Goal: Task Accomplishment & Management: Complete application form

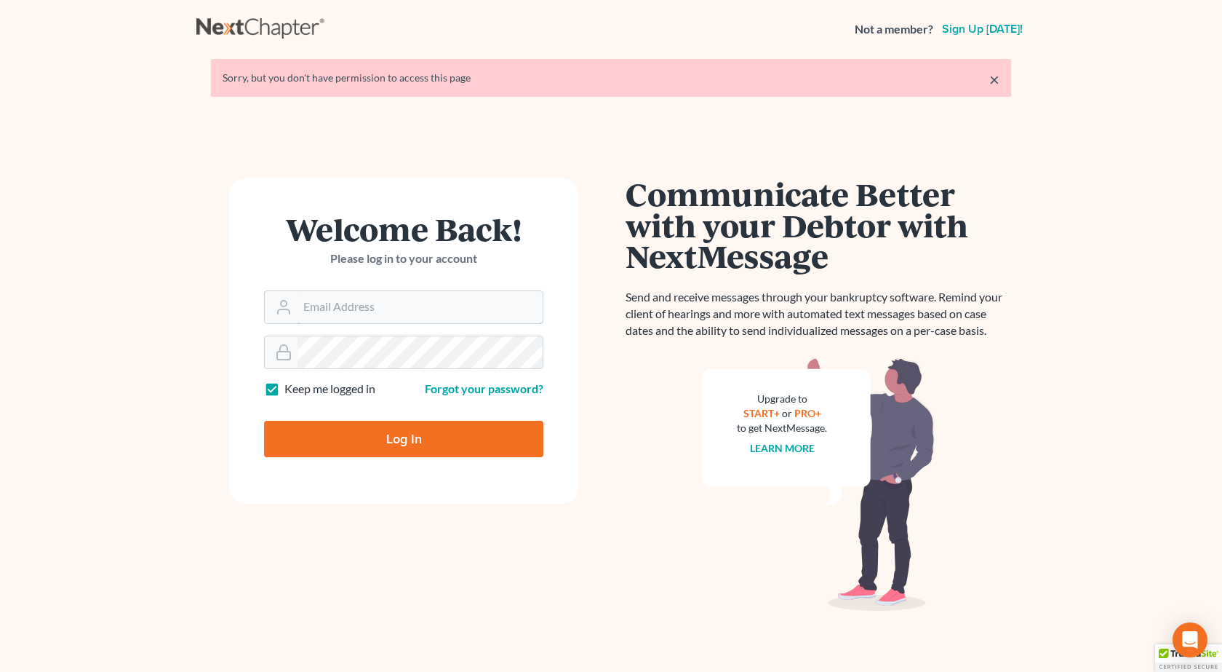
type input "[PERSON_NAME][EMAIL_ADDRESS][DOMAIN_NAME]"
click at [409, 436] on input "Log In" at bounding box center [403, 439] width 279 height 36
type input "Thinking..."
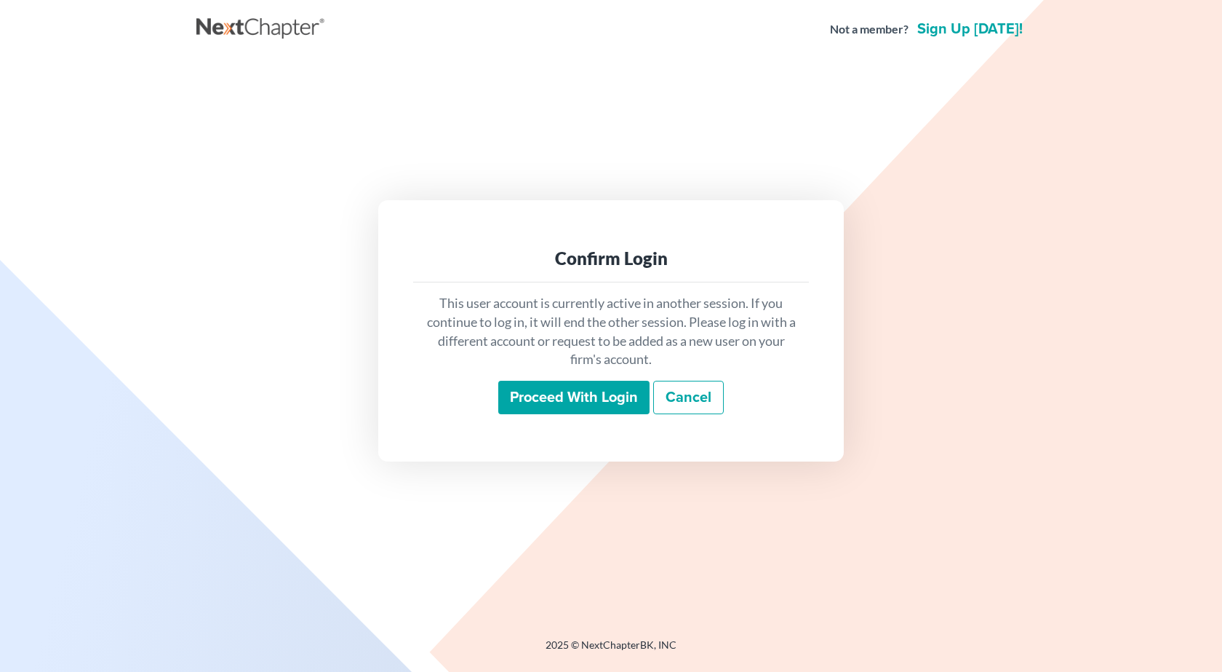
click at [573, 396] on input "Proceed with login" at bounding box center [573, 397] width 151 height 33
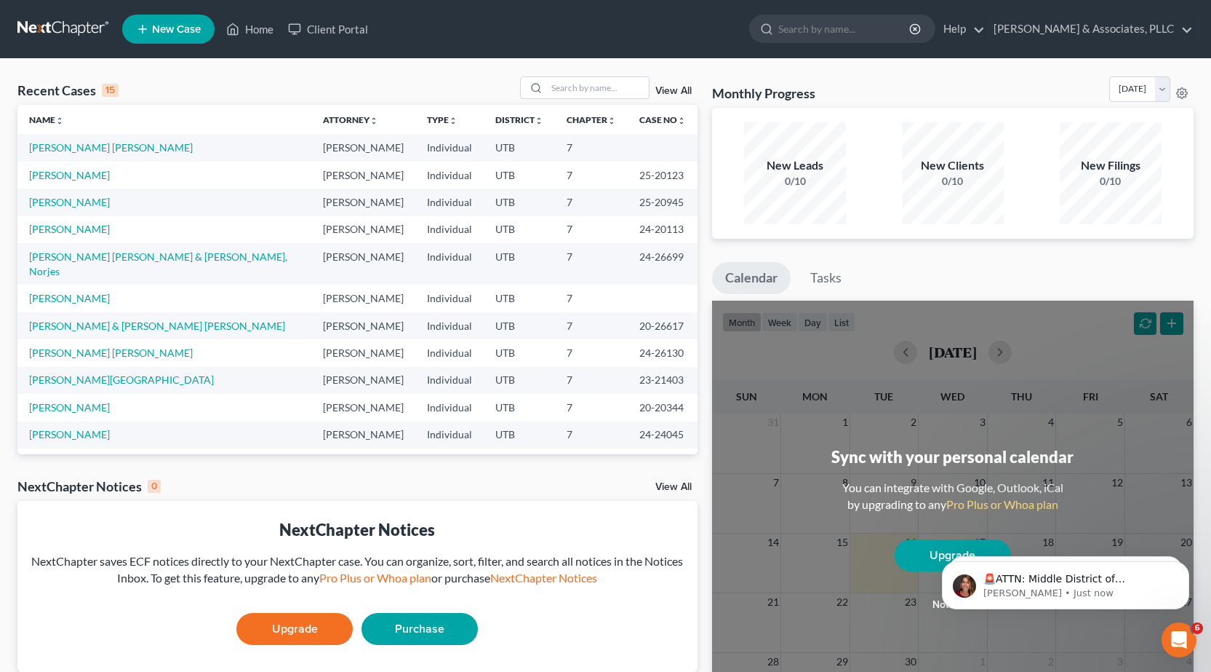
click at [180, 32] on span "New Case" at bounding box center [176, 29] width 49 height 11
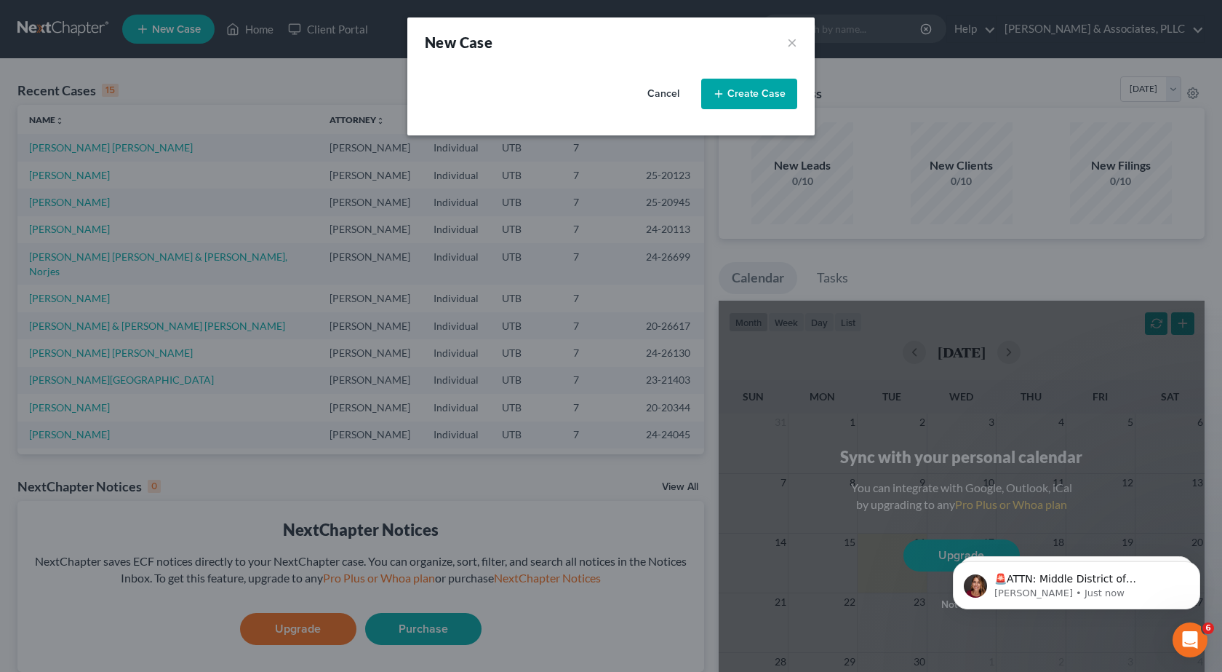
select select "81"
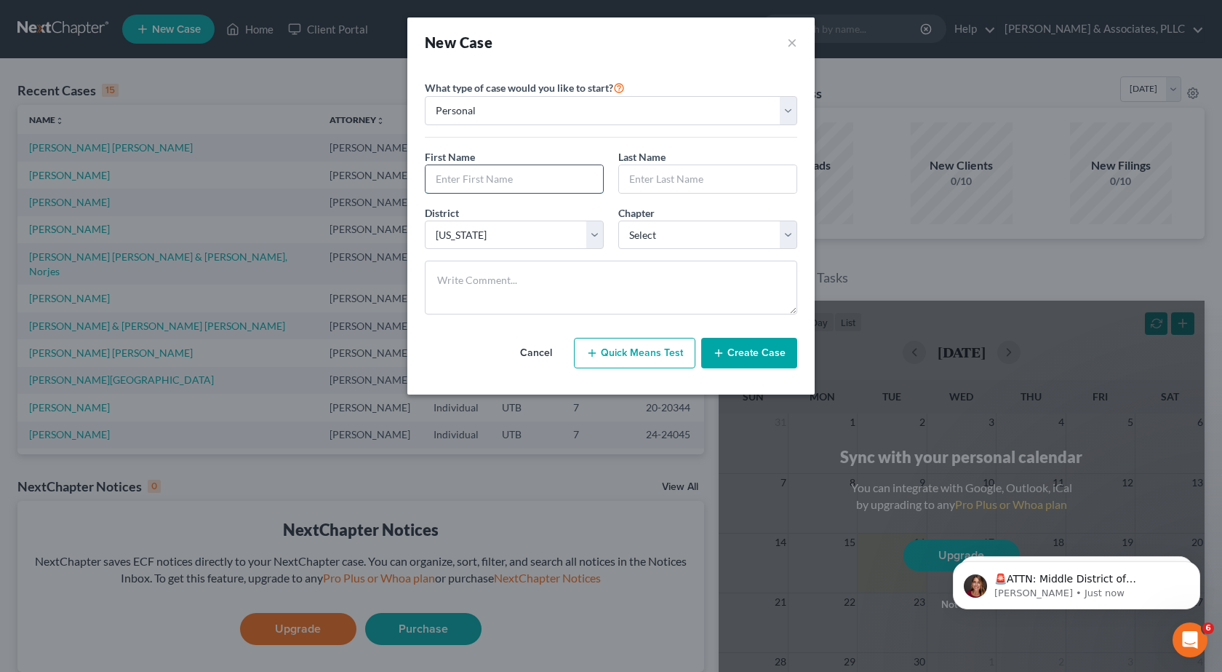
click at [470, 176] on input "text" at bounding box center [515, 179] width 178 height 28
type input "Holvin"
click at [692, 185] on input "text" at bounding box center [708, 179] width 178 height 28
type input "[PERSON_NAME]"
click at [786, 242] on select "Select 7 11 12 13" at bounding box center [707, 234] width 179 height 29
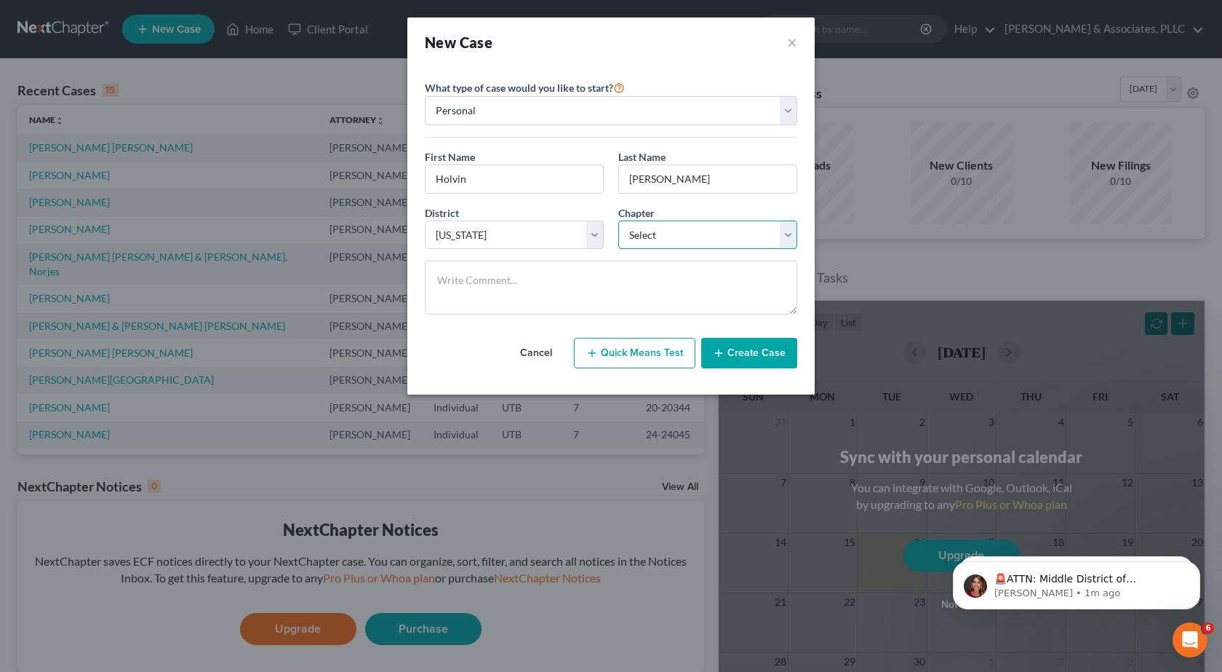
select select "0"
click at [618, 220] on select "Select 7 11 12 13" at bounding box center [707, 234] width 179 height 29
click at [765, 351] on button "Create Case" at bounding box center [749, 353] width 96 height 31
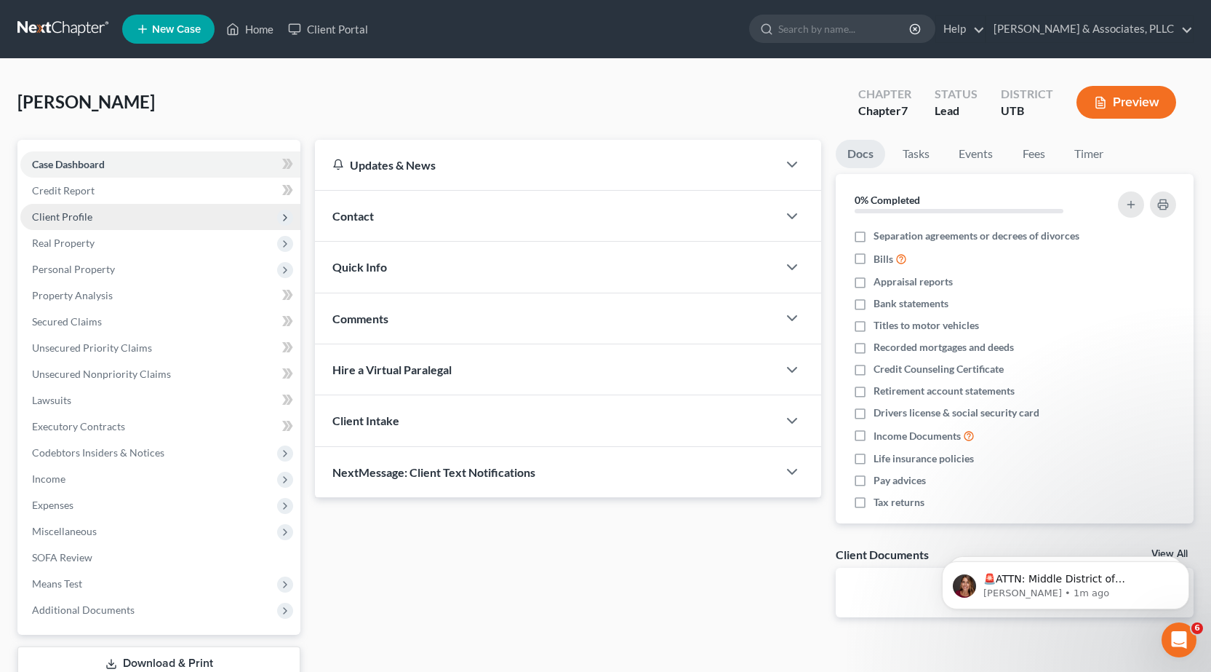
click at [44, 215] on span "Client Profile" at bounding box center [62, 216] width 60 height 12
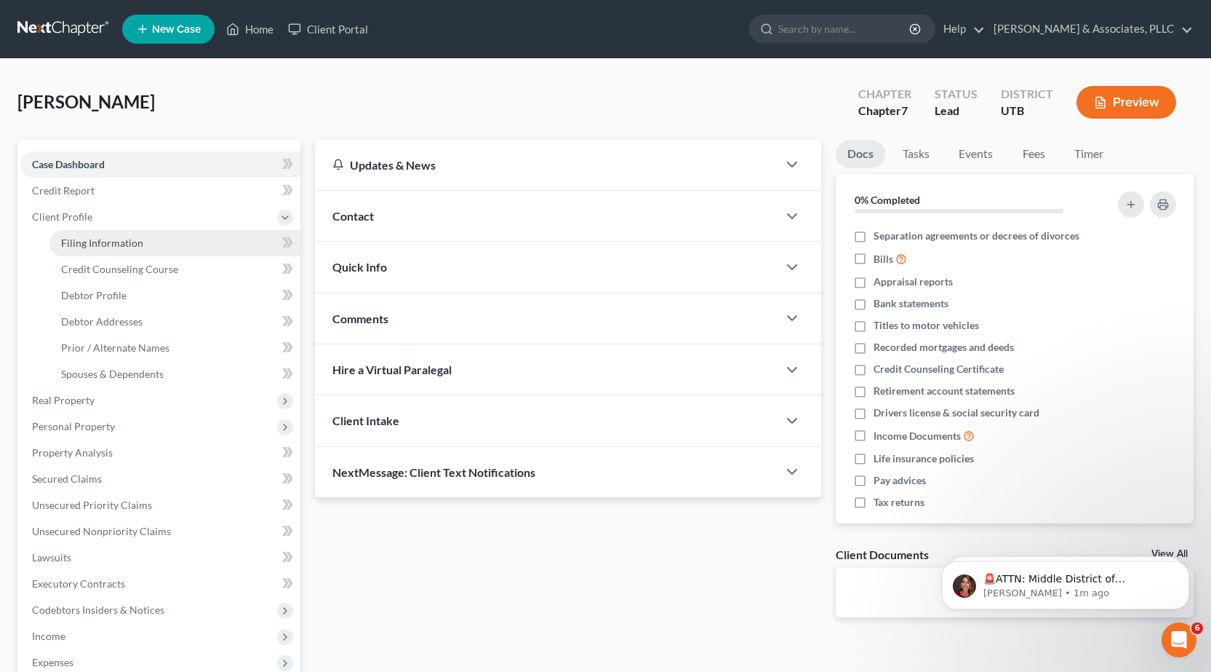
click at [84, 241] on span "Filing Information" at bounding box center [102, 242] width 82 height 12
select select "1"
select select "0"
select select "81"
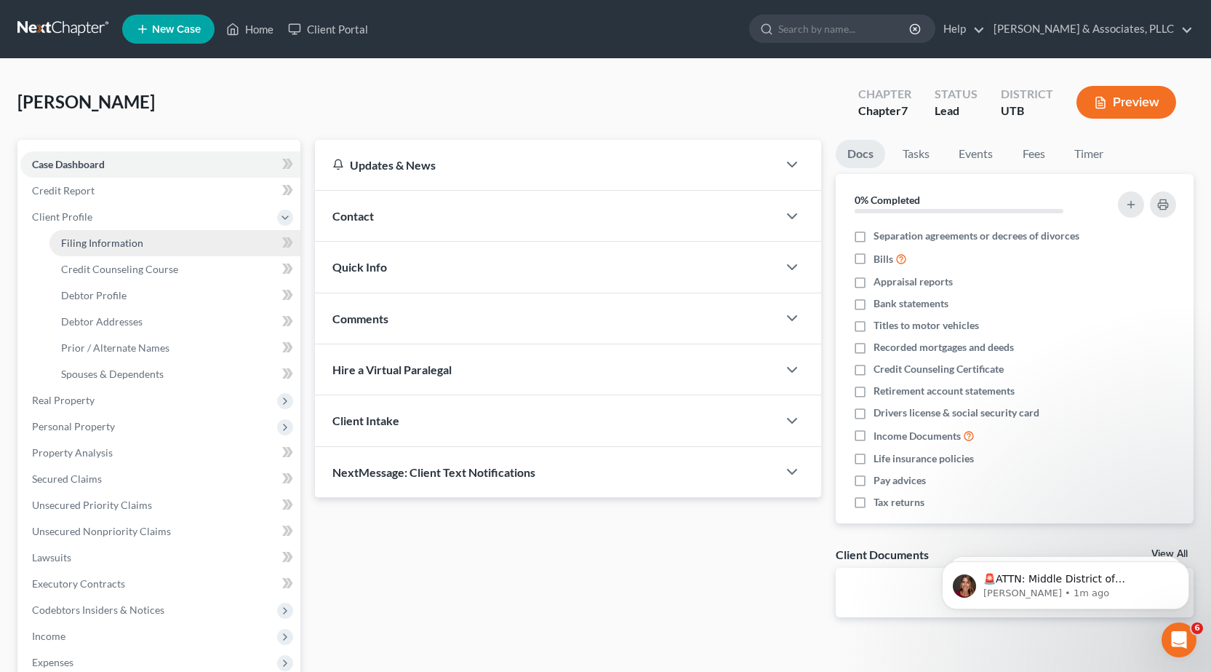
select select "46"
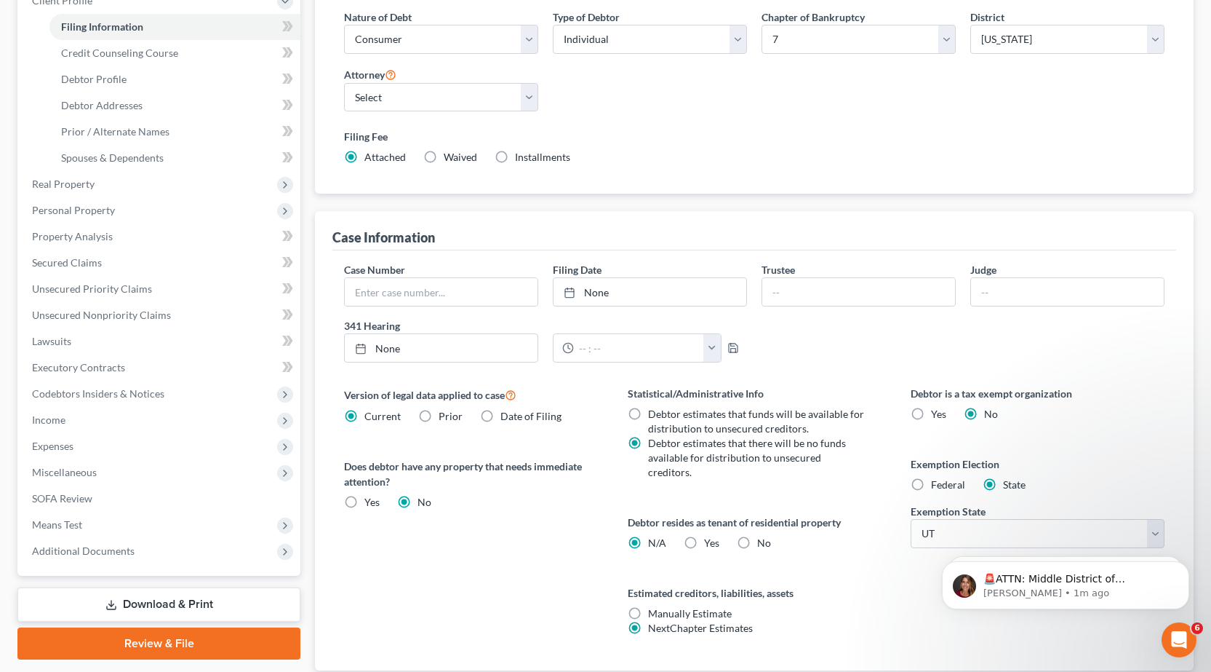
scroll to position [218, 0]
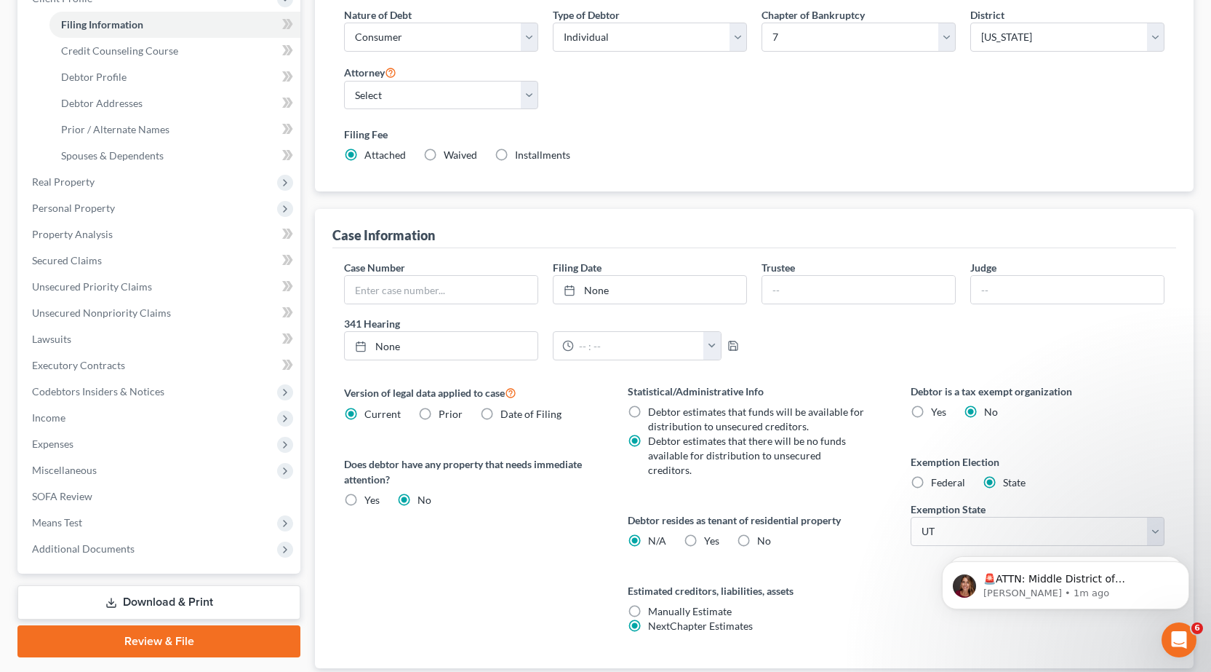
click at [704, 533] on label "Yes Yes" at bounding box center [711, 540] width 15 height 15
click at [710, 533] on input "Yes Yes" at bounding box center [714, 537] width 9 height 9
radio input "true"
radio input "false"
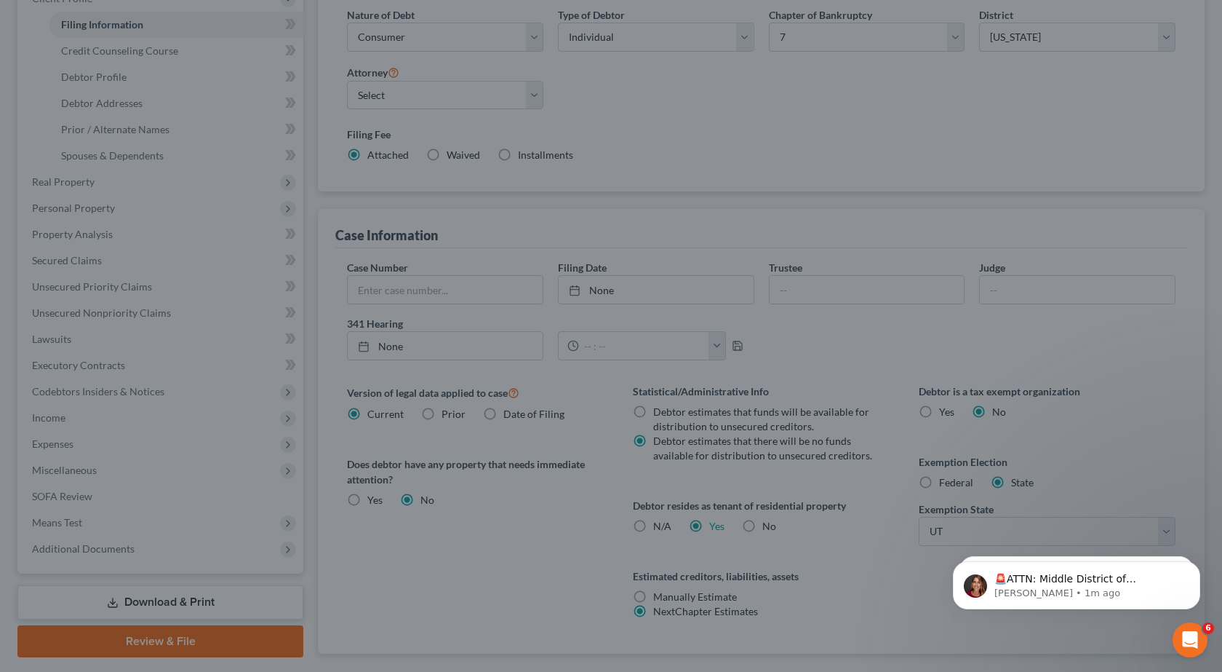
click at [747, 525] on div "Certification by a Debtor Who Resides as a Tenant of Residential Property × Lan…" at bounding box center [611, 336] width 1222 height 672
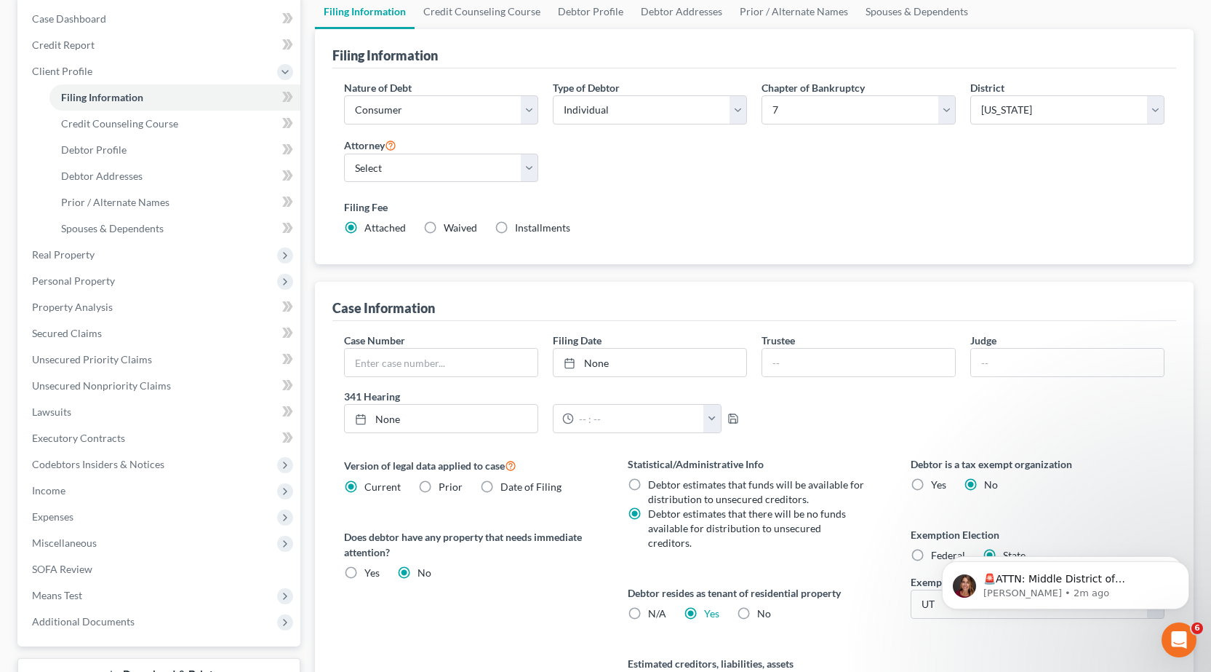
scroll to position [0, 0]
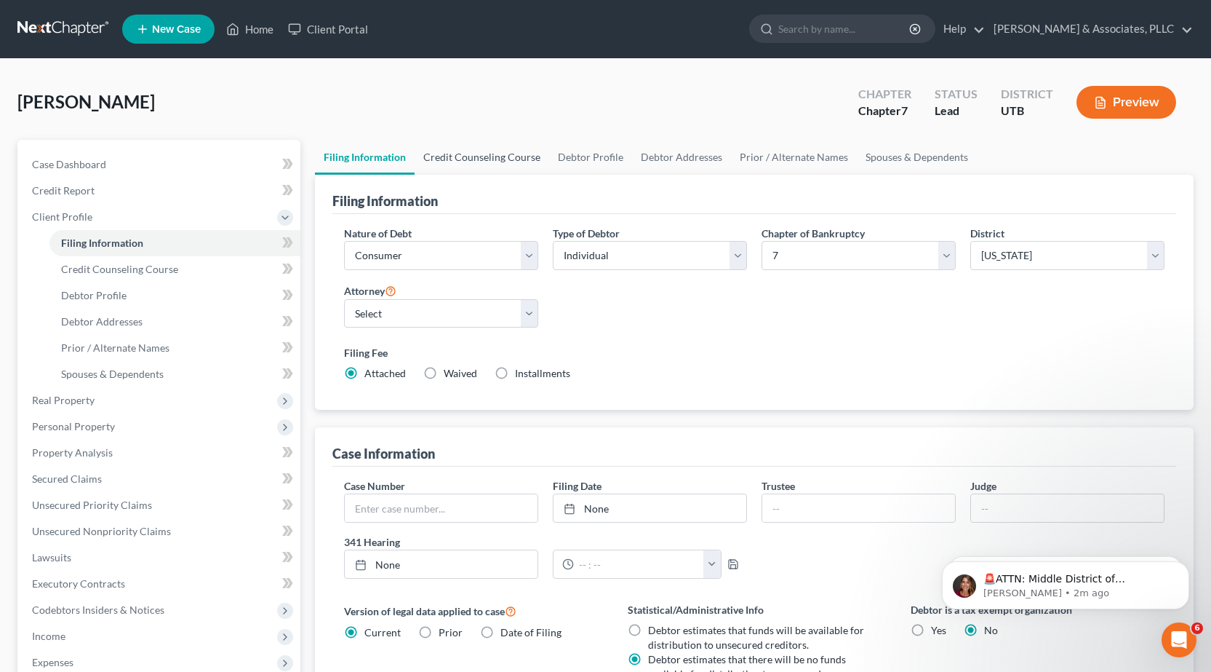
click at [488, 159] on link "Credit Counseling Course" at bounding box center [482, 157] width 135 height 35
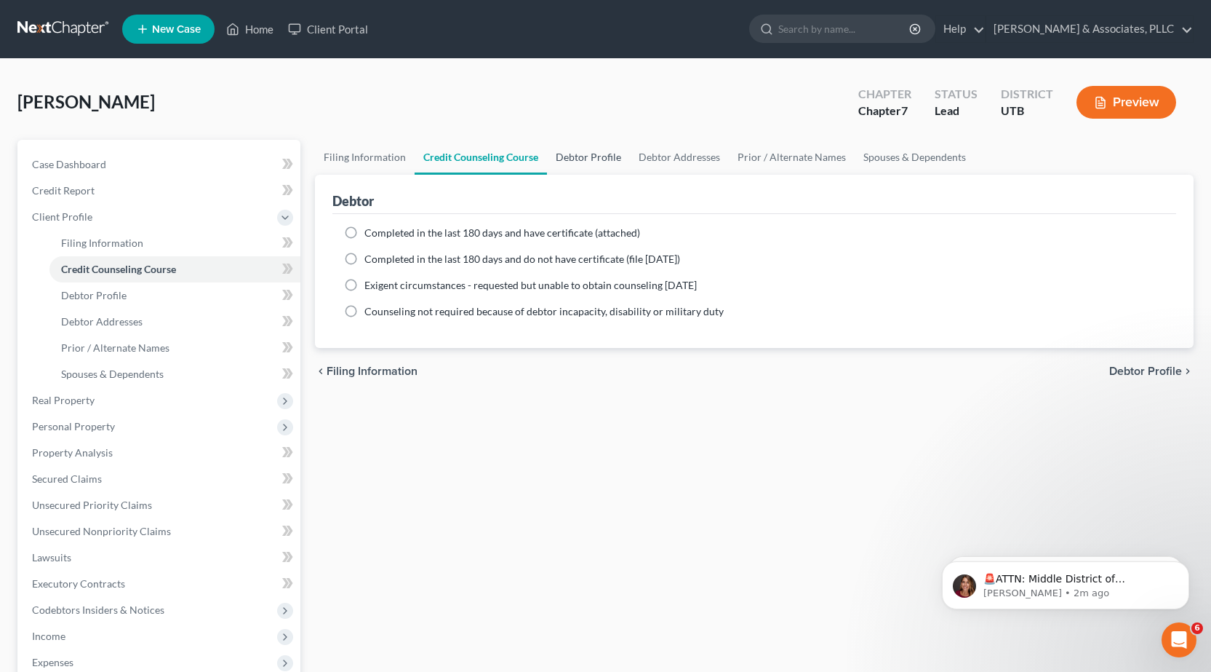
click at [591, 160] on link "Debtor Profile" at bounding box center [588, 157] width 83 height 35
select select "0"
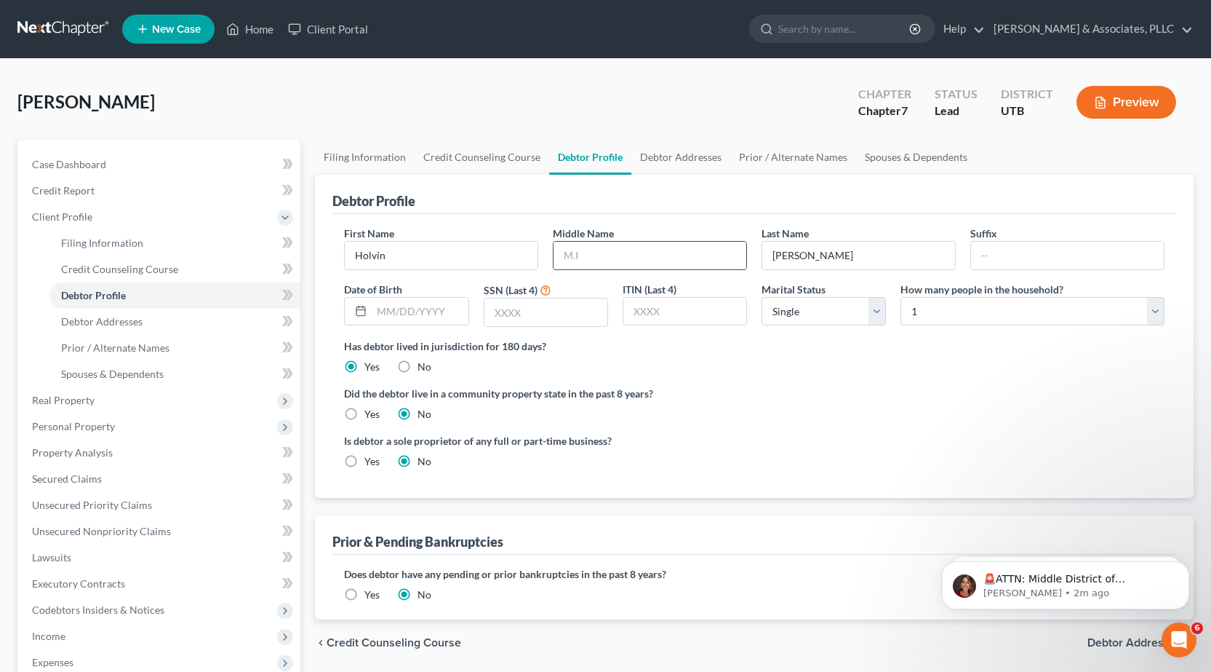
click at [602, 251] on input "text" at bounding box center [650, 256] width 193 height 28
type input "[PERSON_NAME]"
click at [381, 311] on input "text" at bounding box center [420, 312] width 96 height 28
click at [382, 311] on input "text" at bounding box center [420, 312] width 96 height 28
type input "[DATE]"
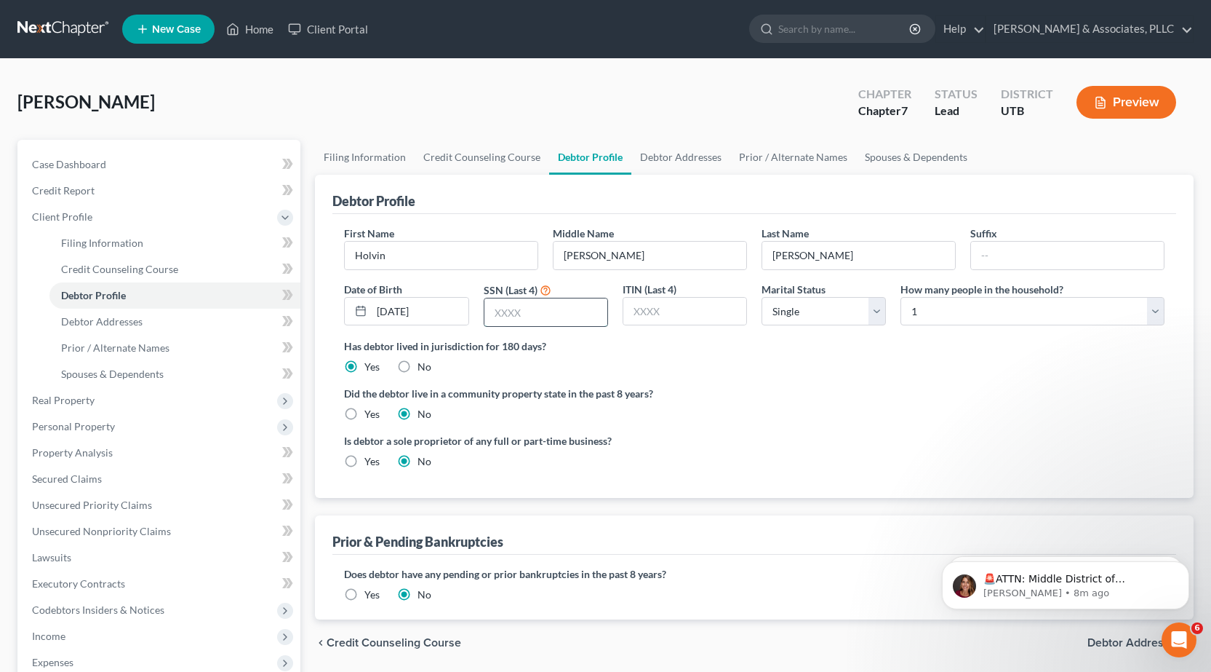
click at [490, 314] on input "text" at bounding box center [546, 312] width 123 height 28
click at [877, 315] on select "Select Single Married Separated Divorced Widowed" at bounding box center [824, 311] width 124 height 29
select select "3"
click at [762, 297] on select "Select Single Married Separated Divorced Widowed" at bounding box center [824, 311] width 124 height 29
click at [490, 311] on input "text" at bounding box center [546, 312] width 123 height 28
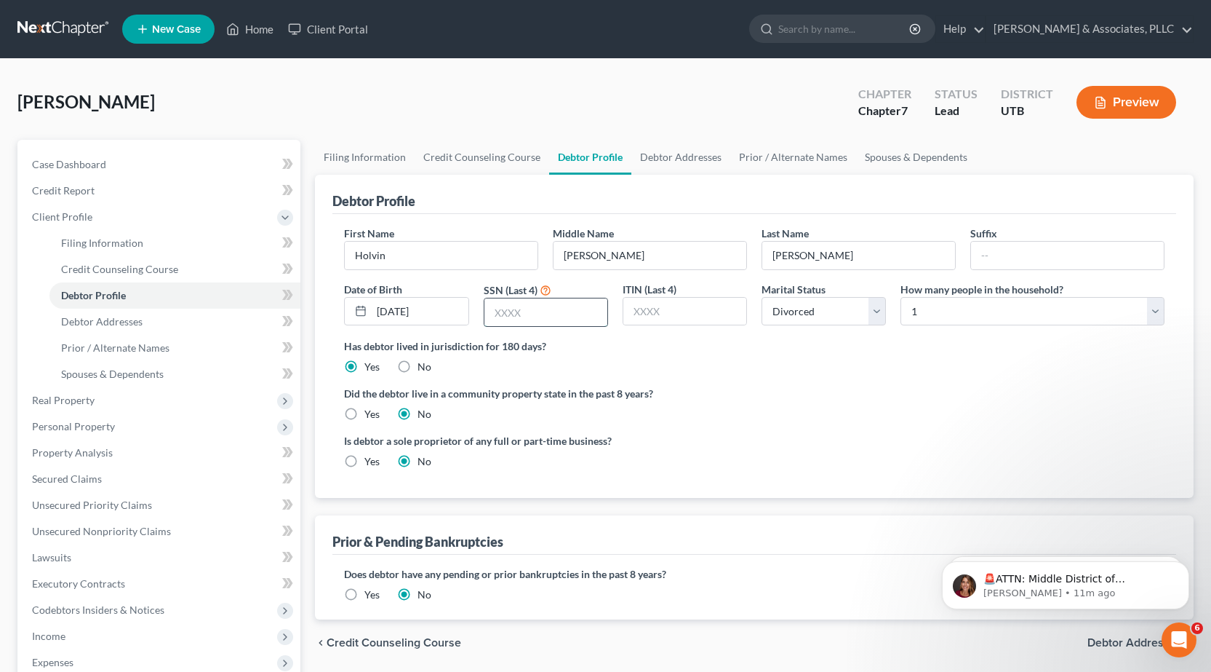
click at [498, 311] on input "text" at bounding box center [546, 312] width 123 height 28
type input "7501"
click at [97, 323] on span "Debtor Addresses" at bounding box center [101, 321] width 81 height 12
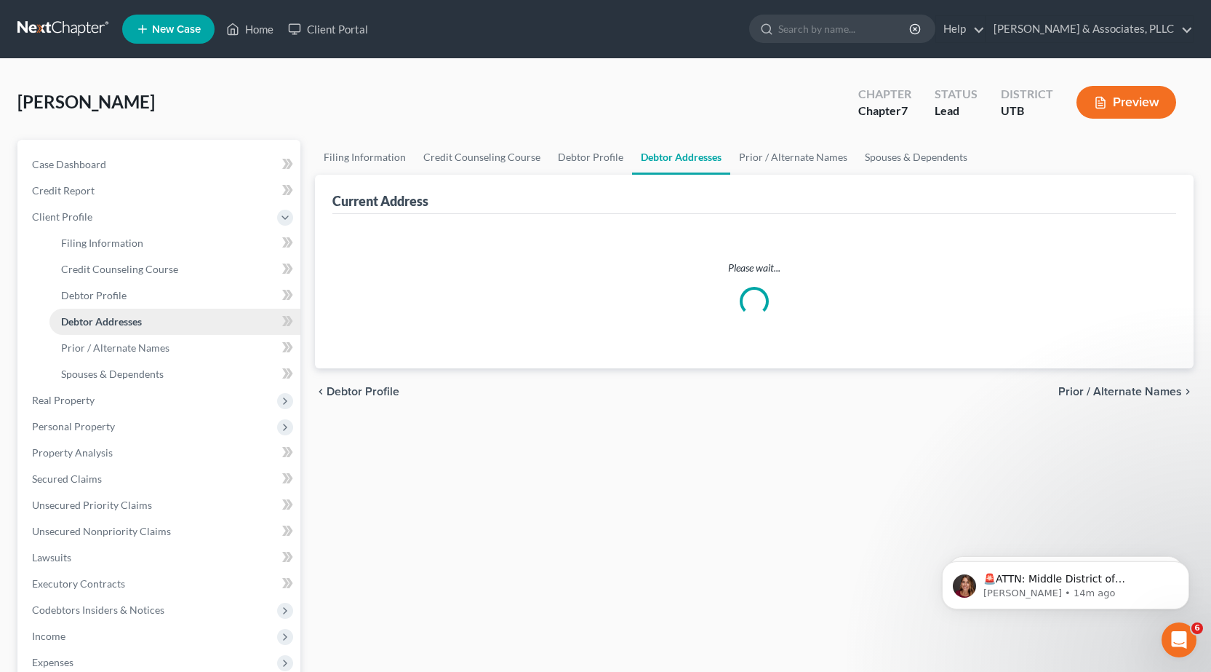
select select "0"
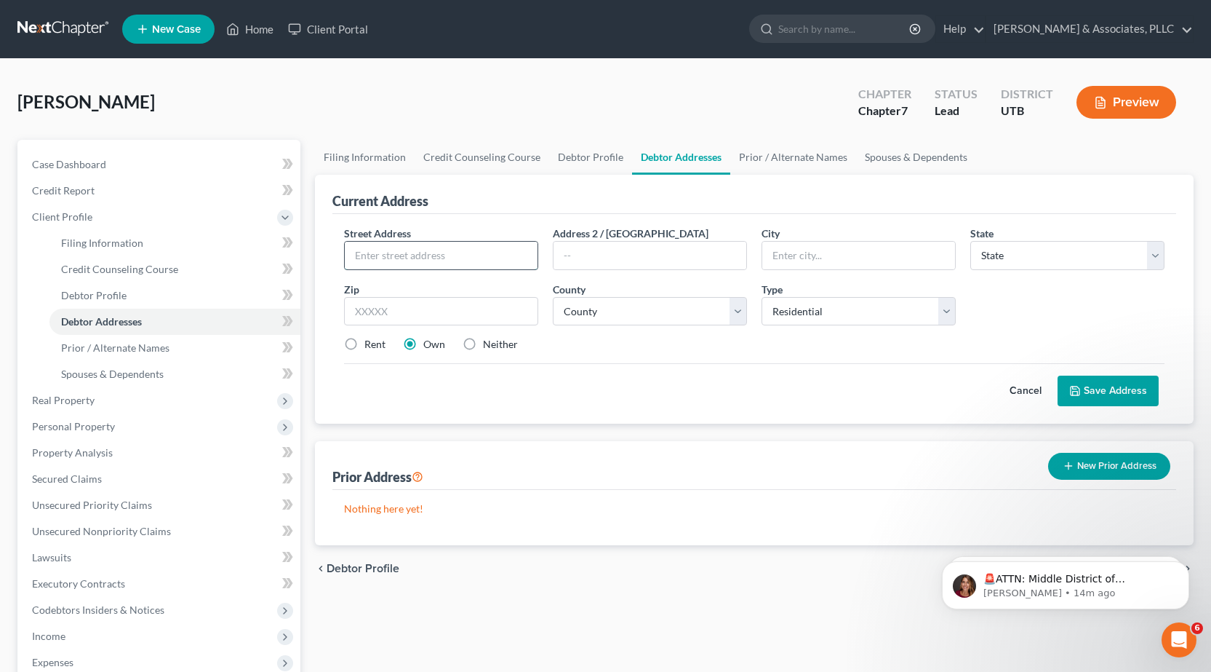
click at [429, 255] on input "text" at bounding box center [441, 256] width 193 height 28
click at [66, 188] on span "Credit Report" at bounding box center [63, 190] width 63 height 12
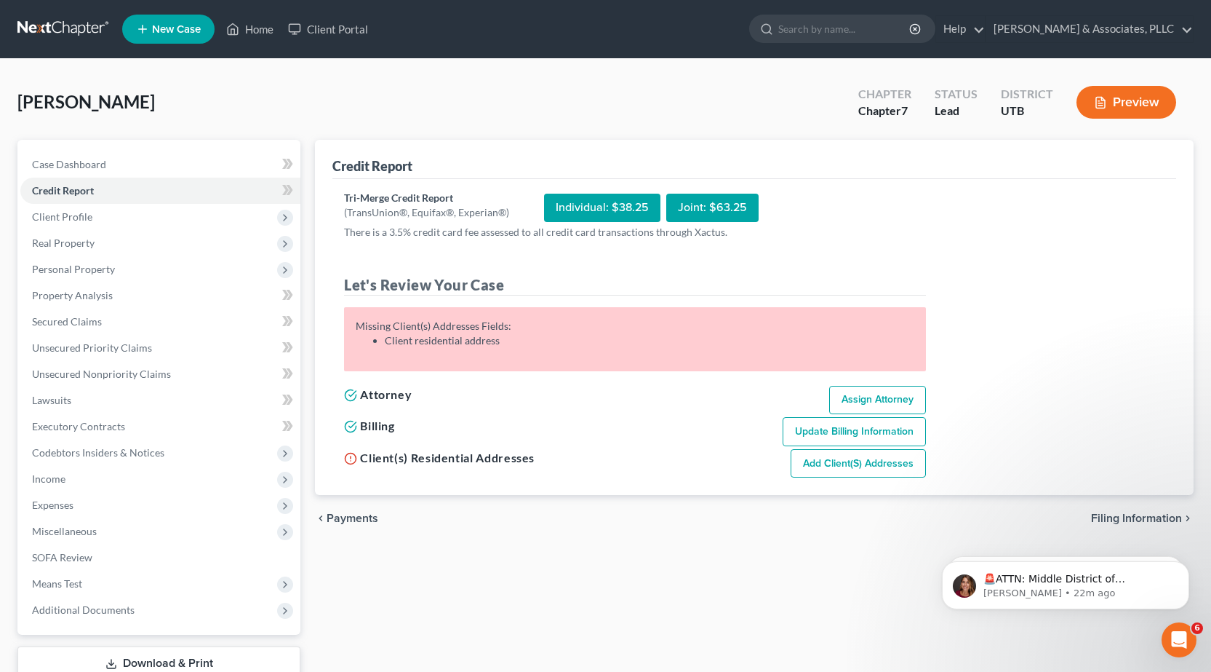
click at [827, 464] on link "Add Client(s) Addresses" at bounding box center [858, 463] width 135 height 29
select select "0"
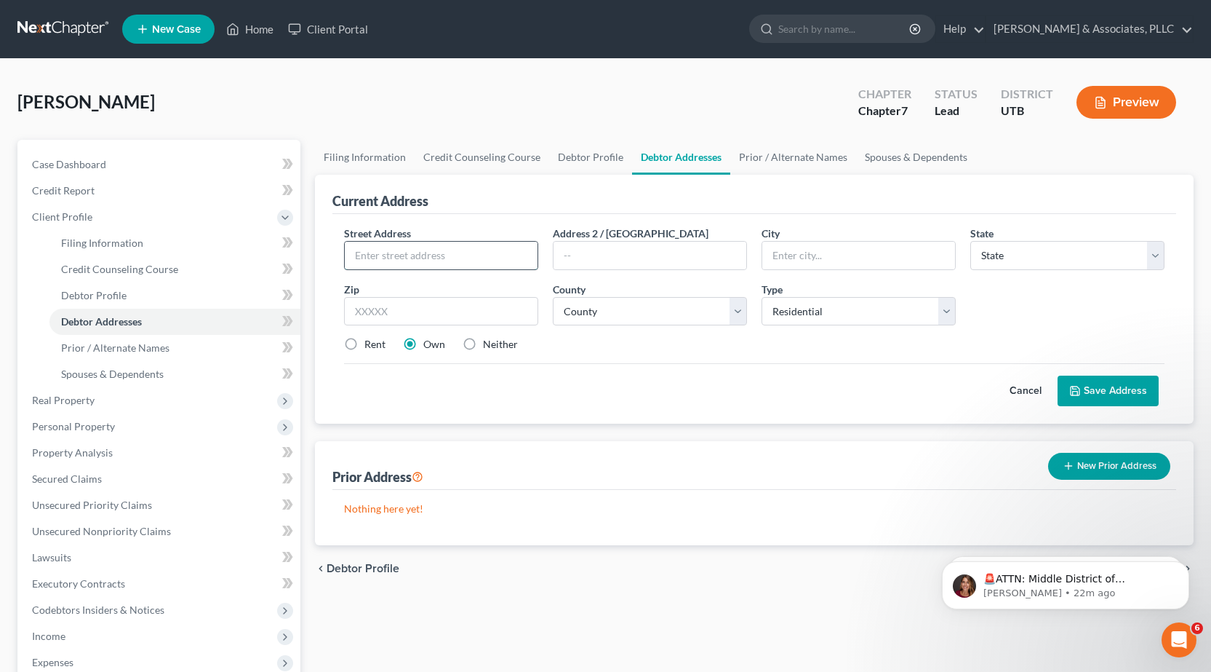
click at [365, 252] on input "text" at bounding box center [441, 256] width 193 height 28
type input "2868 S"
click at [591, 258] on input "text" at bounding box center [650, 256] width 193 height 28
click at [930, 263] on input "text" at bounding box center [859, 256] width 193 height 28
click at [570, 261] on input "text" at bounding box center [650, 256] width 193 height 28
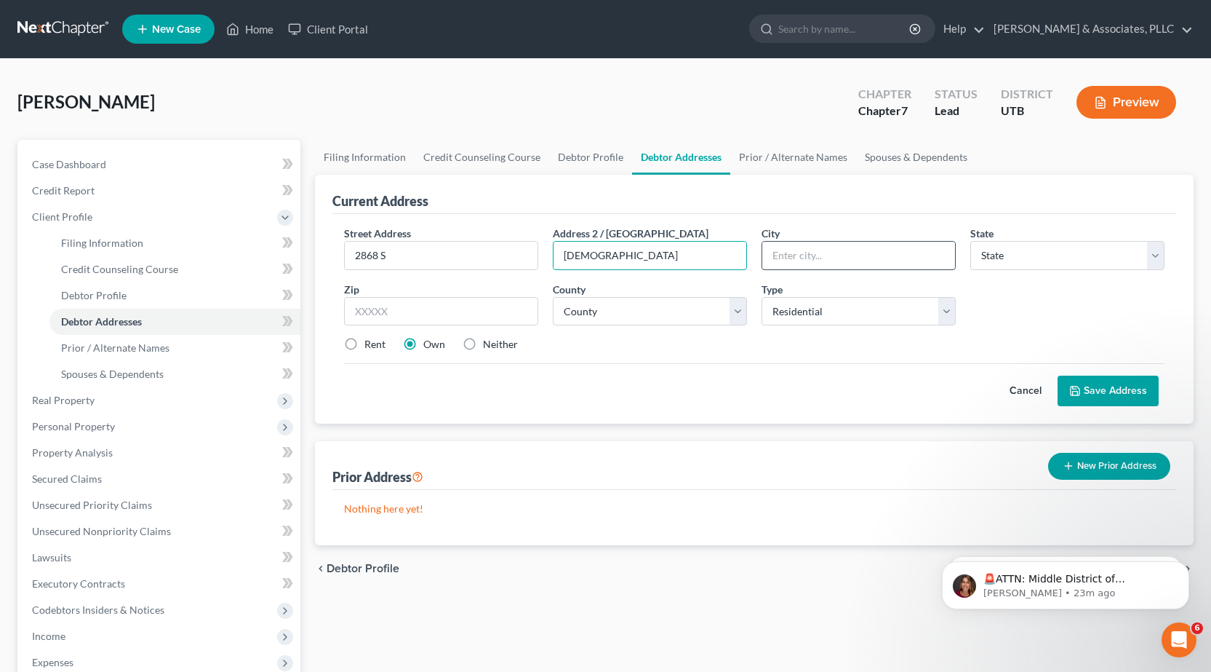
type input "[DEMOGRAPHIC_DATA]"
click at [834, 252] on input "text" at bounding box center [859, 256] width 193 height 28
type input "[GEOGRAPHIC_DATA]"
click at [1155, 261] on select "State [US_STATE] AK AR AZ CA CO CT DE DC [GEOGRAPHIC_DATA] [GEOGRAPHIC_DATA] GU…" at bounding box center [1068, 255] width 194 height 29
select select "46"
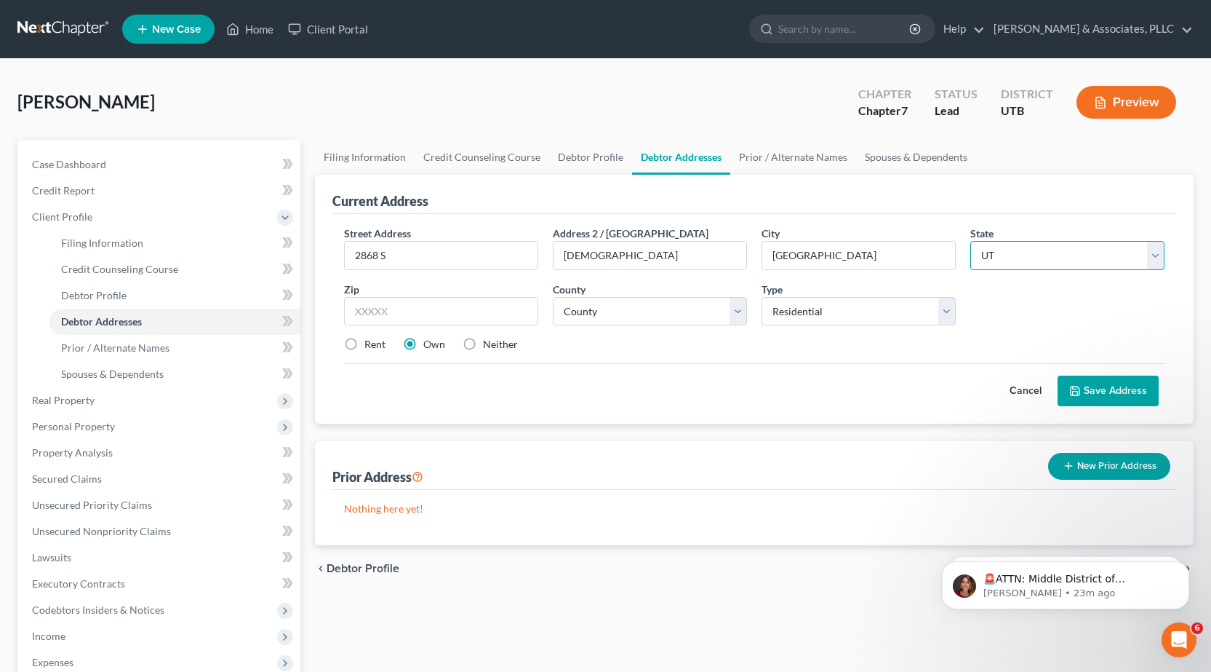
click at [971, 241] on select "State [US_STATE] AK AR AZ CA CO CT DE DC [GEOGRAPHIC_DATA] [GEOGRAPHIC_DATA] GU…" at bounding box center [1068, 255] width 194 height 29
click at [364, 304] on input "text" at bounding box center [441, 311] width 194 height 29
type input "84115"
click at [687, 351] on div "Rent Own Neither" at bounding box center [754, 344] width 835 height 15
type input "[GEOGRAPHIC_DATA]"
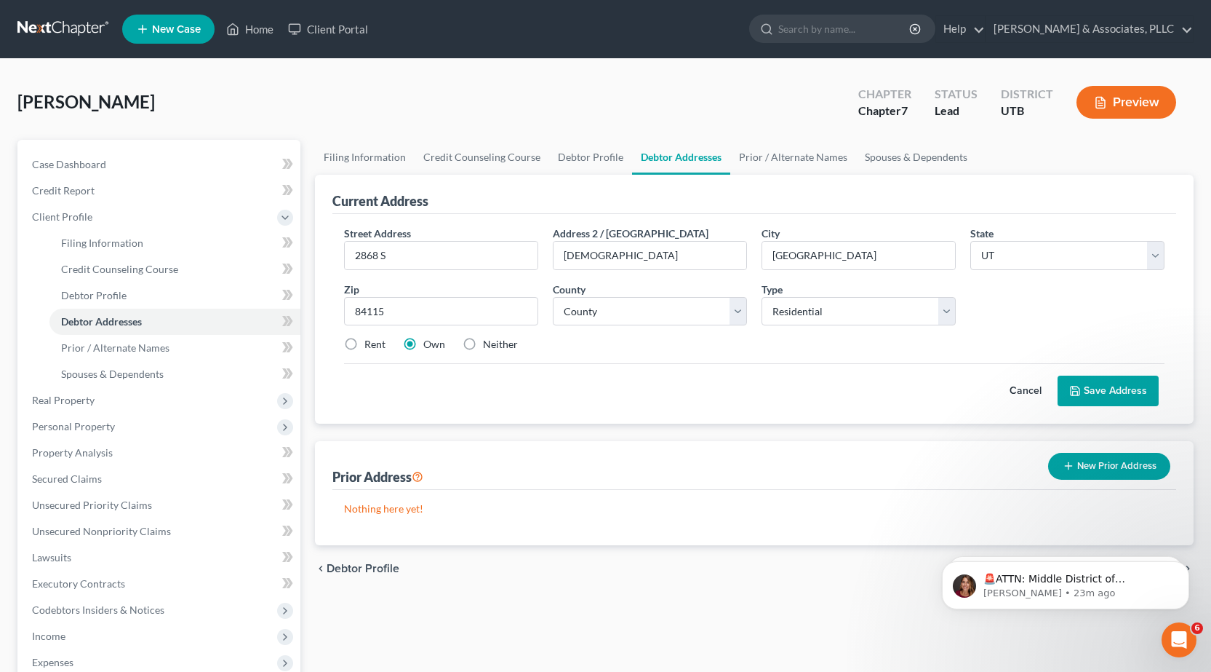
click at [365, 343] on label "Rent" at bounding box center [375, 344] width 21 height 15
click at [370, 343] on input "Rent" at bounding box center [374, 341] width 9 height 9
radio input "true"
click at [1118, 391] on button "Save Address" at bounding box center [1108, 390] width 101 height 31
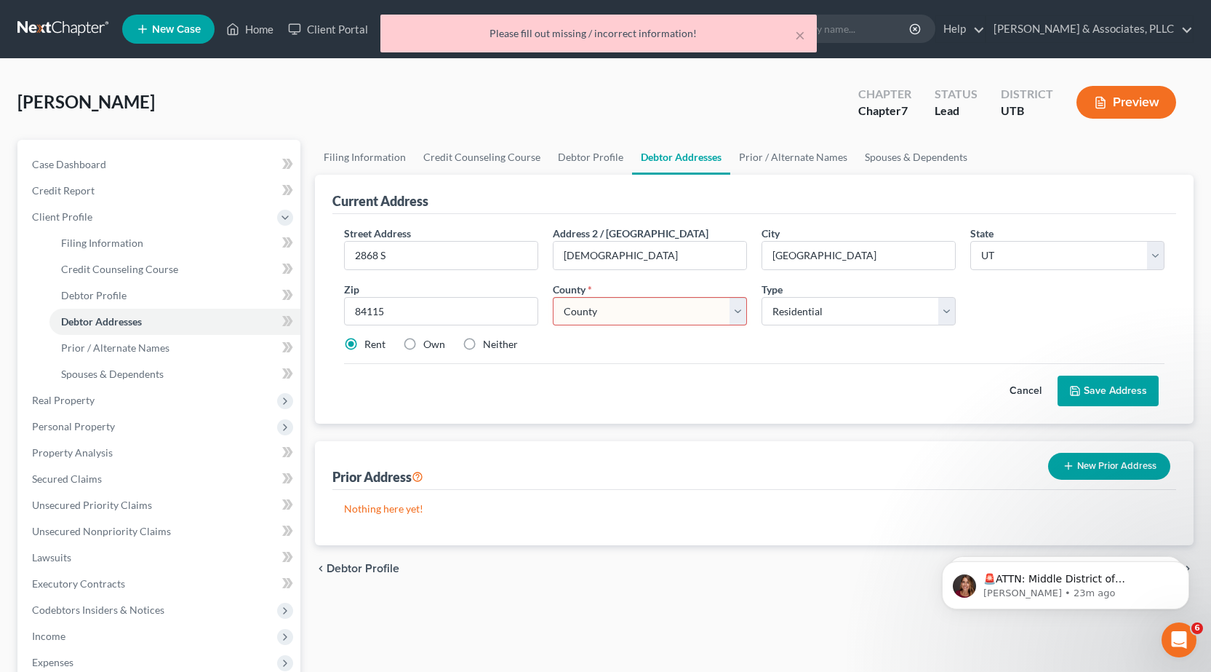
click at [637, 317] on select "County [GEOGRAPHIC_DATA] [GEOGRAPHIC_DATA] [GEOGRAPHIC_DATA] [GEOGRAPHIC_DATA] …" at bounding box center [650, 311] width 194 height 29
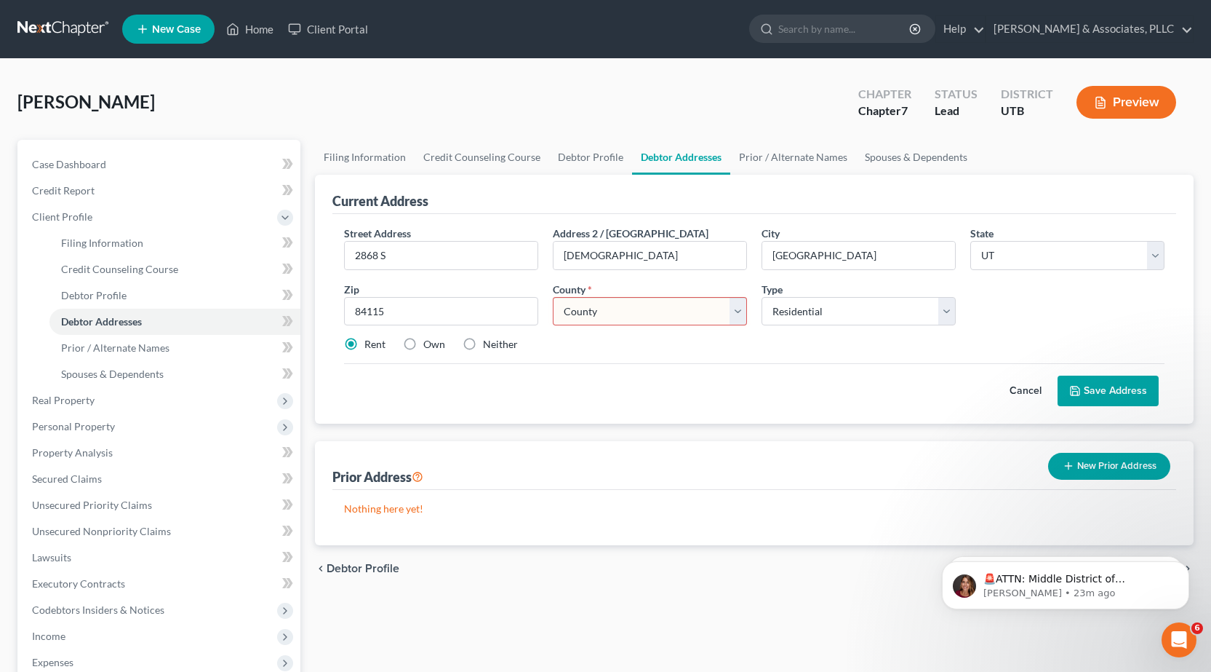
select select "17"
click at [553, 297] on select "County [GEOGRAPHIC_DATA] [GEOGRAPHIC_DATA] [GEOGRAPHIC_DATA] [GEOGRAPHIC_DATA] …" at bounding box center [650, 311] width 194 height 29
click at [1130, 392] on button "Save Address" at bounding box center [1108, 390] width 101 height 31
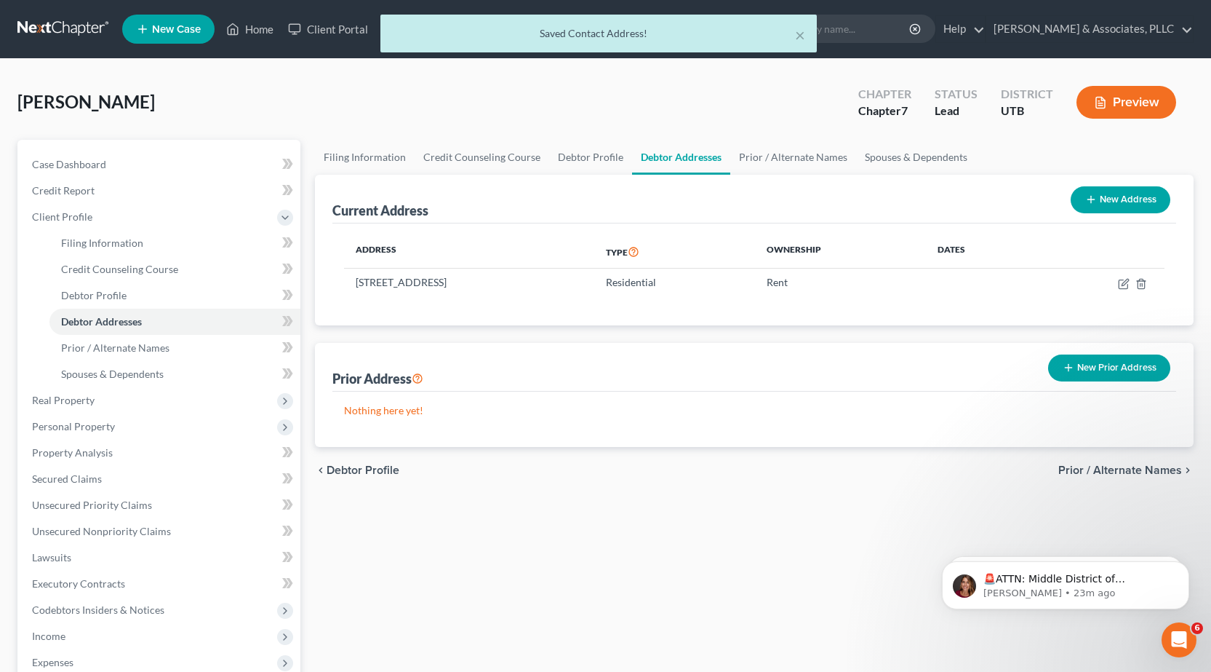
click at [1103, 357] on button "New Prior Address" at bounding box center [1109, 367] width 122 height 27
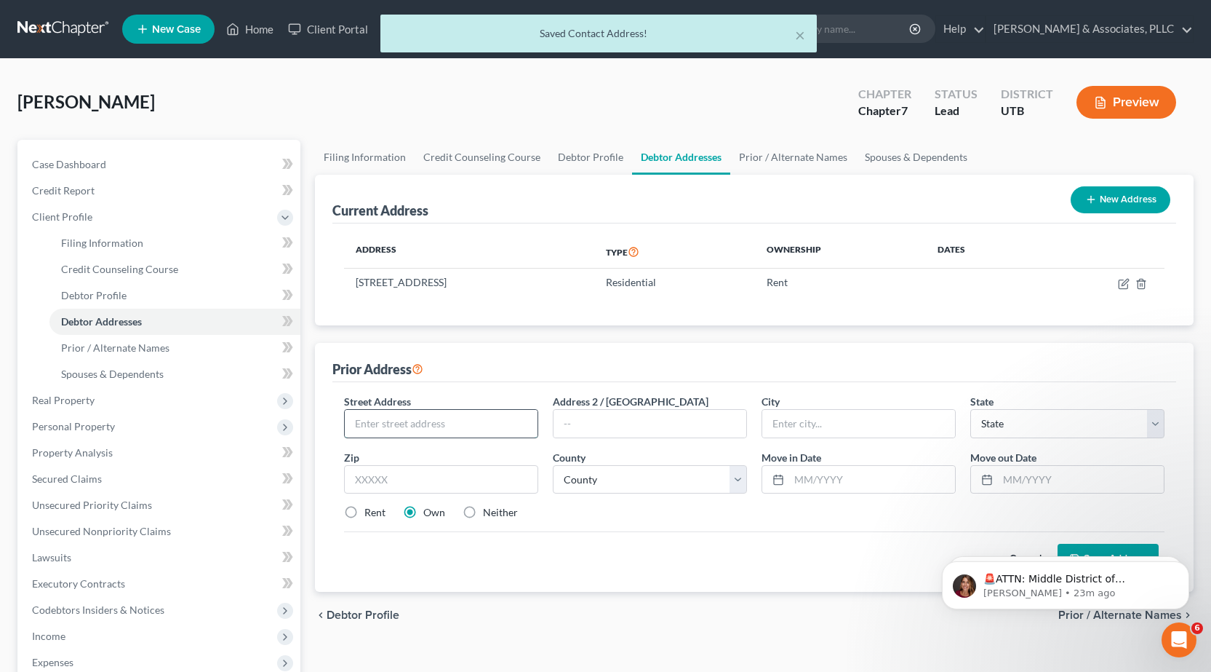
click at [395, 428] on input "text" at bounding box center [441, 424] width 193 height 28
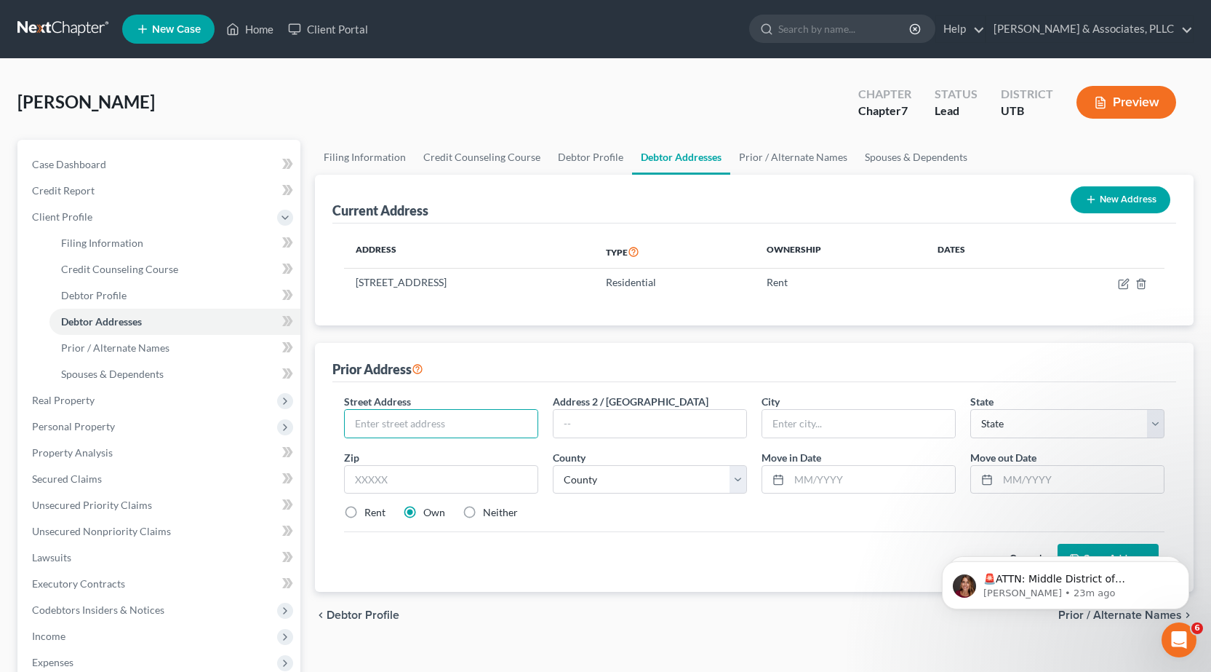
drag, startPoint x: 366, startPoint y: 506, endPoint x: 357, endPoint y: 508, distance: 9.6
click at [365, 507] on label "Rent" at bounding box center [375, 512] width 21 height 15
click at [370, 507] on input "Rent" at bounding box center [374, 509] width 9 height 9
radio input "true"
click at [389, 420] on input "text" at bounding box center [441, 424] width 193 height 28
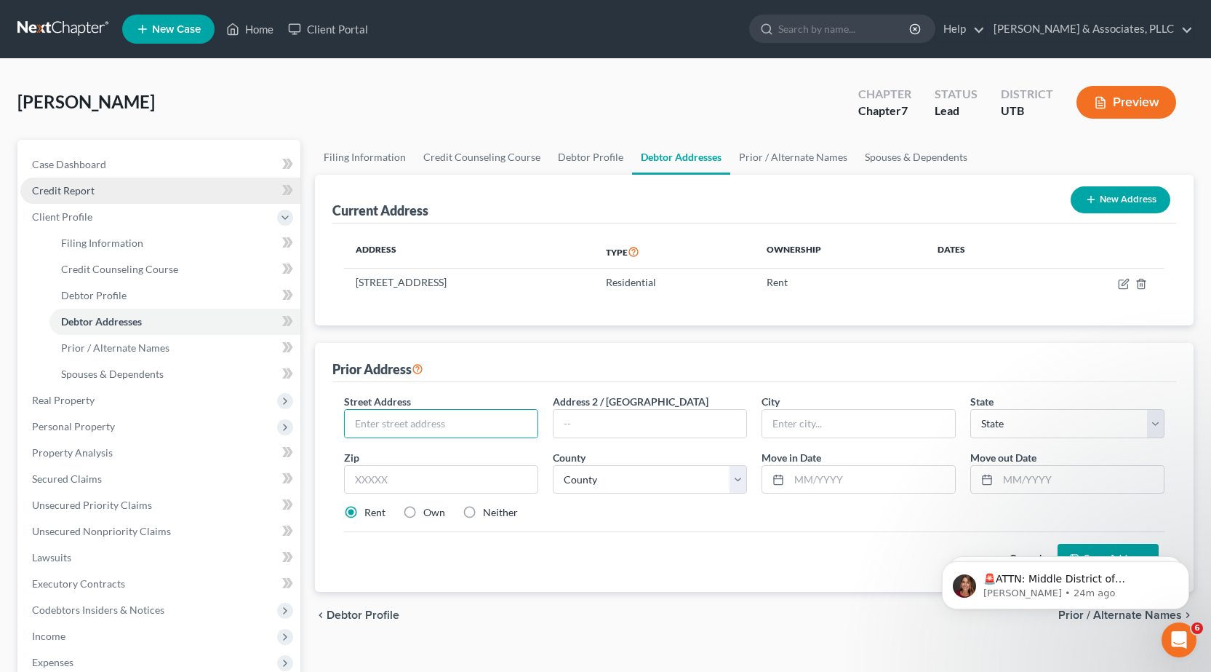
click at [59, 193] on span "Credit Report" at bounding box center [63, 190] width 63 height 12
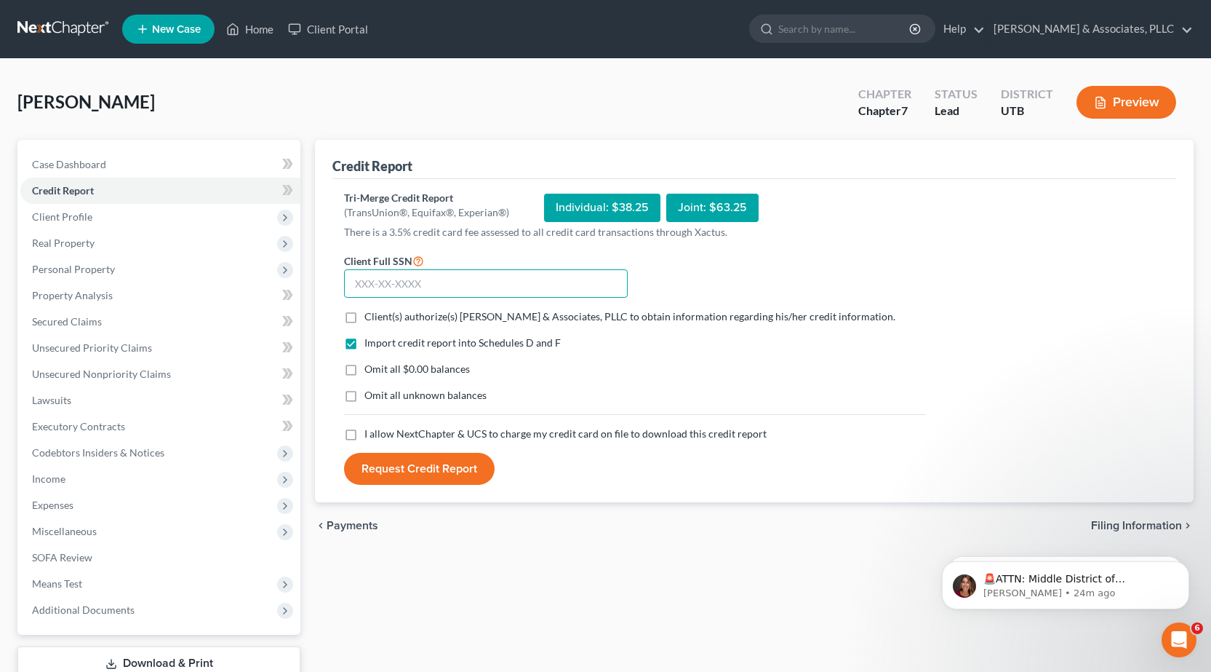
click at [359, 284] on input "text" at bounding box center [486, 283] width 284 height 29
type input "117-86-7501"
click at [365, 372] on label "Omit all $0.00 balances" at bounding box center [418, 369] width 106 height 15
click at [370, 371] on input "Omit all $0.00 balances" at bounding box center [374, 366] width 9 height 9
checkbox input "true"
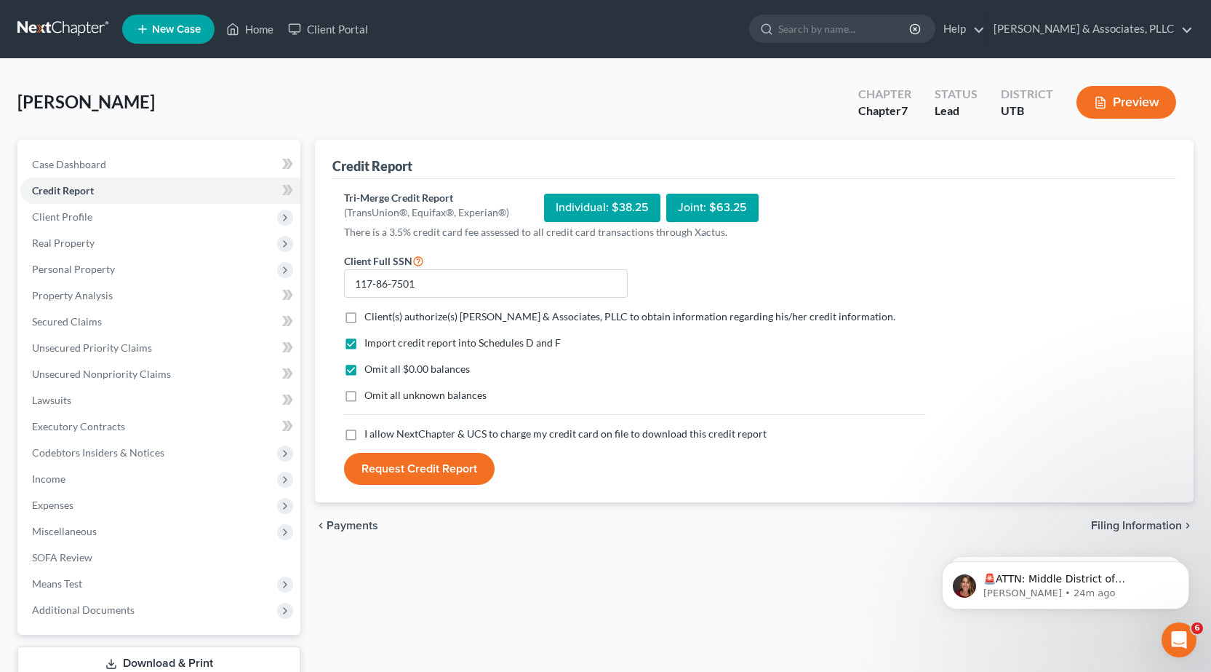
click at [365, 398] on label "Omit all unknown balances" at bounding box center [426, 395] width 122 height 15
click at [370, 397] on input "Omit all unknown balances" at bounding box center [374, 392] width 9 height 9
checkbox input "true"
click at [365, 318] on label "Client(s) authorize(s) [PERSON_NAME] & Associates, PLLC to obtain information r…" at bounding box center [630, 316] width 531 height 15
click at [370, 318] on input "Client(s) authorize(s) [PERSON_NAME] & Associates, PLLC to obtain information r…" at bounding box center [374, 313] width 9 height 9
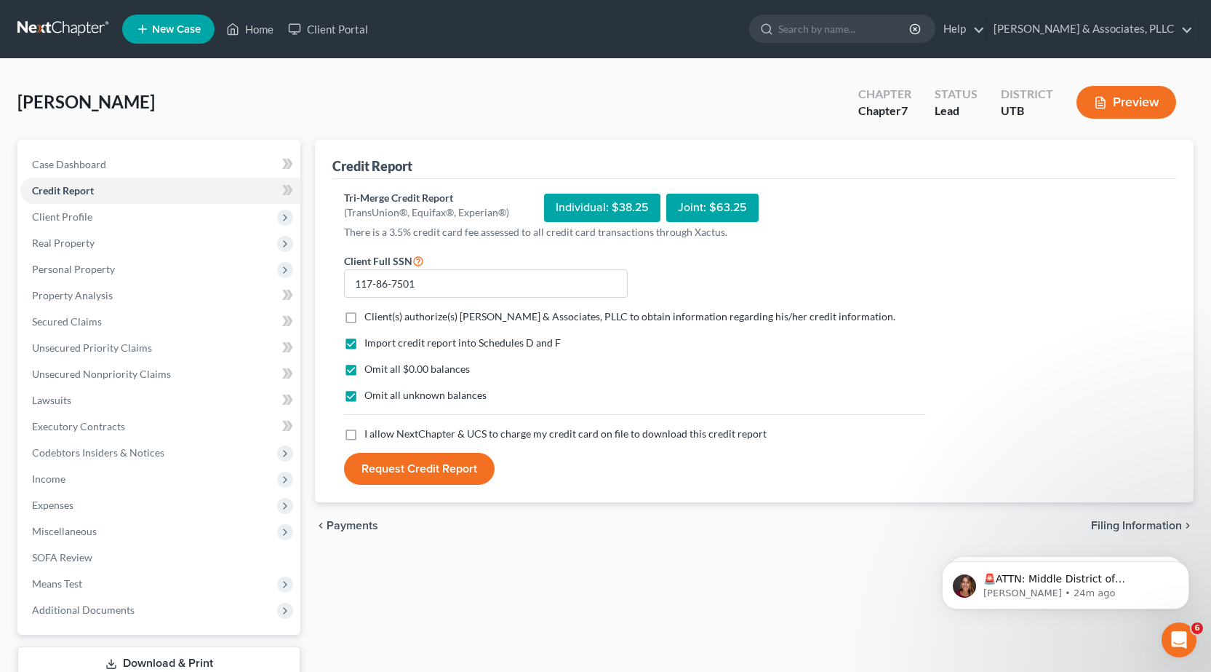
checkbox input "true"
click at [444, 474] on button "Request Credit Report" at bounding box center [419, 469] width 151 height 32
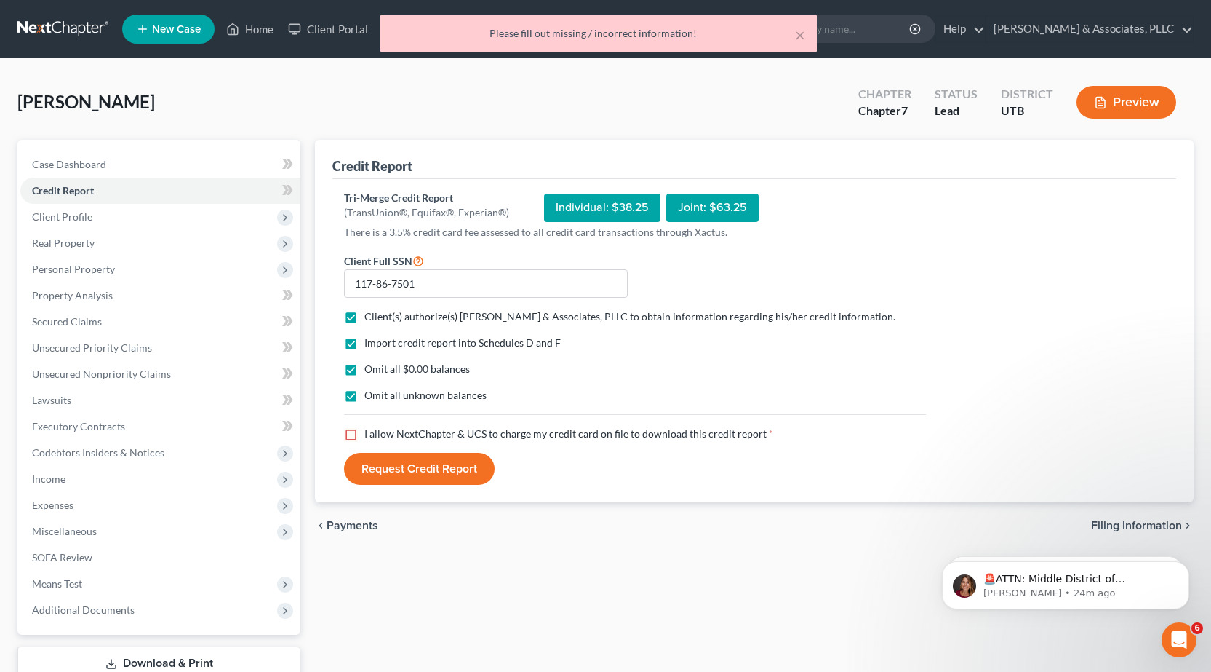
click at [365, 434] on label "I allow NextChapter & UCS to charge my credit card on file to download this cre…" at bounding box center [569, 433] width 409 height 15
click at [370, 434] on input "I allow NextChapter & UCS to charge my credit card on file to download this cre…" at bounding box center [374, 430] width 9 height 9
checkbox input "true"
click at [429, 467] on button "Request Credit Report" at bounding box center [419, 469] width 151 height 32
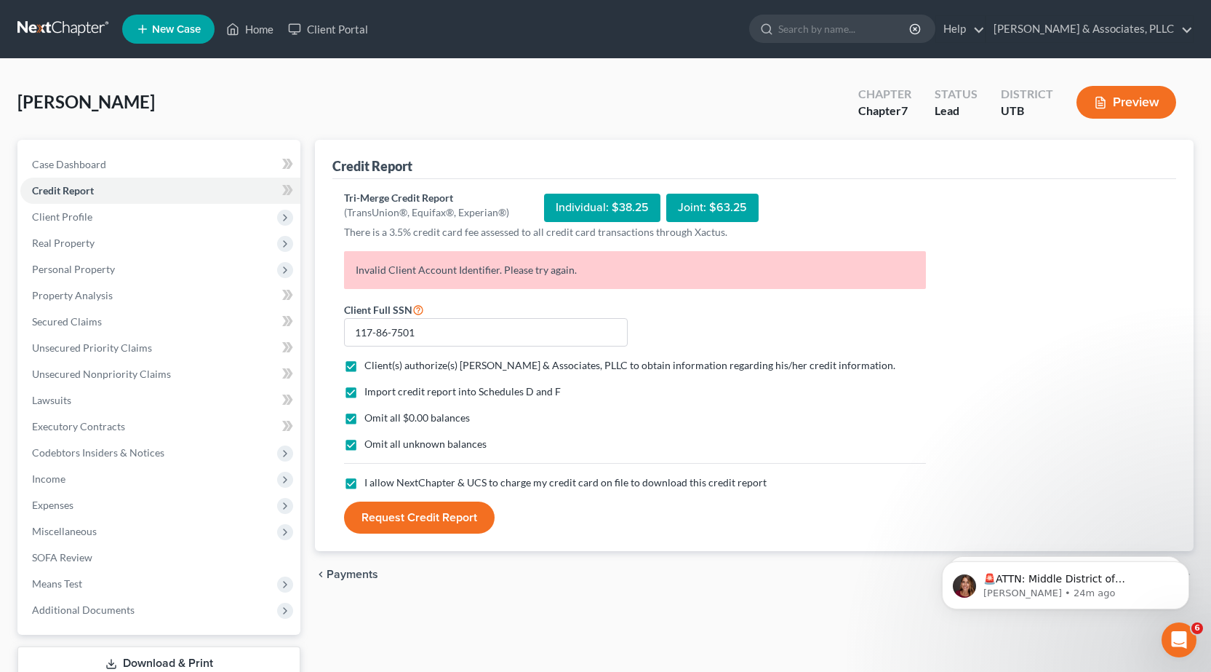
click at [447, 517] on button "Request Credit Report" at bounding box center [419, 517] width 151 height 32
click at [1185, 639] on icon "Open Intercom Messenger" at bounding box center [1178, 638] width 24 height 24
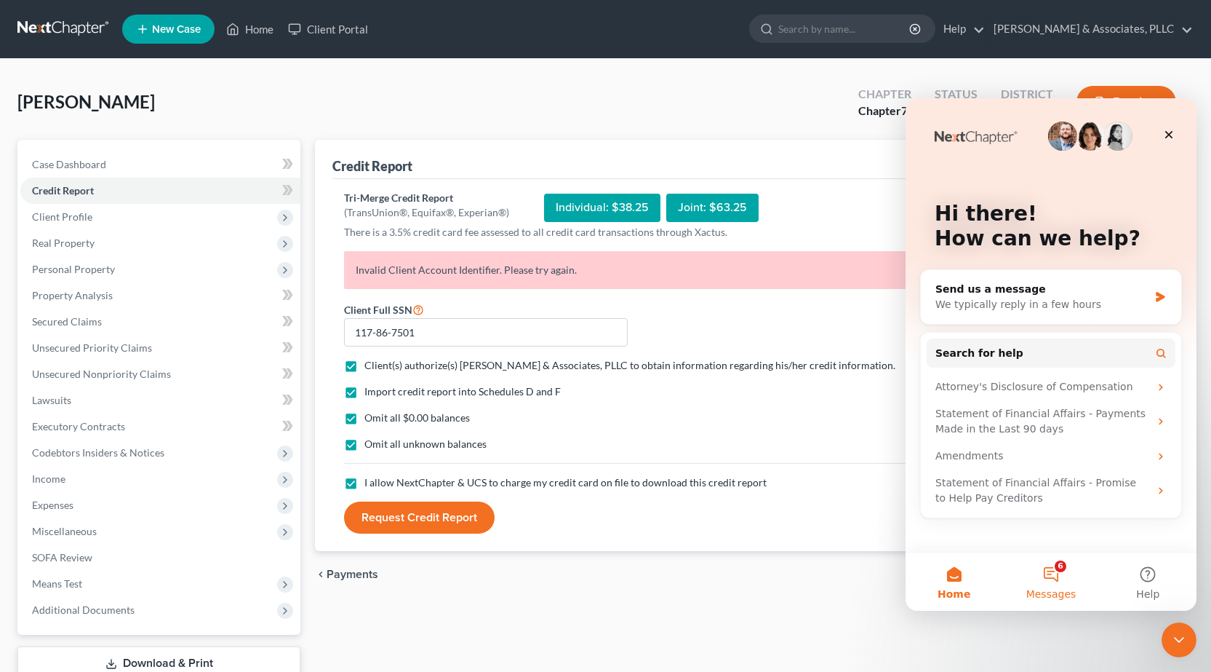
click at [1056, 571] on button "6 Messages" at bounding box center [1051, 581] width 97 height 58
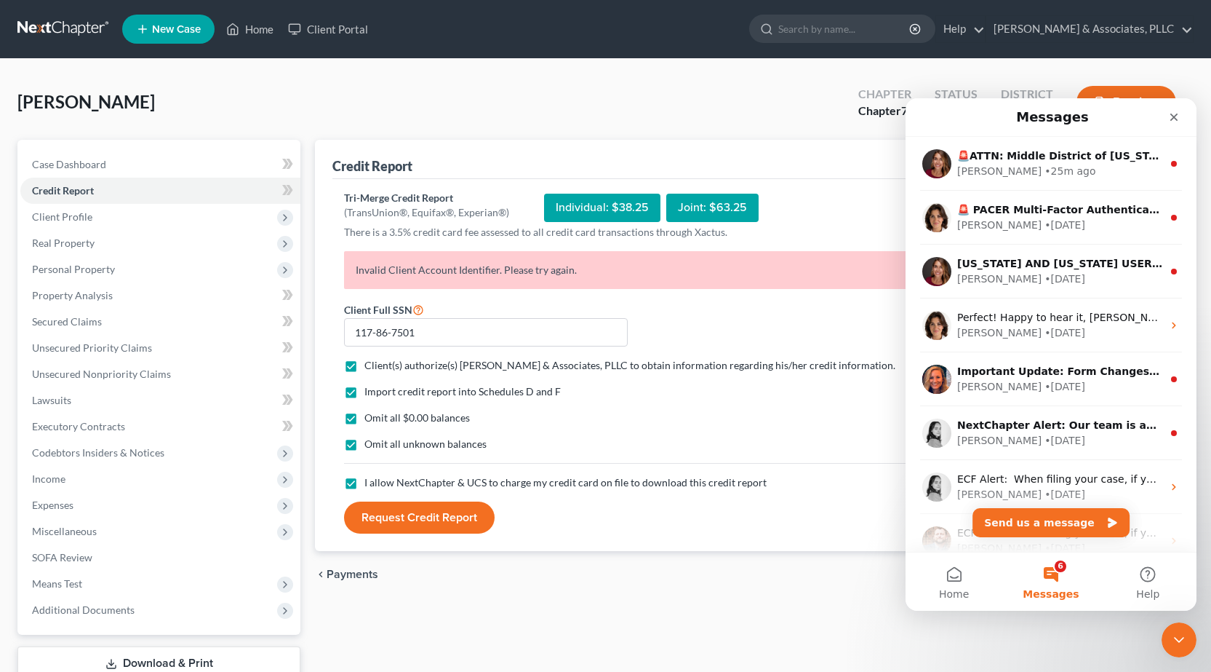
click at [1059, 560] on button "6 Messages" at bounding box center [1051, 581] width 97 height 58
click at [1066, 521] on button "Send us a message" at bounding box center [1051, 522] width 157 height 29
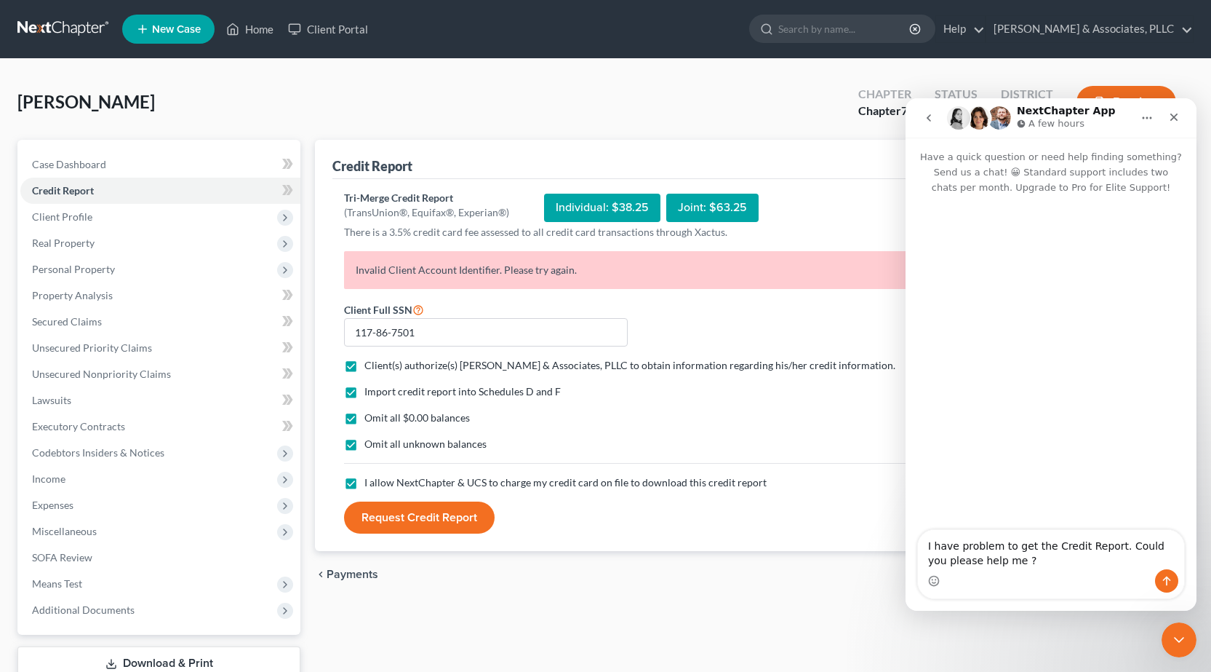
type textarea "I have problem to get the Credit Report. Could you please help me ?"
click at [1173, 585] on button "Send a message…" at bounding box center [1166, 580] width 23 height 23
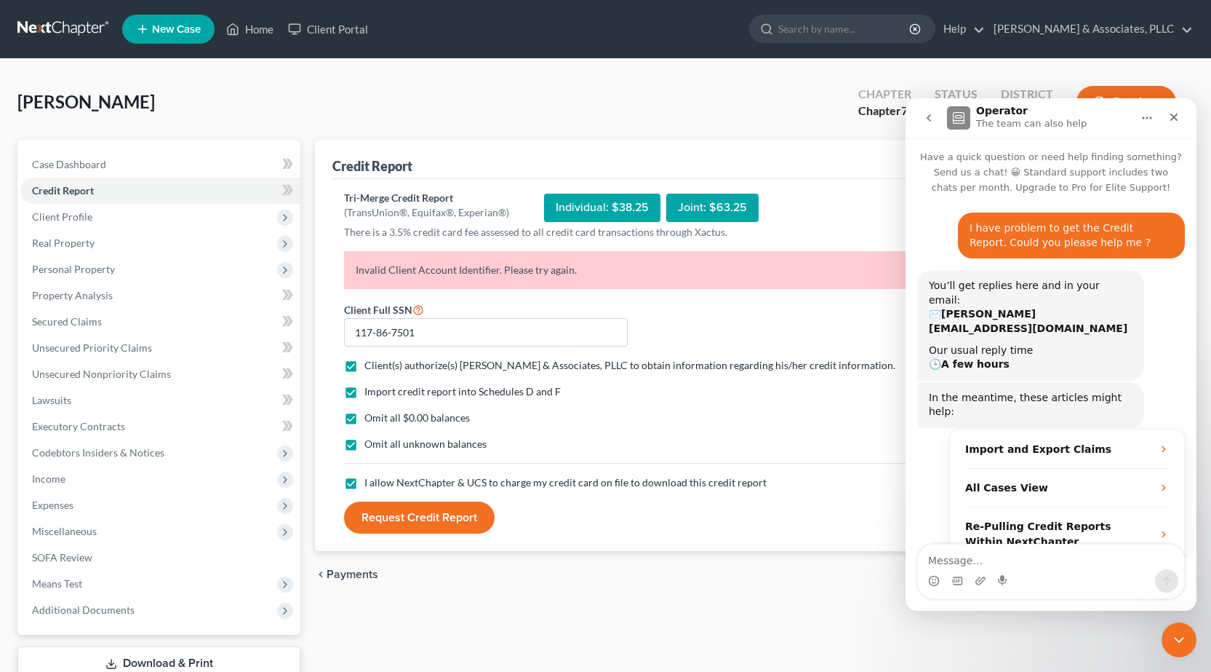
scroll to position [26, 0]
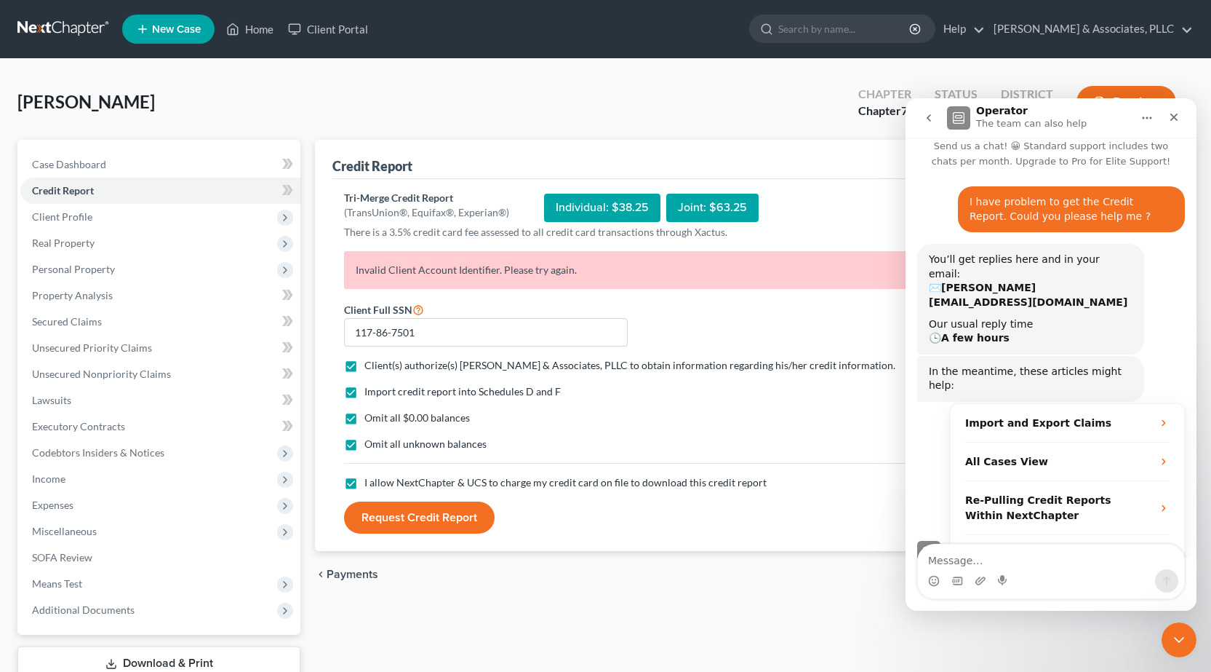
click at [443, 518] on button "Request Credit Report" at bounding box center [419, 517] width 151 height 32
click at [607, 202] on div "Individual: $38.25" at bounding box center [602, 208] width 116 height 28
click at [56, 212] on span "Client Profile" at bounding box center [62, 216] width 60 height 12
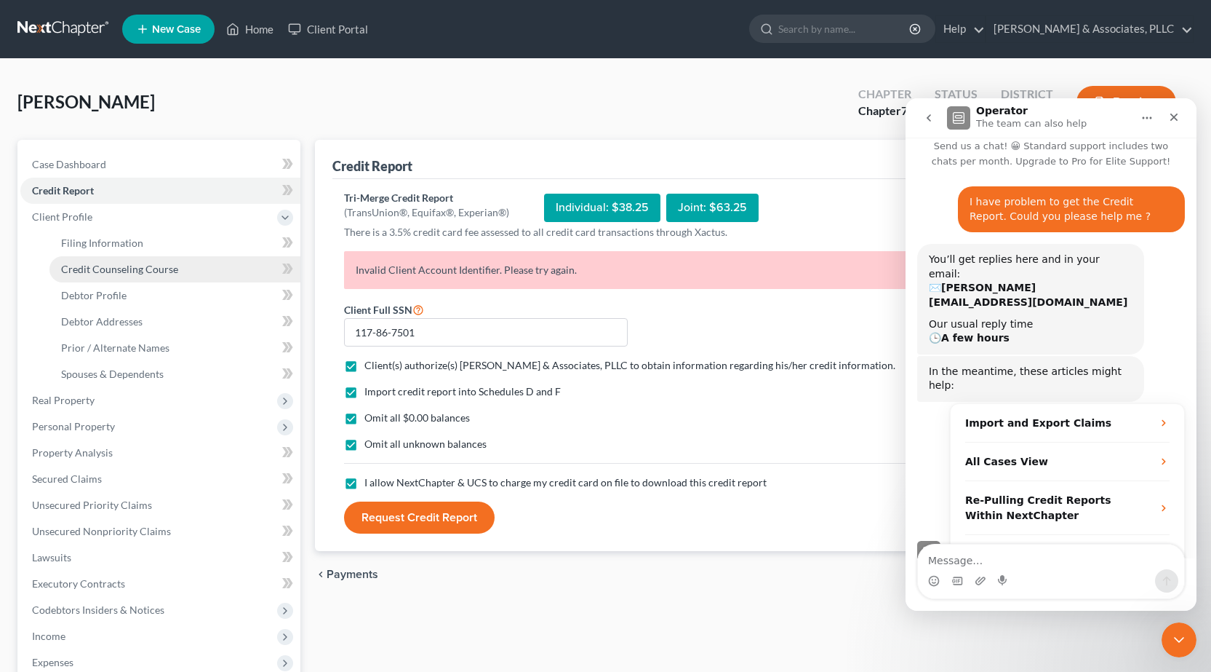
click at [86, 266] on span "Credit Counseling Course" at bounding box center [119, 269] width 117 height 12
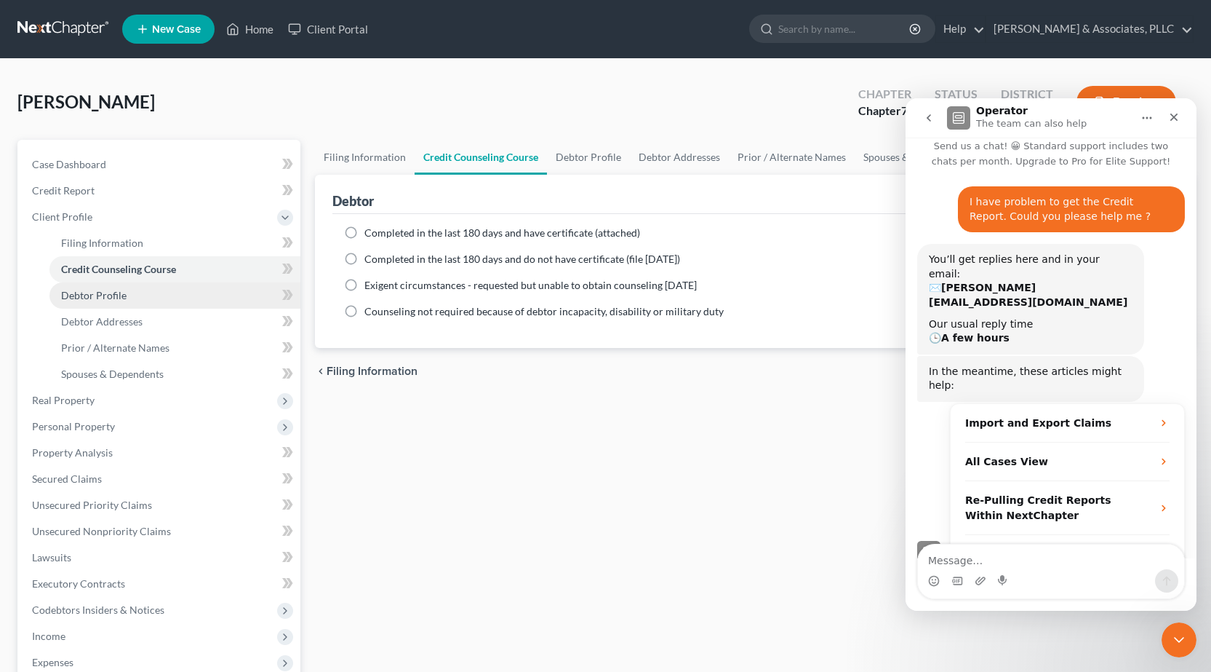
click at [102, 299] on span "Debtor Profile" at bounding box center [93, 295] width 65 height 12
select select "3"
select select "0"
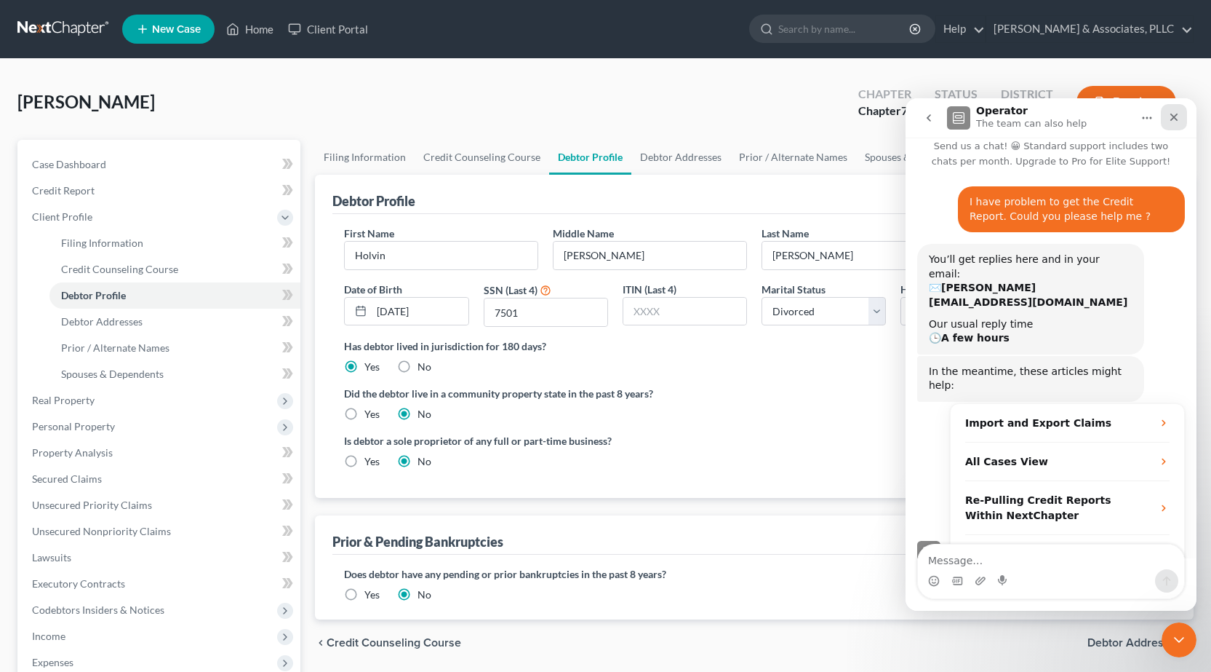
click at [1178, 121] on icon "Close" at bounding box center [1175, 117] width 12 height 12
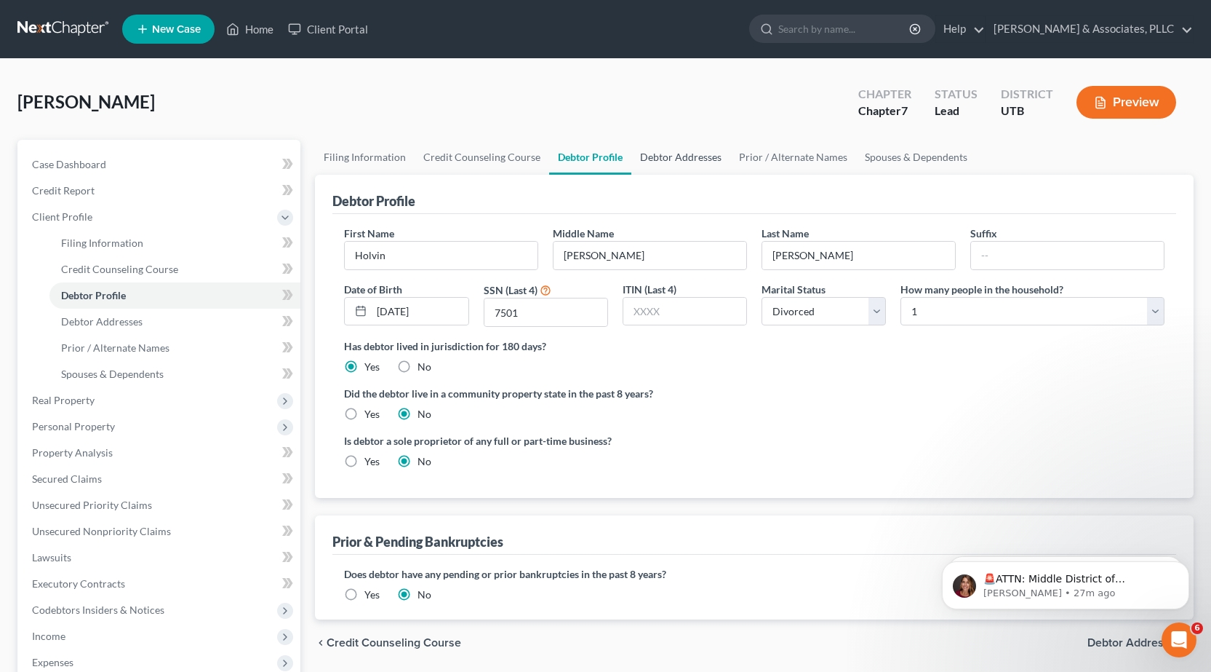
click at [705, 157] on link "Debtor Addresses" at bounding box center [681, 157] width 99 height 35
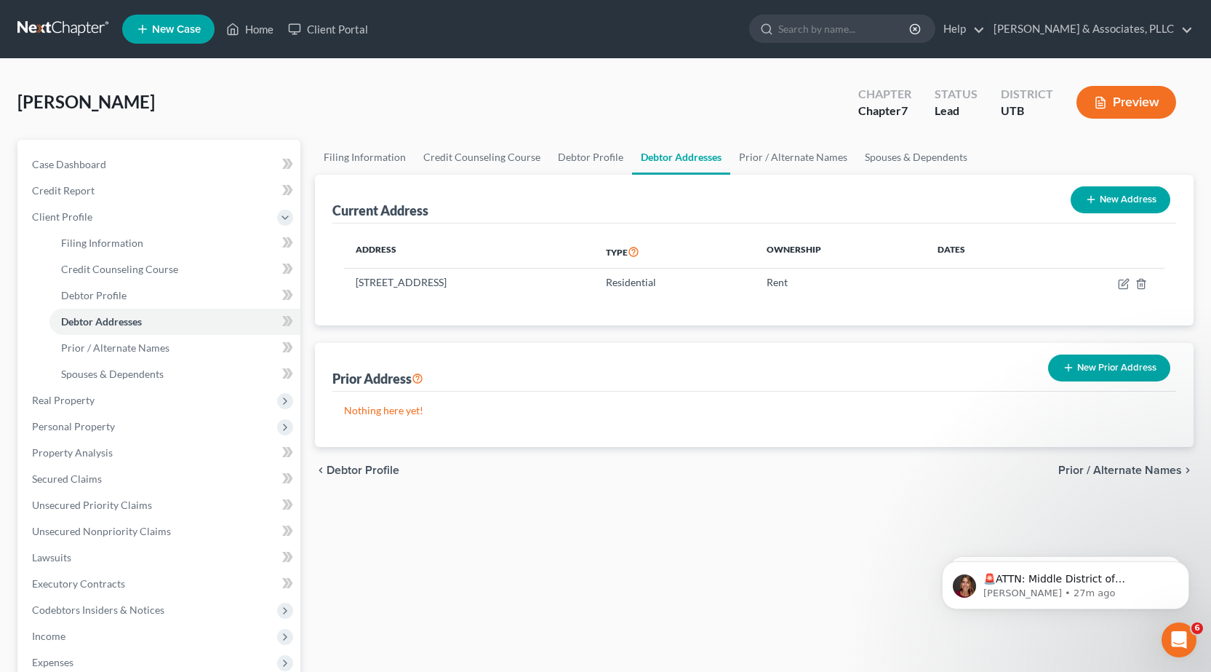
click at [1145, 351] on div "New Prior Address" at bounding box center [1110, 368] width 134 height 39
click at [1126, 367] on button "New Prior Address" at bounding box center [1109, 367] width 122 height 27
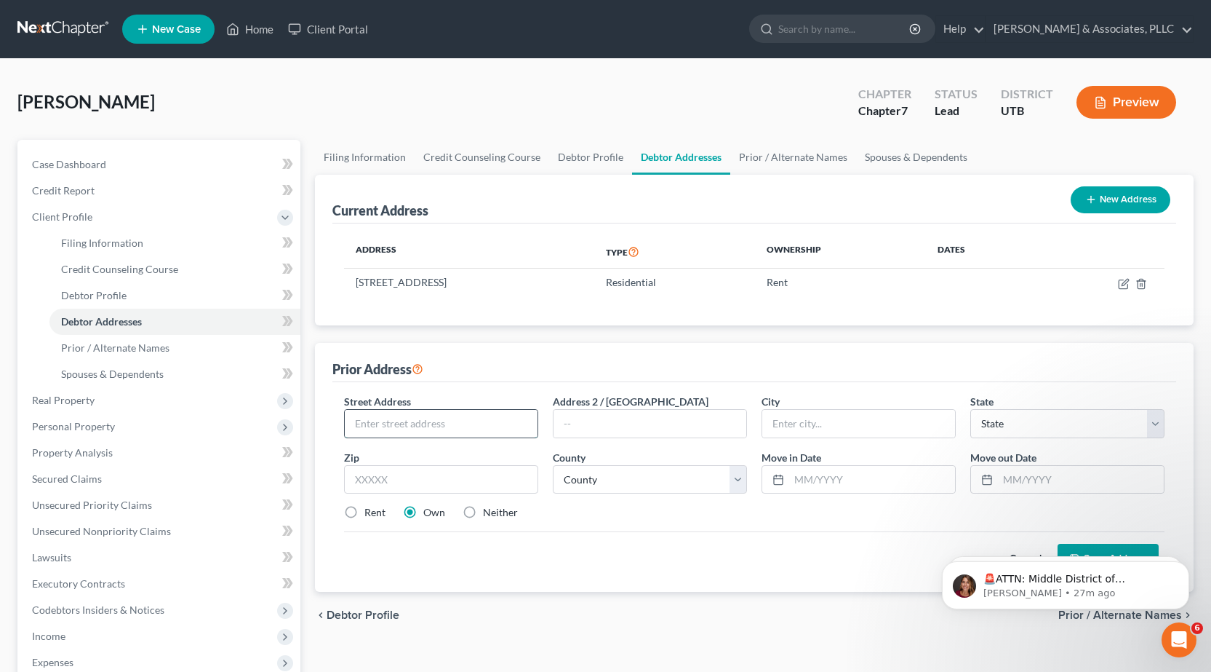
click at [410, 421] on input "text" at bounding box center [441, 424] width 193 height 28
type input "2757 S 300 E"
click at [661, 428] on input "text" at bounding box center [650, 424] width 193 height 28
type input "Apt 29"
click at [886, 422] on input "text" at bounding box center [859, 424] width 193 height 28
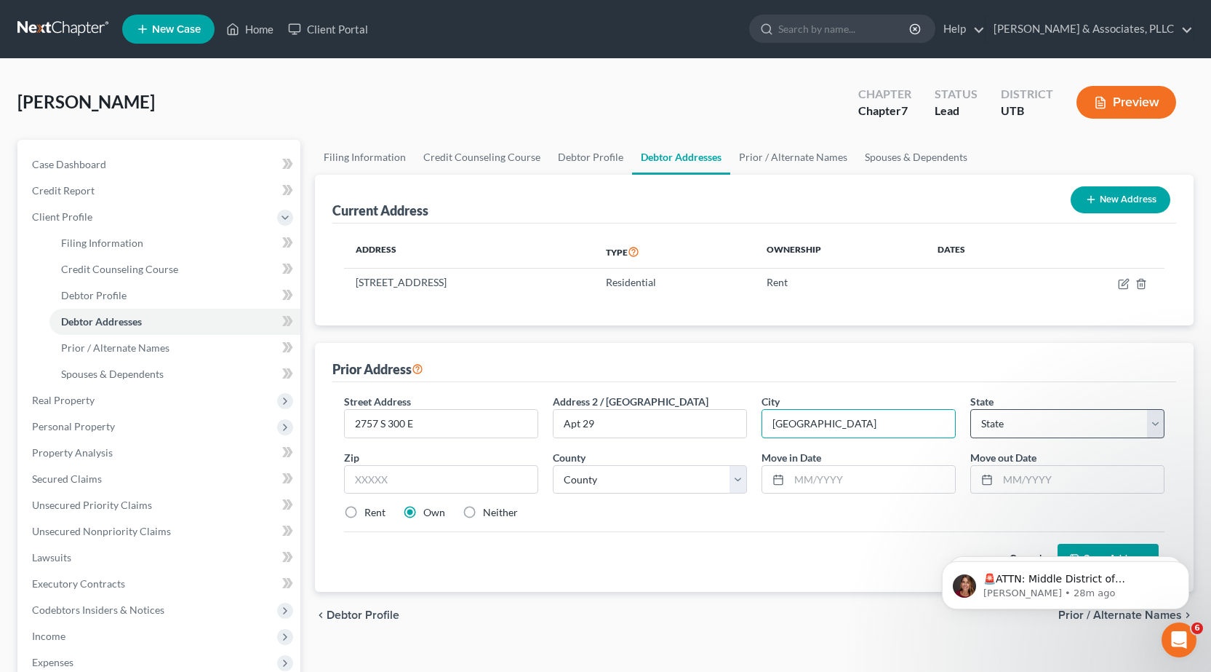
type input "[GEOGRAPHIC_DATA]"
click at [1082, 423] on select "State [US_STATE] AK AR AZ CA CO CT DE DC [GEOGRAPHIC_DATA] [GEOGRAPHIC_DATA] GU…" at bounding box center [1068, 423] width 194 height 29
select select "46"
click at [971, 409] on select "State [US_STATE] AK AR AZ CA CO CT DE DC [GEOGRAPHIC_DATA] [GEOGRAPHIC_DATA] GU…" at bounding box center [1068, 423] width 194 height 29
click at [354, 484] on input "text" at bounding box center [441, 479] width 194 height 29
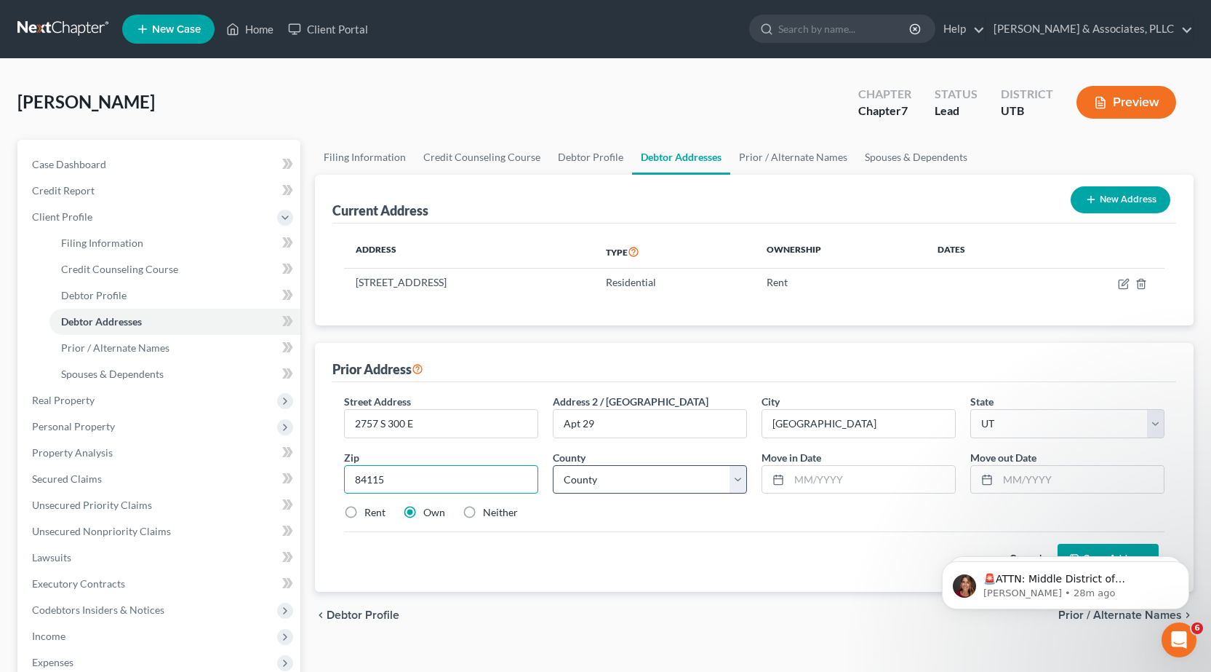
type input "84115"
click at [701, 484] on select "County [GEOGRAPHIC_DATA] [GEOGRAPHIC_DATA] [GEOGRAPHIC_DATA] [GEOGRAPHIC_DATA] …" at bounding box center [650, 479] width 194 height 29
type input "[GEOGRAPHIC_DATA]"
select select "17"
click at [553, 465] on select "County [GEOGRAPHIC_DATA] [GEOGRAPHIC_DATA] [GEOGRAPHIC_DATA] [GEOGRAPHIC_DATA] …" at bounding box center [650, 479] width 194 height 29
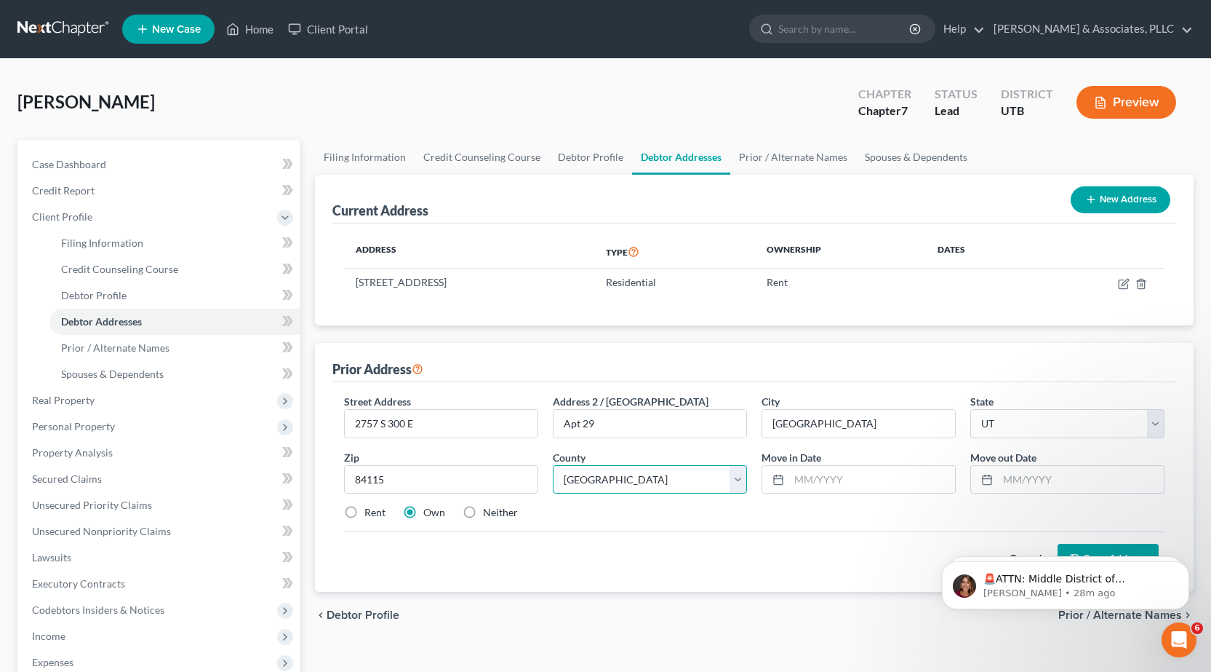
click at [694, 481] on select "County [GEOGRAPHIC_DATA] [GEOGRAPHIC_DATA] [GEOGRAPHIC_DATA] [GEOGRAPHIC_DATA] …" at bounding box center [650, 479] width 194 height 29
click at [664, 485] on select "County [GEOGRAPHIC_DATA] [GEOGRAPHIC_DATA] [GEOGRAPHIC_DATA] [GEOGRAPHIC_DATA] …" at bounding box center [650, 479] width 194 height 29
click at [811, 482] on input "text" at bounding box center [872, 480] width 166 height 28
type input "06/2024"
click at [1004, 487] on input "text" at bounding box center [1081, 480] width 166 height 28
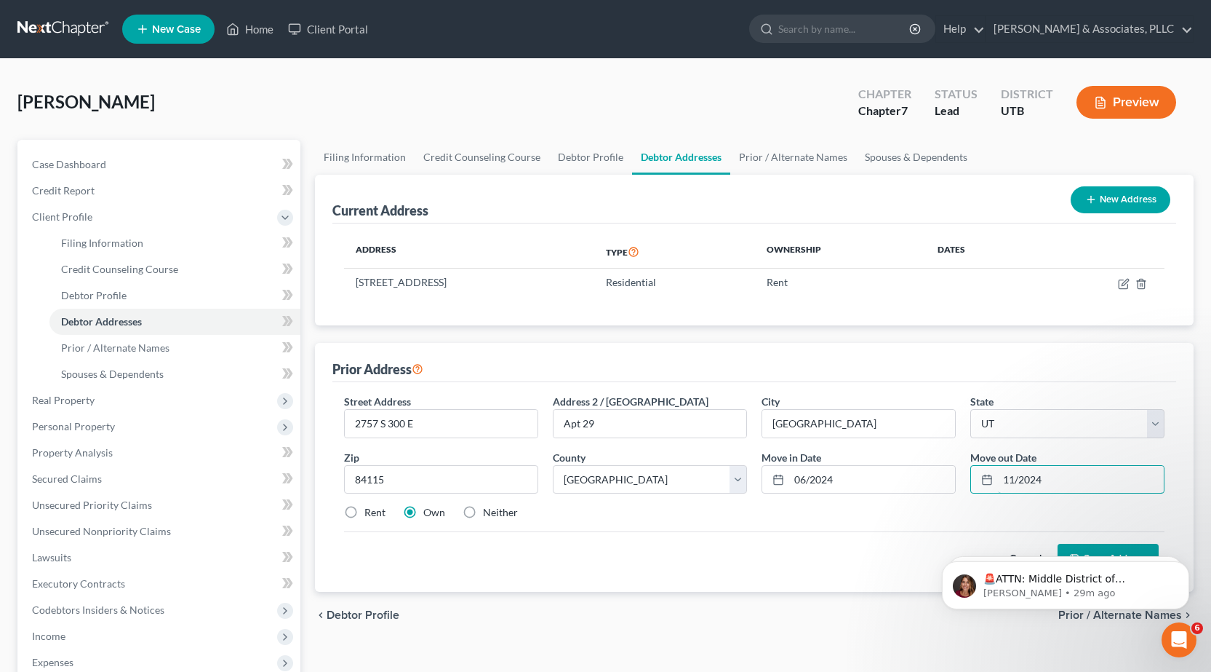
type input "11/2024"
click at [365, 507] on label "Rent" at bounding box center [375, 512] width 21 height 15
click at [370, 507] on input "Rent" at bounding box center [374, 509] width 9 height 9
radio input "true"
click at [1088, 544] on body "🚨ATTN: Middle District of [US_STATE] The court has added a new Credit Counselin…" at bounding box center [1065, 581] width 279 height 90
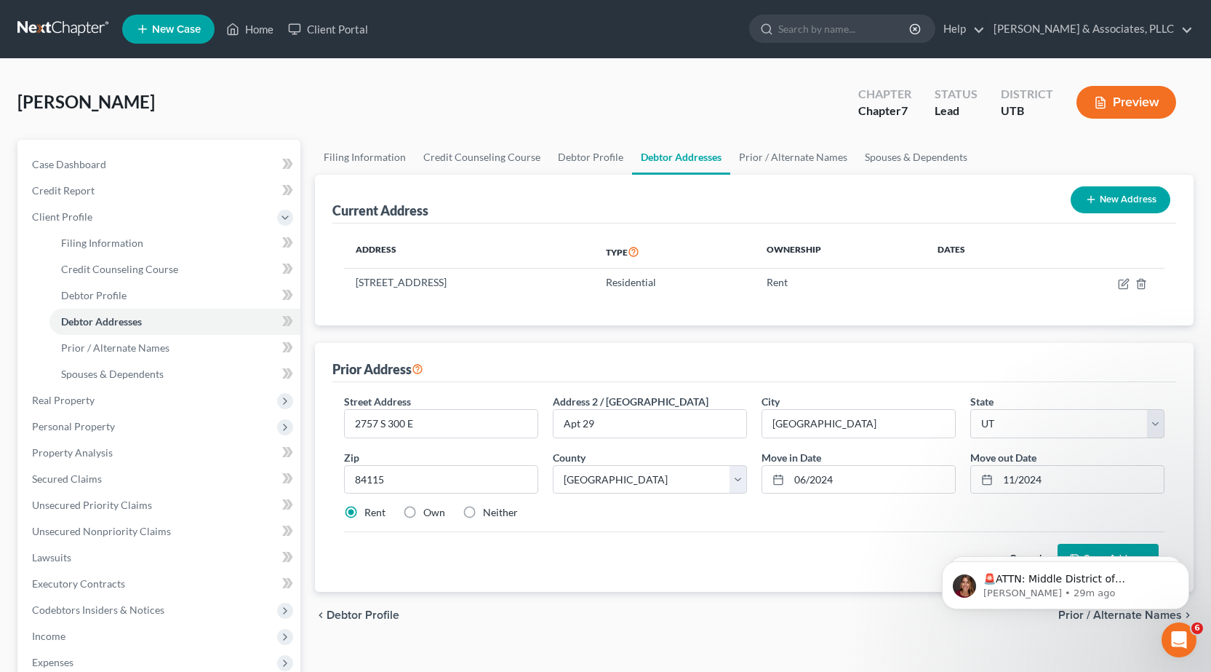
click at [1088, 546] on body "🚨ATTN: Middle District of [US_STATE] The court has added a new Credit Counselin…" at bounding box center [1065, 581] width 279 height 90
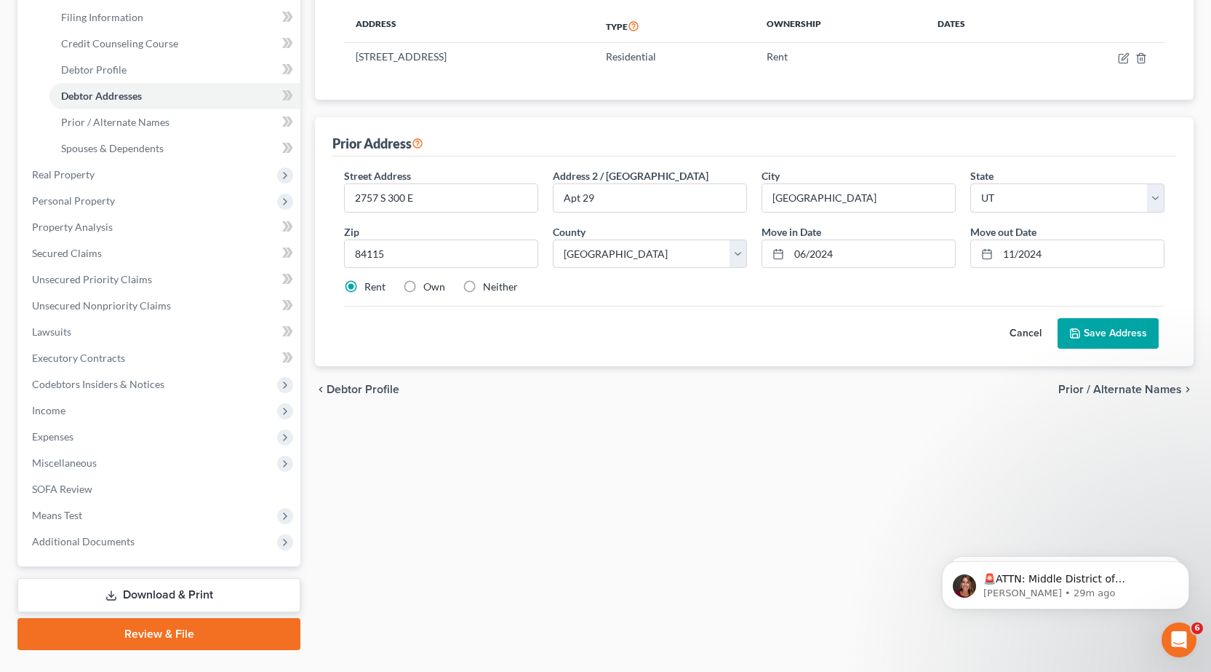
scroll to position [259, 0]
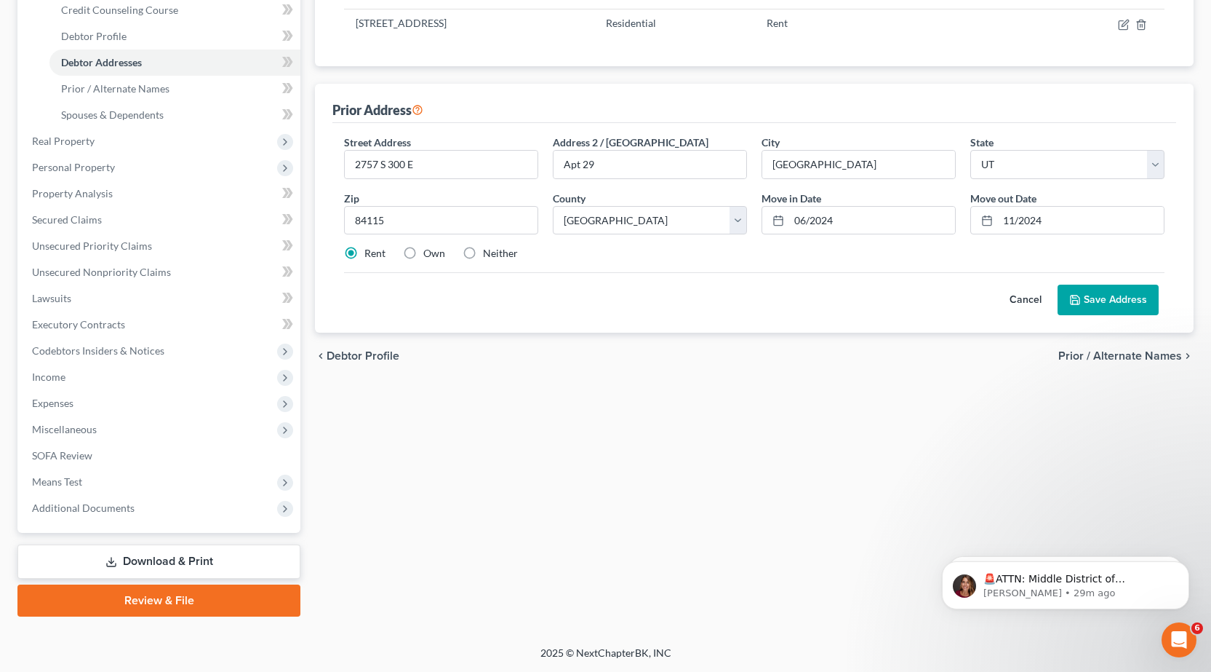
click at [1120, 293] on button "Save Address" at bounding box center [1108, 299] width 101 height 31
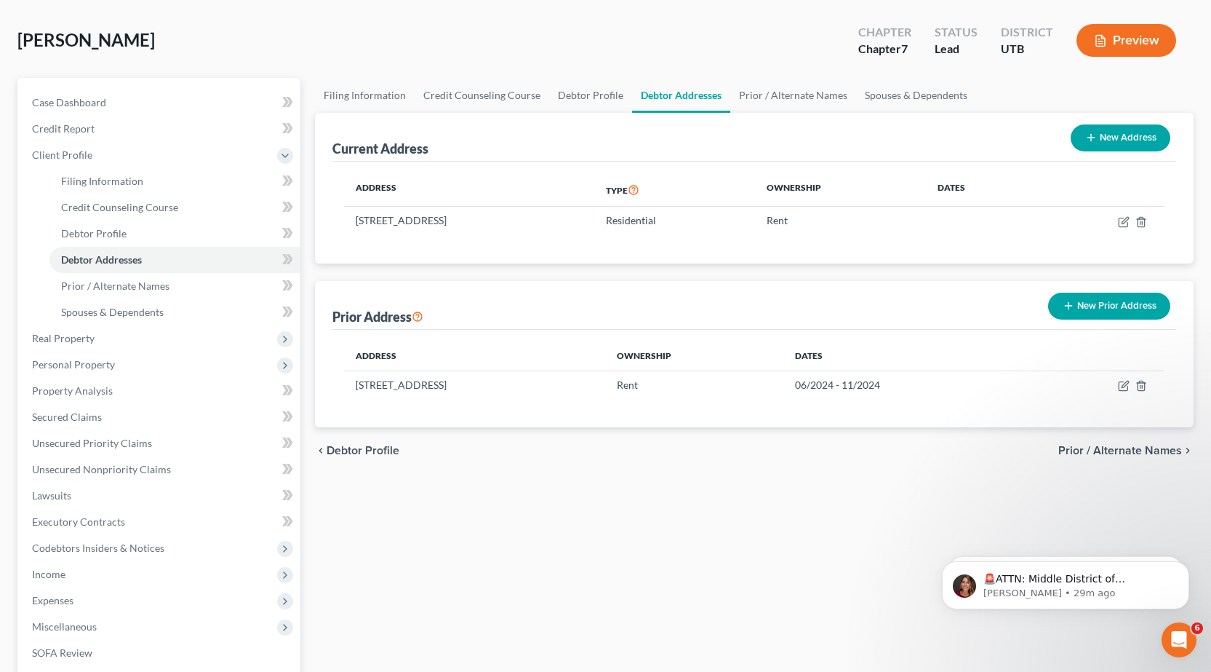
scroll to position [41, 0]
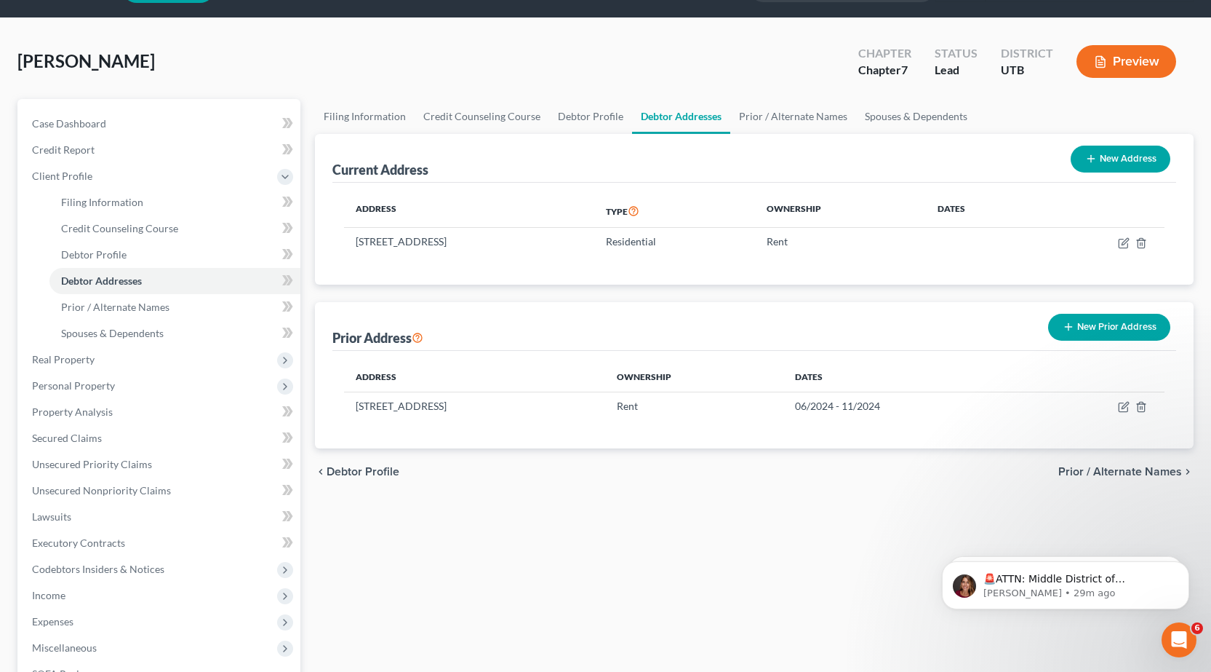
click at [1123, 321] on button "New Prior Address" at bounding box center [1109, 327] width 122 height 27
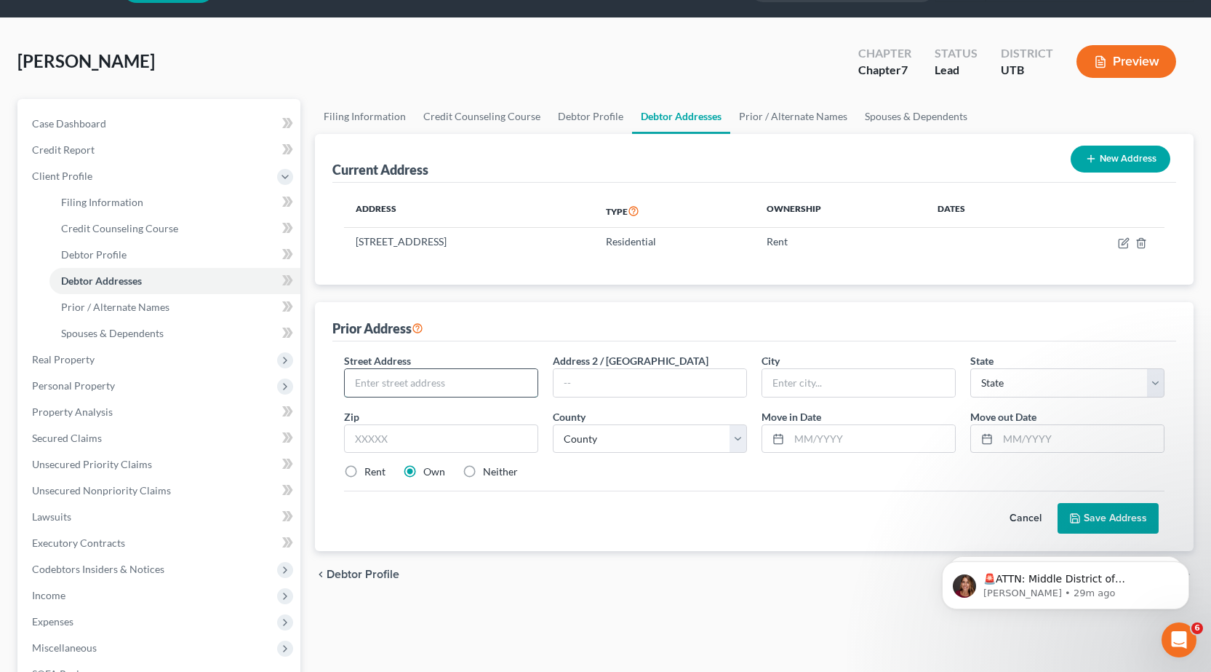
click at [383, 381] on input "text" at bounding box center [441, 383] width 193 height 28
type input "2868 S"
click at [573, 381] on input "text" at bounding box center [650, 383] width 193 height 28
type input "[DEMOGRAPHIC_DATA]"
click at [910, 385] on input "text" at bounding box center [859, 383] width 193 height 28
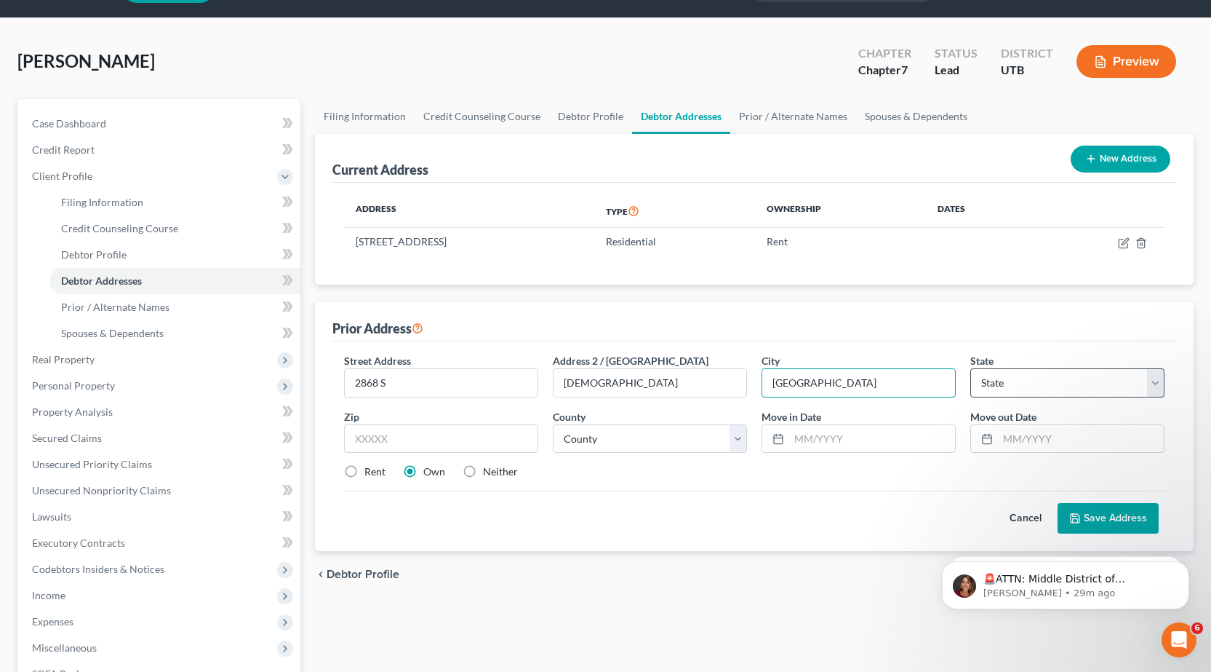
type input "[GEOGRAPHIC_DATA]"
click at [1013, 383] on select "State [US_STATE] AK AR AZ CA CO CT DE DC [GEOGRAPHIC_DATA] [GEOGRAPHIC_DATA] GU…" at bounding box center [1068, 382] width 194 height 29
select select "46"
click at [1013, 386] on select "State [US_STATE] AK AR AZ CA CO CT DE DC [GEOGRAPHIC_DATA] [GEOGRAPHIC_DATA] GU…" at bounding box center [1068, 382] width 194 height 29
click at [382, 442] on input "text" at bounding box center [441, 438] width 194 height 29
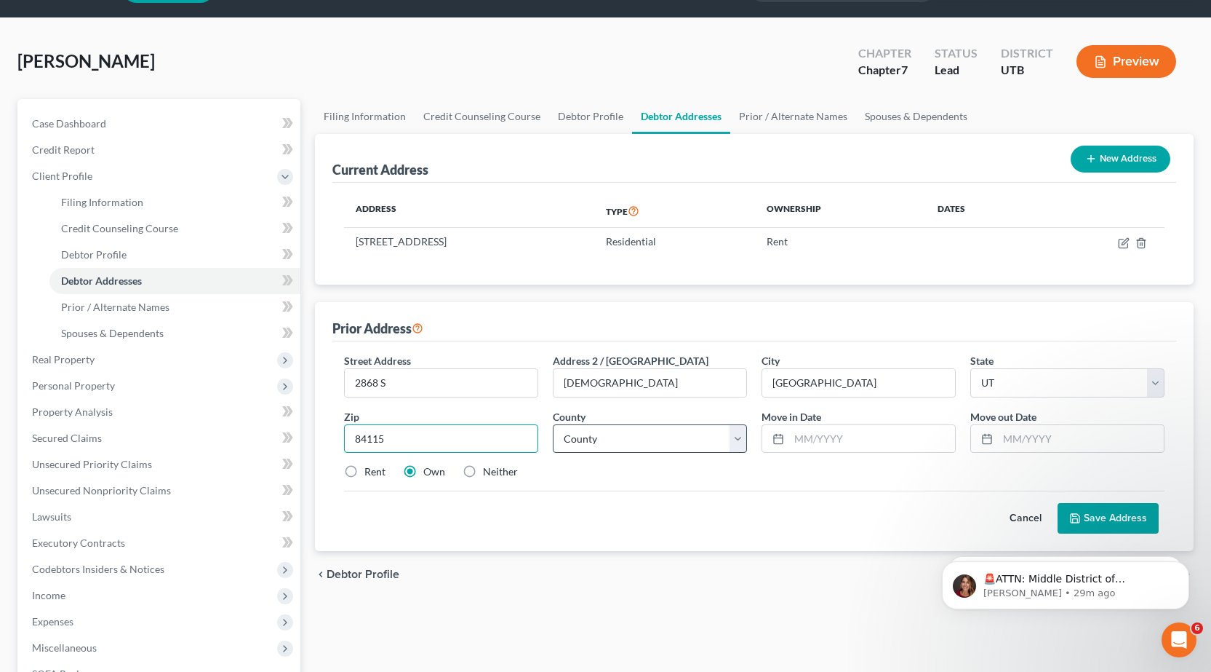
type input "84115"
drag, startPoint x: 739, startPoint y: 442, endPoint x: 642, endPoint y: 434, distance: 97.0
click at [739, 442] on select "County [GEOGRAPHIC_DATA] [GEOGRAPHIC_DATA] [GEOGRAPHIC_DATA] [GEOGRAPHIC_DATA] …" at bounding box center [650, 438] width 194 height 29
select select "17"
click at [553, 424] on select "County [GEOGRAPHIC_DATA] [GEOGRAPHIC_DATA] [GEOGRAPHIC_DATA] [GEOGRAPHIC_DATA] …" at bounding box center [650, 438] width 194 height 29
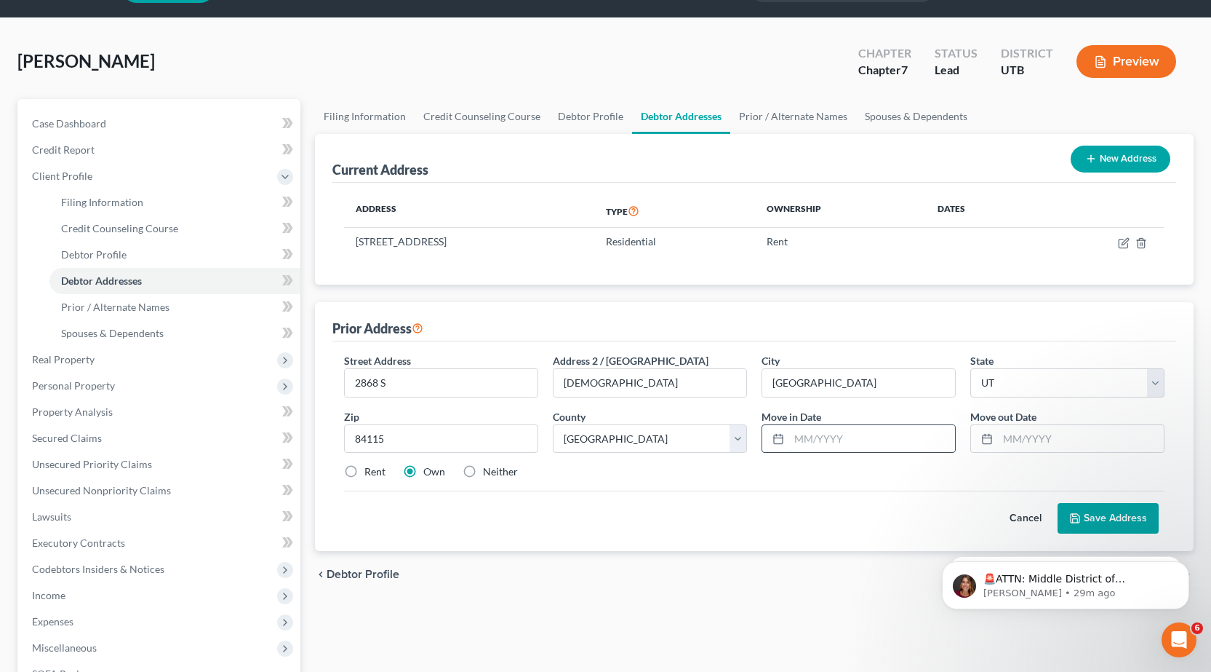
click at [843, 435] on input "text" at bounding box center [872, 439] width 166 height 28
type input "2021"
click at [998, 437] on div at bounding box center [984, 439] width 27 height 28
click at [1003, 439] on input "text" at bounding box center [1081, 439] width 166 height 28
type input "06/2024"
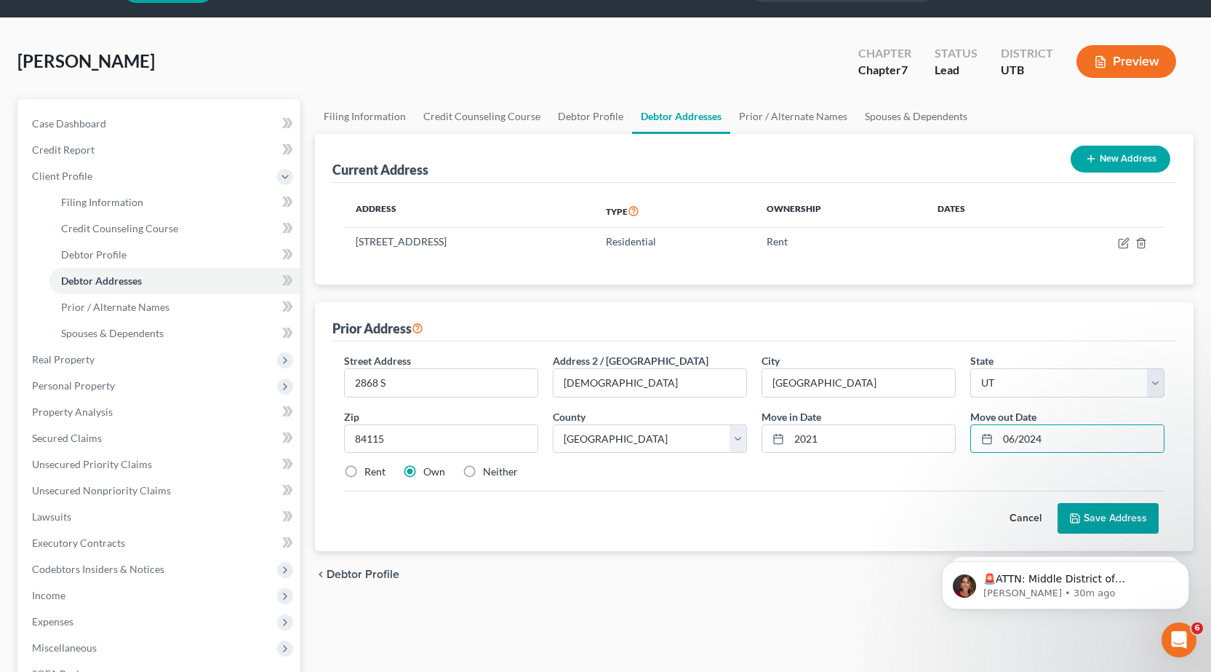
click at [1127, 512] on button "Save Address" at bounding box center [1108, 518] width 101 height 31
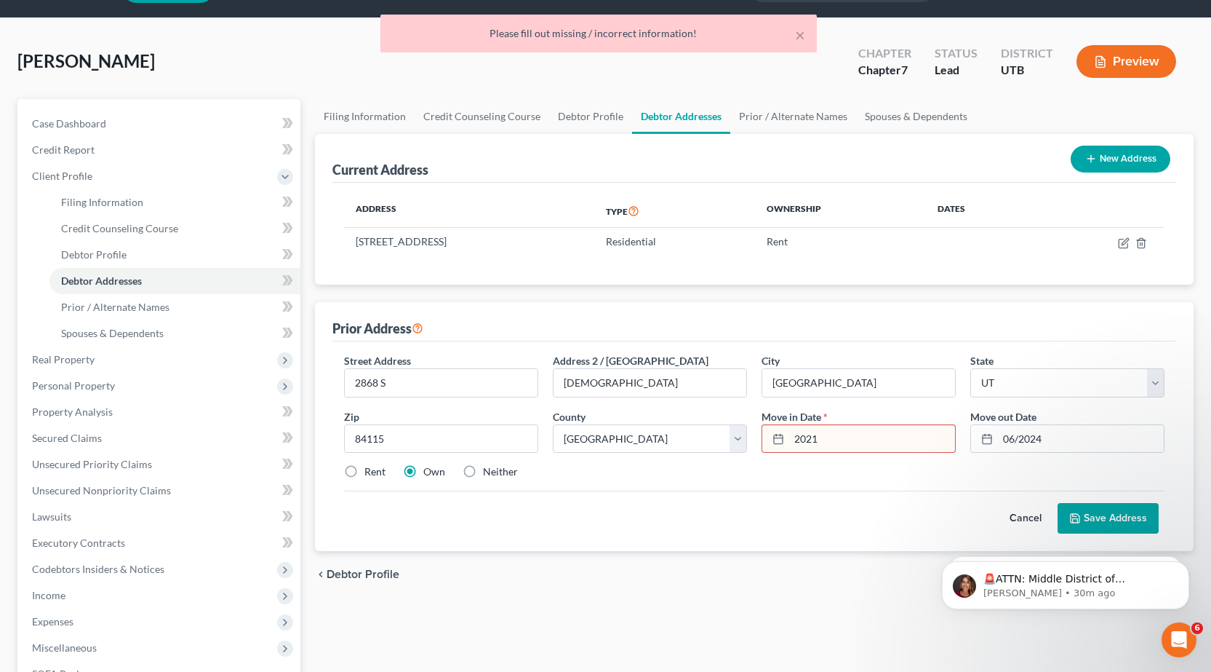
drag, startPoint x: 820, startPoint y: 440, endPoint x: 752, endPoint y: 480, distance: 78.6
click at [779, 446] on div "2021" at bounding box center [859, 438] width 194 height 29
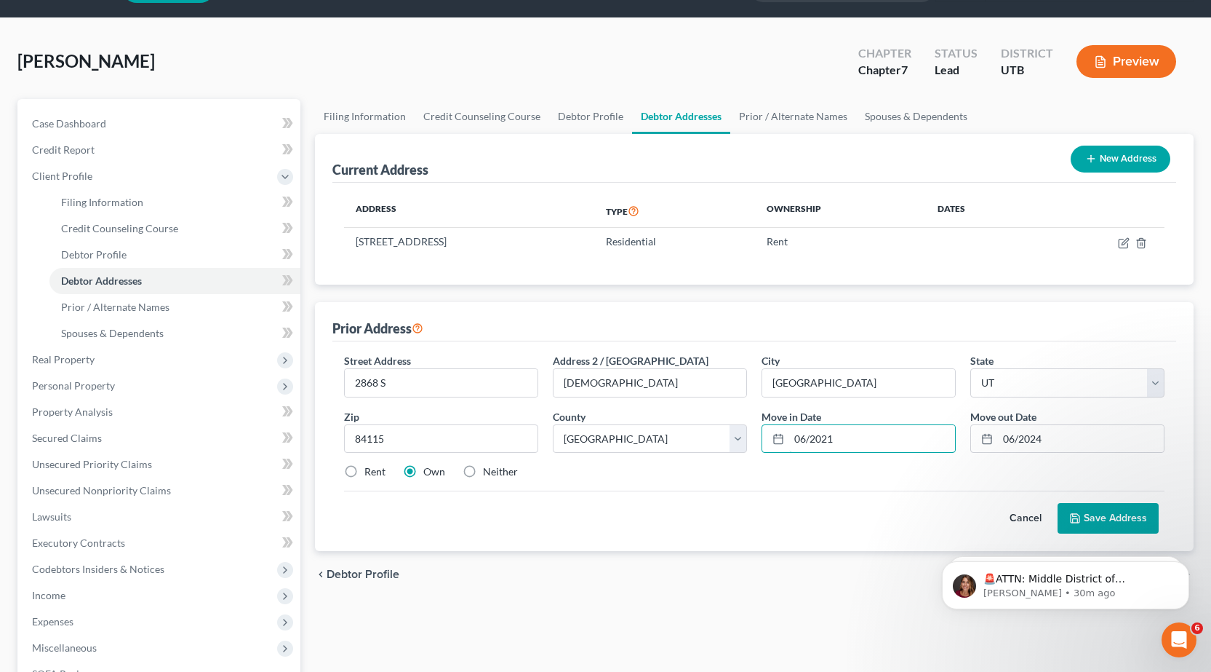
type input "06/2021"
click at [1096, 508] on button "Save Address" at bounding box center [1108, 518] width 101 height 31
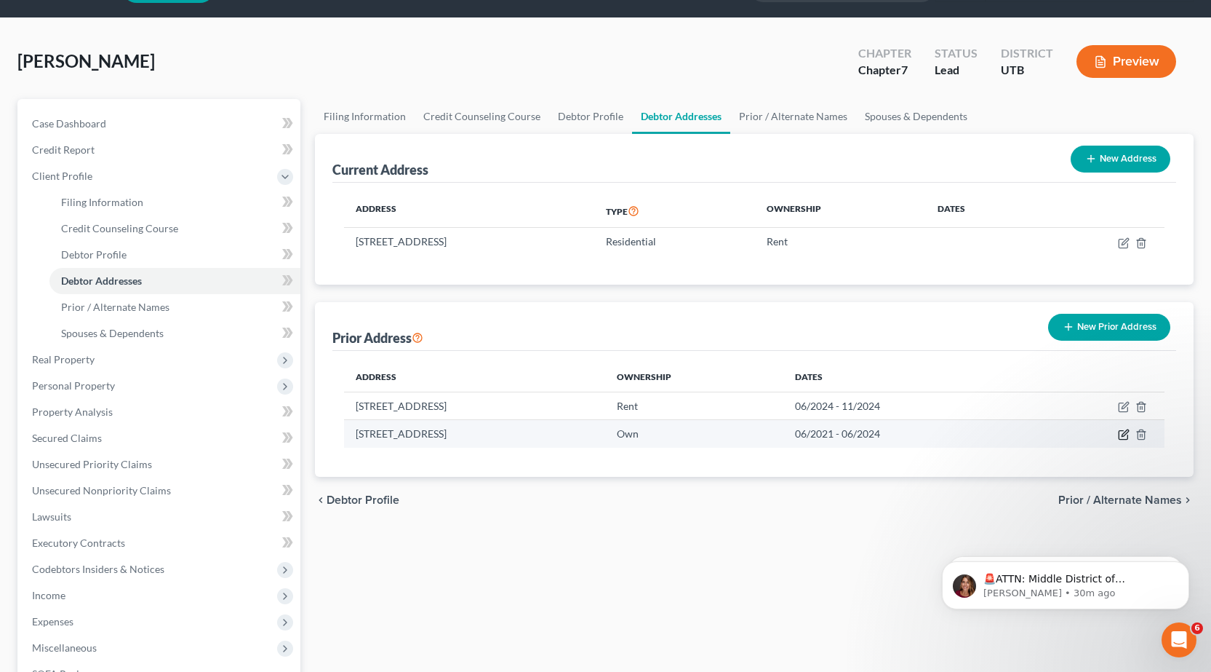
click at [1125, 437] on icon "button" at bounding box center [1124, 435] width 12 height 12
select select "46"
select select "17"
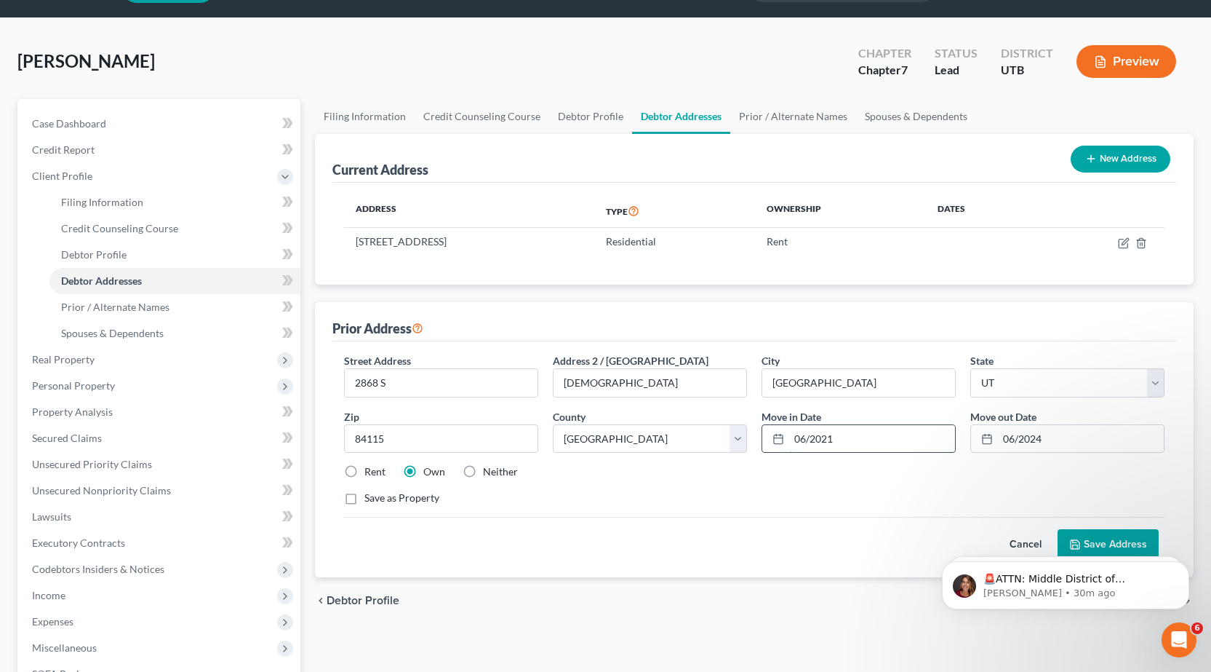
click at [795, 434] on input "06/2021" at bounding box center [872, 439] width 166 height 28
type input "12/2021"
click at [1130, 544] on body "🚨ATTN: Middle District of [US_STATE] The court has added a new Credit Counselin…" at bounding box center [1065, 581] width 279 height 90
click at [365, 472] on label "Rent" at bounding box center [375, 471] width 21 height 15
click at [370, 472] on input "Rent" at bounding box center [374, 468] width 9 height 9
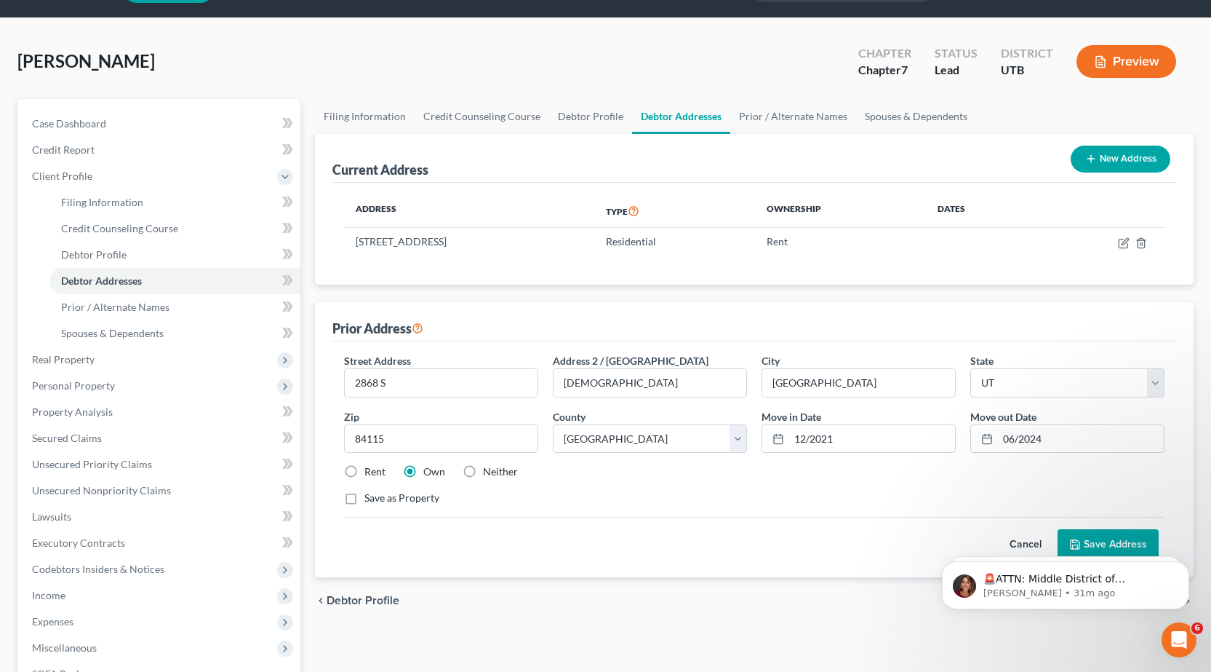
radio input "true"
click at [1138, 538] on body "🚨ATTN: Middle District of [US_STATE] The court has added a new Credit Counselin…" at bounding box center [1065, 581] width 279 height 90
click at [1111, 544] on body "🚨ATTN: Middle District of [US_STATE] The court has added a new Credit Counselin…" at bounding box center [1065, 581] width 279 height 90
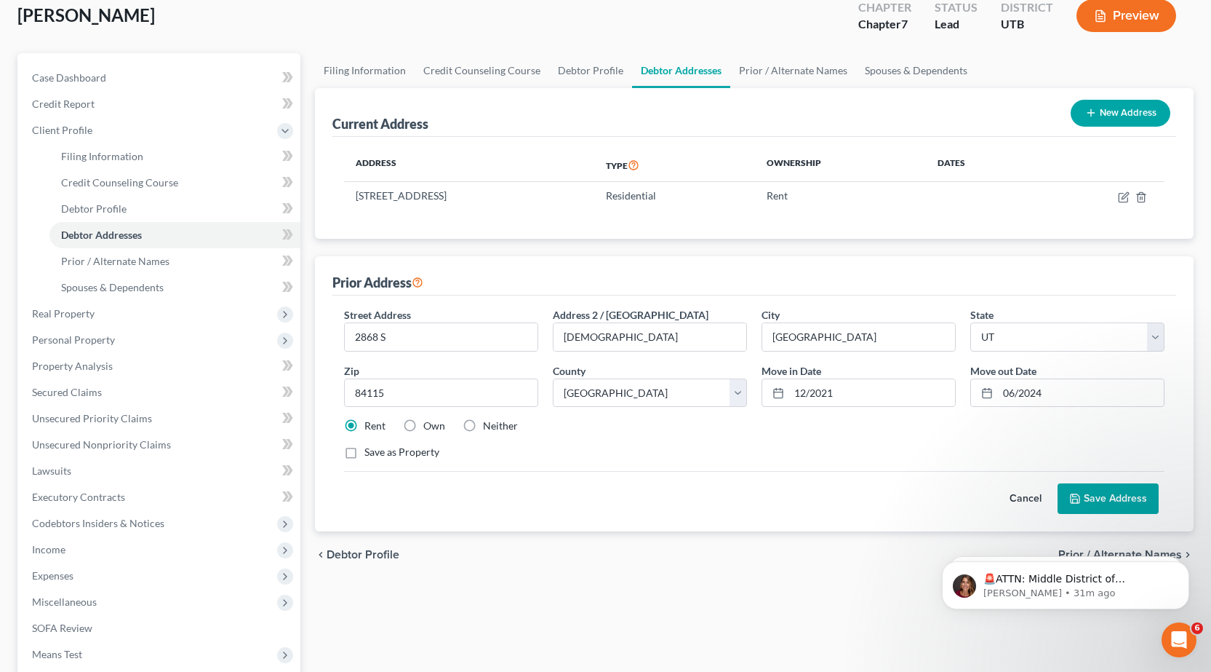
scroll to position [186, 0]
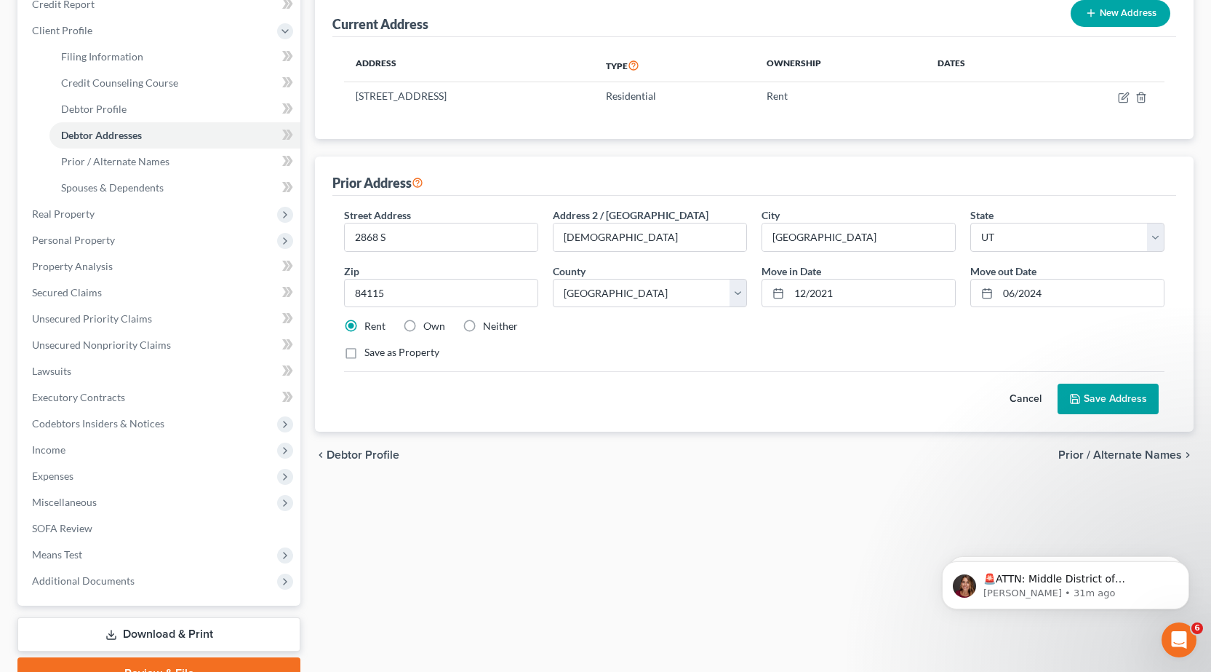
drag, startPoint x: 1121, startPoint y: 391, endPoint x: 1046, endPoint y: 410, distance: 76.4
click at [1121, 393] on button "Save Address" at bounding box center [1108, 398] width 101 height 31
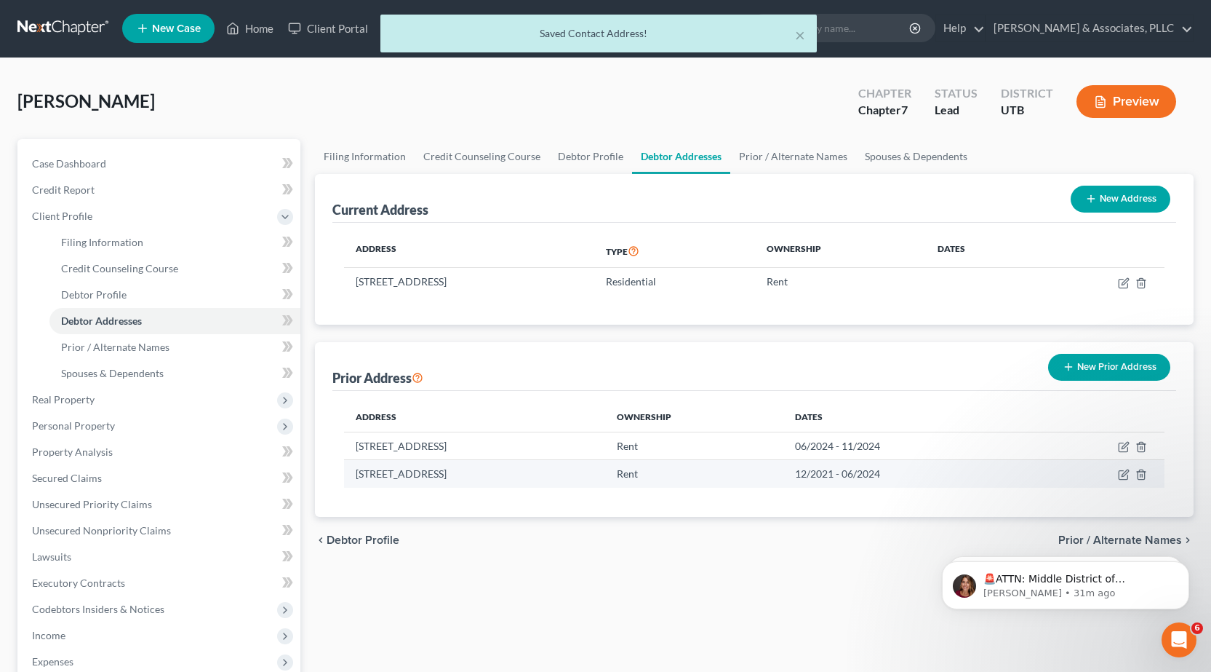
scroll to position [0, 0]
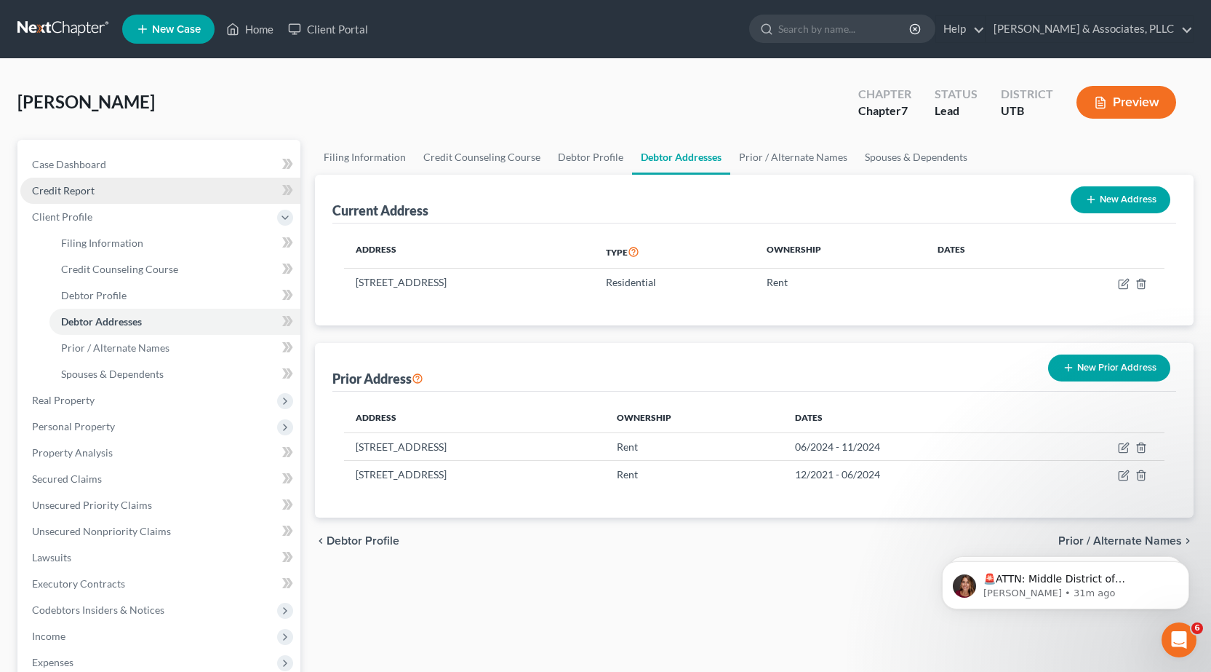
click at [65, 189] on span "Credit Report" at bounding box center [63, 190] width 63 height 12
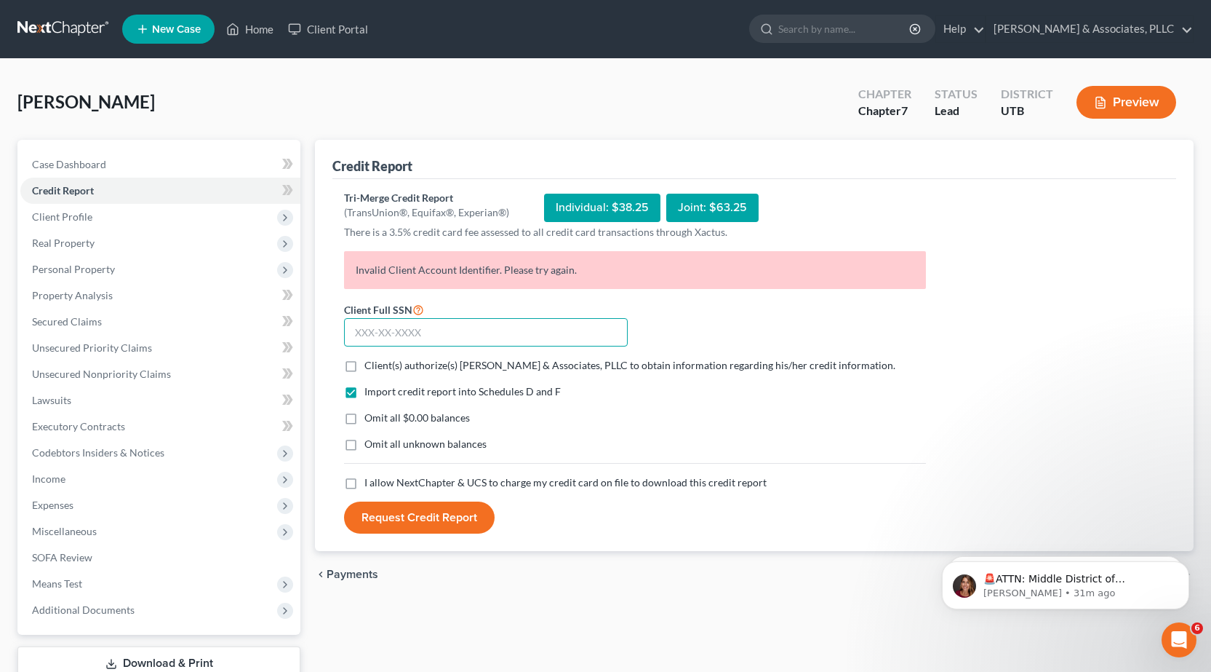
click at [363, 329] on input "text" at bounding box center [486, 332] width 284 height 29
type input "117-68-7501"
click at [365, 369] on label "Client(s) authorize(s) [PERSON_NAME] & Associates, PLLC to obtain information r…" at bounding box center [630, 365] width 531 height 15
click at [370, 367] on input "Client(s) authorize(s) [PERSON_NAME] & Associates, PLLC to obtain information r…" at bounding box center [374, 362] width 9 height 9
checkbox input "true"
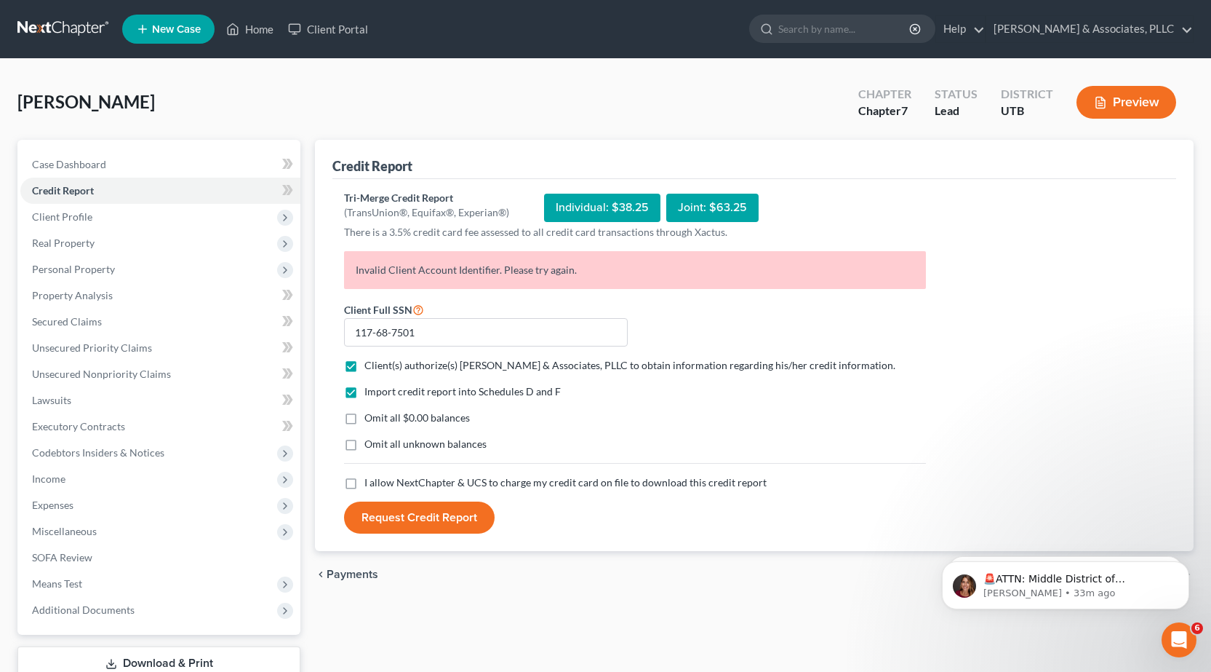
click at [365, 486] on label "I allow NextChapter & UCS to charge my credit card on file to download this cre…" at bounding box center [566, 482] width 402 height 15
click at [370, 485] on input "I allow NextChapter & UCS to charge my credit card on file to download this cre…" at bounding box center [374, 479] width 9 height 9
checkbox input "true"
click at [437, 520] on button "Request Credit Report" at bounding box center [419, 517] width 151 height 32
click at [1091, 582] on p "🚨ATTN: Middle District of [US_STATE] The court has added a new Credit Counselin…" at bounding box center [1078, 579] width 188 height 15
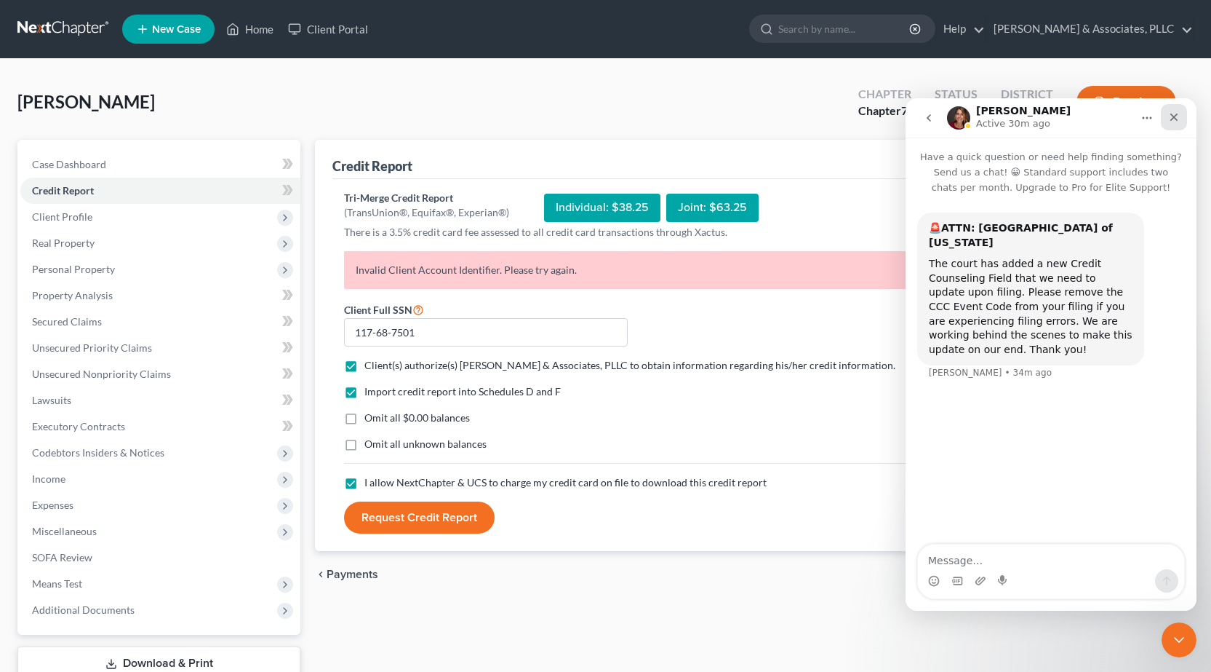
click at [1171, 114] on icon "Close" at bounding box center [1175, 118] width 8 height 8
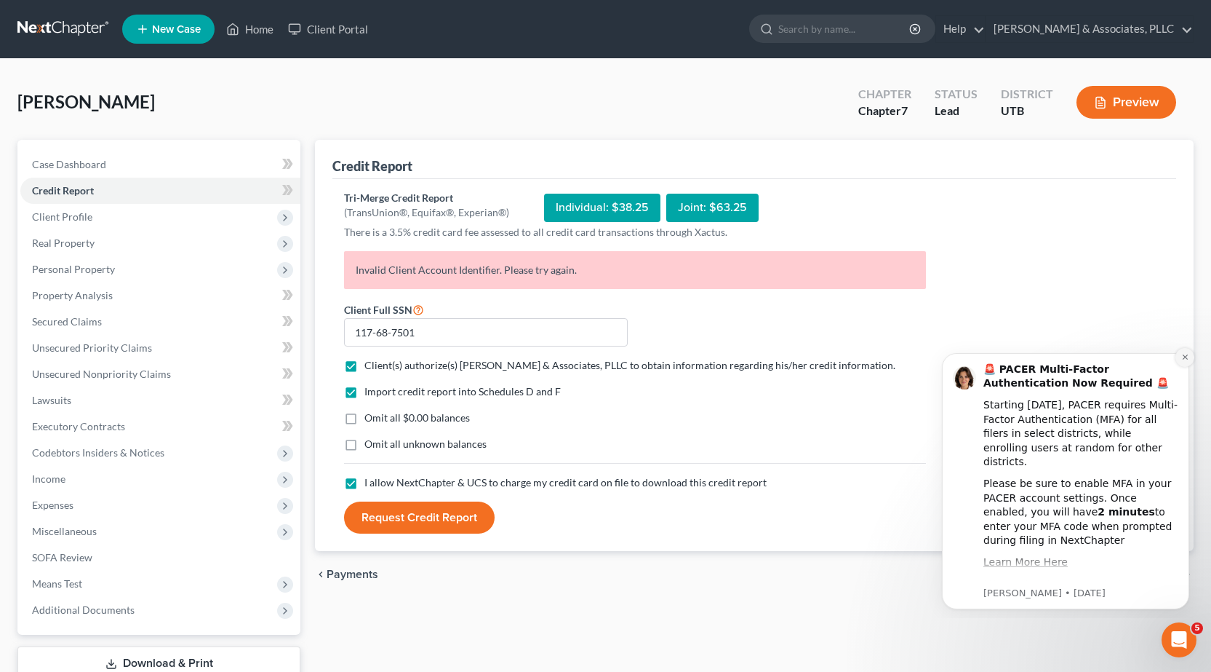
click at [1182, 354] on icon "Dismiss notification" at bounding box center [1186, 357] width 8 height 8
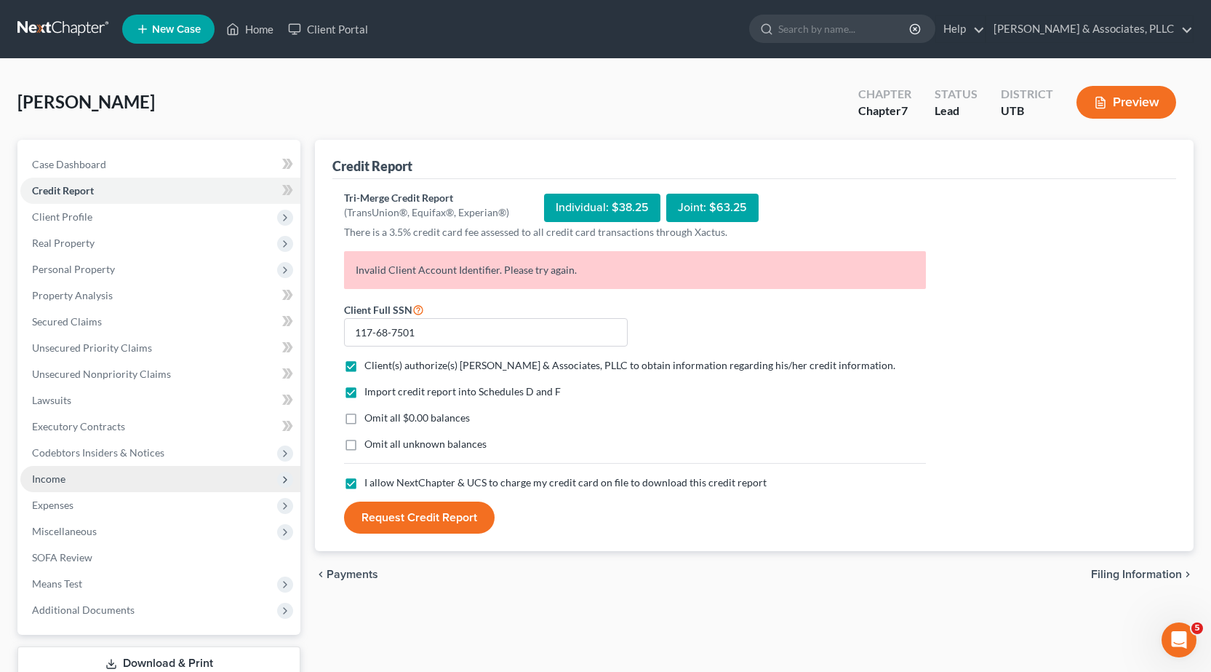
click at [50, 478] on span "Income" at bounding box center [48, 478] width 33 height 12
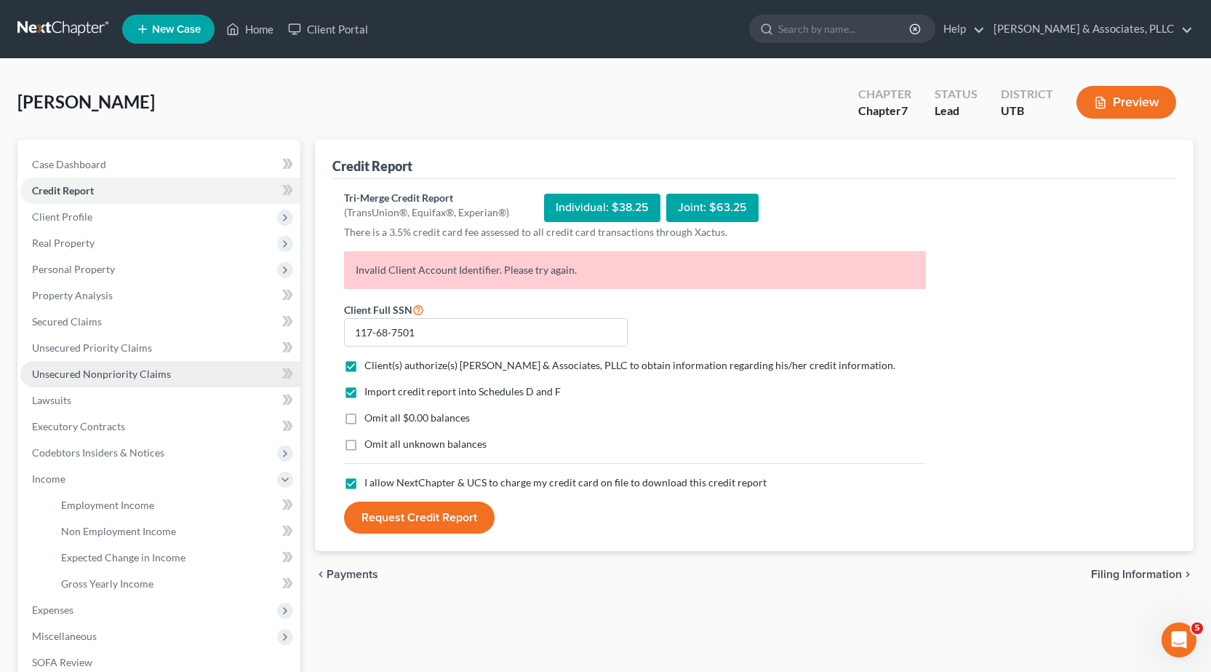
click at [65, 378] on span "Unsecured Nonpriority Claims" at bounding box center [101, 373] width 139 height 12
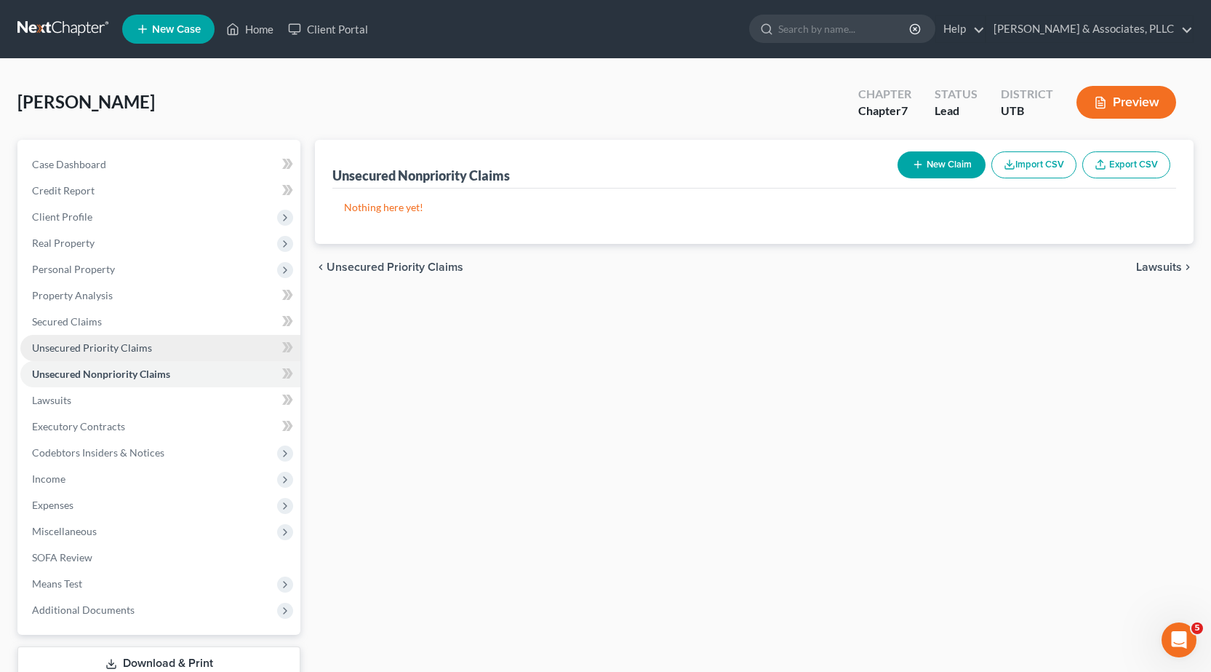
click at [57, 345] on span "Unsecured Priority Claims" at bounding box center [92, 347] width 120 height 12
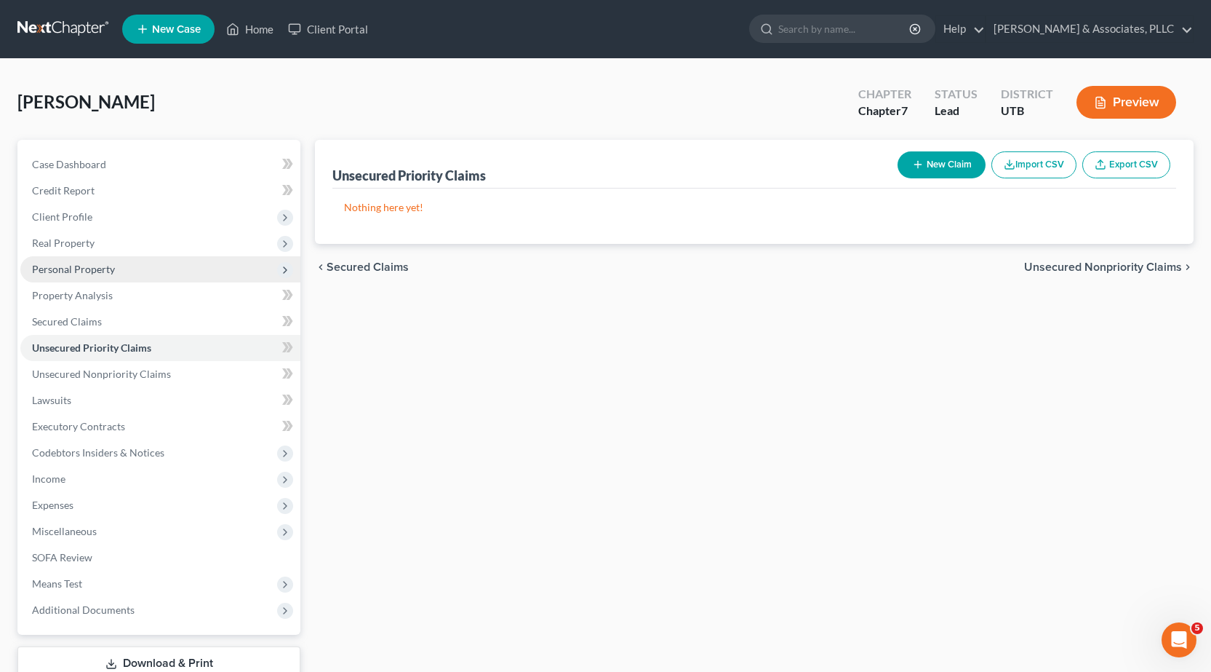
click at [84, 263] on span "Personal Property" at bounding box center [73, 269] width 83 height 12
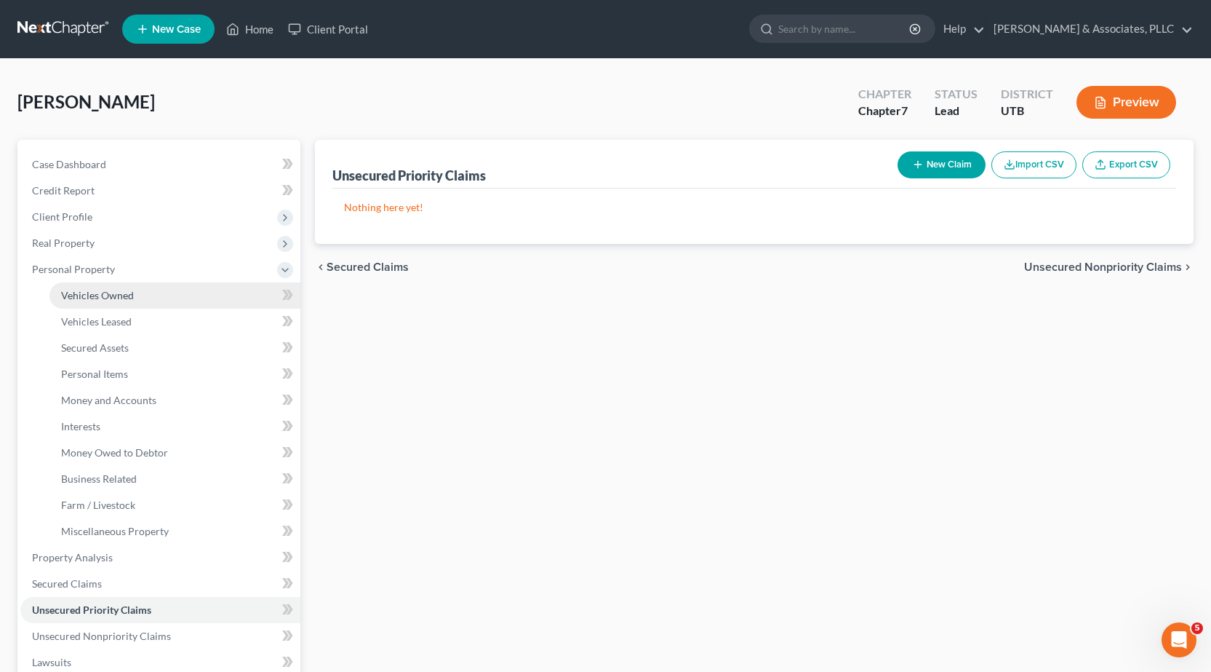
click at [100, 290] on span "Vehicles Owned" at bounding box center [97, 295] width 73 height 12
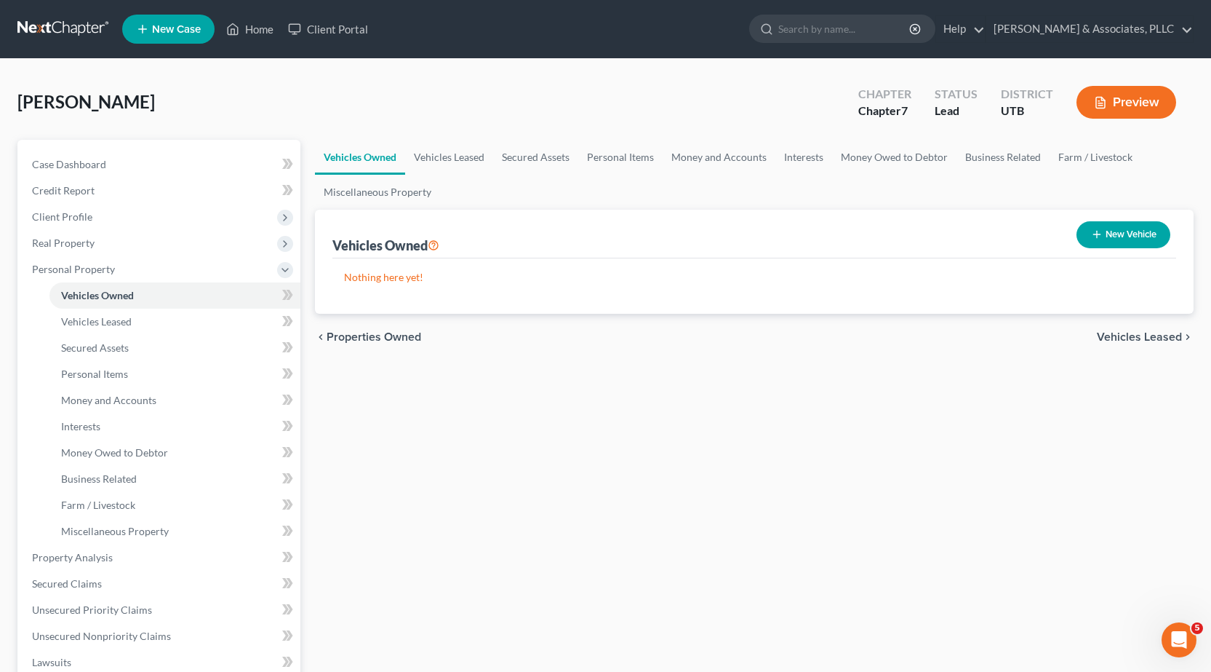
click at [1134, 236] on button "New Vehicle" at bounding box center [1124, 234] width 94 height 27
select select "0"
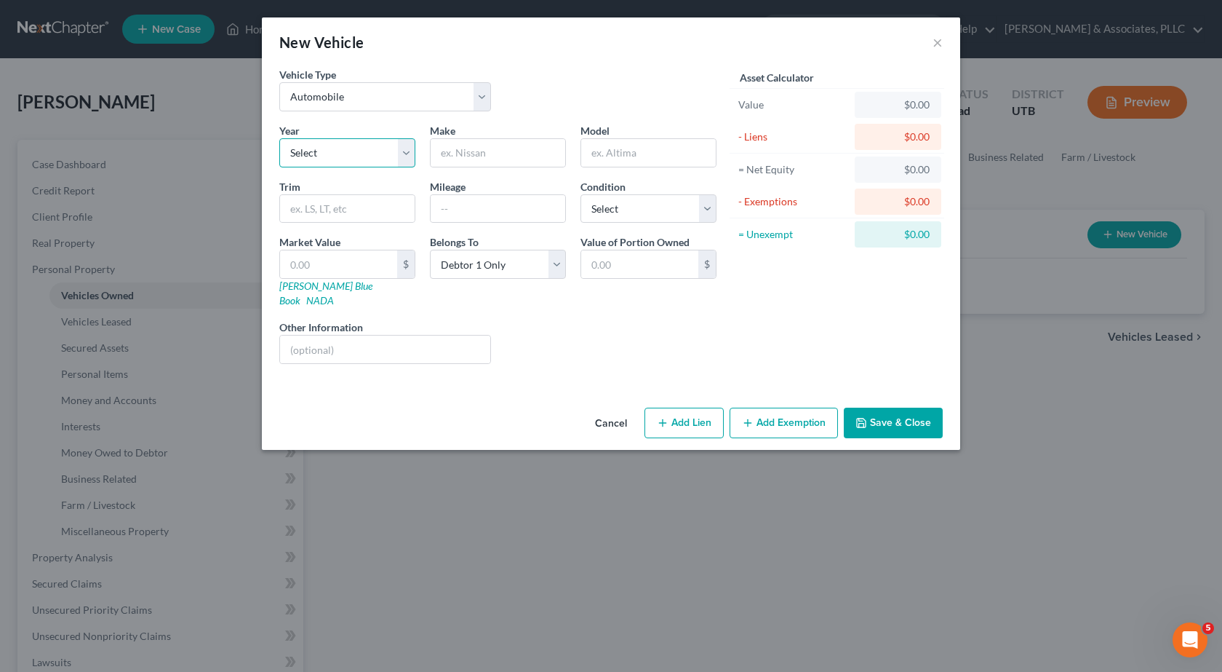
click at [403, 155] on select "Select 2026 2025 2024 2023 2022 2021 2020 2019 2018 2017 2016 2015 2014 2013 20…" at bounding box center [347, 152] width 136 height 29
click at [492, 151] on input "text" at bounding box center [498, 153] width 135 height 28
click at [455, 154] on input "Hiunday" at bounding box center [498, 153] width 135 height 28
click at [465, 152] on input "Hiunday" at bounding box center [498, 153] width 135 height 28
type input "Hiunday"
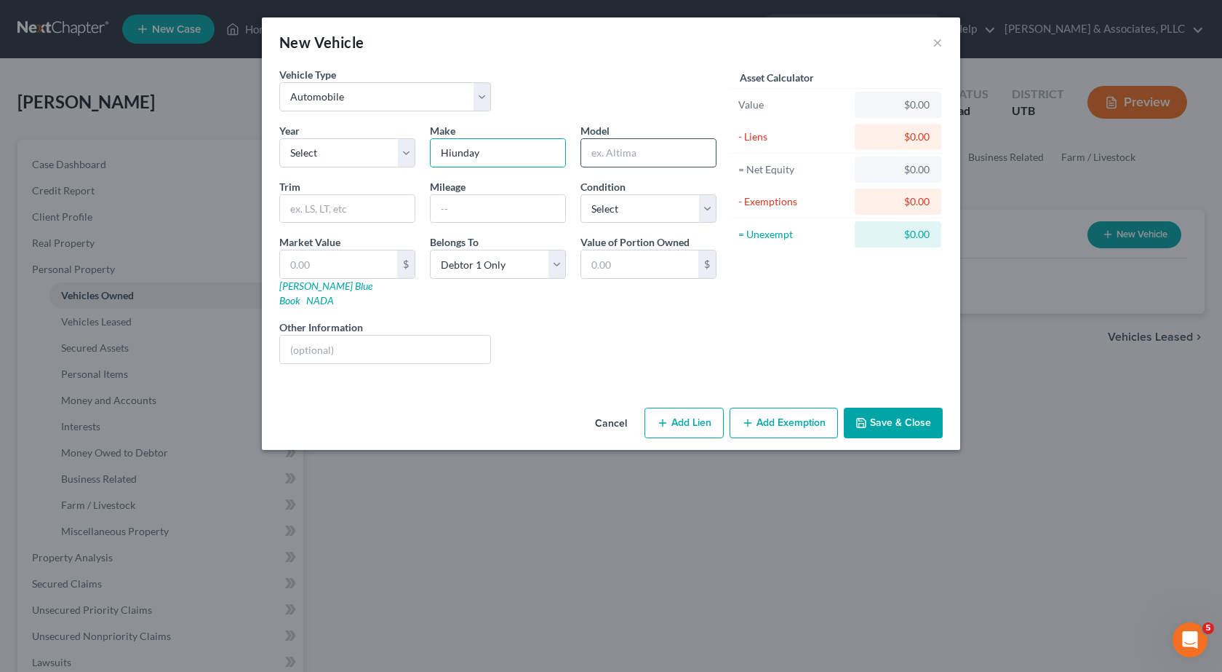
click at [604, 154] on input "text" at bounding box center [648, 153] width 135 height 28
click at [405, 154] on select "Select 2026 2025 2024 2023 2022 2021 2020 2019 2018 2017 2016 2015 2014 2013 20…" at bounding box center [347, 152] width 136 height 29
click at [611, 156] on input "Elactra" at bounding box center [648, 153] width 135 height 28
type input "Elantra"
click at [407, 155] on select "Select 2026 2025 2024 2023 2022 2021 2020 2019 2018 2017 2016 2015 2014 2013 20…" at bounding box center [347, 152] width 136 height 29
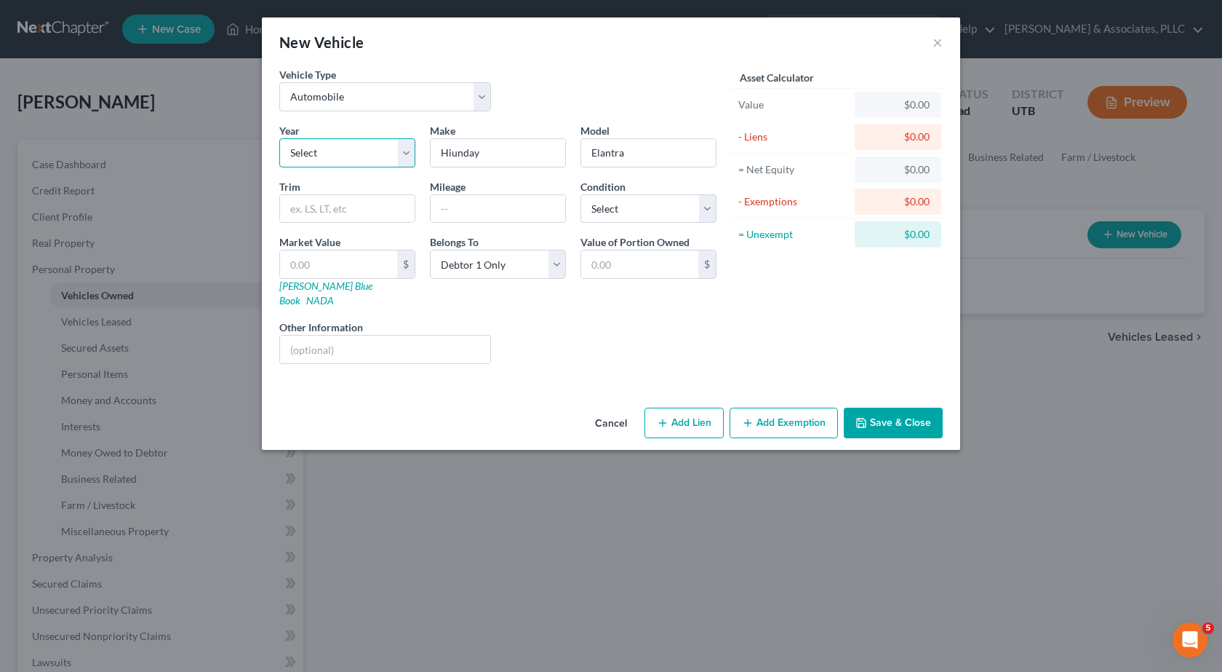
select select "11"
click at [279, 138] on select "Select 2026 2025 2024 2023 2022 2021 2020 2019 2018 2017 2016 2015 2014 2013 20…" at bounding box center [347, 152] width 136 height 29
click at [460, 153] on input "Hiunday" at bounding box center [498, 153] width 135 height 28
click at [505, 154] on input "Hiunday" at bounding box center [498, 153] width 135 height 28
click at [453, 152] on input "Hiunday" at bounding box center [498, 153] width 135 height 28
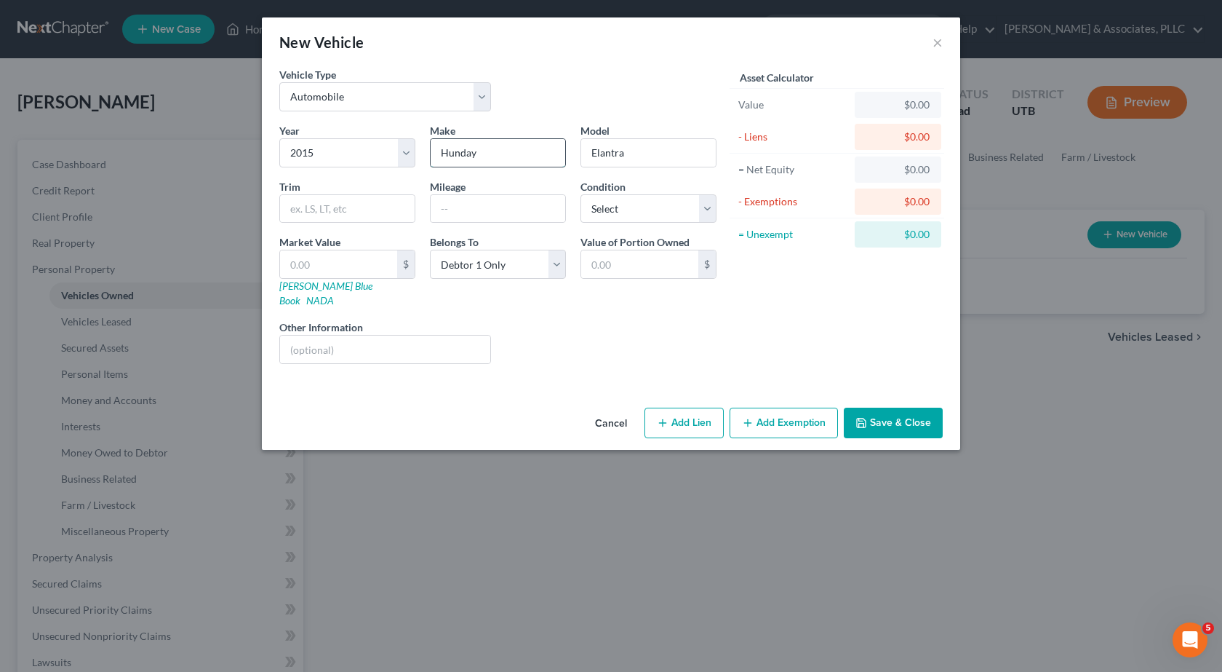
type input "Hiunday"
click at [650, 154] on input "Elantra" at bounding box center [648, 153] width 135 height 28
click at [711, 208] on select "Select Excellent Very Good Good Fair Poor" at bounding box center [649, 208] width 136 height 29
select select "2"
click at [581, 194] on select "Select Excellent Very Good Good Fair Poor" at bounding box center [649, 208] width 136 height 29
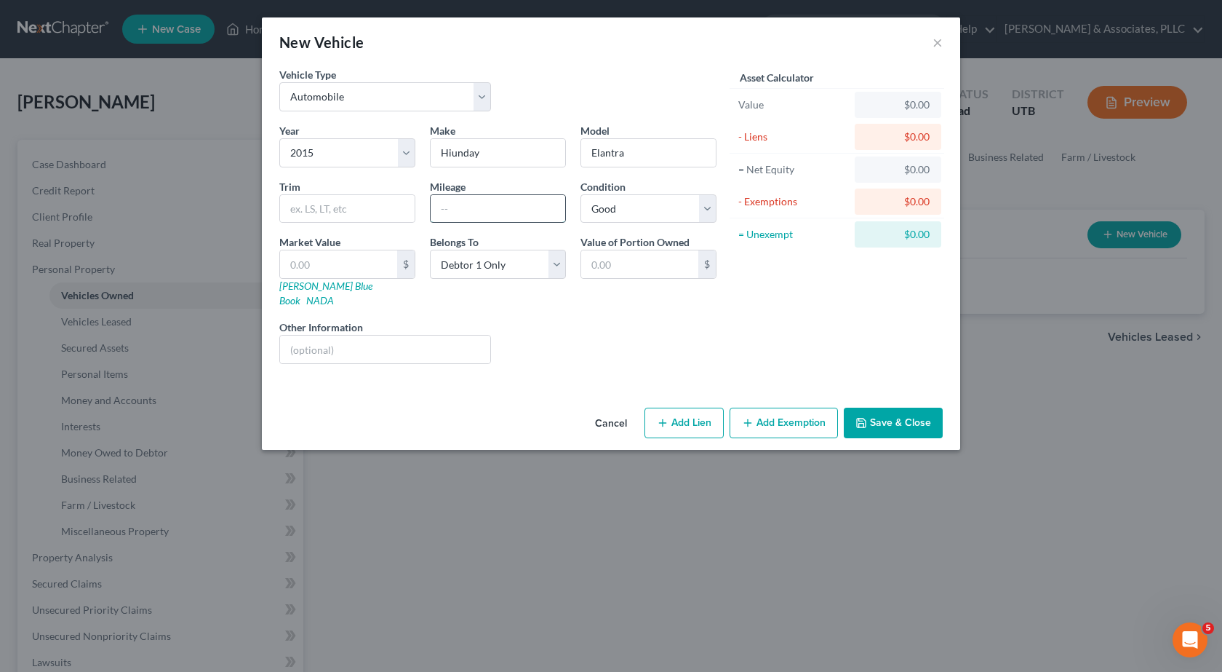
click at [445, 205] on input "text" at bounding box center [498, 209] width 135 height 28
click at [899, 407] on button "Save & Close" at bounding box center [893, 422] width 99 height 31
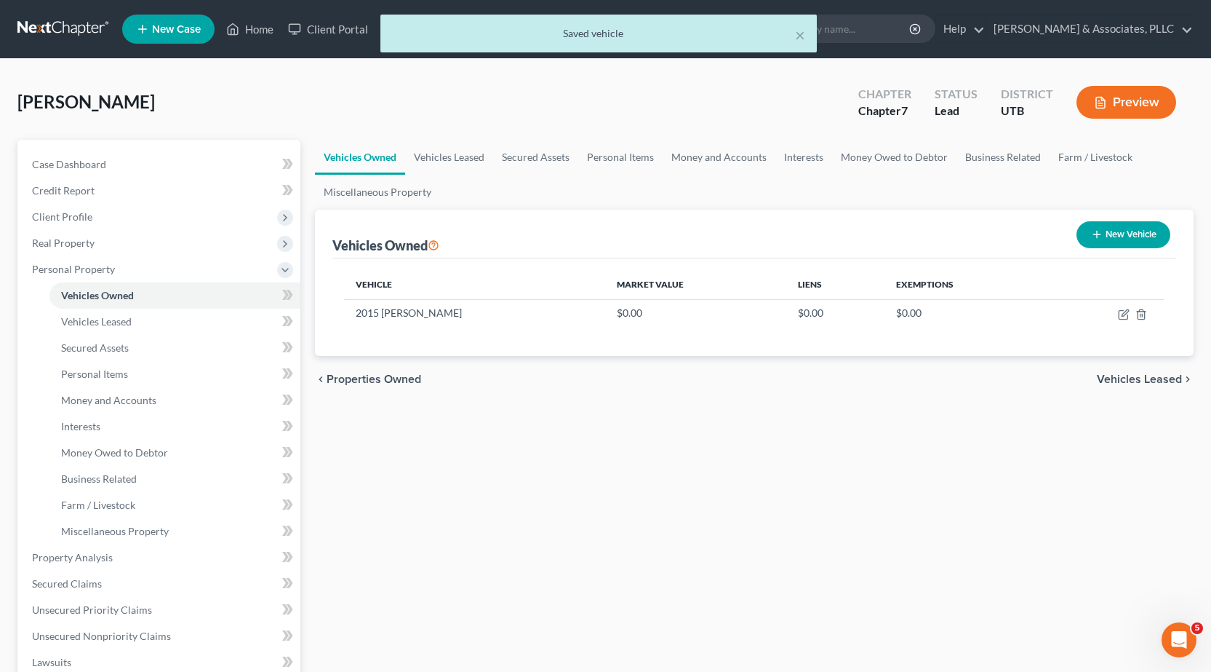
click at [1107, 231] on button "New Vehicle" at bounding box center [1124, 234] width 94 height 27
select select "0"
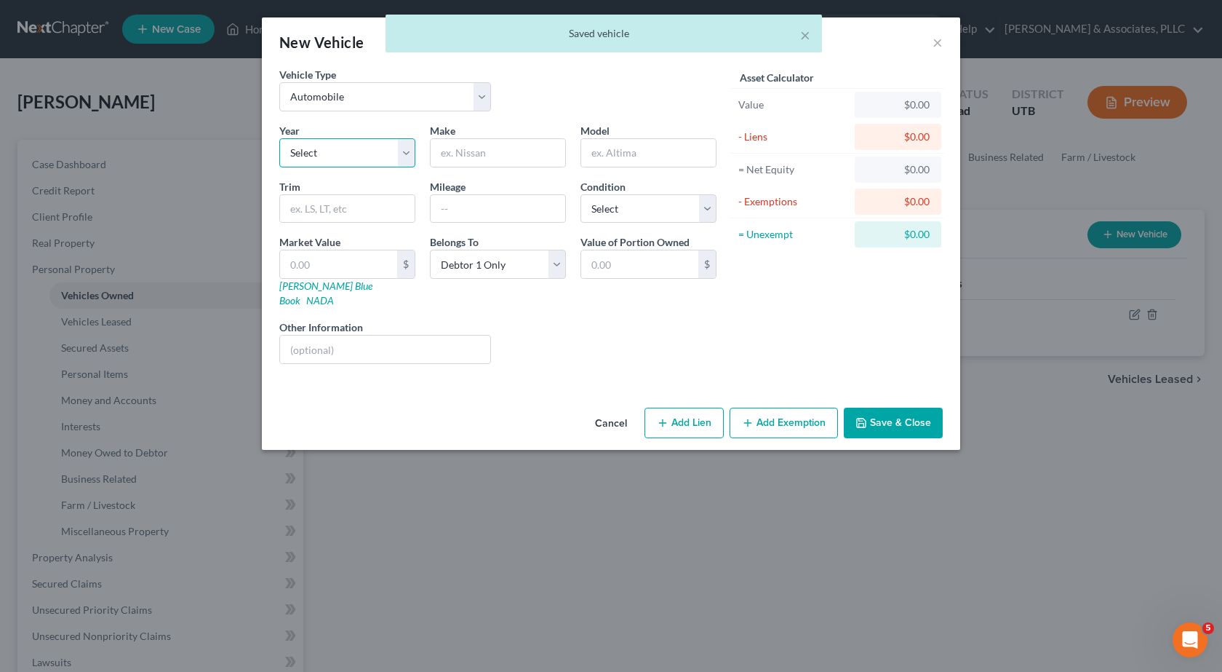
click at [341, 152] on select "Select 2026 2025 2024 2023 2022 2021 2020 2019 2018 2017 2016 2015 2014 2013 20…" at bounding box center [347, 152] width 136 height 29
click at [445, 148] on input "text" at bounding box center [498, 153] width 135 height 28
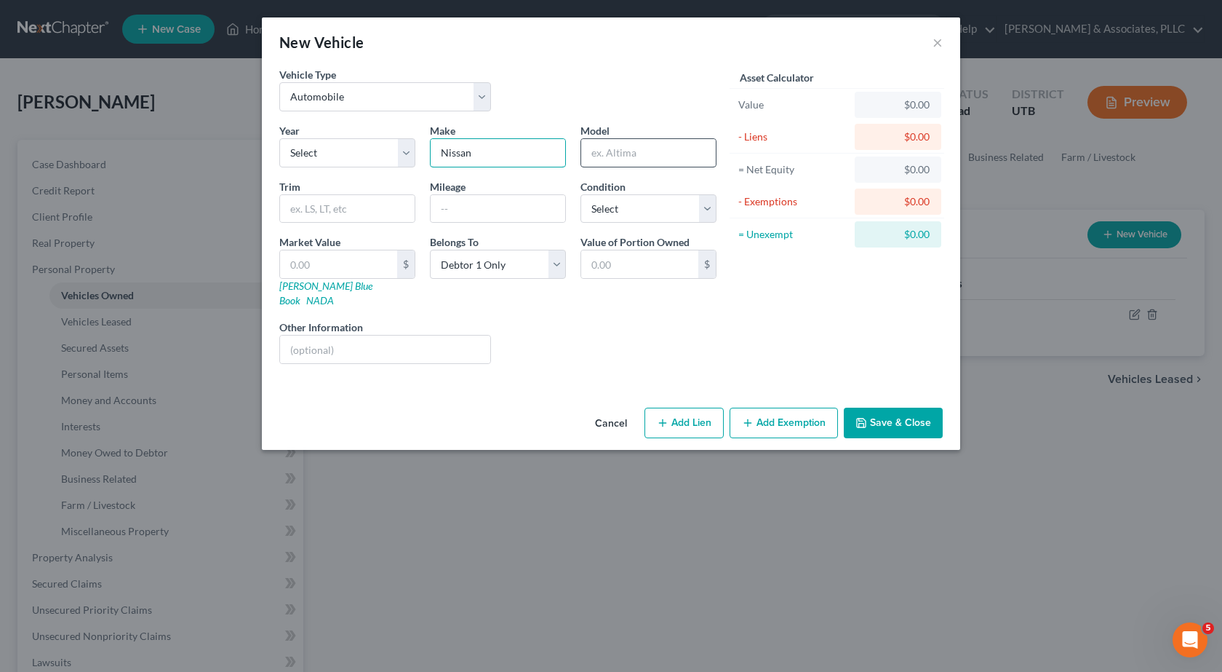
type input "Nissan"
click at [616, 159] on input "text" at bounding box center [648, 153] width 135 height 28
type input "Sentra"
click at [407, 153] on select "Select 2026 2025 2024 2023 2022 2021 2020 2019 2018 2017 2016 2015 2014 2013 20…" at bounding box center [347, 152] width 136 height 29
select select "2"
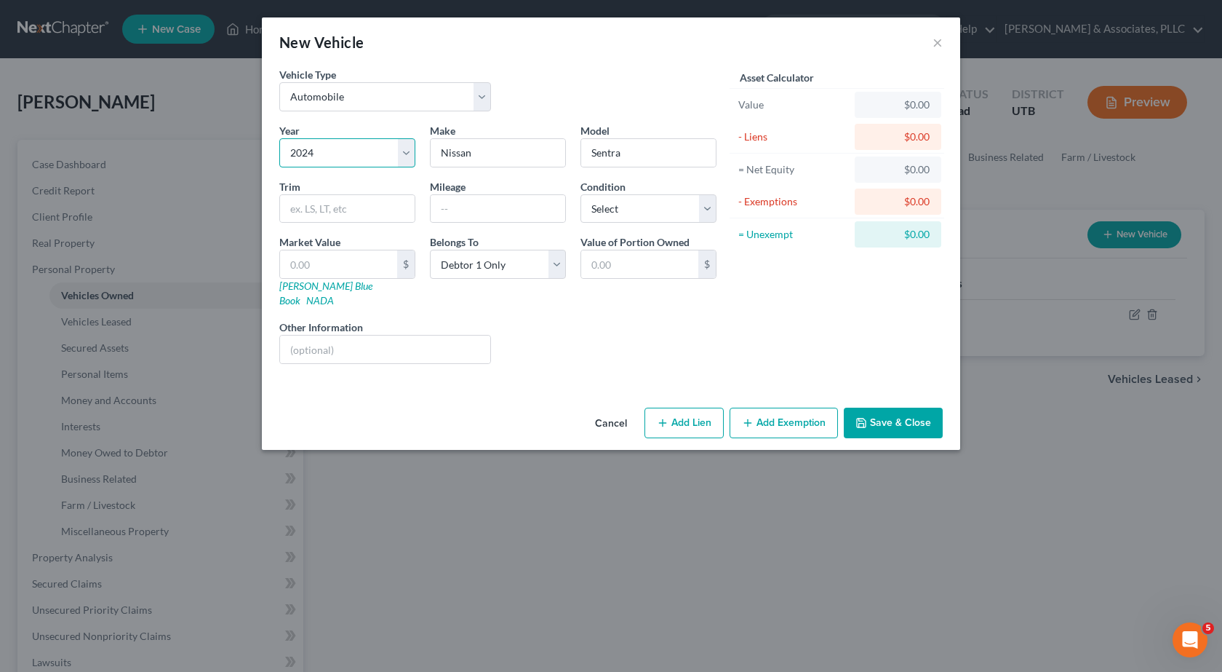
click at [279, 138] on select "Select 2026 2025 2024 2023 2022 2021 2020 2019 2018 2017 2016 2015 2014 2013 20…" at bounding box center [347, 152] width 136 height 29
click at [705, 210] on select "Select Excellent Very Good Good Fair Poor" at bounding box center [649, 208] width 136 height 29
select select "2"
click at [581, 194] on select "Select Excellent Very Good Good Fair Poor" at bounding box center [649, 208] width 136 height 29
click at [470, 199] on input "text" at bounding box center [498, 209] width 135 height 28
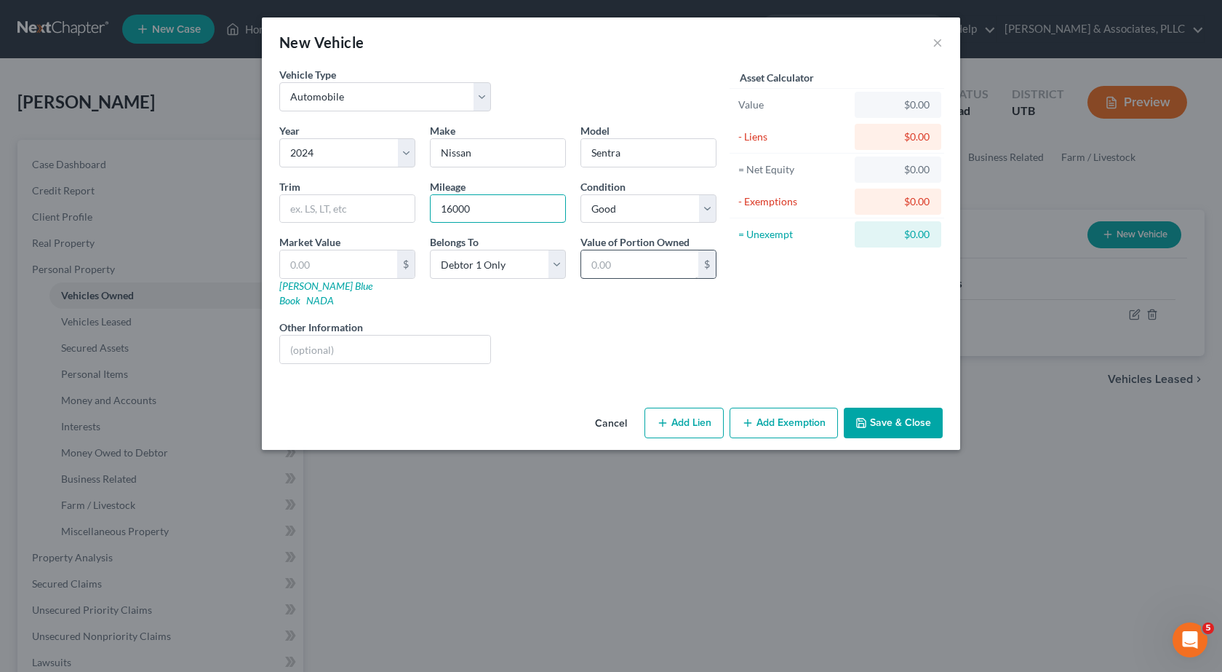
type input "16000"
drag, startPoint x: 597, startPoint y: 264, endPoint x: 608, endPoint y: 266, distance: 11.1
click at [597, 264] on input "text" at bounding box center [639, 264] width 117 height 28
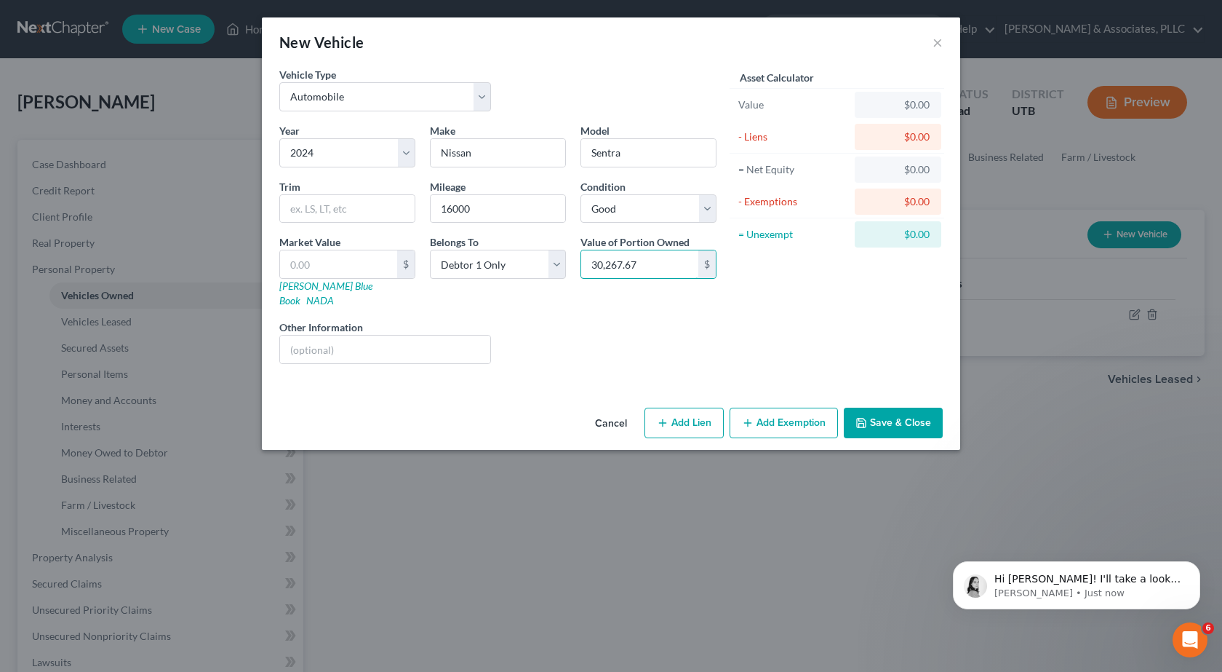
type input "30,267.67"
click at [912, 413] on button "Save & Close" at bounding box center [893, 422] width 99 height 31
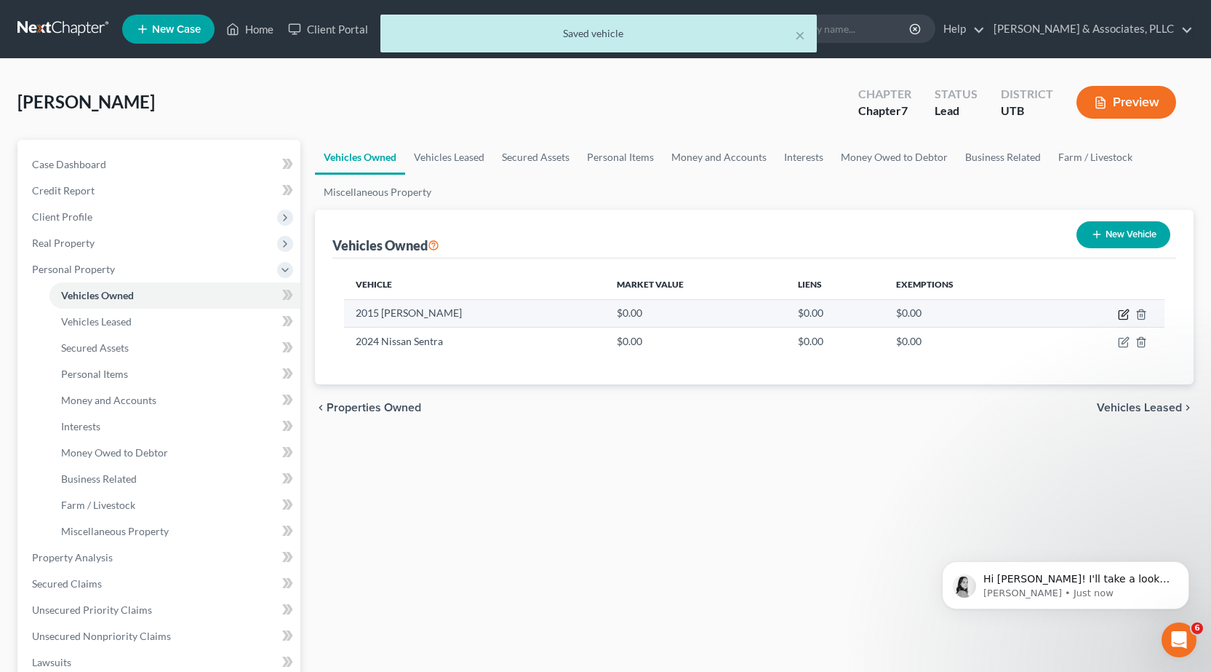
click at [1122, 311] on icon "button" at bounding box center [1123, 315] width 9 height 9
select select "0"
select select "11"
select select "2"
select select "0"
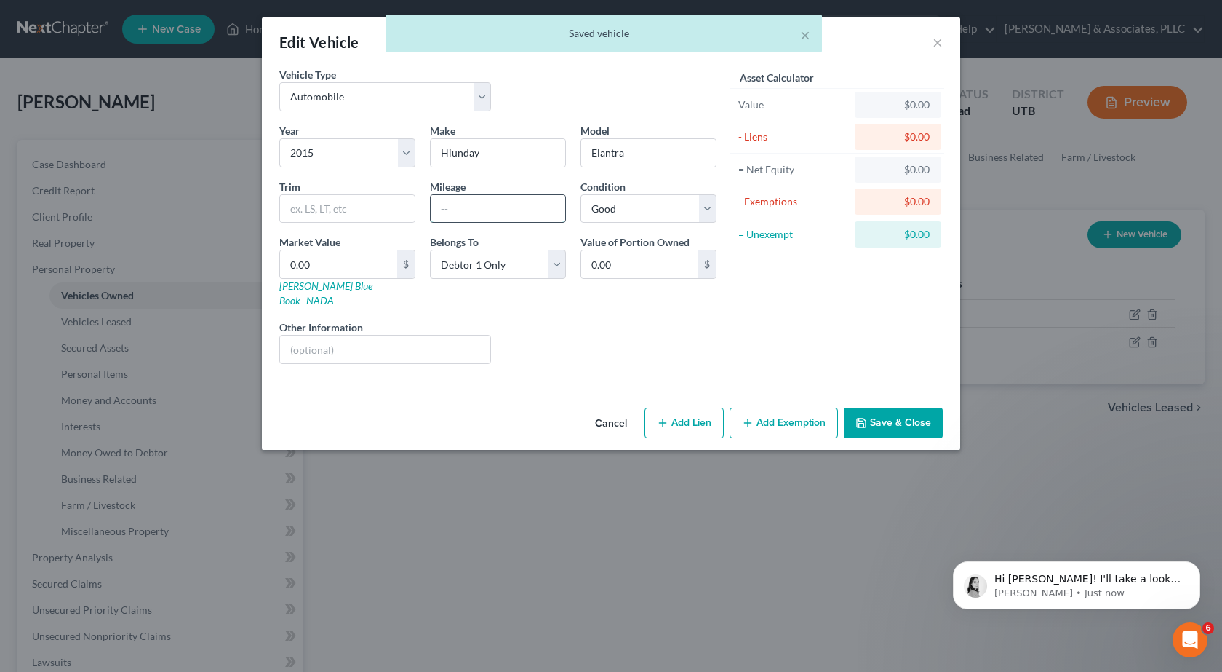
click at [450, 208] on input "text" at bounding box center [498, 209] width 135 height 28
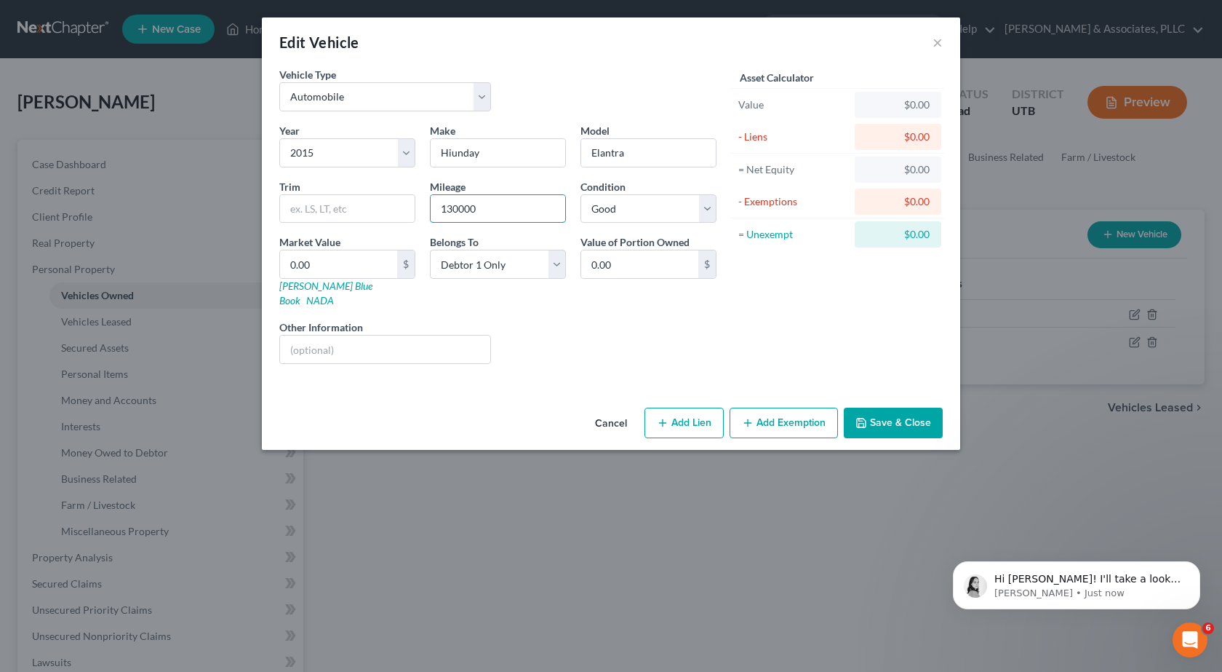
type input "130000"
click at [924, 409] on button "Save & Close" at bounding box center [893, 422] width 99 height 31
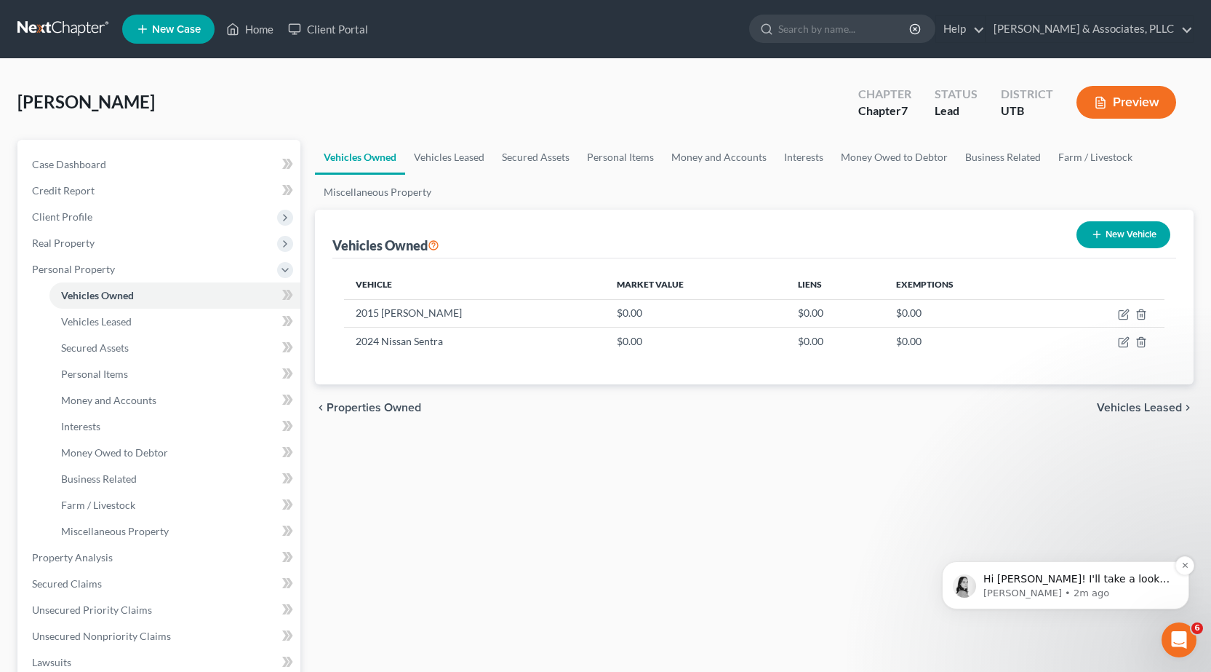
click at [1026, 583] on p "Hi [PERSON_NAME]! I'll take a look at this credit report error now and report b…" at bounding box center [1078, 579] width 188 height 15
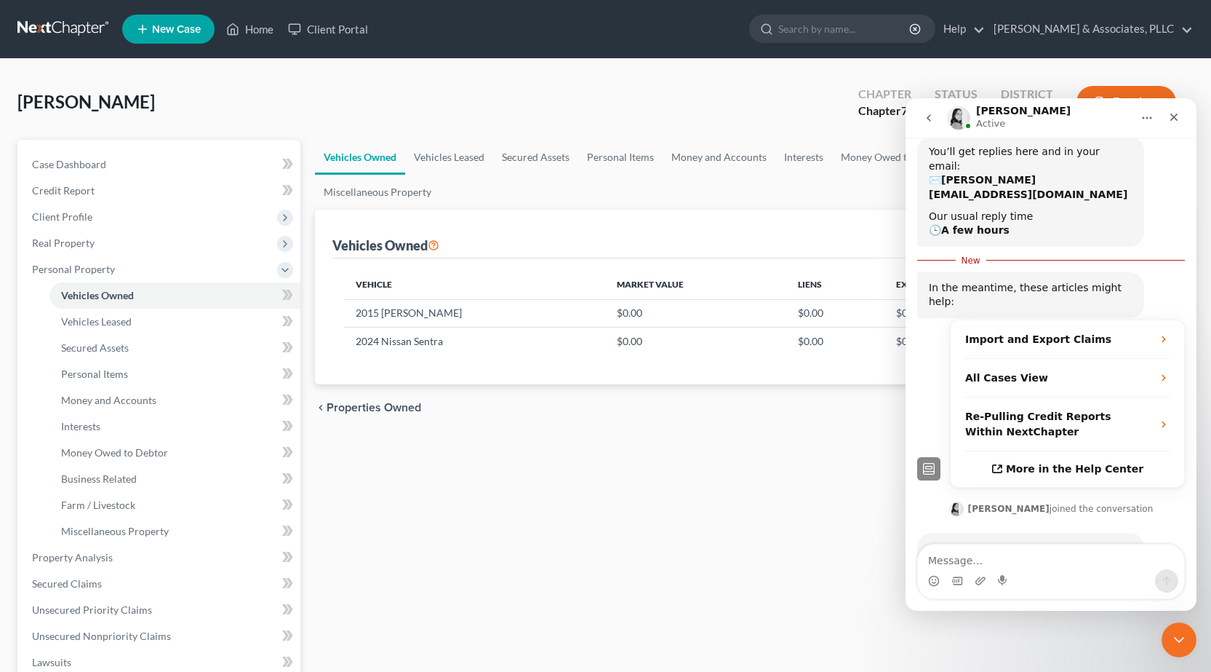
scroll to position [156, 0]
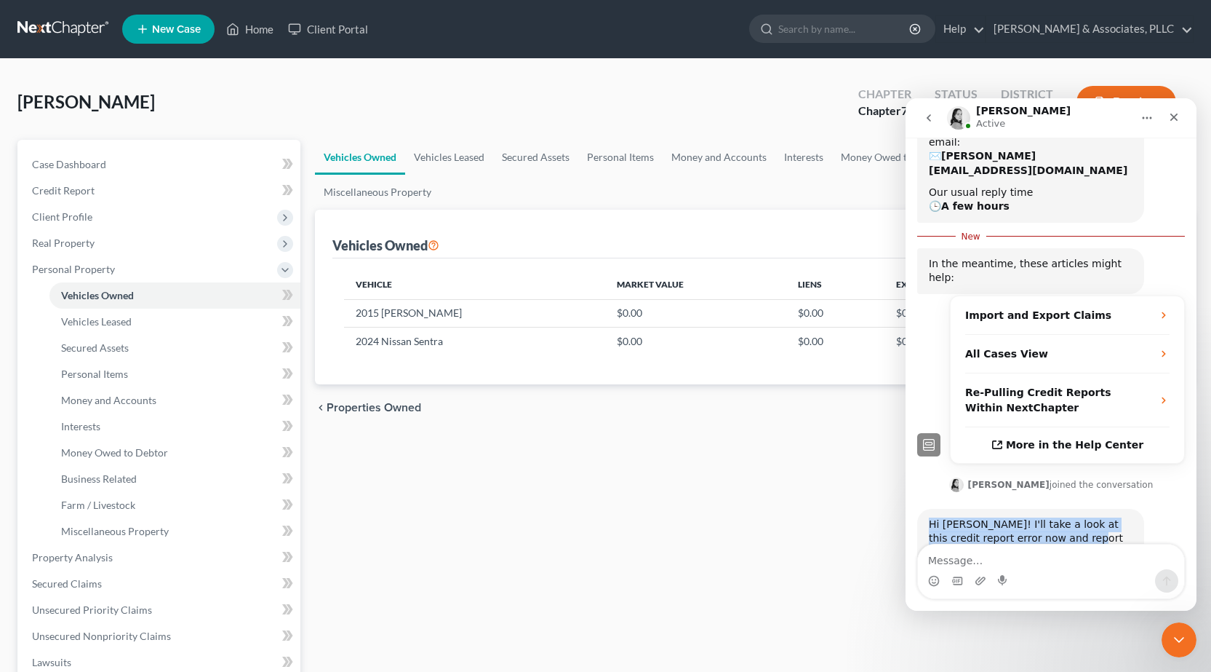
drag, startPoint x: 930, startPoint y: 481, endPoint x: 1075, endPoint y: 499, distance: 145.9
click at [1075, 517] on div "Hi [PERSON_NAME]! I'll take a look at this credit report error now and report b…" at bounding box center [1031, 538] width 204 height 43
copy div "Hi [PERSON_NAME]! I'll take a look at this credit report error now and report b…"
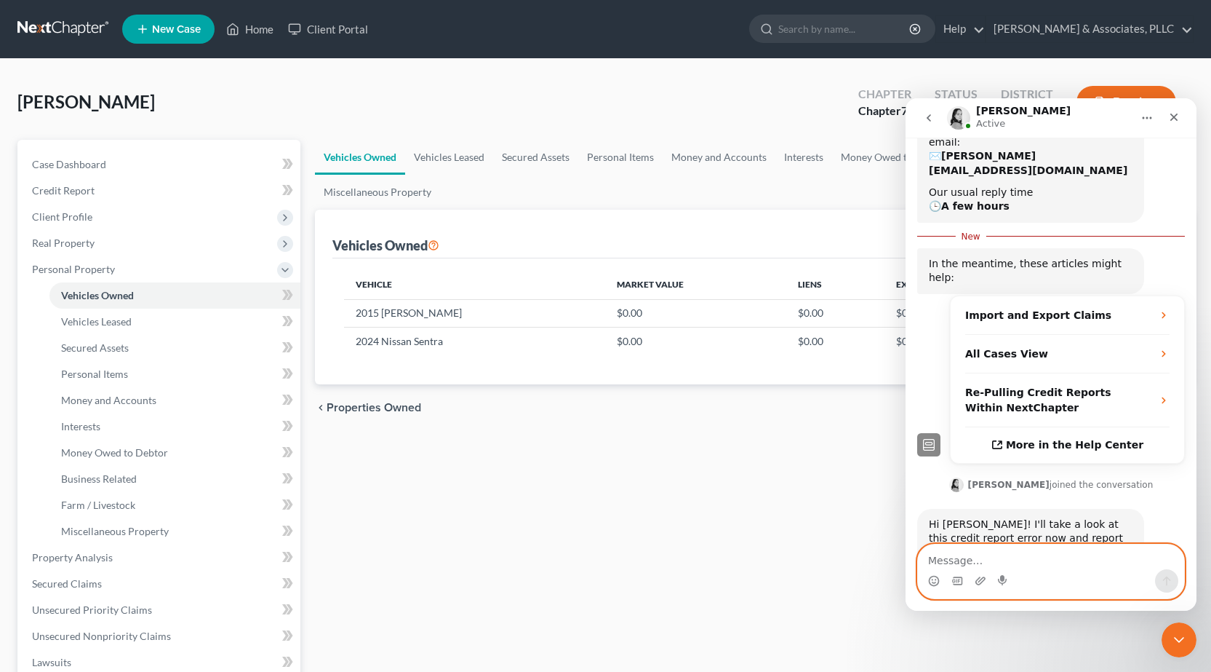
click at [969, 552] on textarea "Message…" at bounding box center [1051, 556] width 266 height 25
type textarea "Sounds great"
click at [1174, 579] on button "Send a message…" at bounding box center [1166, 580] width 23 height 23
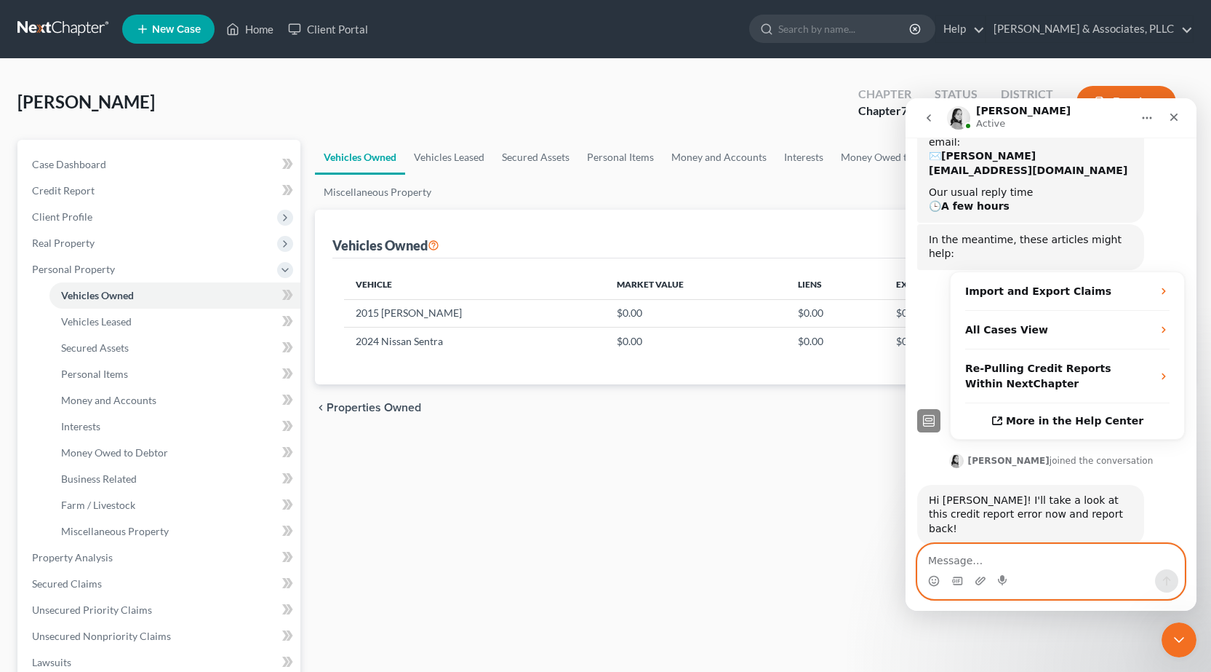
scroll to position [175, 0]
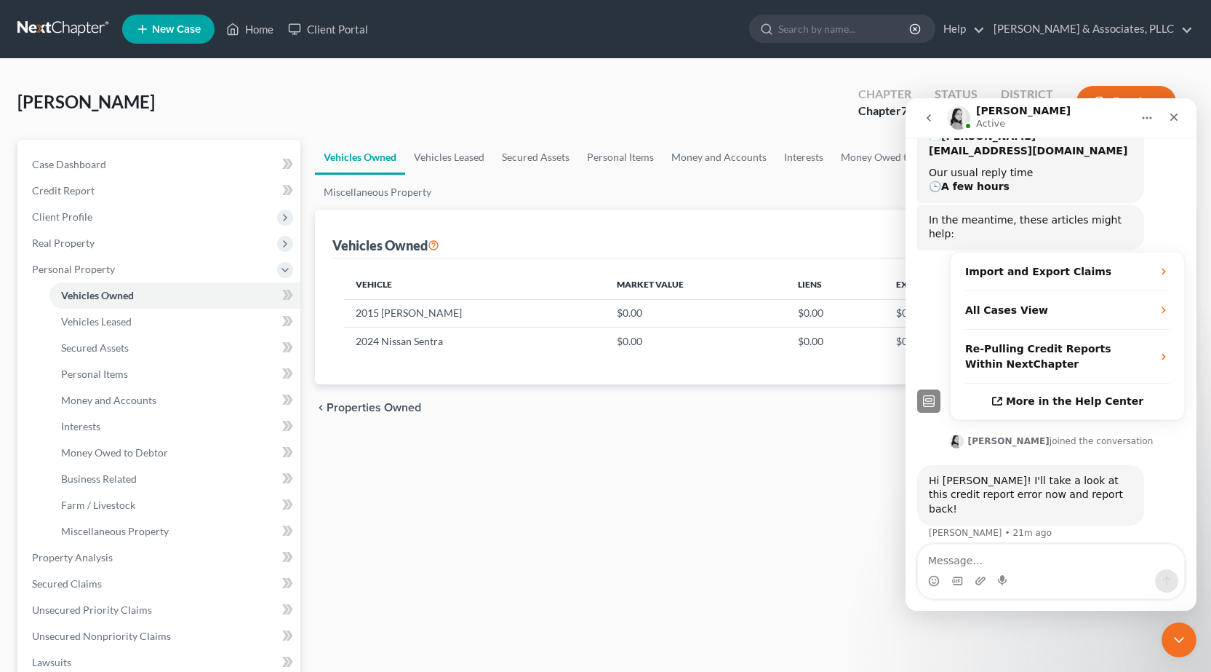
click at [578, 488] on div "Vehicles Owned Vehicles Leased Secured Assets Personal Items Money and Accounts…" at bounding box center [754, 560] width 893 height 840
drag, startPoint x: 1175, startPoint y: 115, endPoint x: 2081, endPoint y: 215, distance: 911.3
click at [1175, 115] on icon "Close" at bounding box center [1175, 117] width 12 height 12
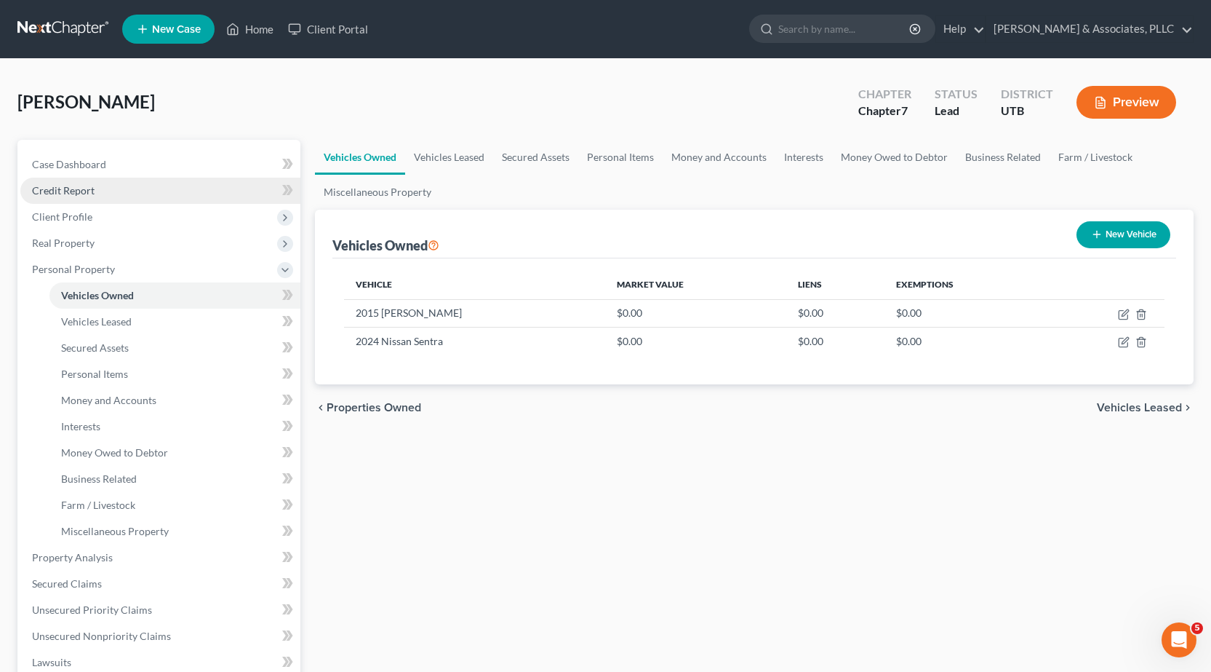
click at [72, 190] on span "Credit Report" at bounding box center [63, 190] width 63 height 12
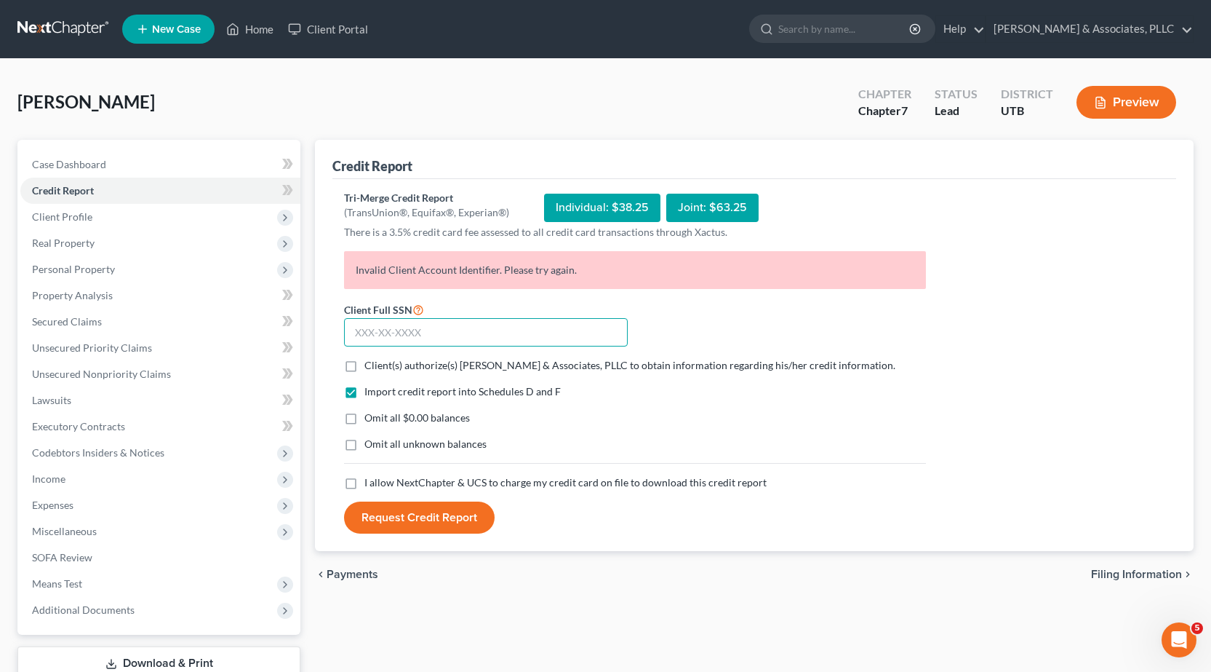
click at [366, 328] on input "text" at bounding box center [486, 332] width 284 height 29
click at [365, 482] on label "I allow NextChapter & UCS to charge my credit card on file to download this cre…" at bounding box center [566, 482] width 402 height 15
click at [370, 482] on input "I allow NextChapter & UCS to charge my credit card on file to download this cre…" at bounding box center [374, 479] width 9 height 9
checkbox input "true"
click at [365, 365] on label "Client(s) authorize(s) [PERSON_NAME] & Associates, PLLC to obtain information r…" at bounding box center [630, 365] width 531 height 15
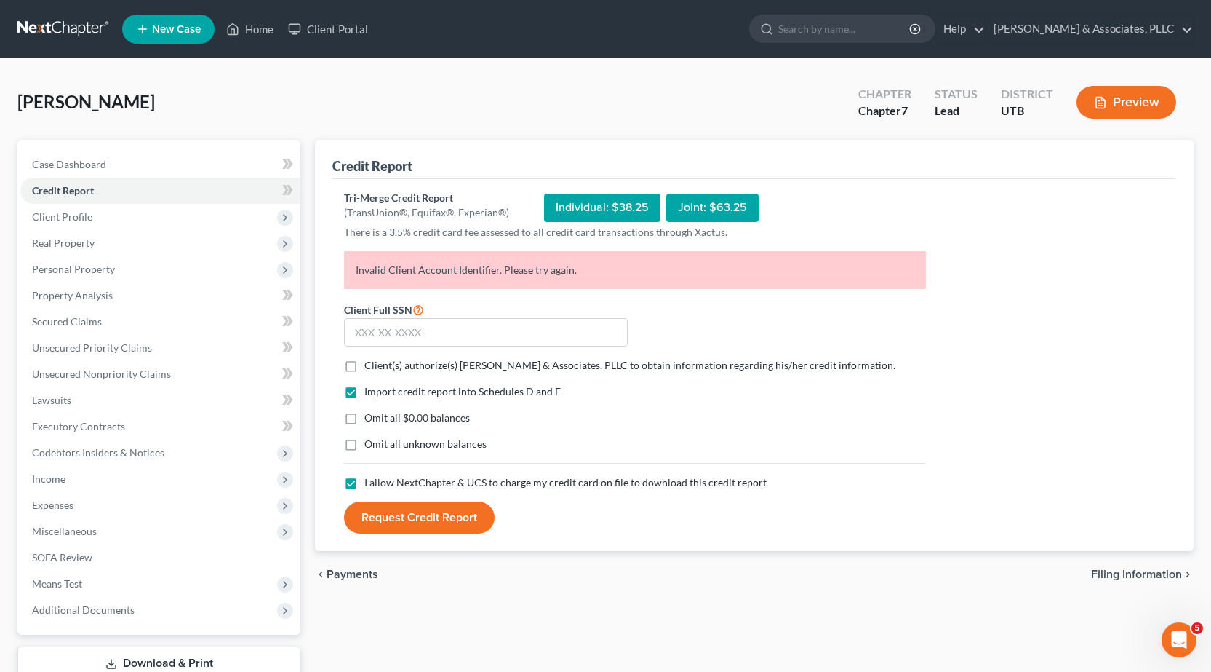
click at [370, 365] on input "Client(s) authorize(s) [PERSON_NAME] & Associates, PLLC to obtain information r…" at bounding box center [374, 362] width 9 height 9
checkbox input "true"
click at [1172, 650] on div "Open Intercom Messenger" at bounding box center [1177, 637] width 48 height 48
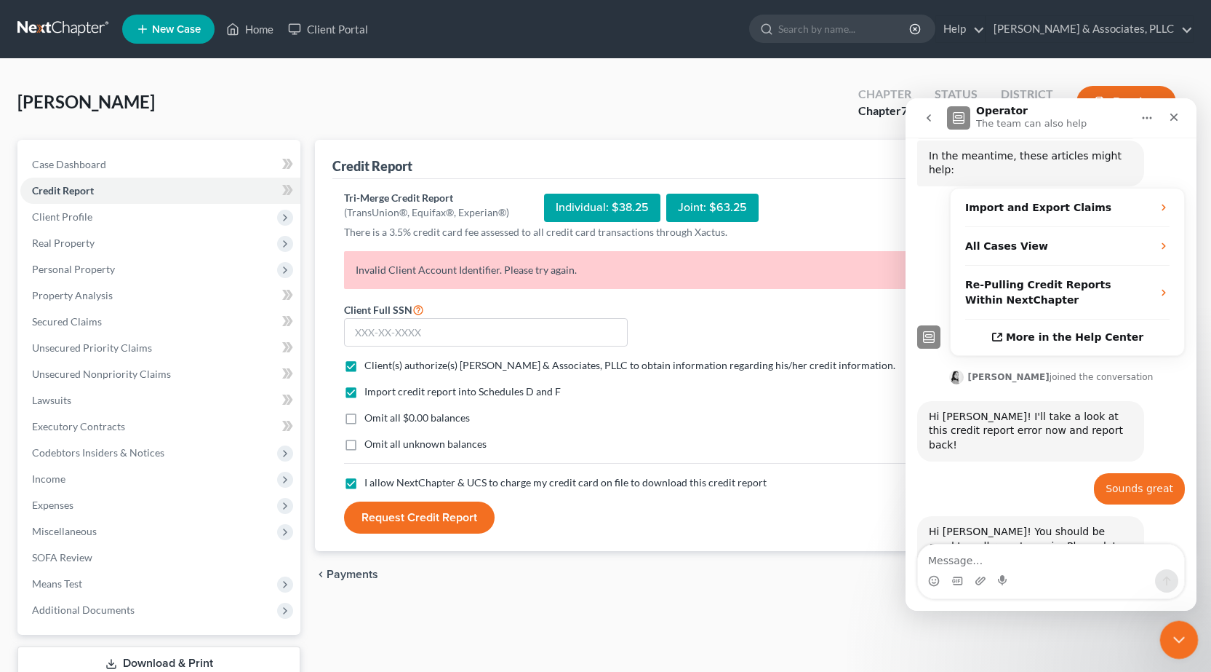
scroll to position [247, 0]
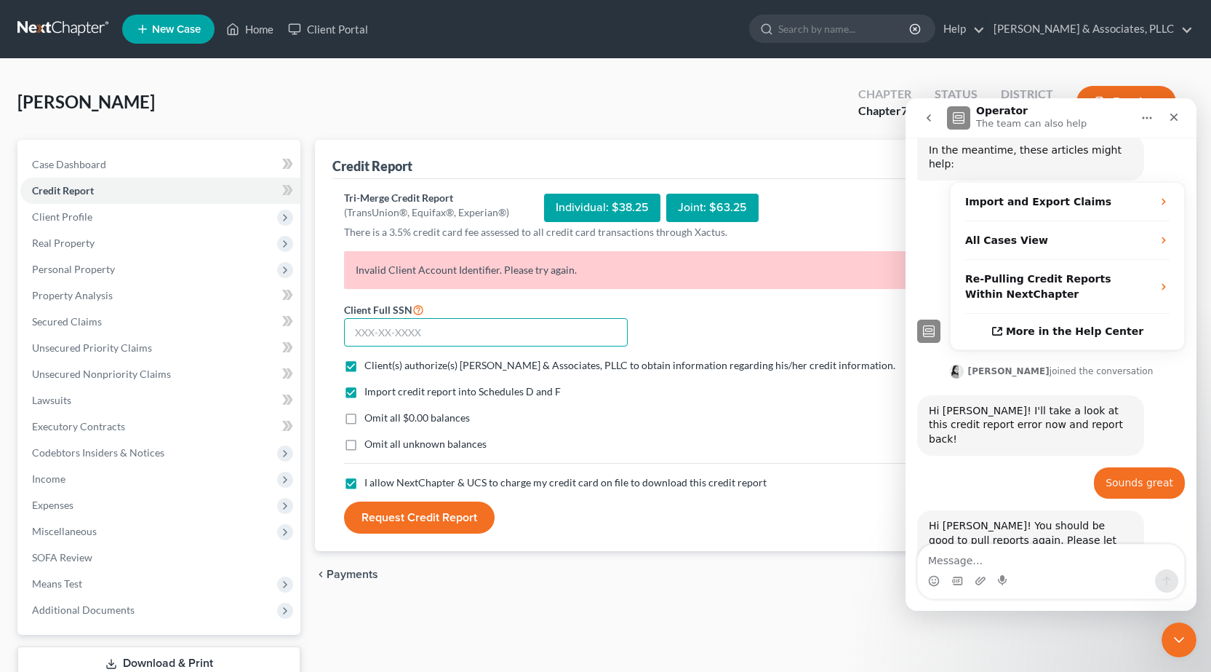
click at [383, 330] on input "text" at bounding box center [486, 332] width 284 height 29
type input "117-86-7501"
click at [436, 516] on button "Request Credit Report" at bounding box center [419, 517] width 151 height 32
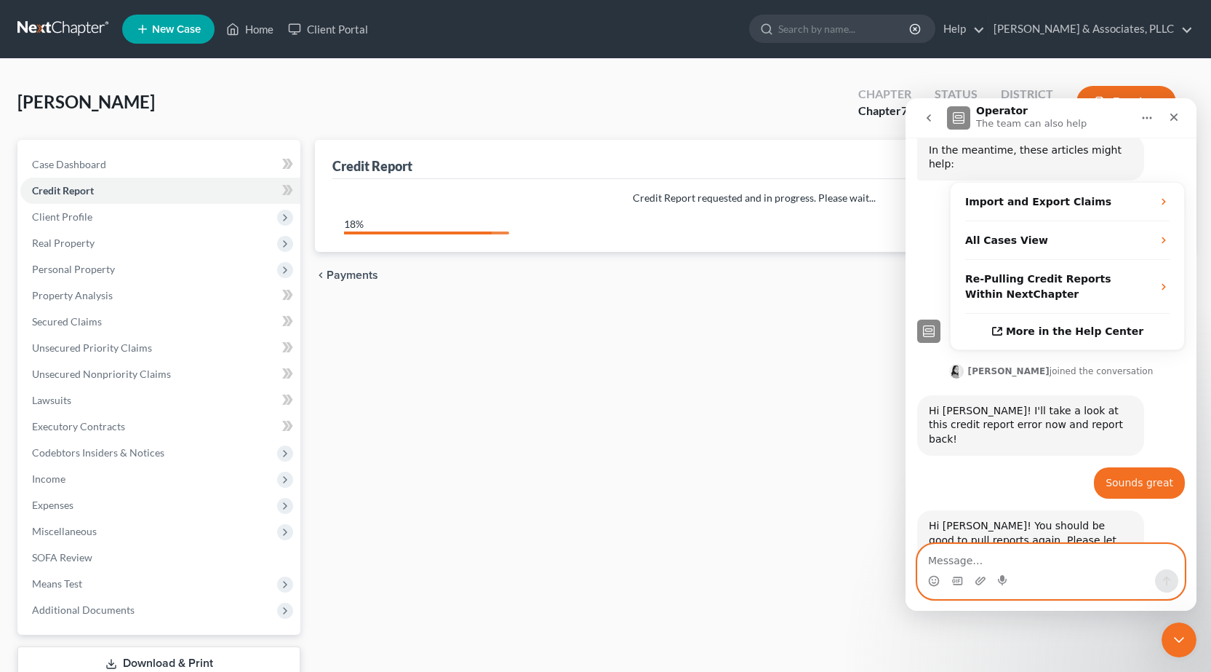
click at [966, 554] on textarea "Message…" at bounding box center [1051, 556] width 266 height 25
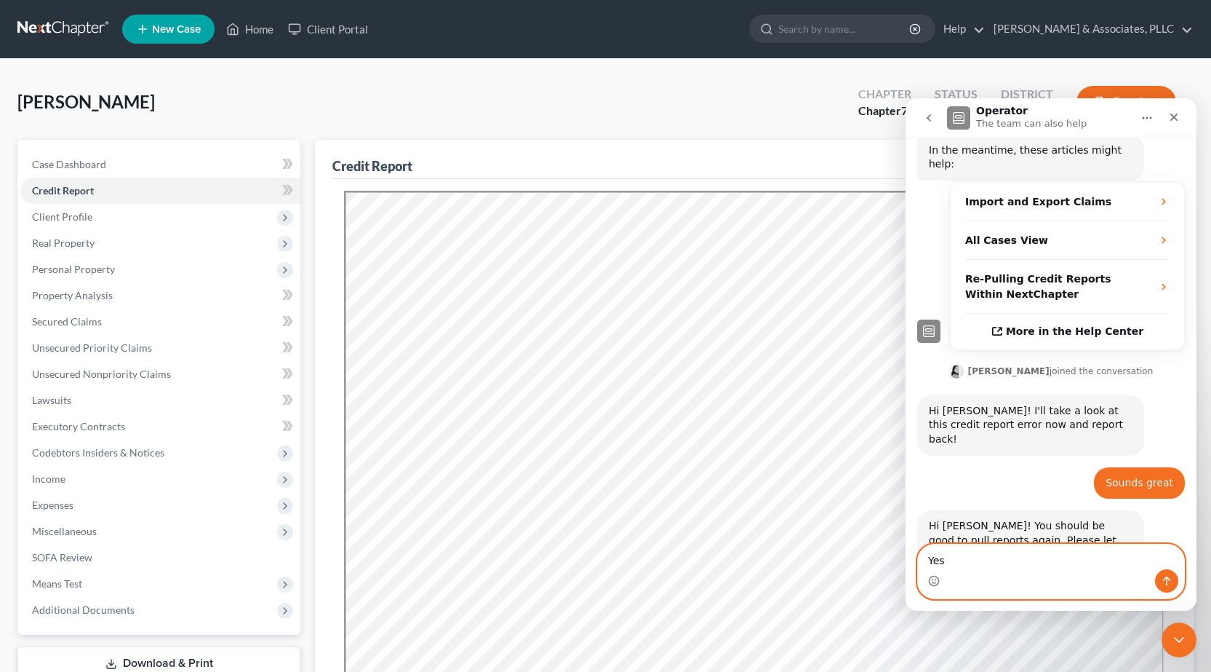
scroll to position [0, 0]
type textarea "Yes it works. Thank you so much"
click at [1172, 581] on icon "Send a message…" at bounding box center [1167, 581] width 12 height 12
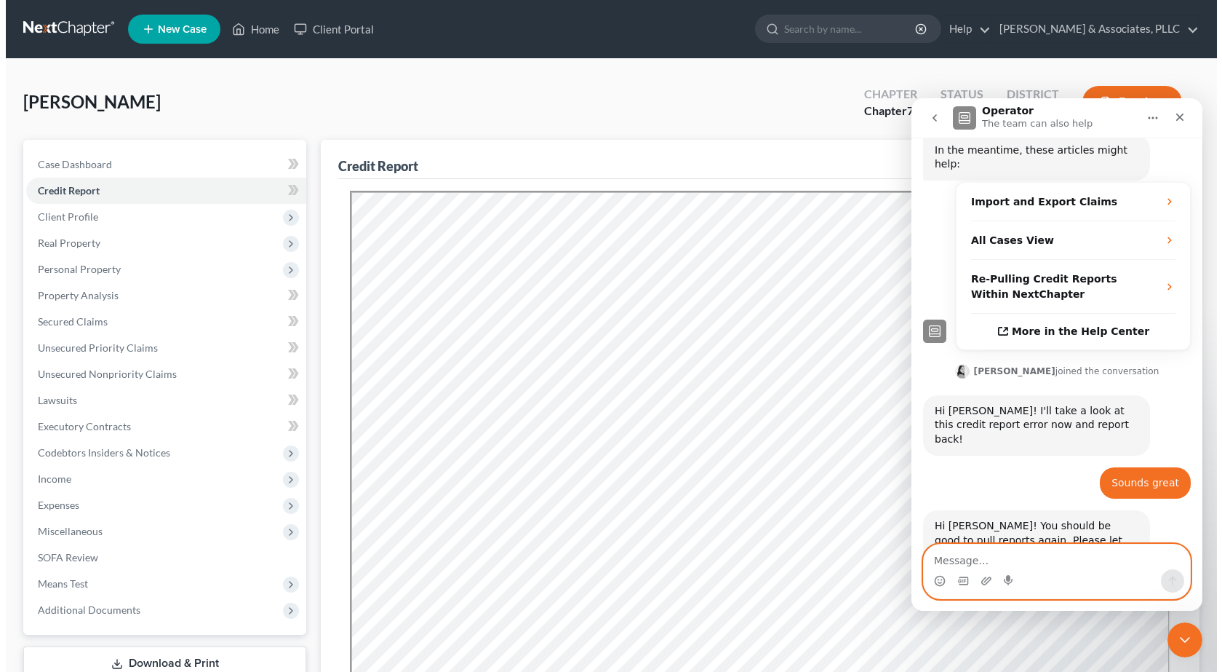
scroll to position [290, 0]
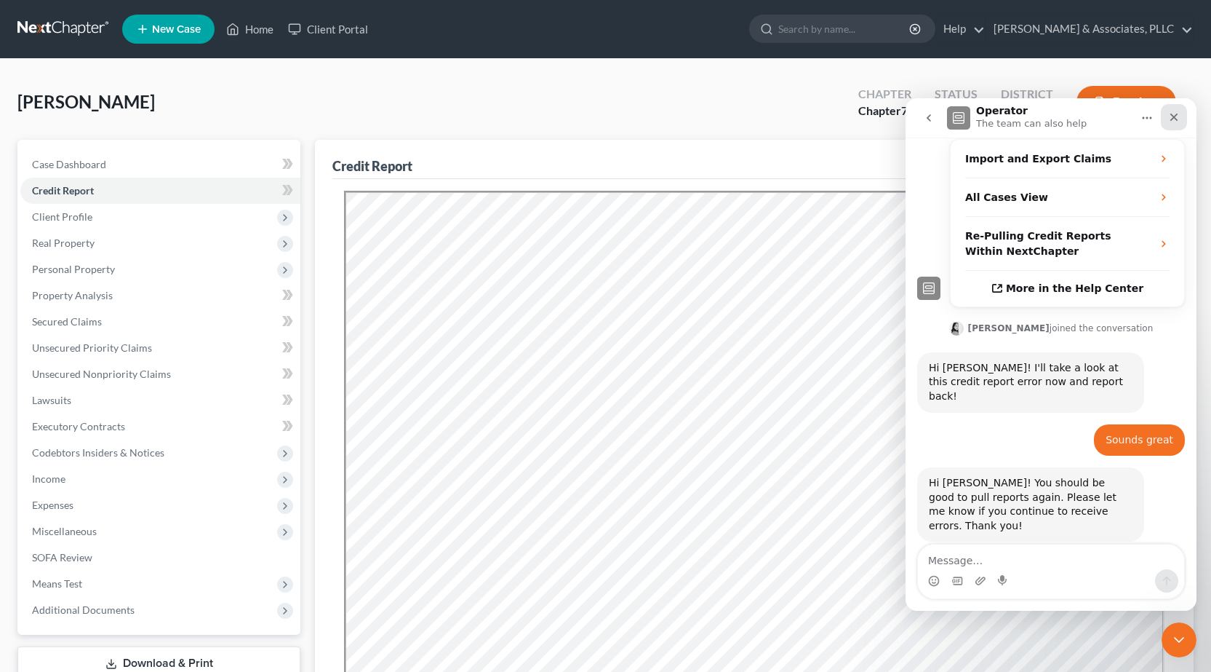
click at [1176, 112] on icon "Close" at bounding box center [1175, 117] width 12 height 12
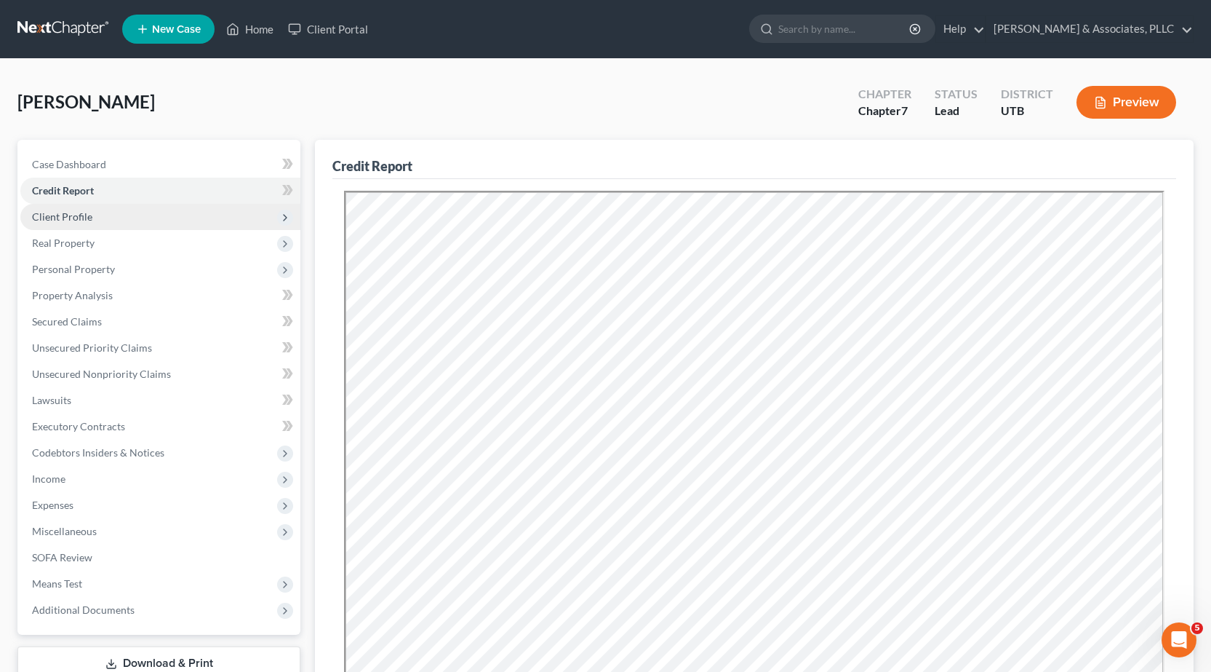
click at [59, 214] on span "Client Profile" at bounding box center [62, 216] width 60 height 12
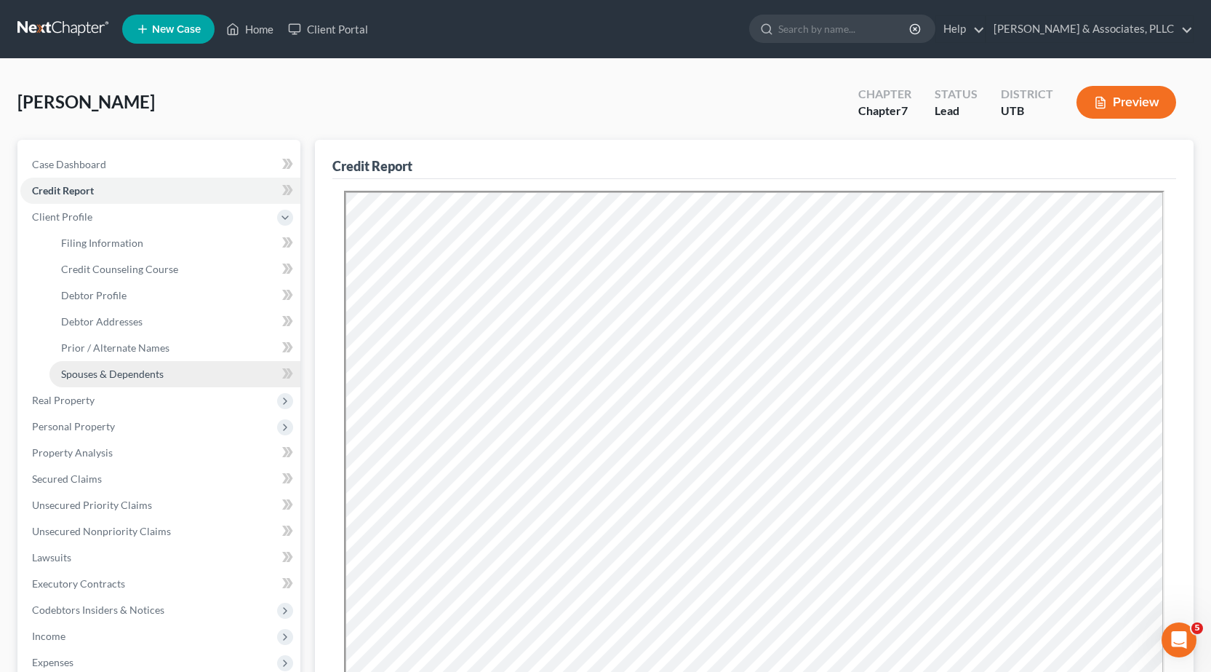
click at [138, 377] on span "Spouses & Dependents" at bounding box center [112, 373] width 103 height 12
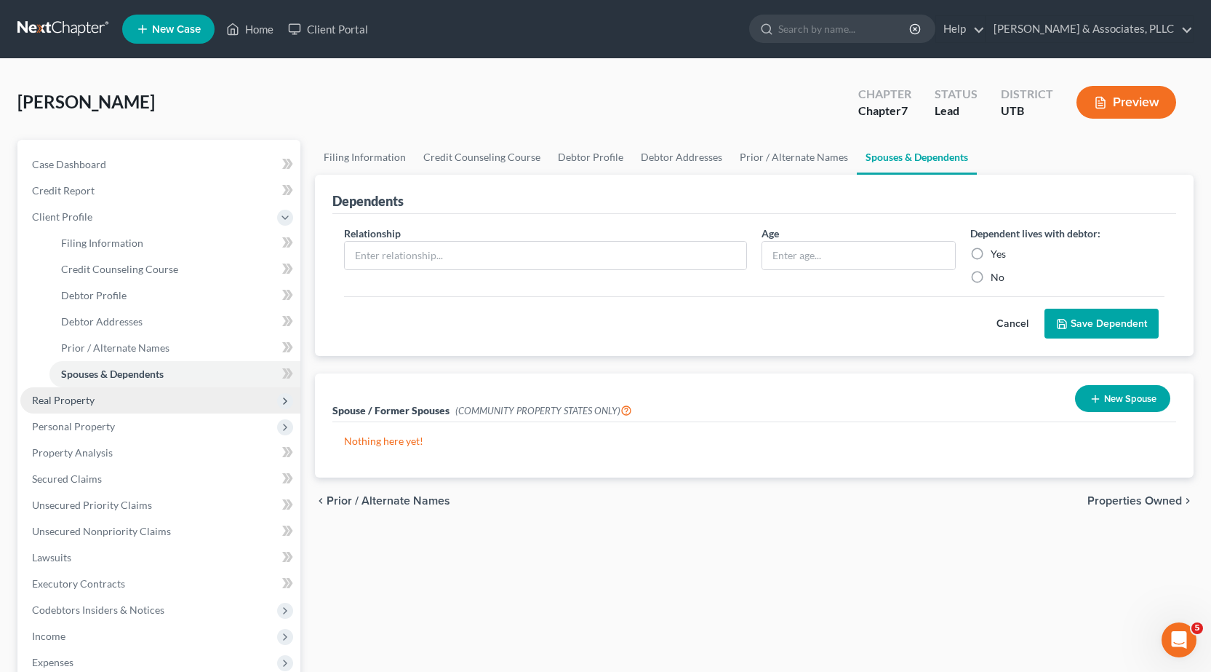
click at [47, 400] on span "Real Property" at bounding box center [63, 400] width 63 height 12
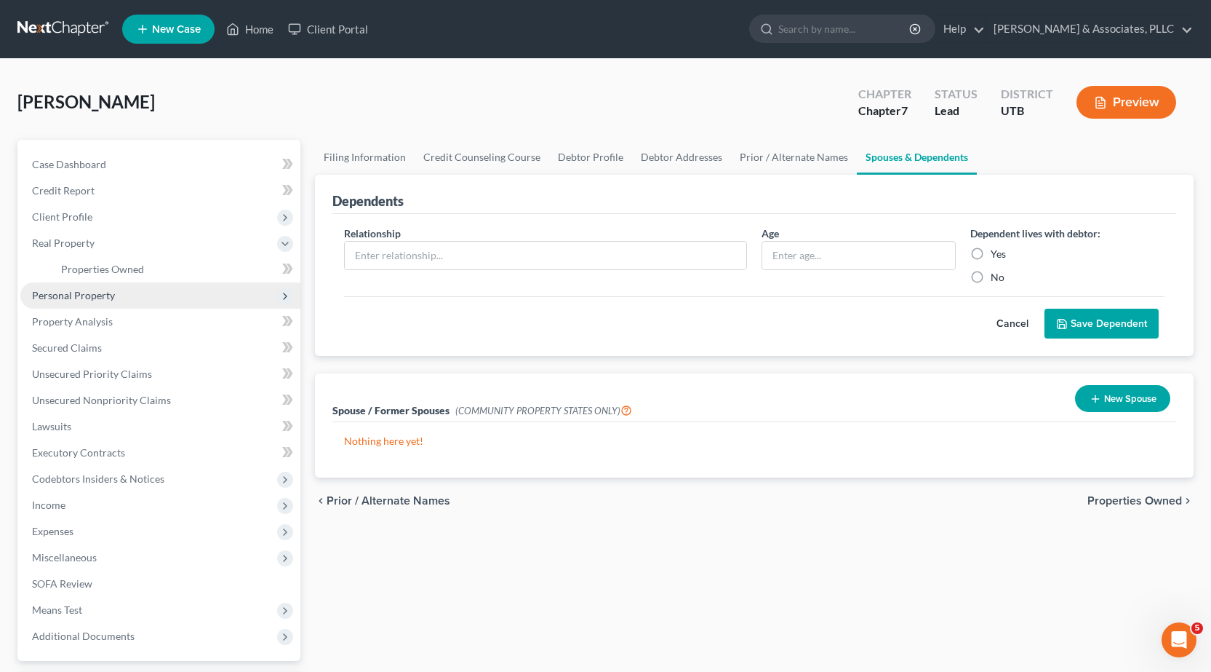
click at [79, 293] on span "Personal Property" at bounding box center [73, 295] width 83 height 12
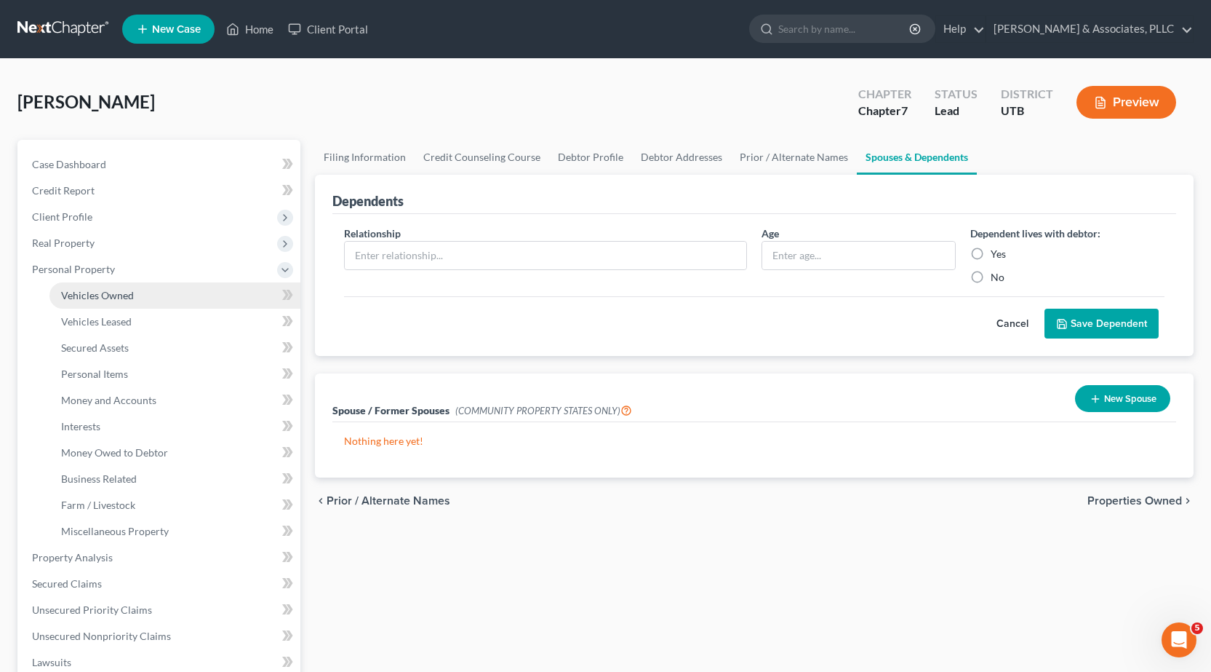
click at [120, 292] on span "Vehicles Owned" at bounding box center [97, 295] width 73 height 12
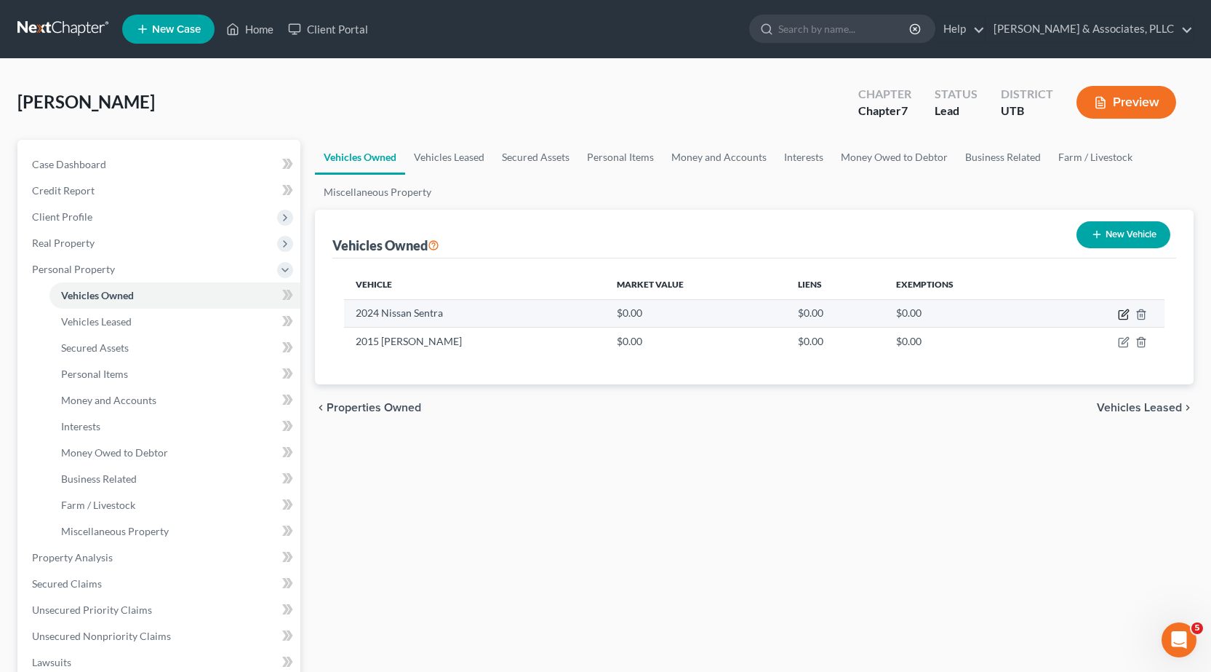
click at [1122, 311] on icon "button" at bounding box center [1124, 315] width 12 height 12
select select "0"
select select "2"
select select "0"
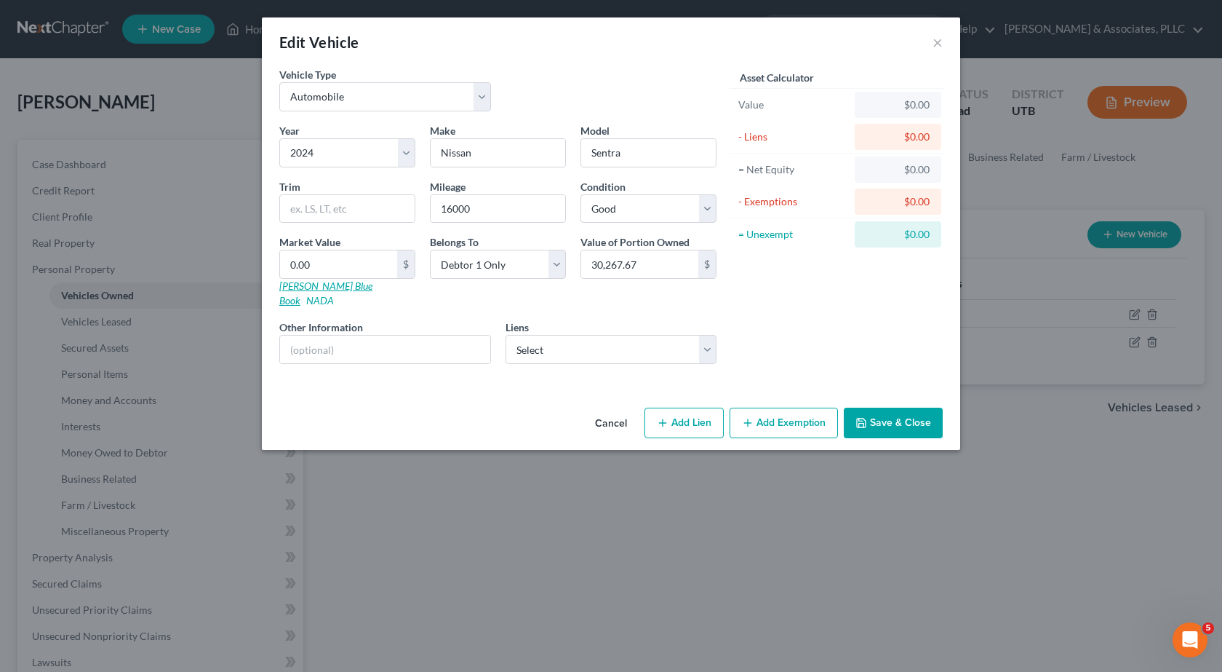
click at [315, 284] on link "[PERSON_NAME] Blue Book" at bounding box center [325, 292] width 93 height 27
click at [285, 211] on input "text" at bounding box center [347, 209] width 135 height 28
type input "2"
type input "2.00"
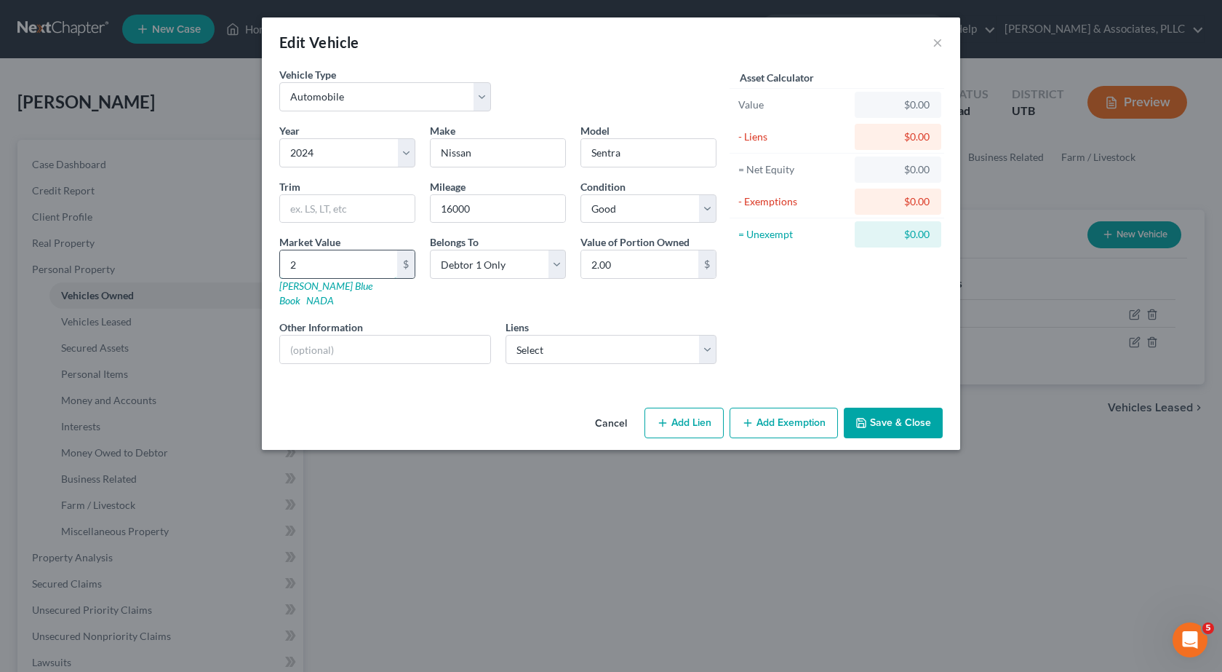
type input "21"
type input "21.00"
type input "216"
type input "216.00"
type input "2160"
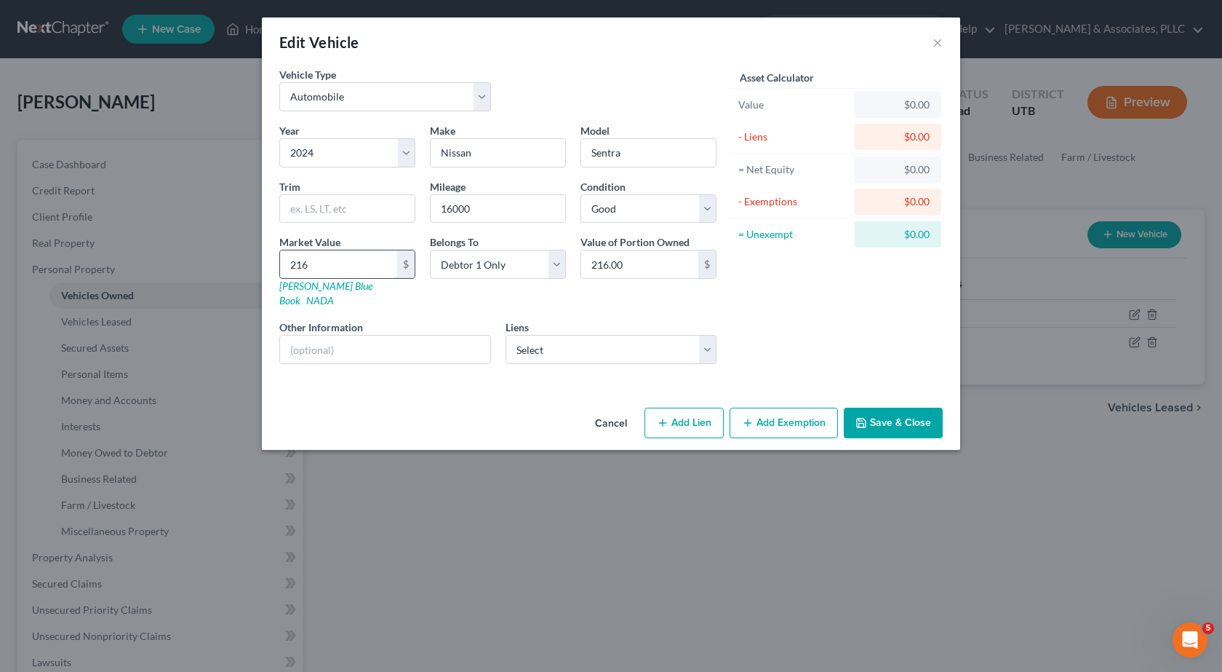
type input "2,160.00"
type input "2,1600"
type input "21,600.00"
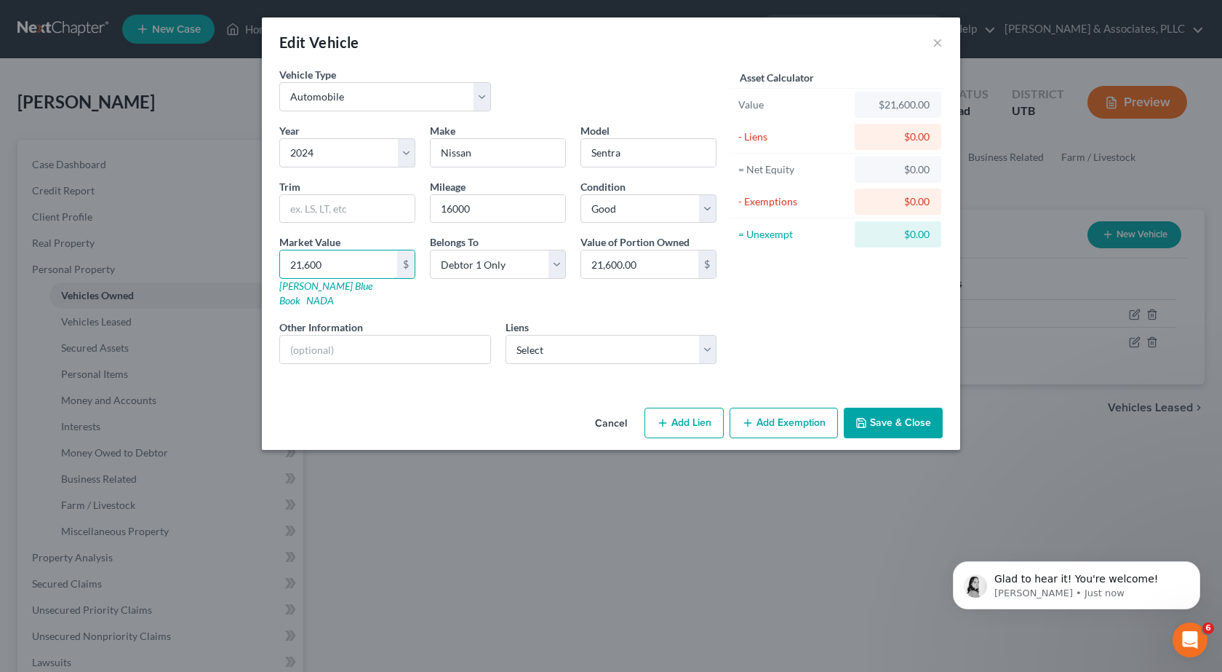
scroll to position [0, 0]
type input "21,600"
click at [608, 341] on select "Select Granite Cu - $30,267.00 Car City Financial Llc - $14,275.00 Car City Fin…" at bounding box center [612, 349] width 212 height 29
select select "0"
click at [506, 335] on select "Select Granite Cu - $30,267.00 Car City Financial Llc - $14,275.00 Car City Fin…" at bounding box center [612, 349] width 212 height 29
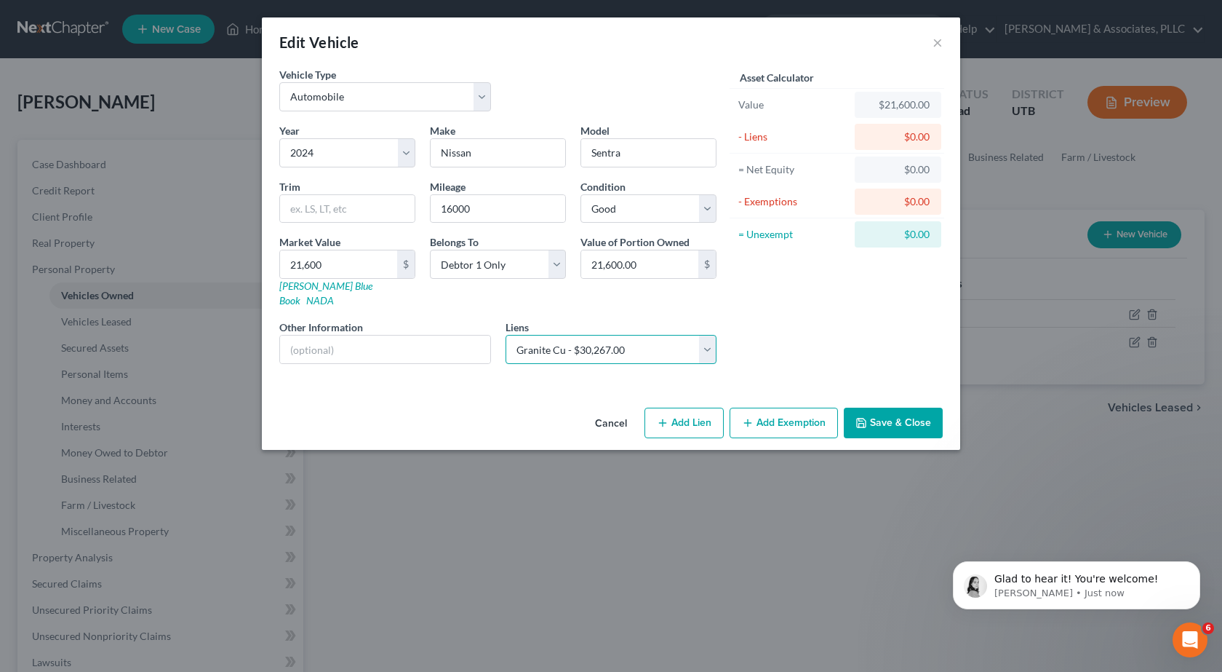
select select
select select "46"
select select "0"
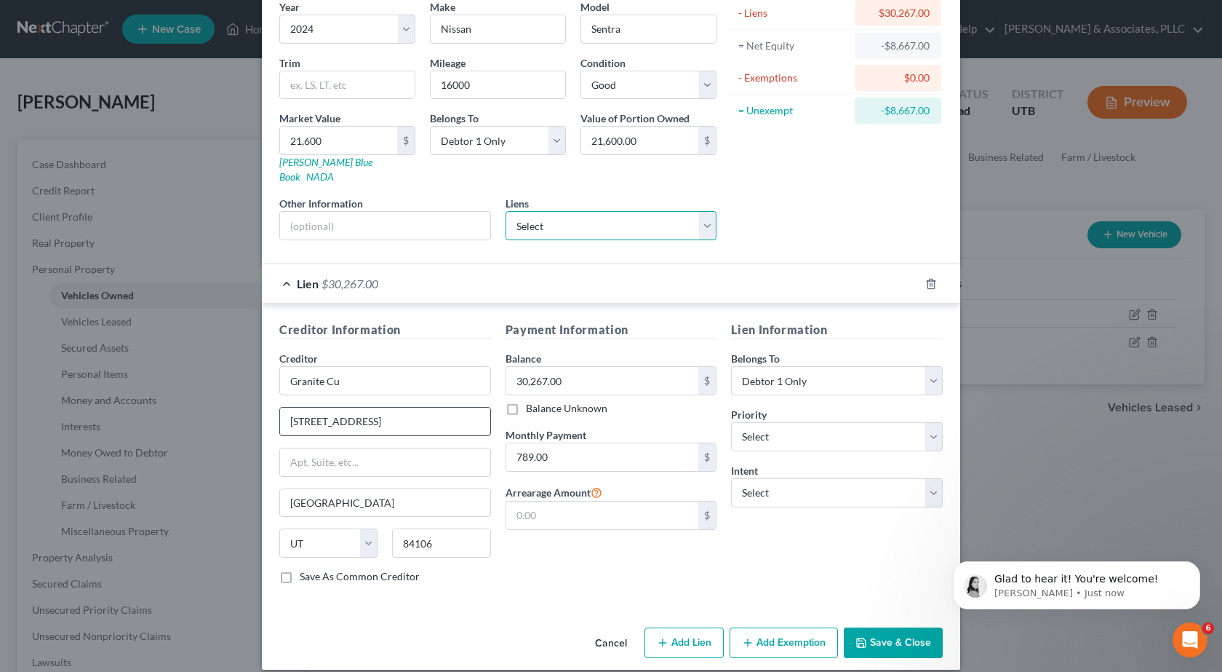
scroll to position [124, 0]
click at [907, 626] on button "Save & Close" at bounding box center [893, 641] width 99 height 31
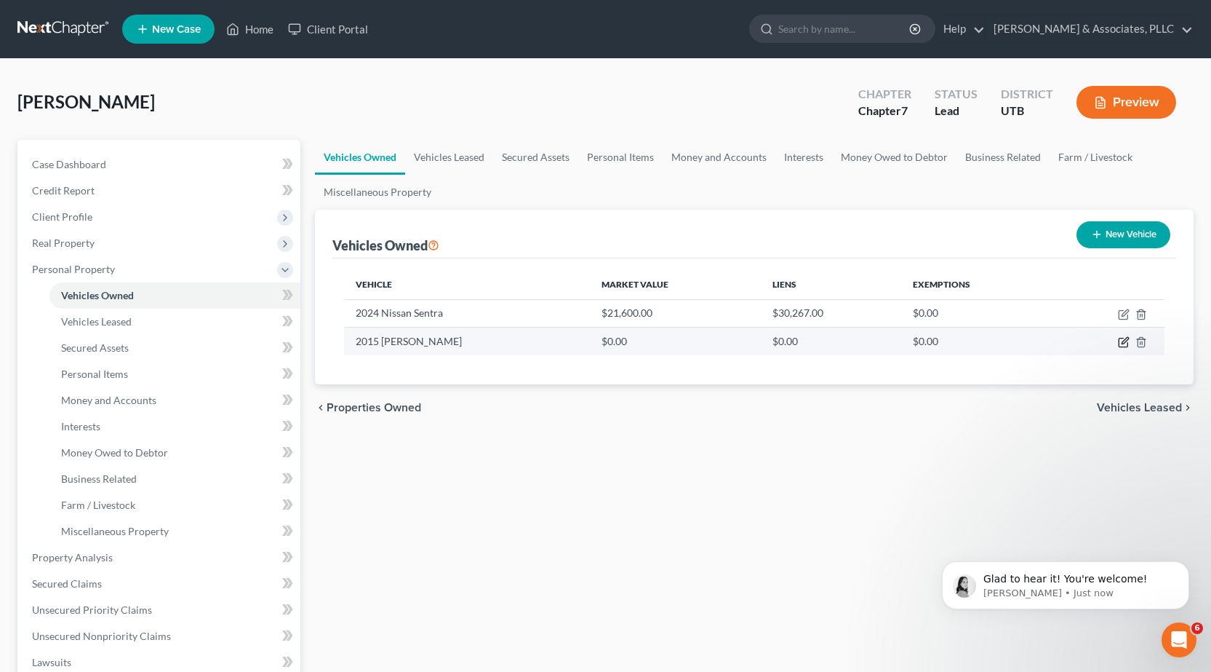
click at [1122, 338] on icon "button" at bounding box center [1123, 342] width 9 height 9
select select "0"
select select "11"
select select "2"
select select "0"
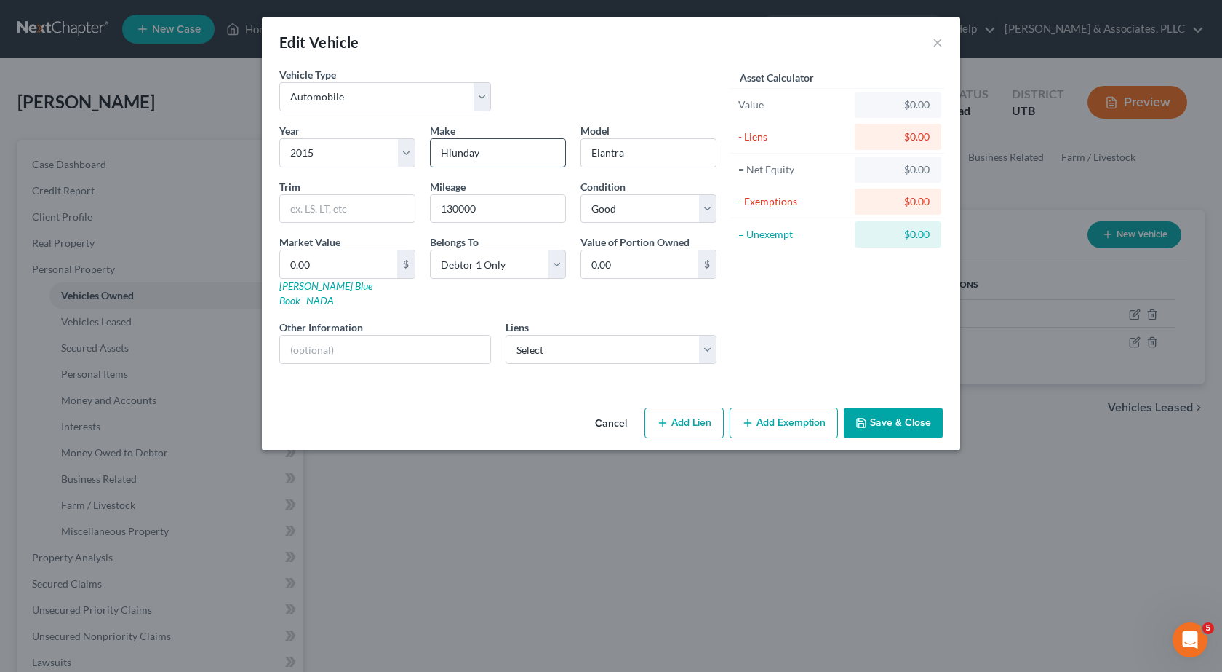
click at [492, 156] on input "Hiunday" at bounding box center [498, 153] width 135 height 28
click at [451, 153] on input "Hiundai" at bounding box center [498, 153] width 135 height 28
type input "Hyundai"
type input "6"
type input "6.00"
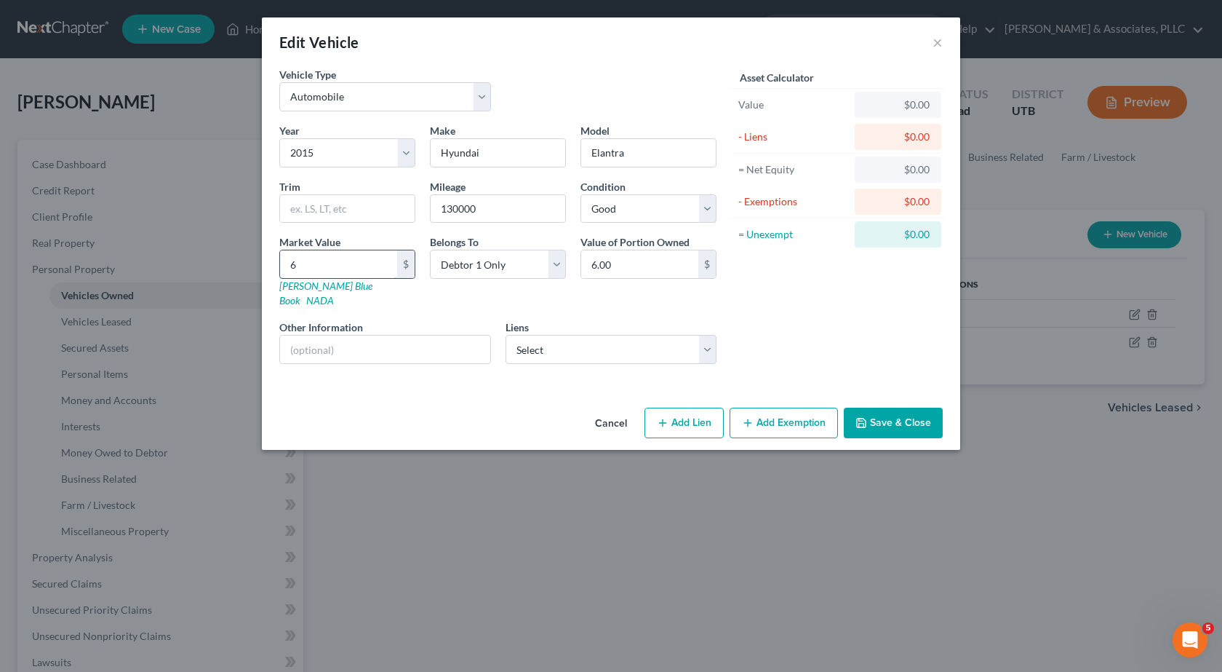
type input "64"
type input "64.00"
type input "640"
type input "640.00"
type input "6400"
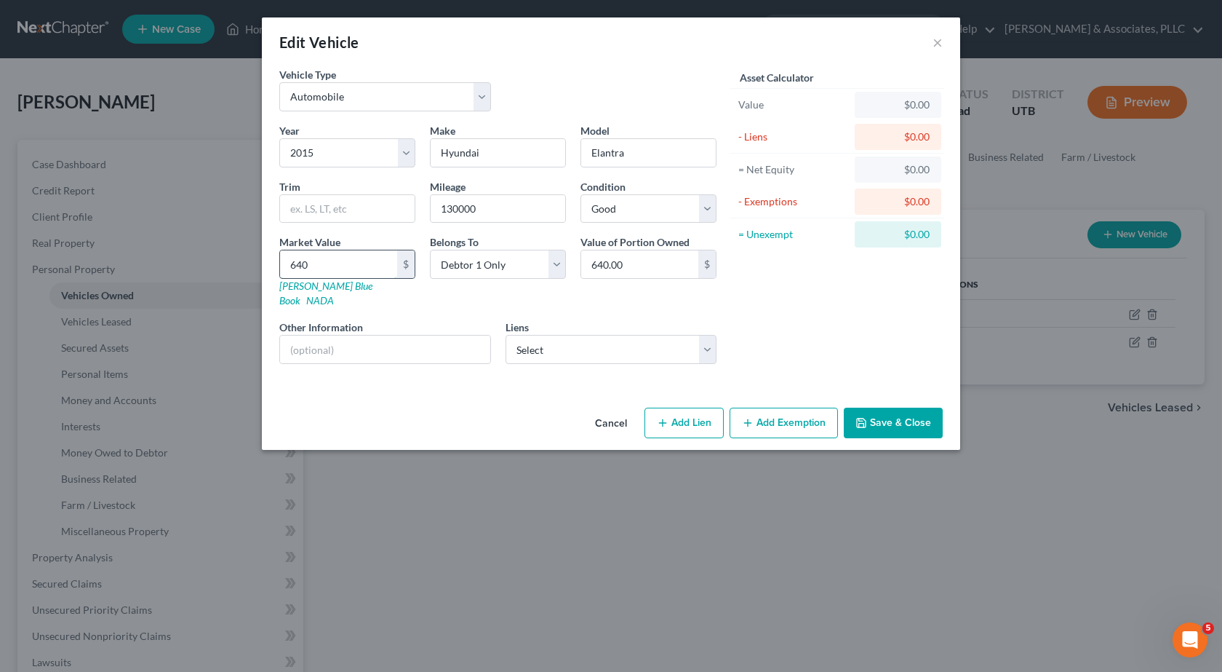
type input "6,400.00"
type input "6,400"
click at [714, 335] on select "Select Car City Financial Llc - $14,275.00 Car City Financial Llc - $3,075.00 C…" at bounding box center [612, 349] width 212 height 29
select select "0"
click at [506, 335] on select "Select Car City Financial Llc - $14,275.00 Car City Financial Llc - $3,075.00 C…" at bounding box center [612, 349] width 212 height 29
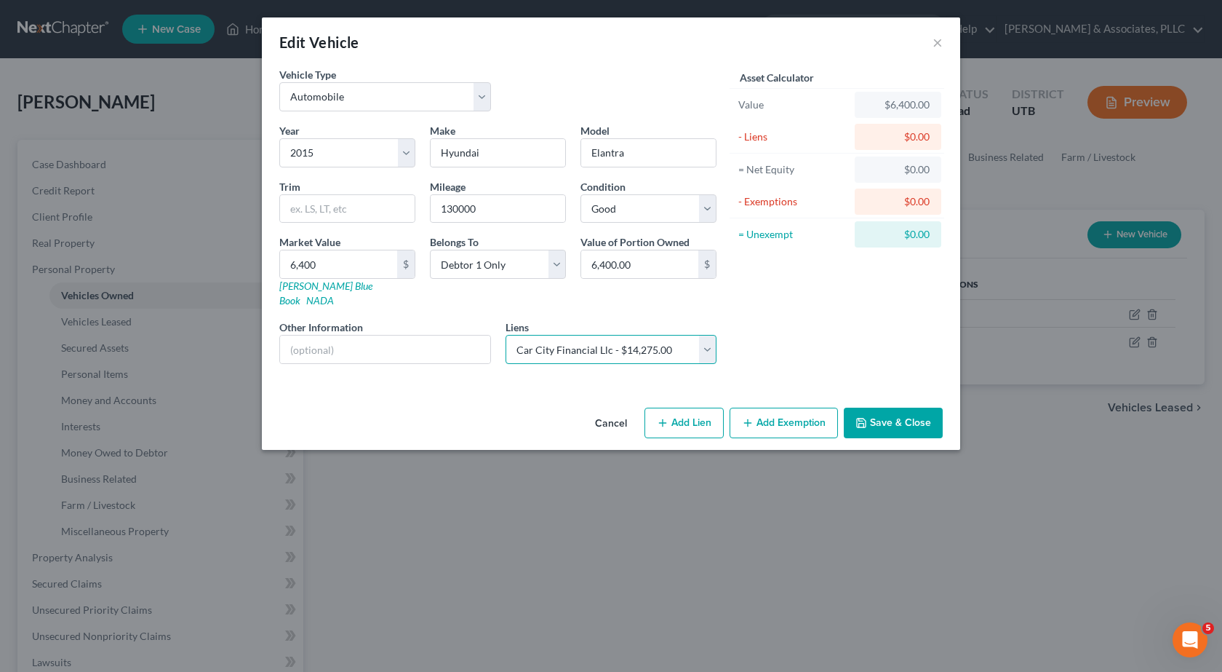
select select
select select "46"
select select "0"
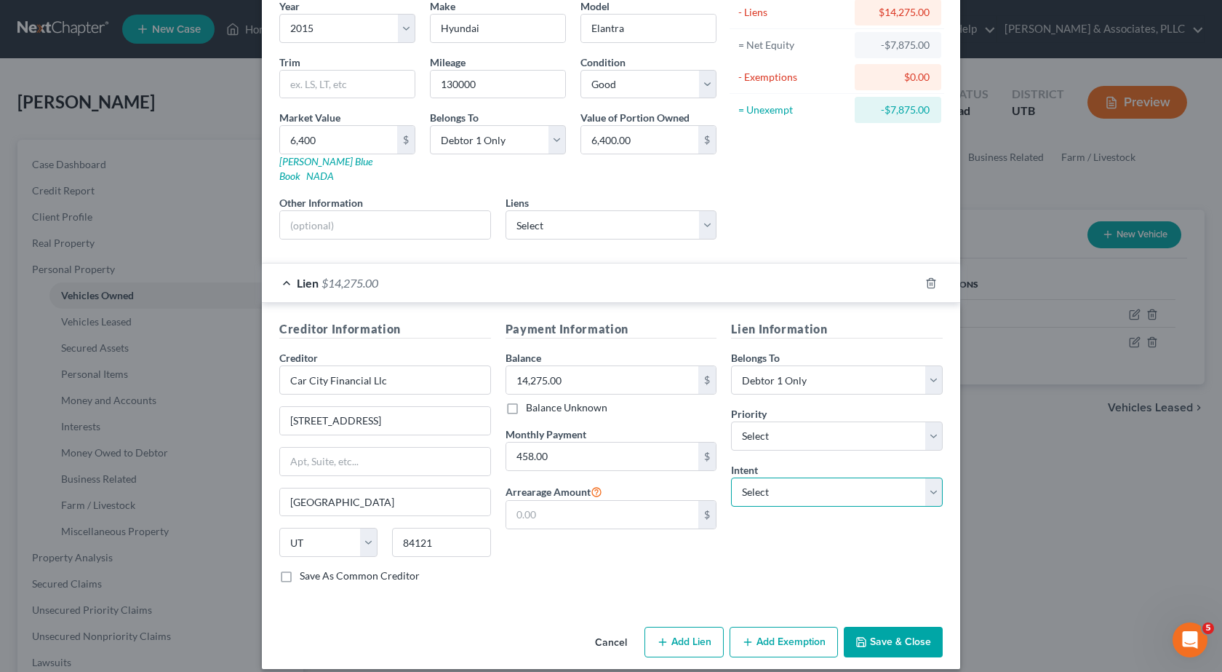
click at [840, 478] on select "Select Surrender Redeem Reaffirm Avoid Other" at bounding box center [837, 491] width 212 height 29
select select "2"
click at [731, 477] on select "Select Surrender Redeem Reaffirm Avoid Other" at bounding box center [837, 491] width 212 height 29
click at [891, 626] on button "Save & Close" at bounding box center [893, 641] width 99 height 31
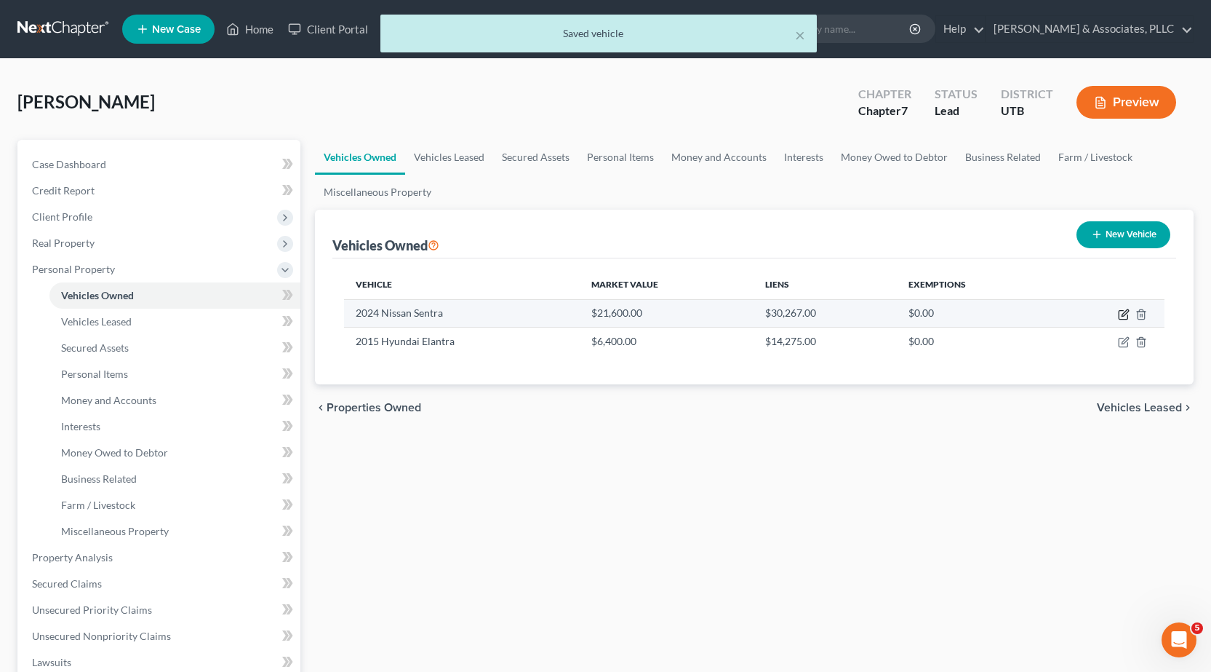
click at [1123, 311] on icon "button" at bounding box center [1123, 315] width 9 height 9
select select "0"
select select "2"
select select "0"
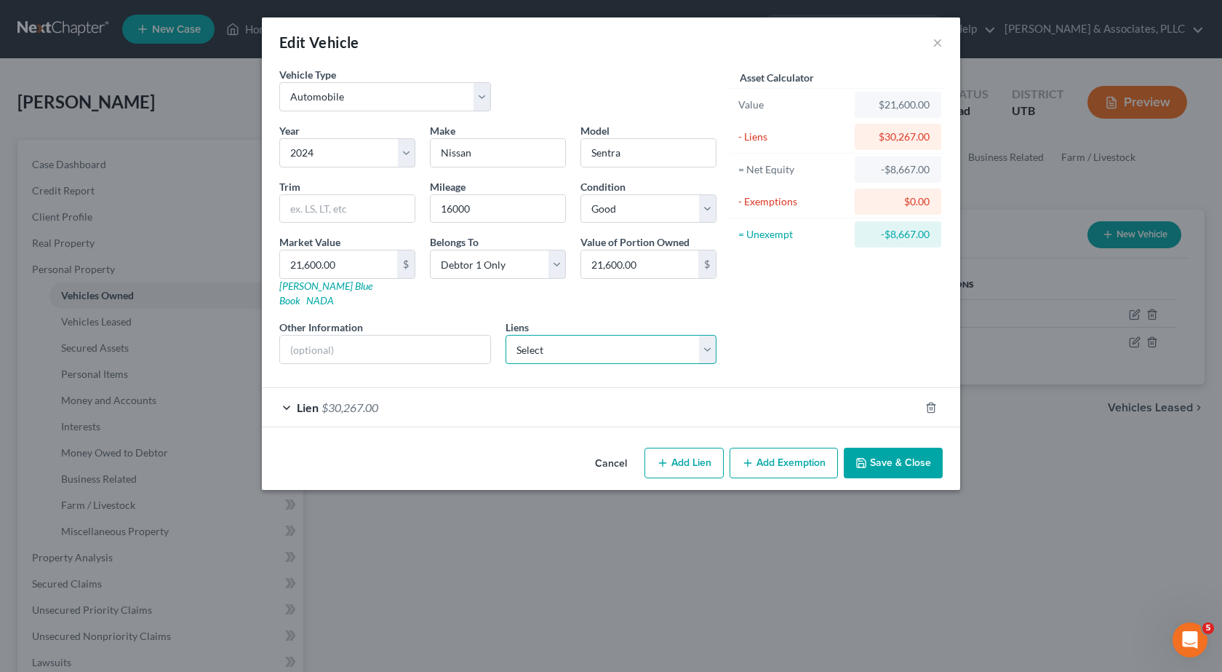
click at [711, 337] on select "Select Car City Financial Llc - $3,075.00 Cap One Auto - $0.00 Consolidation Ca…" at bounding box center [612, 349] width 212 height 29
click at [707, 337] on select "Select Car City Financial Llc - $3,075.00 Cap One Auto - $0.00 Consolidation Ca…" at bounding box center [612, 349] width 212 height 29
click at [712, 338] on select "Select Car City Financial Llc - $3,075.00 Cap One Auto - $0.00 Consolidation Ca…" at bounding box center [612, 349] width 212 height 29
drag, startPoint x: 709, startPoint y: 335, endPoint x: 805, endPoint y: 319, distance: 97.3
click at [709, 335] on select "Select Car City Financial Llc - $3,075.00 Cap One Auto - $0.00 Consolidation Ca…" at bounding box center [612, 349] width 212 height 29
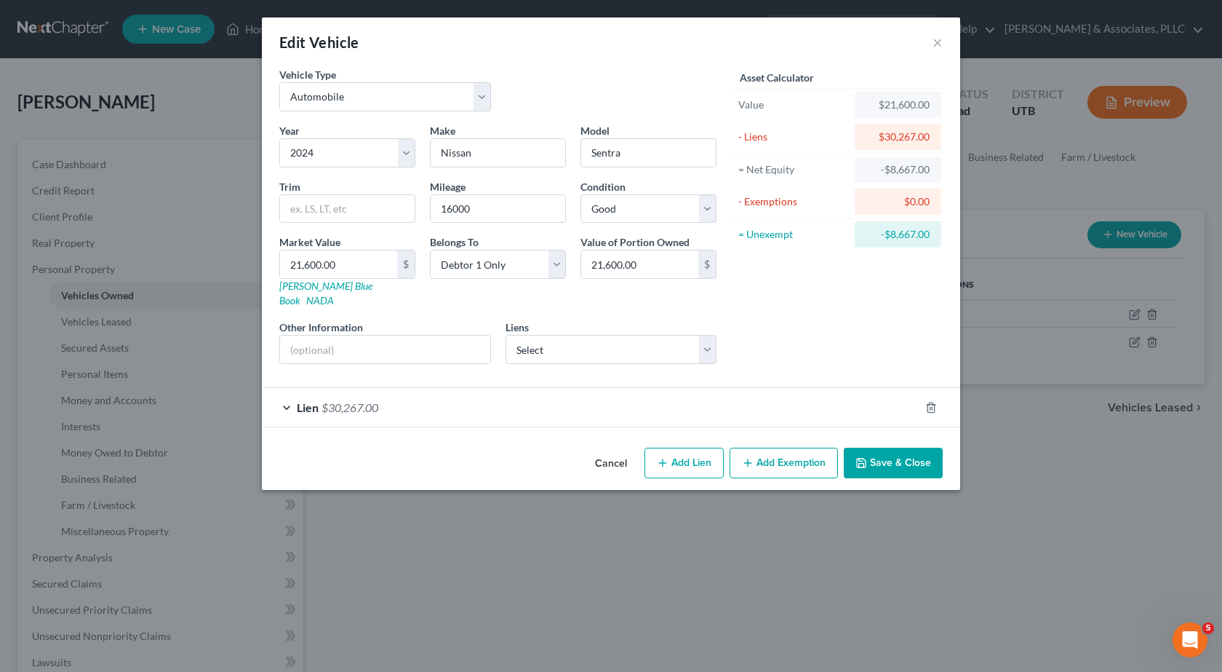
click at [307, 400] on span "Lien" at bounding box center [308, 407] width 22 height 14
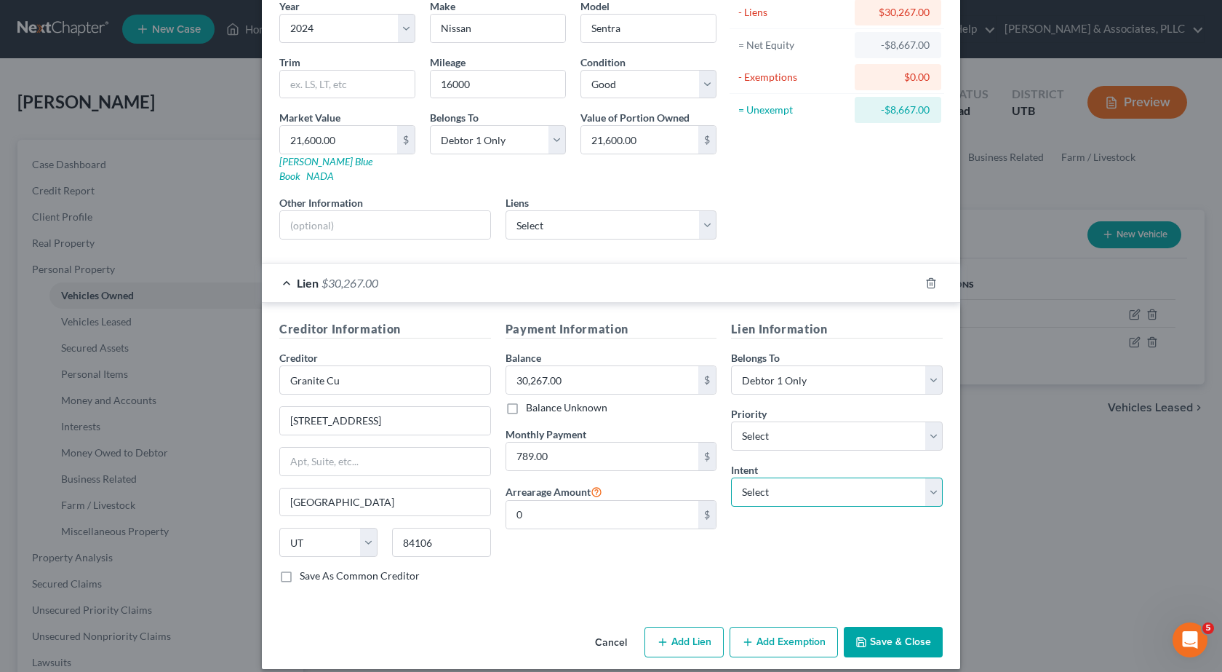
click at [922, 477] on select "Select Surrender Redeem Reaffirm Avoid Other" at bounding box center [837, 491] width 212 height 29
select select "0"
click at [731, 477] on select "Select Surrender Redeem Reaffirm Avoid Other" at bounding box center [837, 491] width 212 height 29
click at [896, 635] on button "Save & Close" at bounding box center [893, 641] width 99 height 31
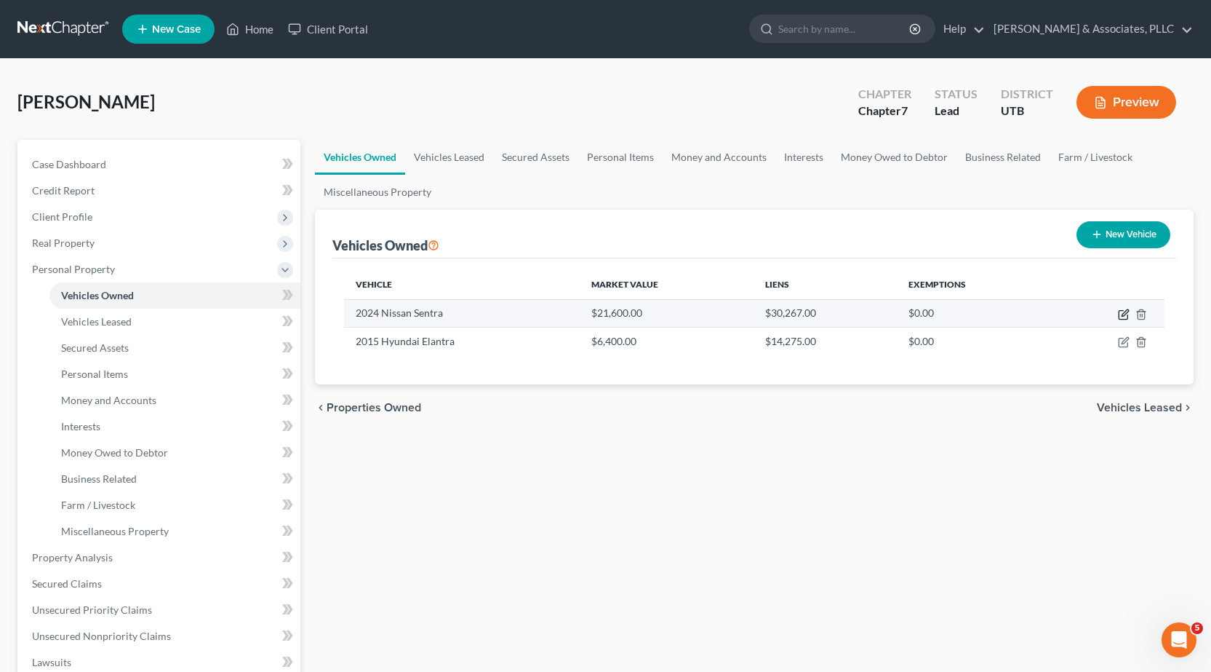
click at [1126, 316] on icon "button" at bounding box center [1124, 315] width 12 height 12
select select "0"
select select "2"
select select "0"
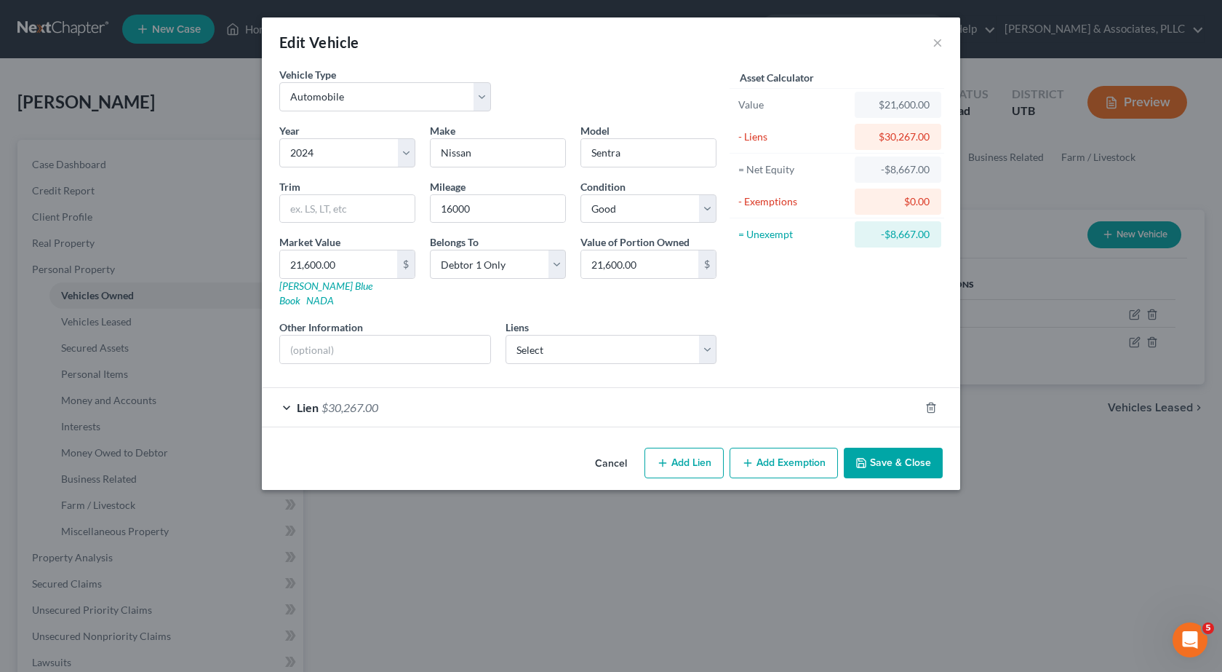
click at [789, 453] on button "Add Exemption" at bounding box center [784, 462] width 108 height 31
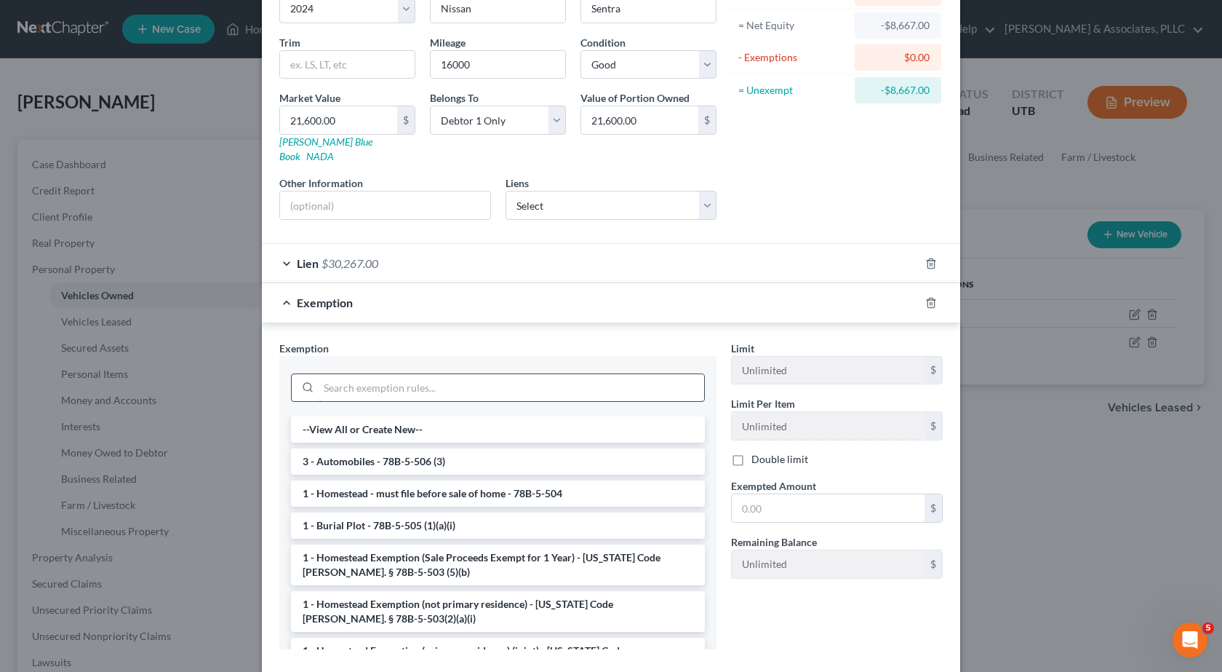
scroll to position [146, 0]
click at [347, 447] on li "3 - Automobiles - 78B-5-506 (3)" at bounding box center [498, 460] width 414 height 26
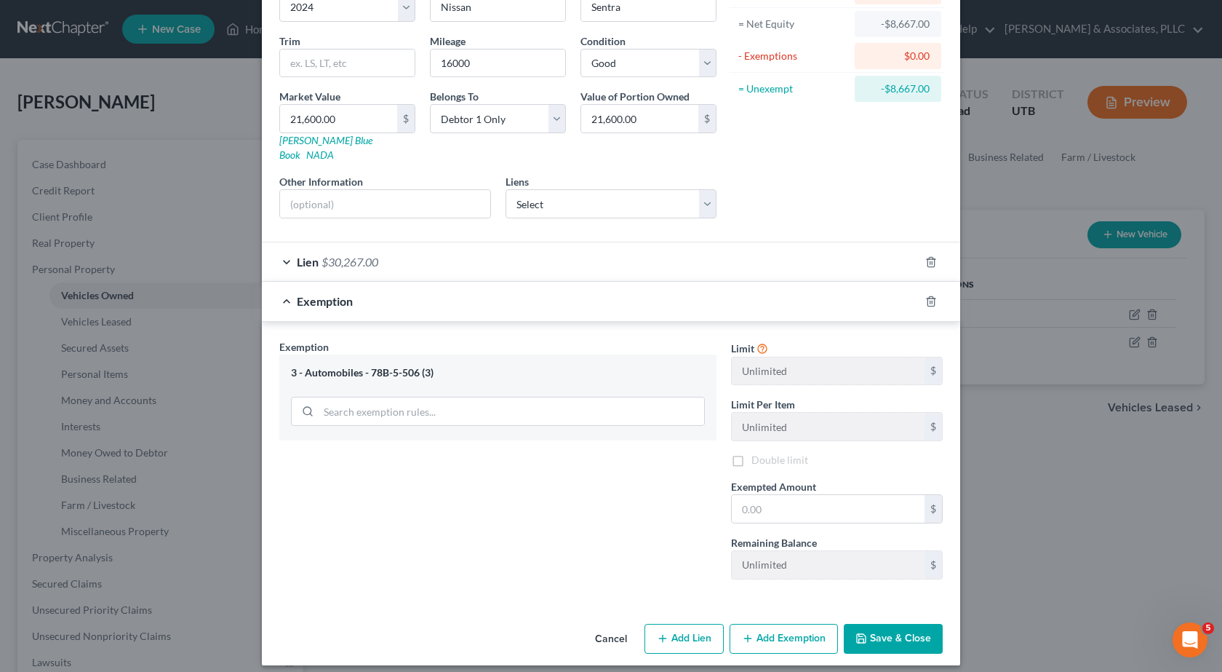
scroll to position [142, 0]
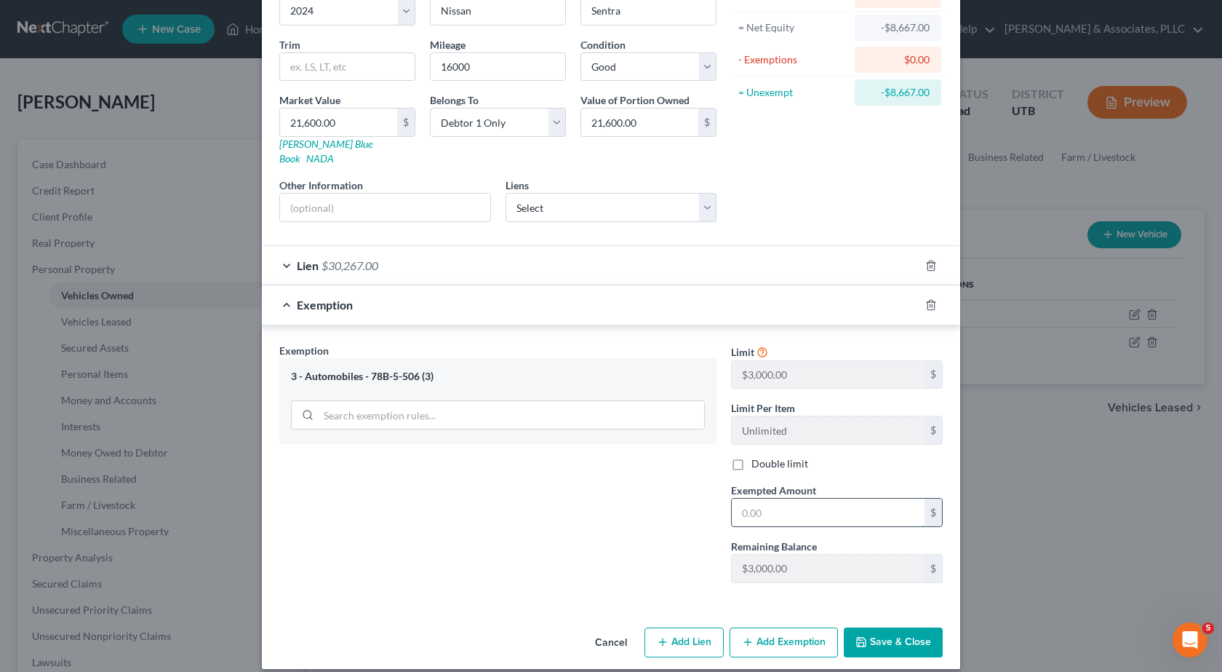
click at [797, 498] on input "text" at bounding box center [828, 512] width 193 height 28
type input "3,000"
click at [881, 627] on button "Save & Close" at bounding box center [893, 642] width 99 height 31
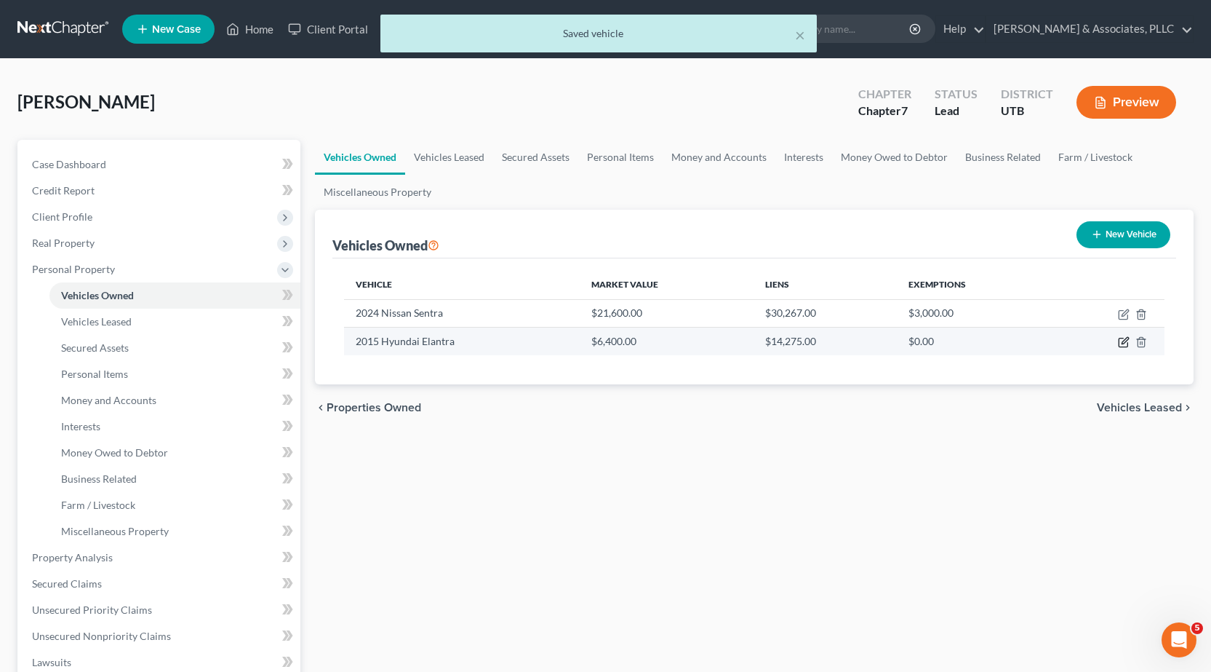
click at [1126, 344] on icon "button" at bounding box center [1124, 342] width 12 height 12
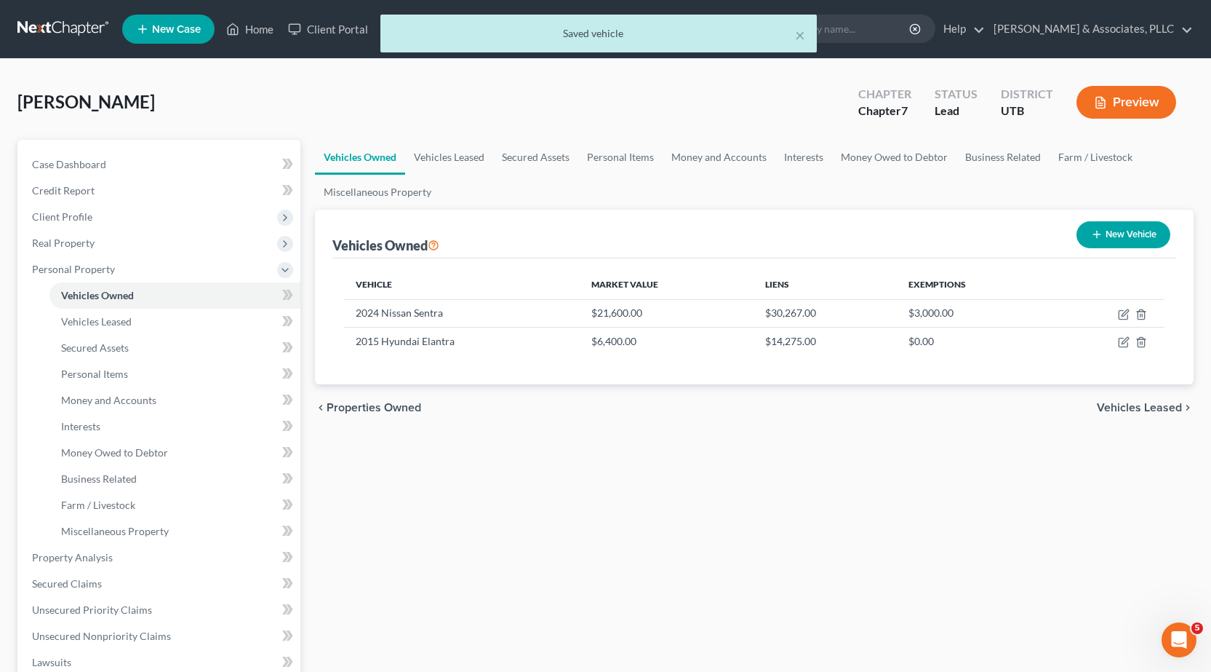
select select "0"
select select "11"
select select "2"
select select "0"
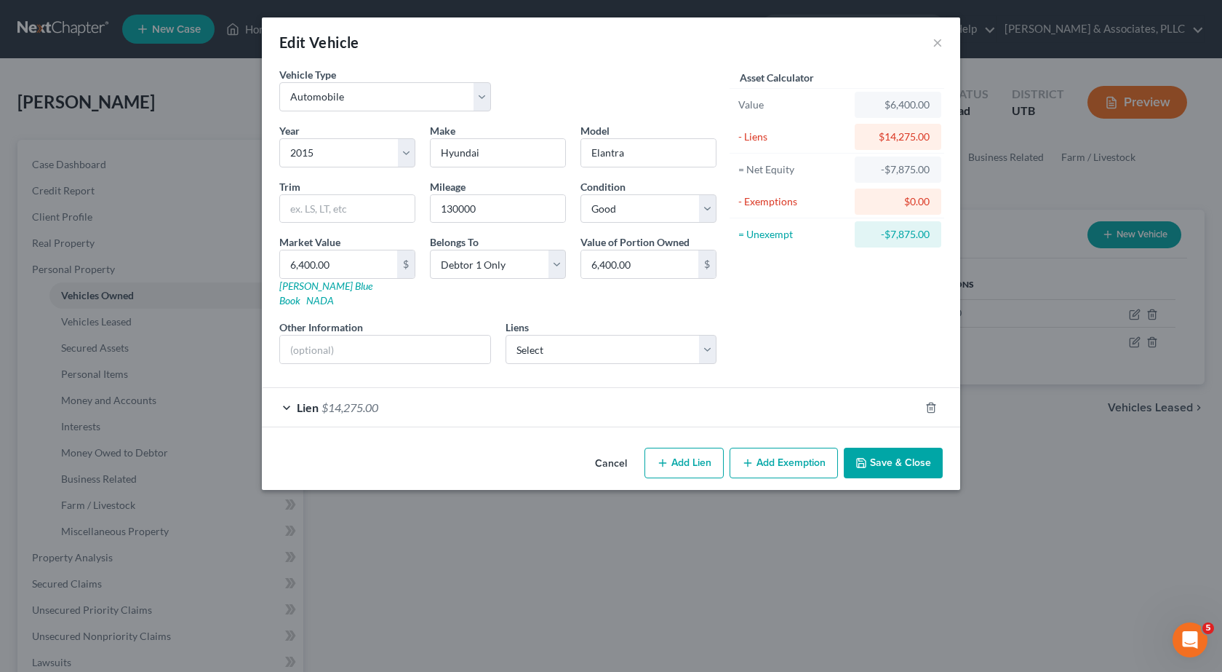
click at [771, 455] on button "Add Exemption" at bounding box center [784, 462] width 108 height 31
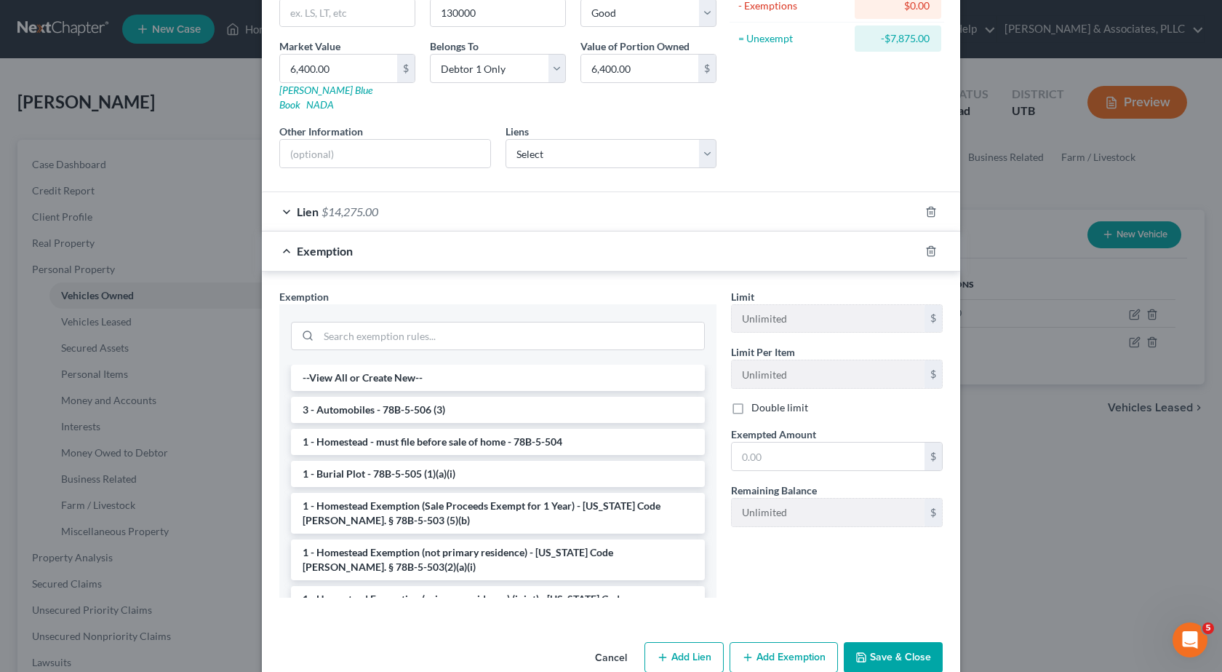
scroll to position [211, 0]
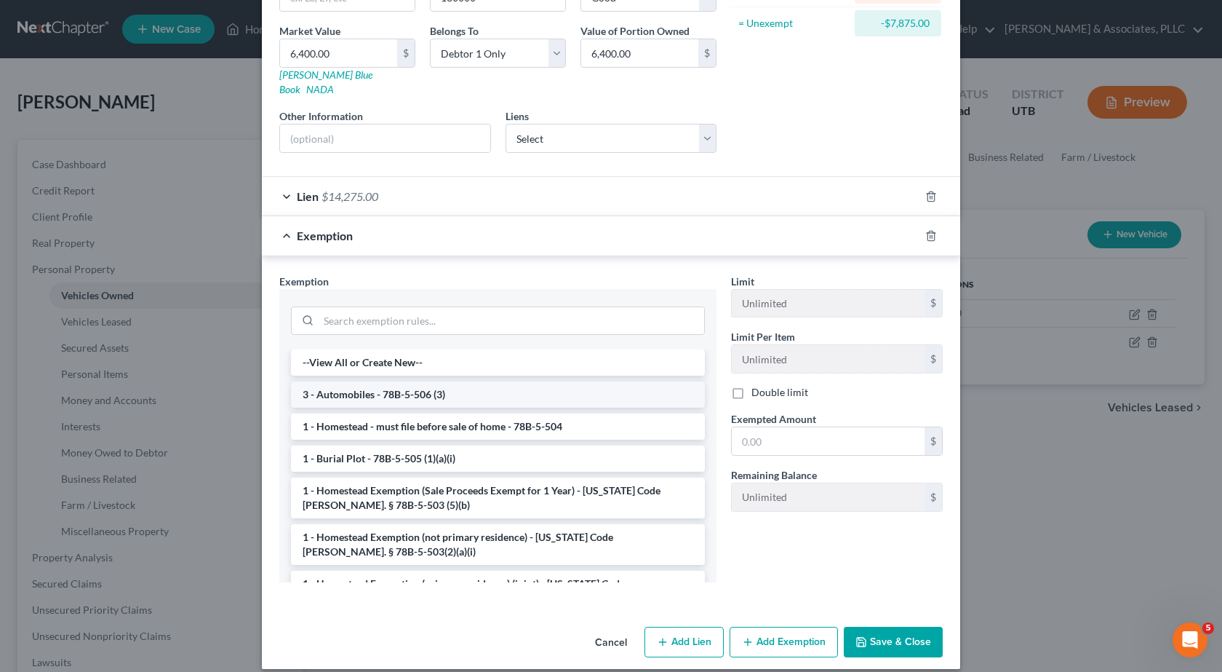
click at [449, 381] on li "3 - Automobiles - 78B-5-506 (3)" at bounding box center [498, 394] width 414 height 26
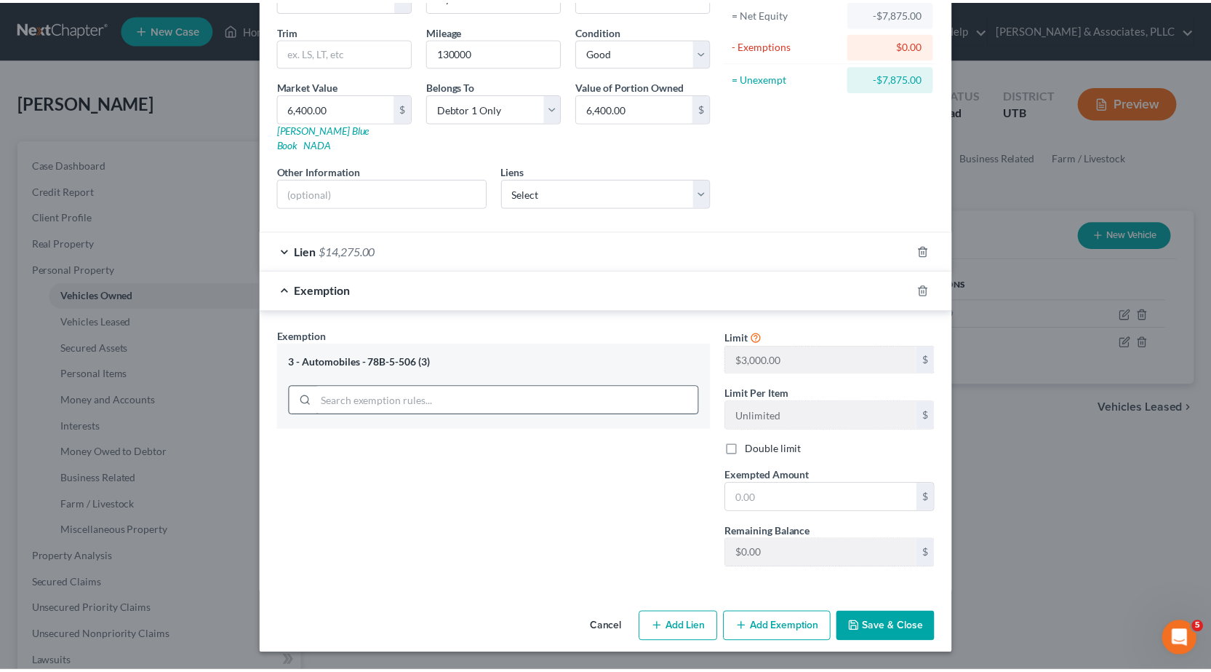
scroll to position [142, 0]
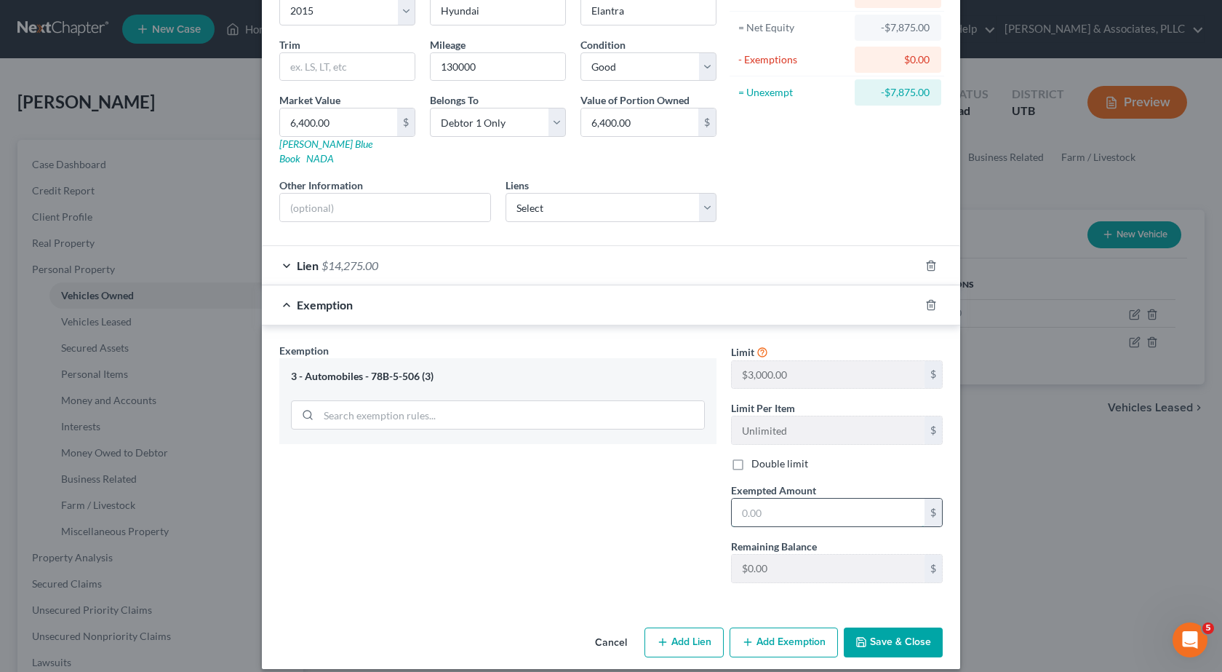
click at [868, 501] on input "text" at bounding box center [828, 512] width 193 height 28
type input "3"
click at [766, 505] on input "text" at bounding box center [828, 512] width 193 height 28
type input "3,000"
click at [877, 627] on button "Save & Close" at bounding box center [893, 642] width 99 height 31
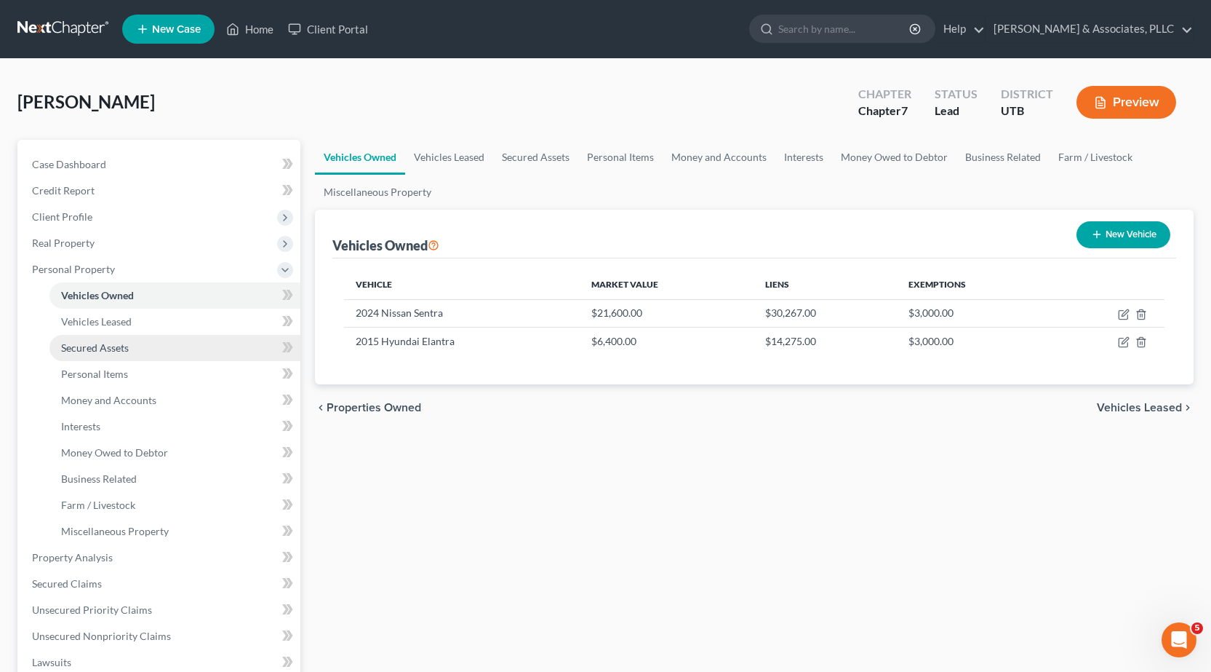
click at [115, 348] on span "Secured Assets" at bounding box center [95, 347] width 68 height 12
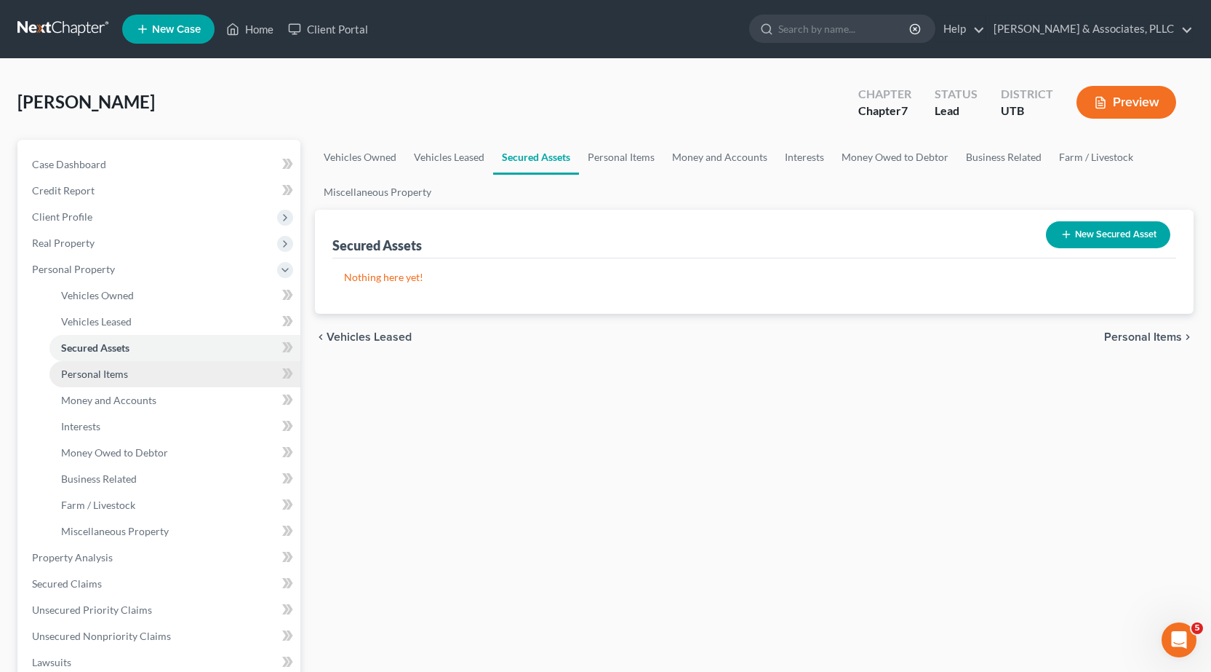
click at [108, 370] on span "Personal Items" at bounding box center [94, 373] width 67 height 12
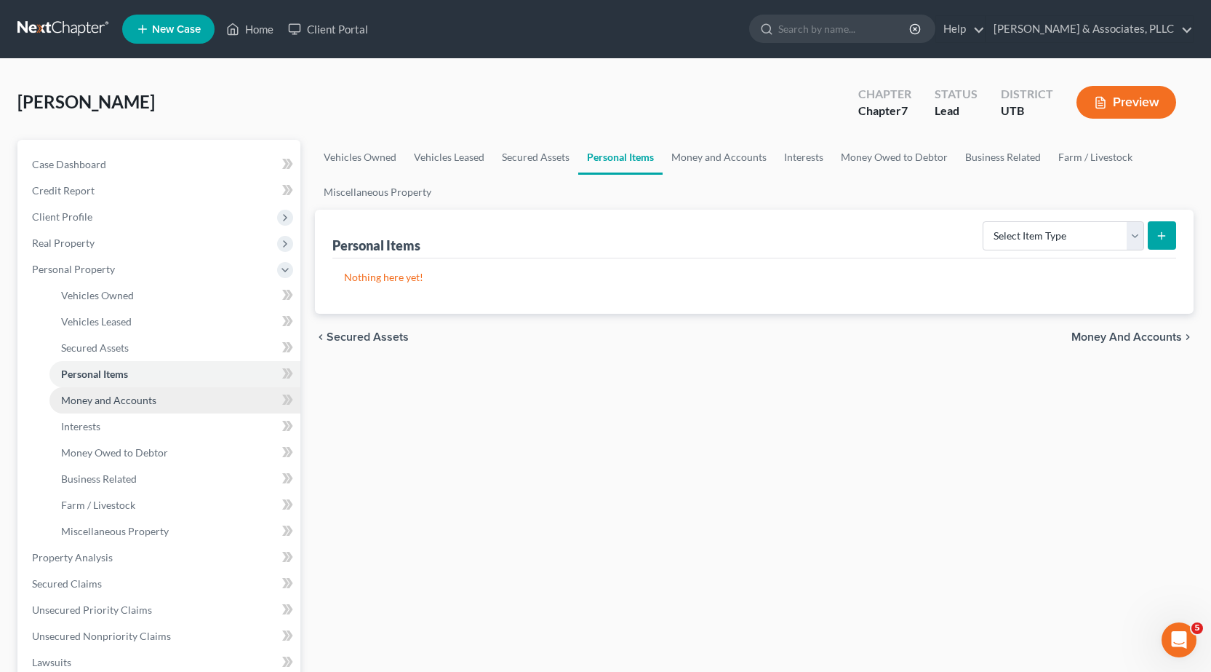
click at [99, 400] on span "Money and Accounts" at bounding box center [108, 400] width 95 height 12
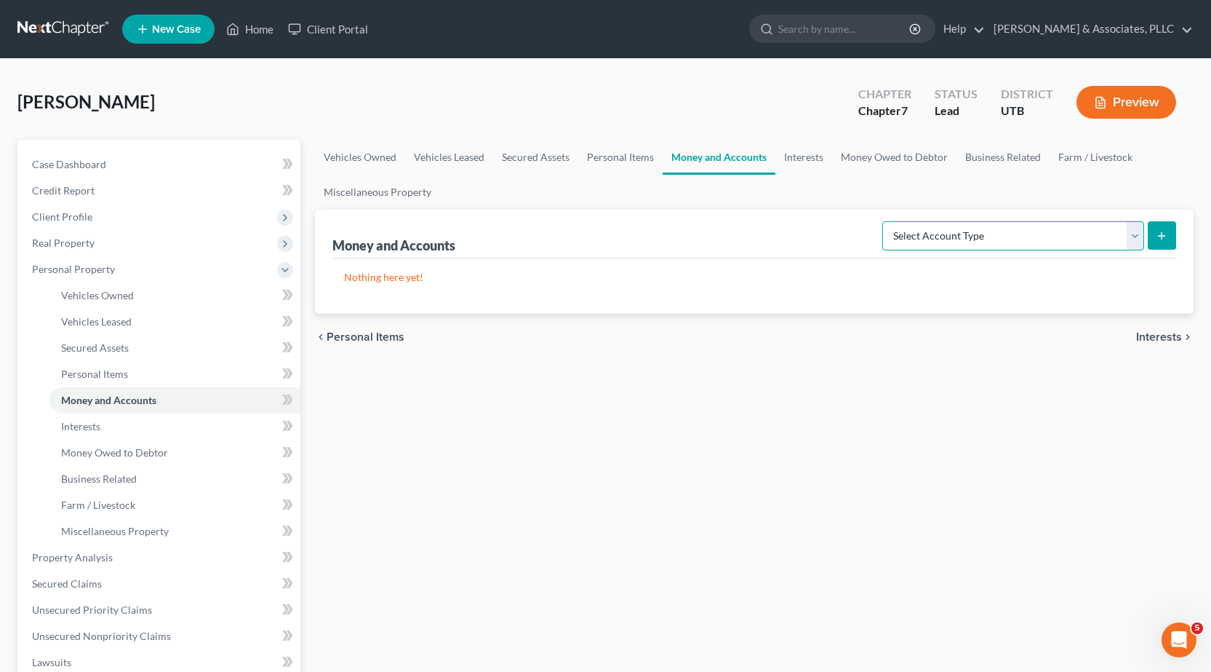
click at [1131, 236] on select "Select Account Type Brokerage Cash on Hand Certificates of Deposit Checking Acc…" at bounding box center [1014, 235] width 262 height 29
select select "cash_on_hand"
click at [885, 221] on select "Select Account Type Brokerage Cash on Hand Certificates of Deposit Checking Acc…" at bounding box center [1014, 235] width 262 height 29
click at [1167, 235] on icon "submit" at bounding box center [1162, 236] width 12 height 12
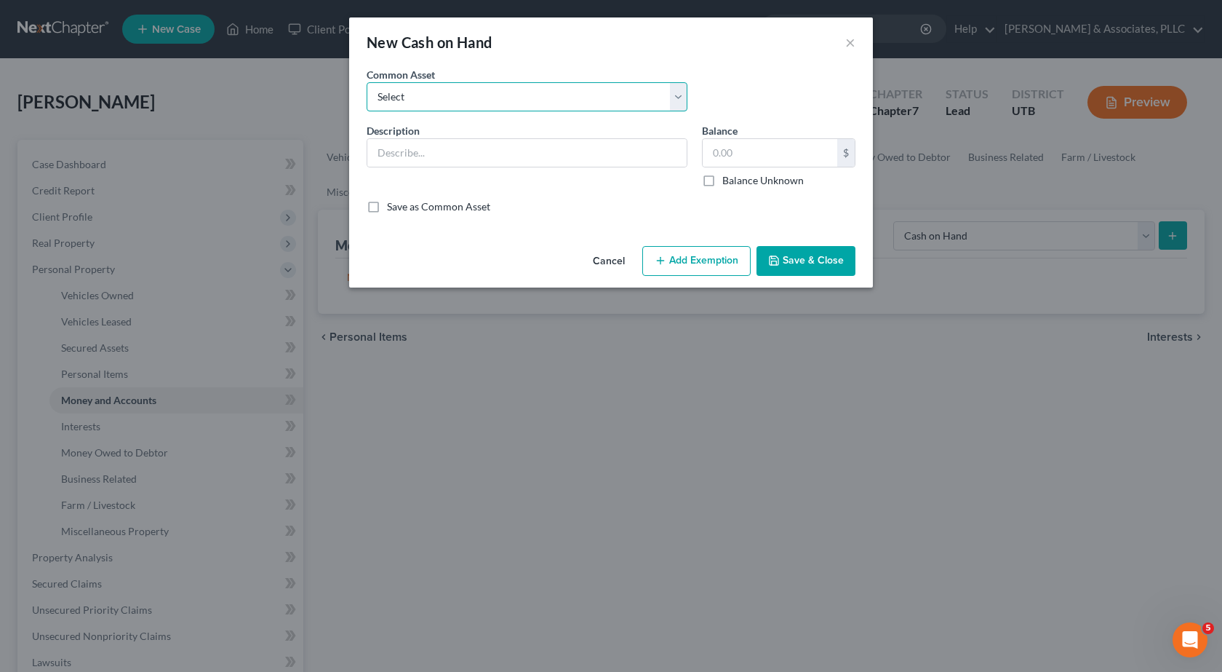
click at [417, 97] on select "Select Cash on hand Cash on hand Cash on hand" at bounding box center [527, 96] width 321 height 29
select select "0"
click at [367, 82] on select "Select Cash on hand Cash on hand Cash on hand" at bounding box center [527, 96] width 321 height 29
type input "Cash on hand"
type input "50.00"
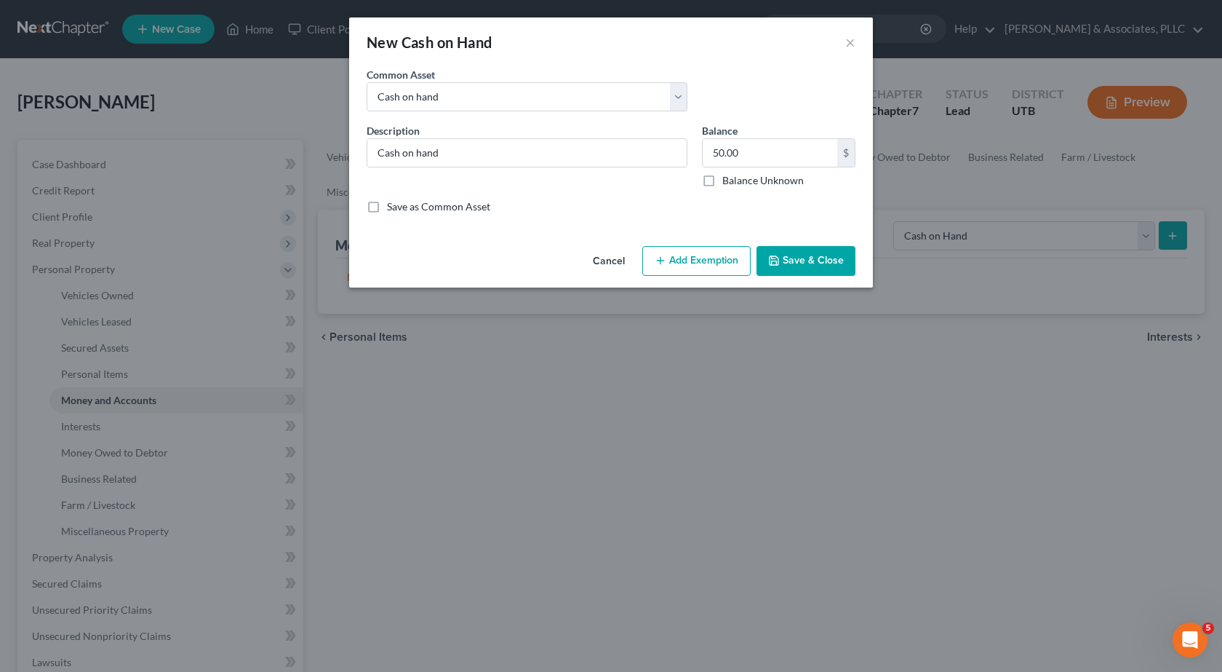
click at [811, 266] on button "Save & Close" at bounding box center [806, 261] width 99 height 31
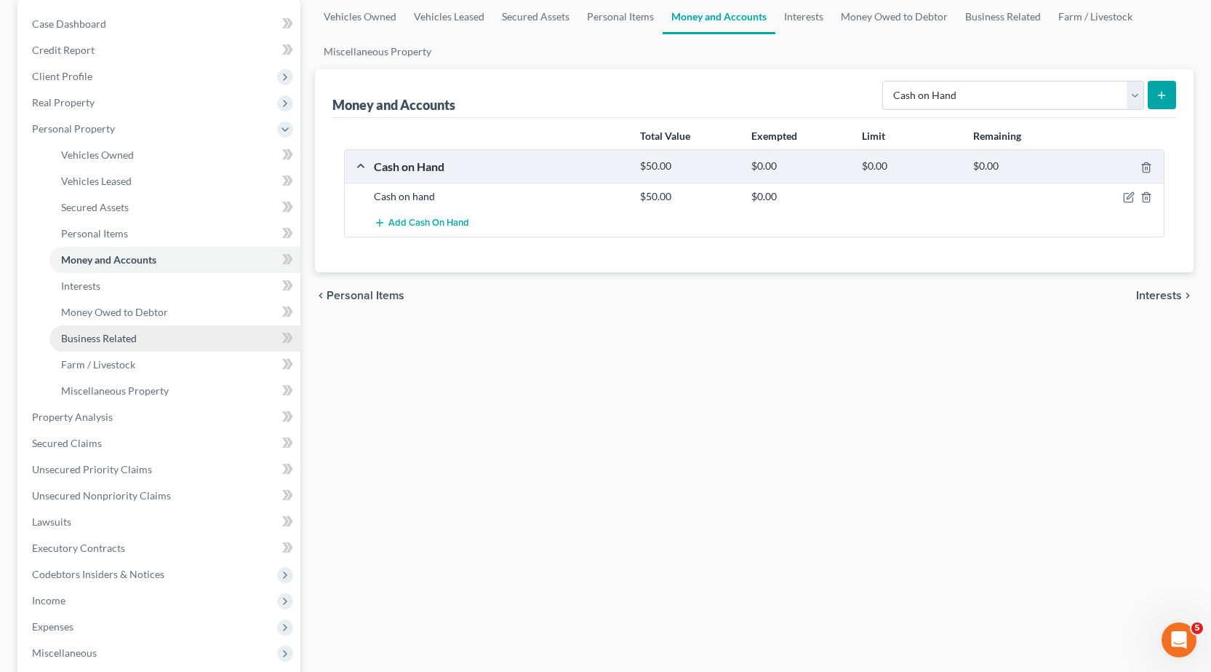
scroll to position [218, 0]
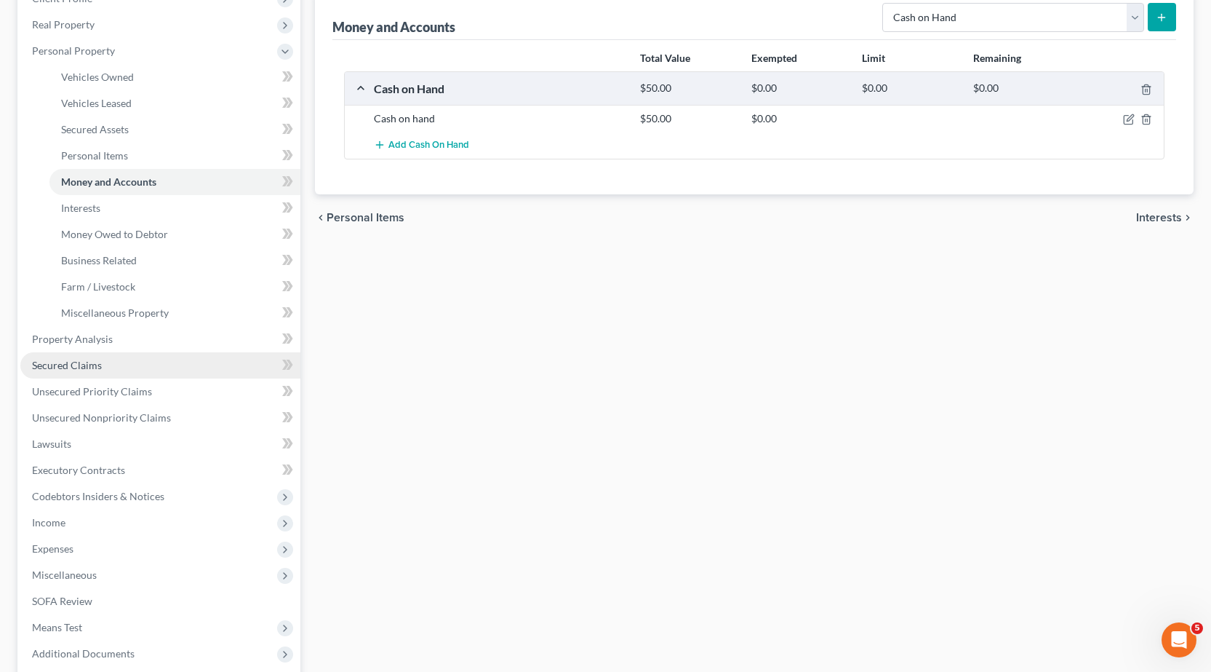
click at [93, 364] on span "Secured Claims" at bounding box center [67, 365] width 70 height 12
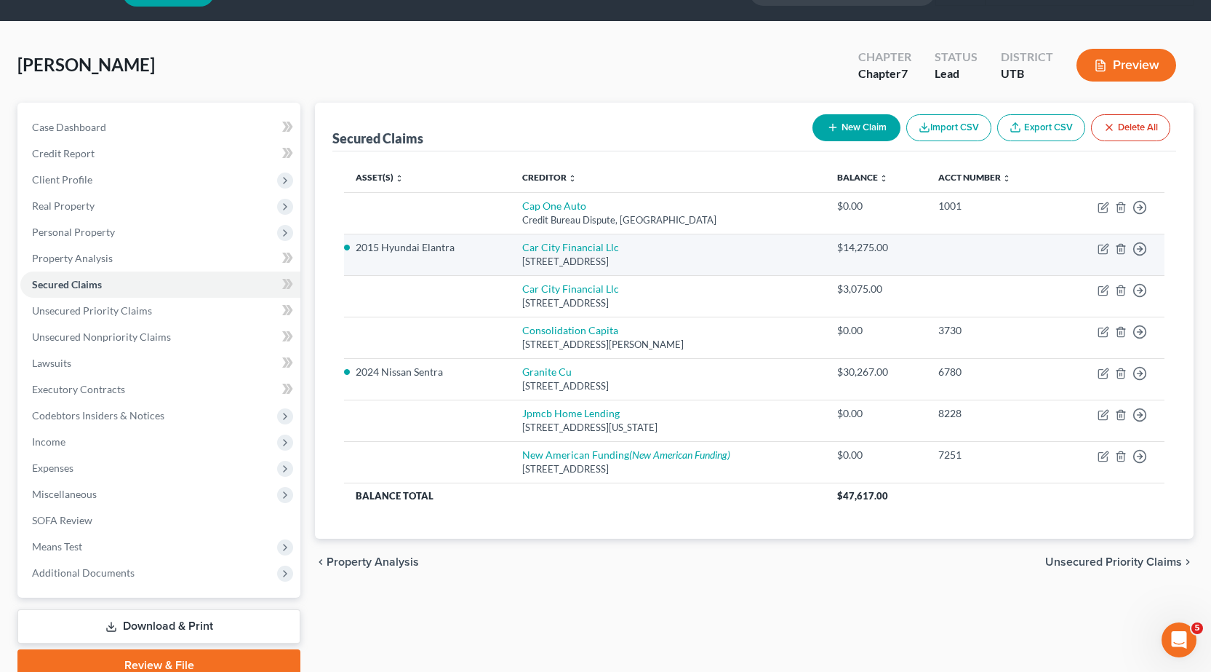
scroll to position [73, 0]
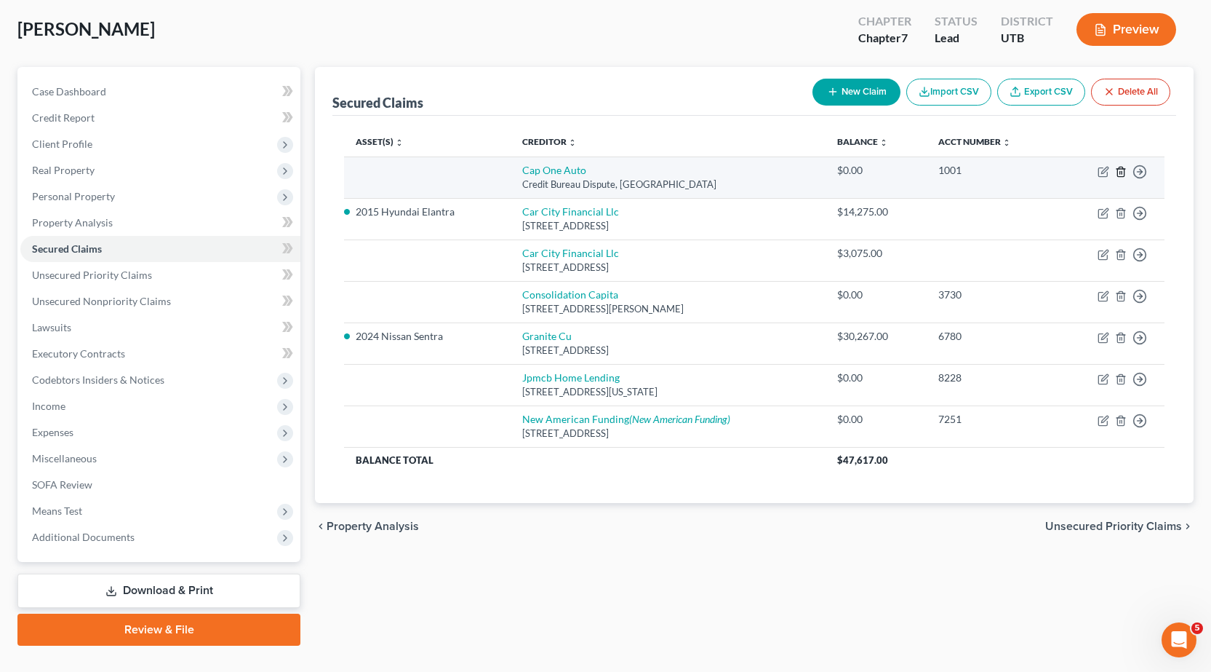
click at [1121, 173] on line "button" at bounding box center [1121, 172] width 0 height 3
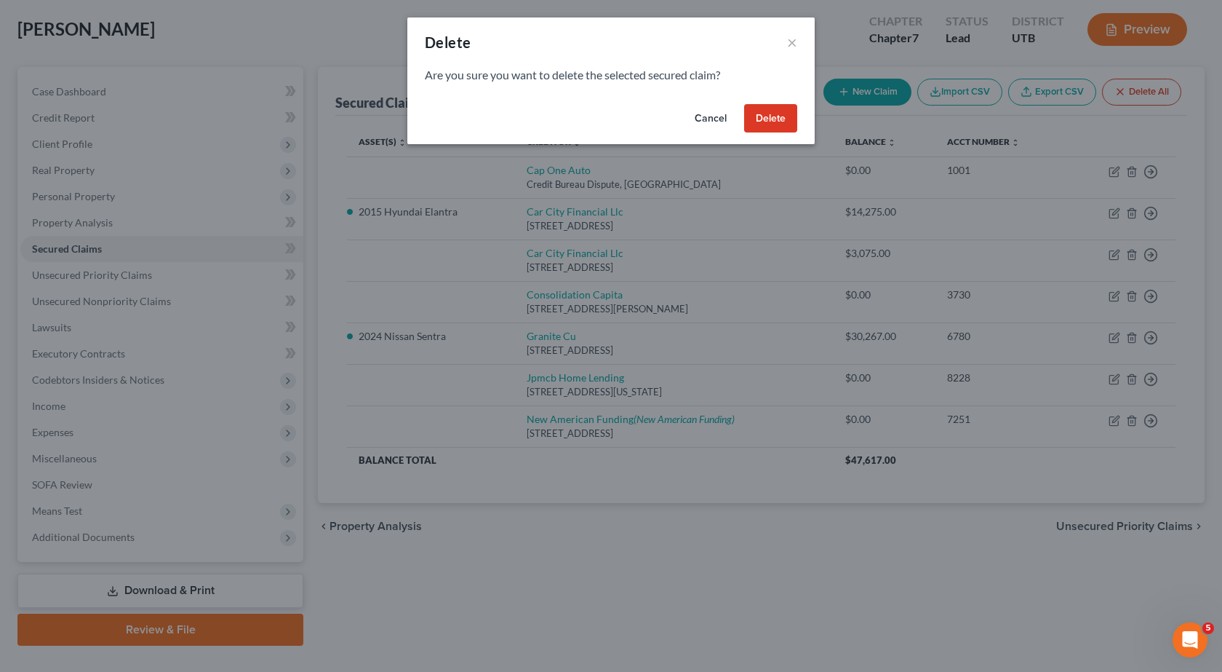
click at [763, 111] on button "Delete" at bounding box center [770, 118] width 53 height 29
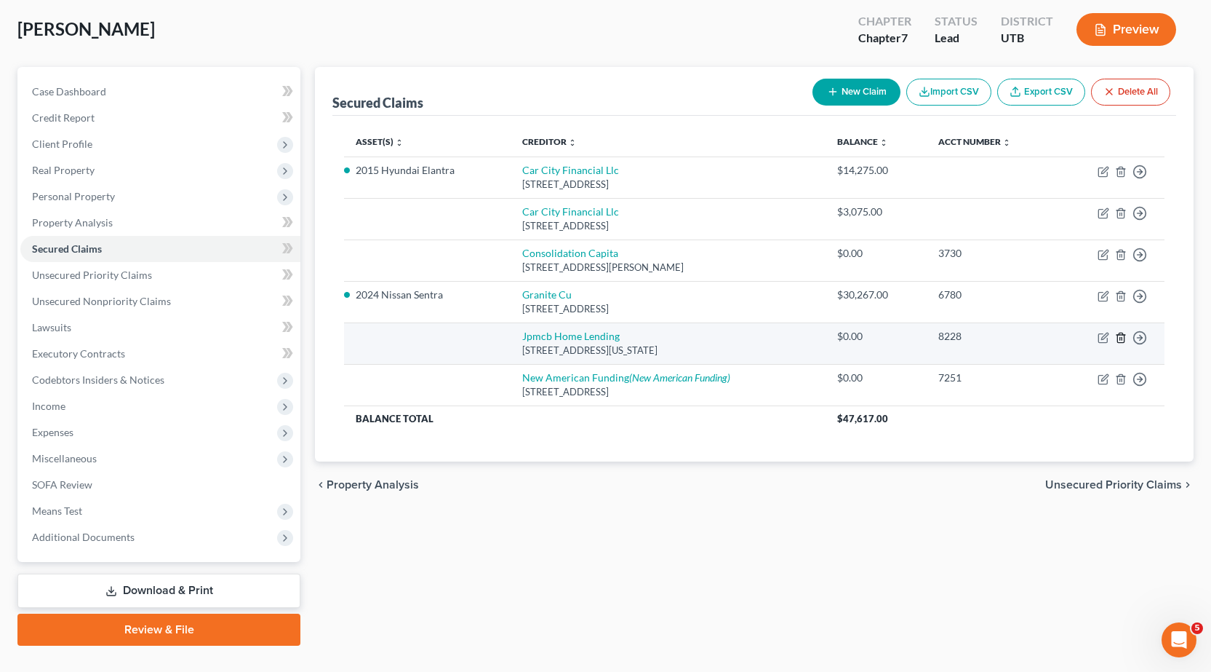
click at [1121, 336] on icon "button" at bounding box center [1121, 338] width 12 height 12
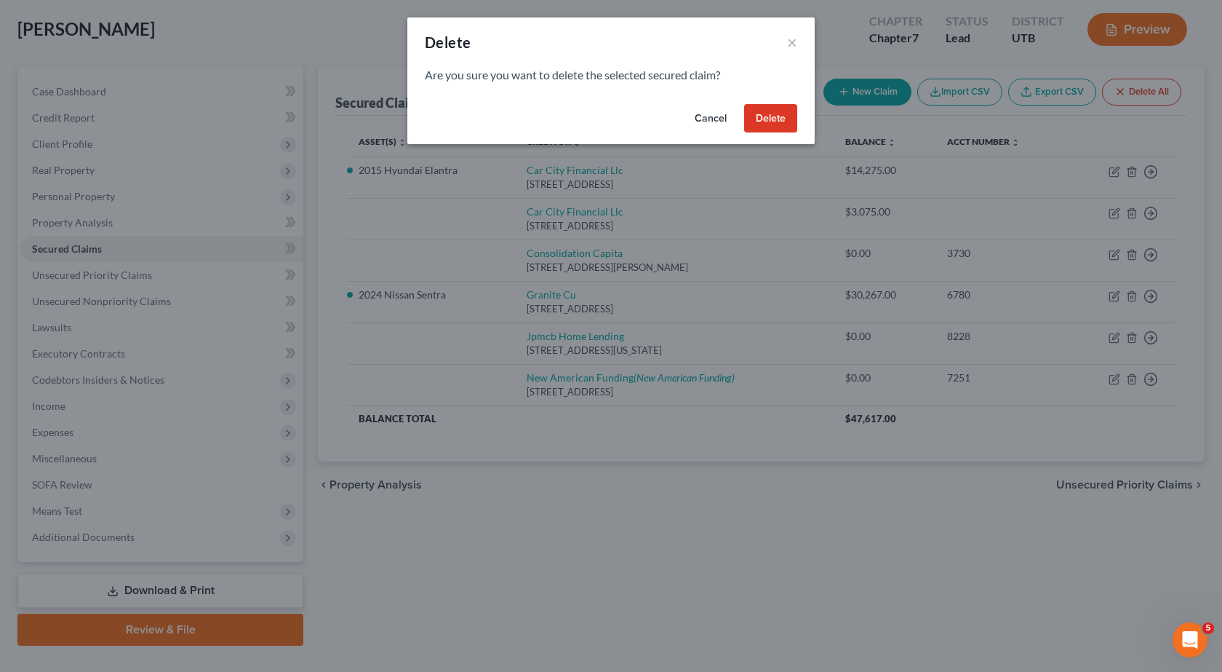
click at [761, 112] on button "Delete" at bounding box center [770, 118] width 53 height 29
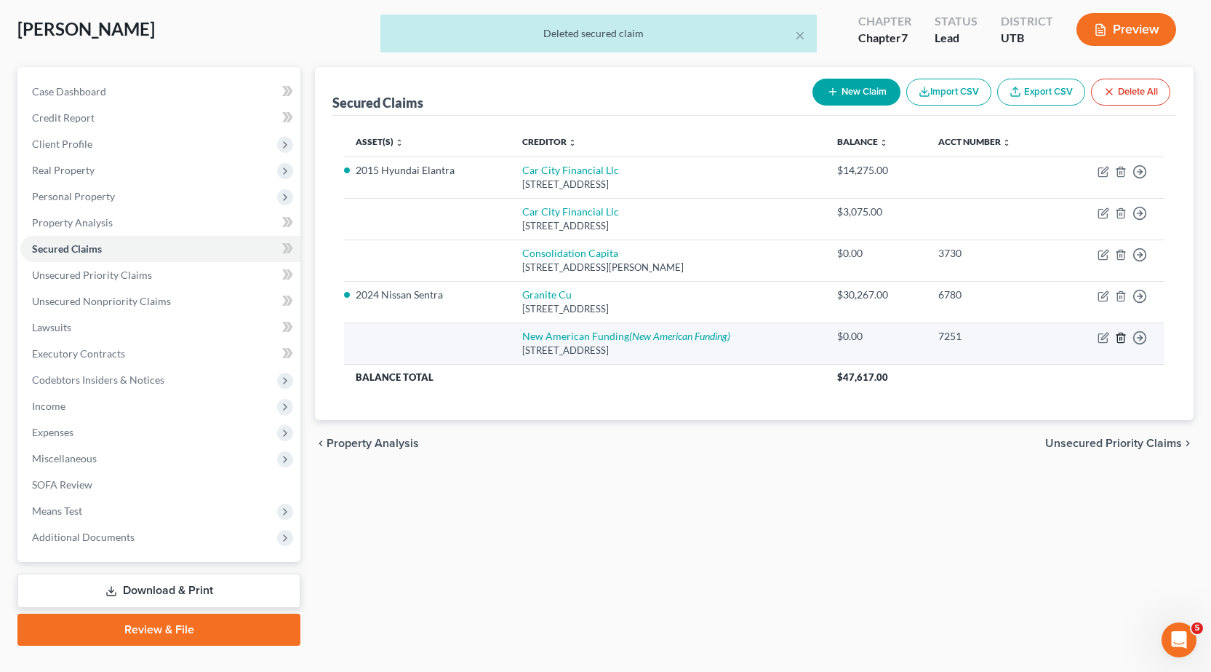
click at [1118, 336] on icon "button" at bounding box center [1121, 337] width 7 height 9
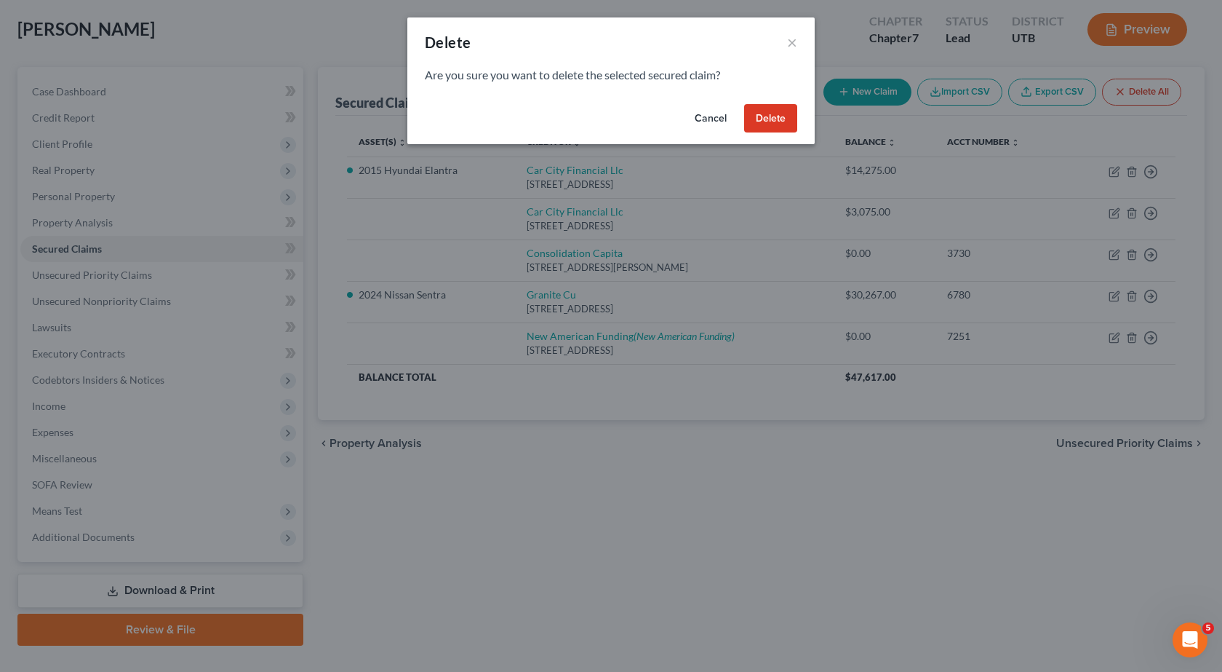
click at [766, 116] on button "Delete" at bounding box center [770, 118] width 53 height 29
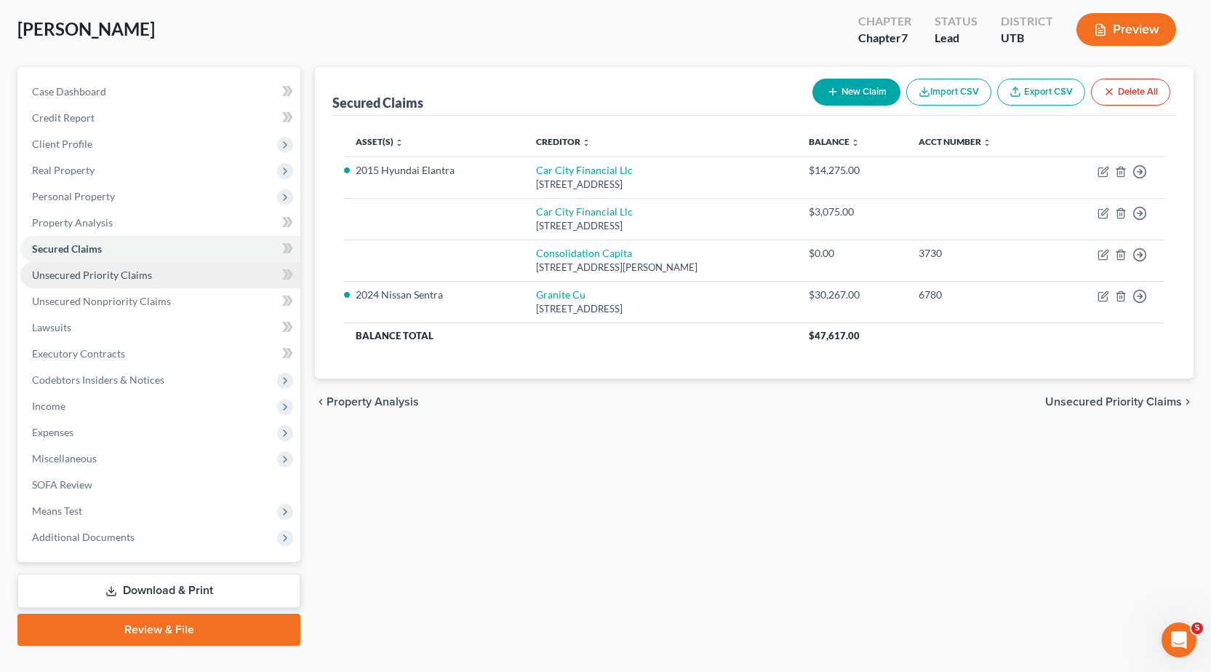
click at [109, 276] on span "Unsecured Priority Claims" at bounding box center [92, 274] width 120 height 12
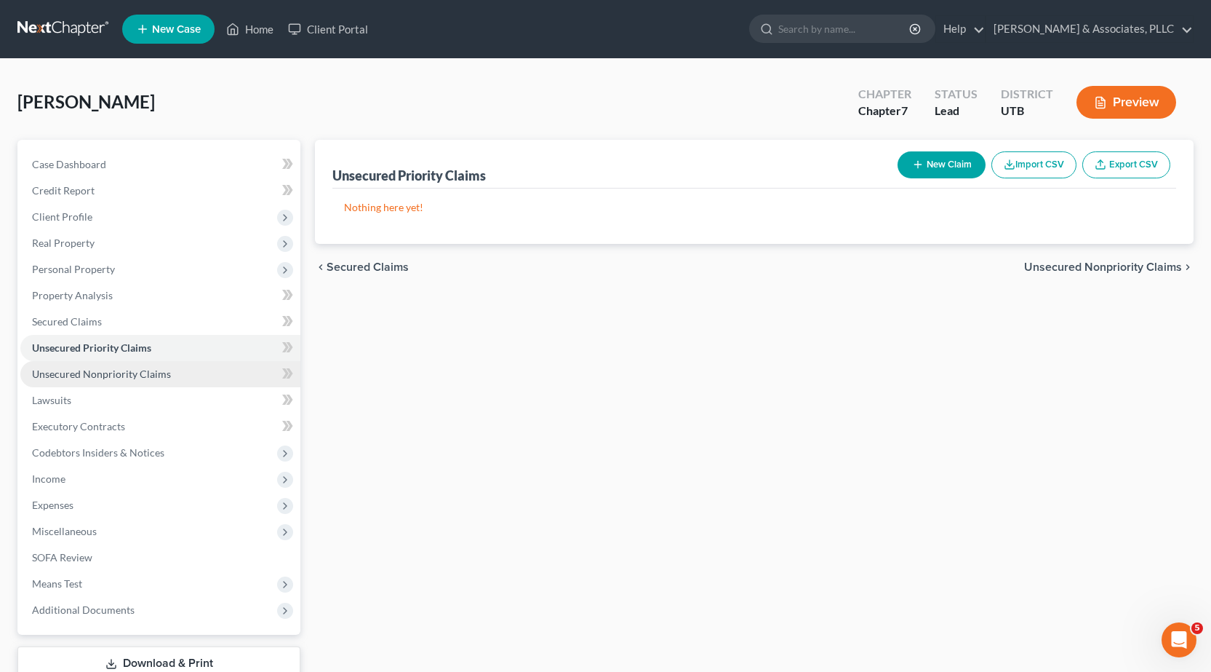
click at [90, 373] on span "Unsecured Nonpriority Claims" at bounding box center [101, 373] width 139 height 12
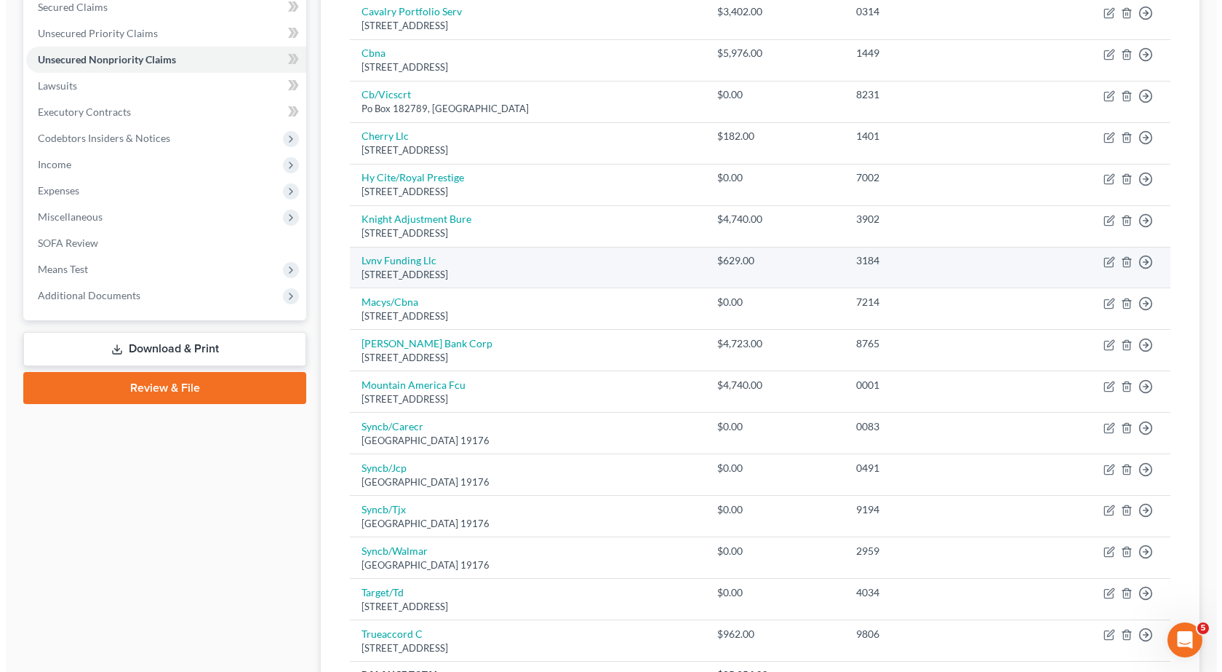
scroll to position [437, 0]
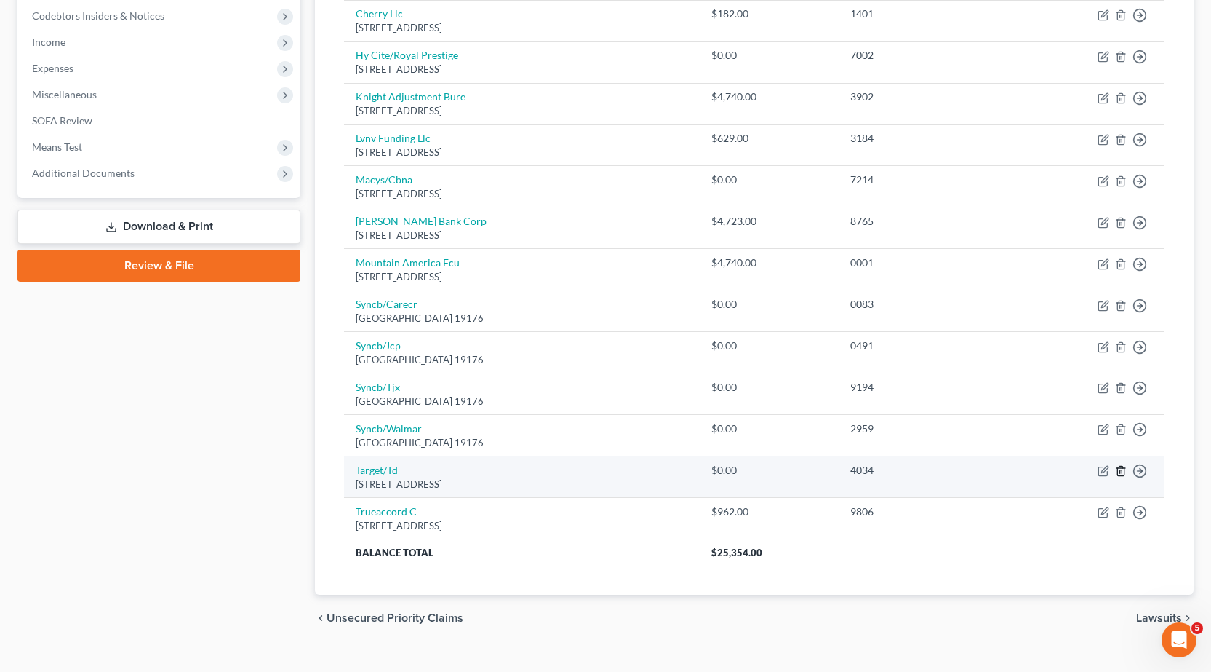
click at [1117, 471] on icon "button" at bounding box center [1121, 471] width 12 height 12
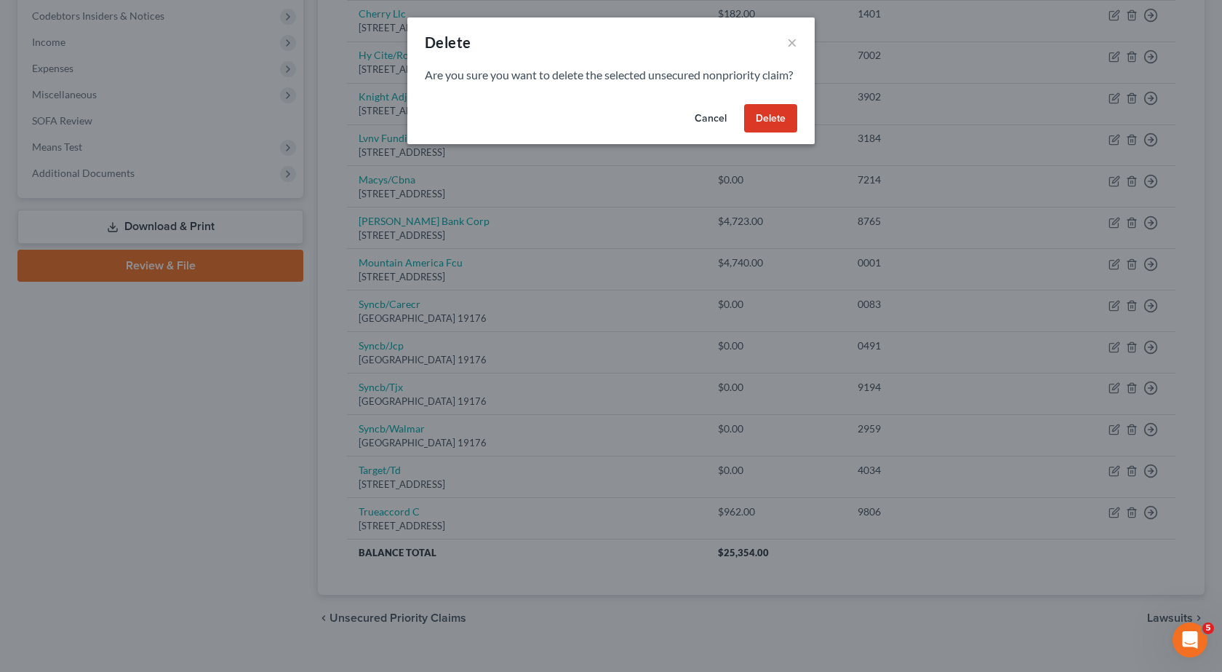
click at [760, 126] on button "Delete" at bounding box center [770, 118] width 53 height 29
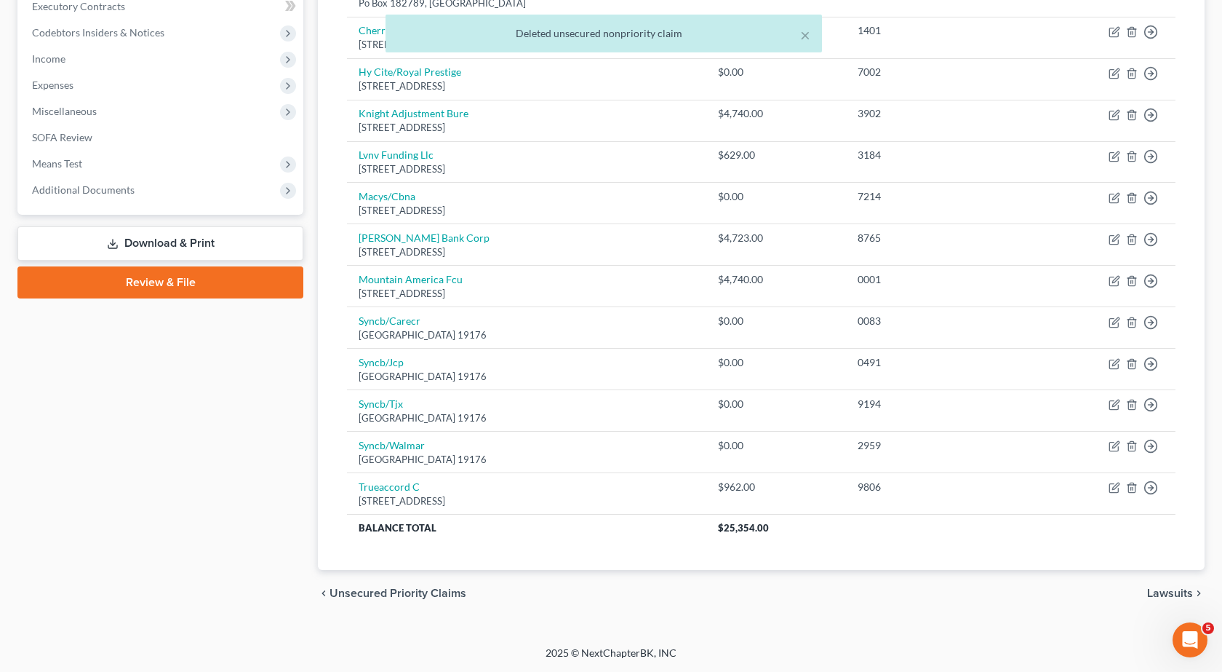
scroll to position [420, 0]
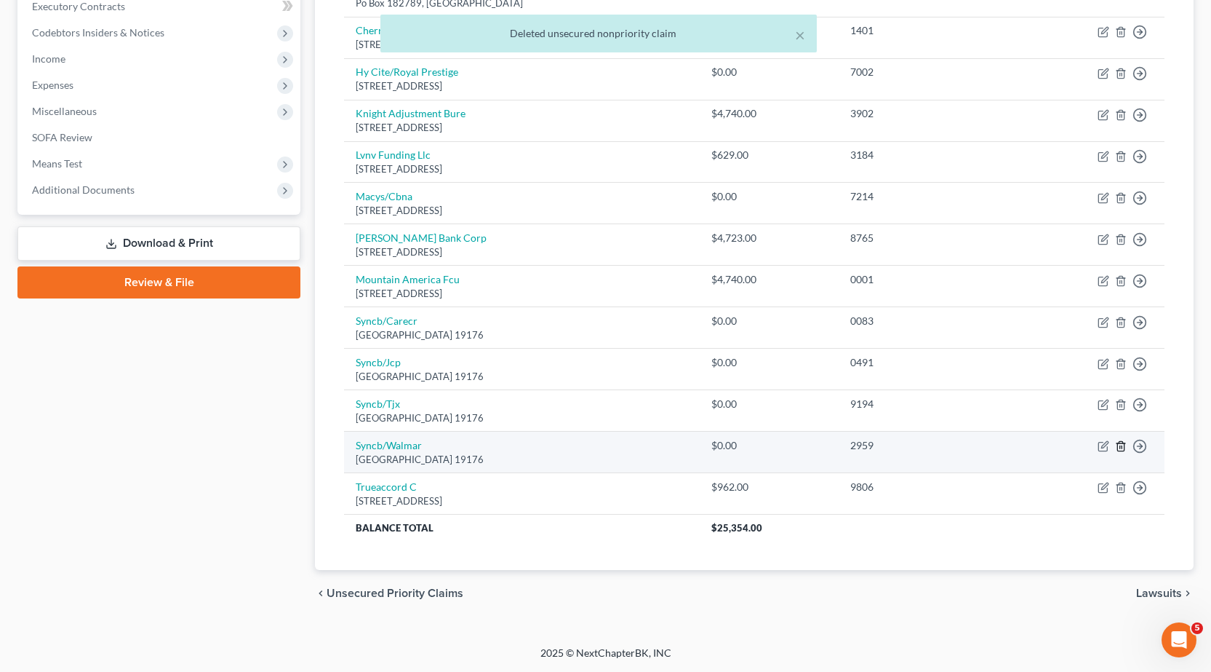
click at [1118, 446] on icon "button" at bounding box center [1121, 446] width 7 height 9
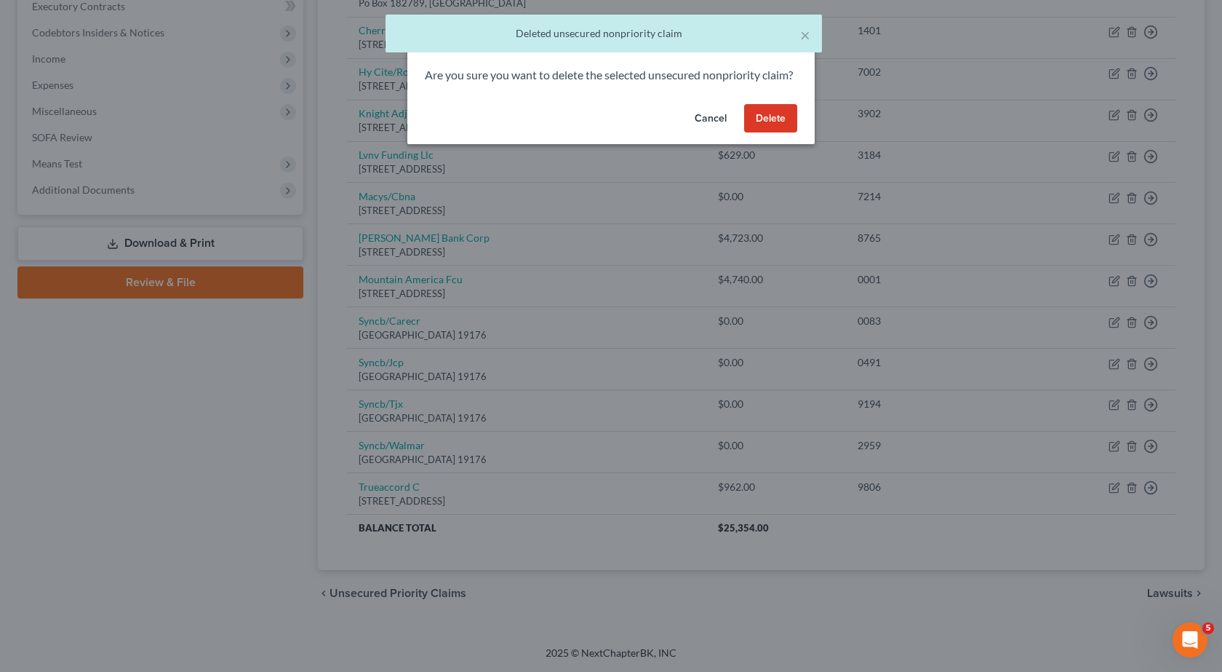
drag, startPoint x: 760, startPoint y: 123, endPoint x: 830, endPoint y: 351, distance: 238.2
click at [760, 124] on button "Delete" at bounding box center [770, 118] width 53 height 29
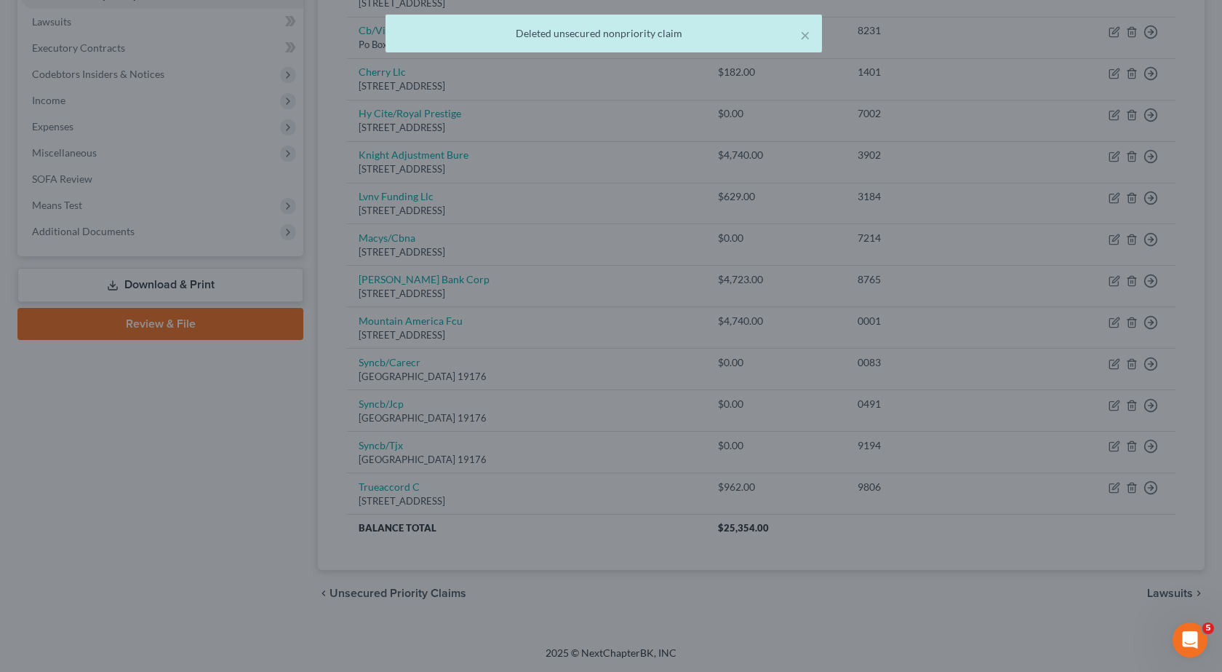
scroll to position [378, 0]
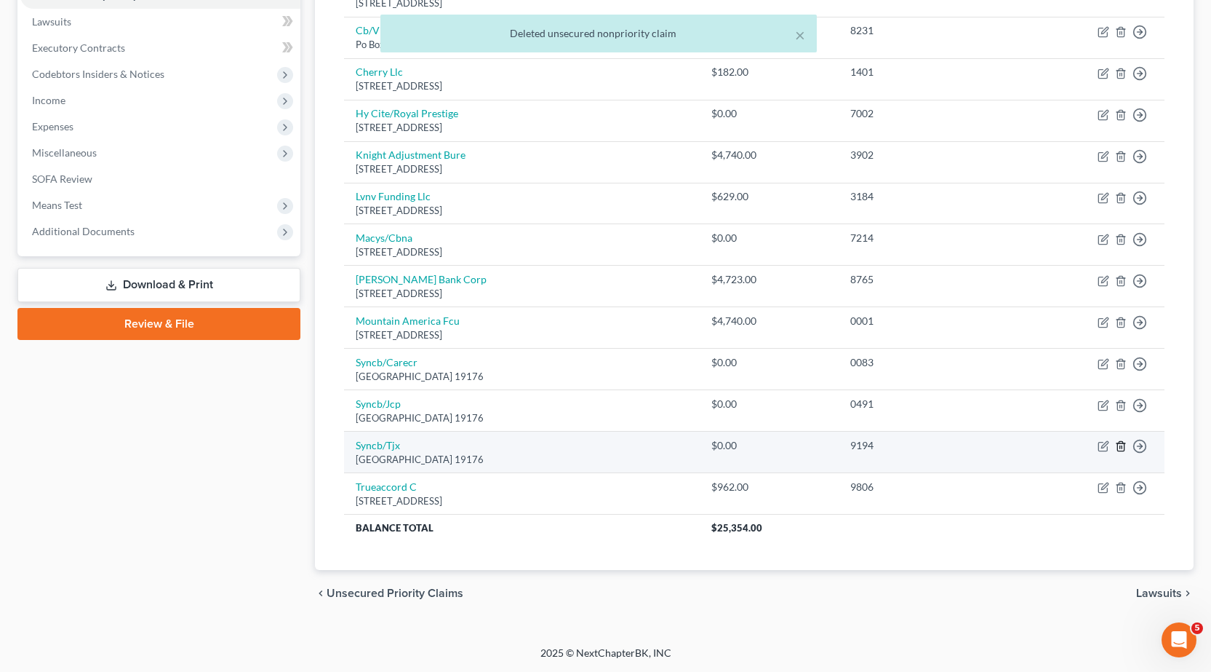
click at [1123, 445] on icon "button" at bounding box center [1121, 446] width 12 height 12
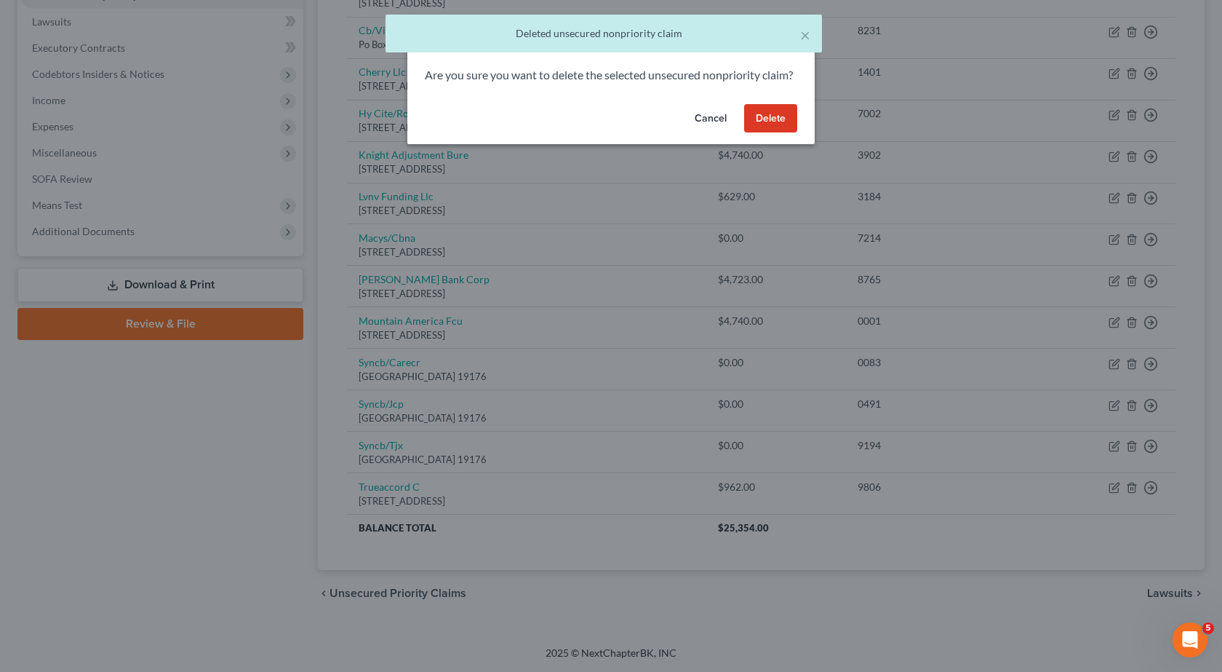
click at [758, 129] on button "Delete" at bounding box center [770, 118] width 53 height 29
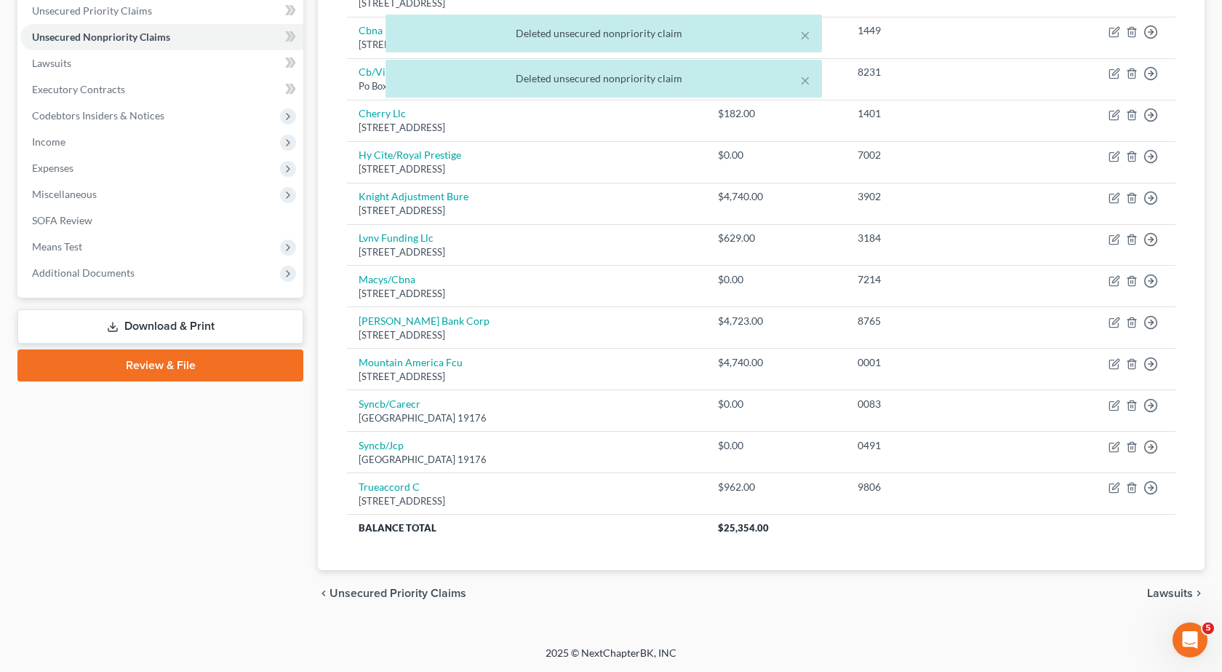
scroll to position [337, 0]
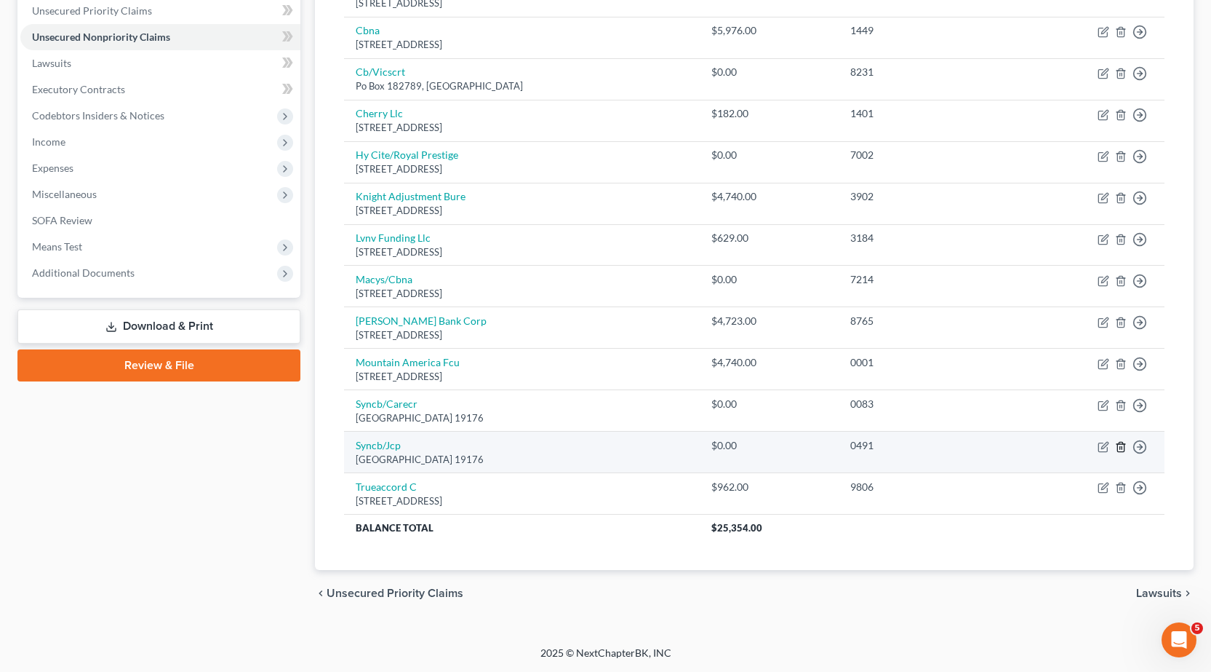
click at [1121, 442] on icon "button" at bounding box center [1121, 447] width 12 height 12
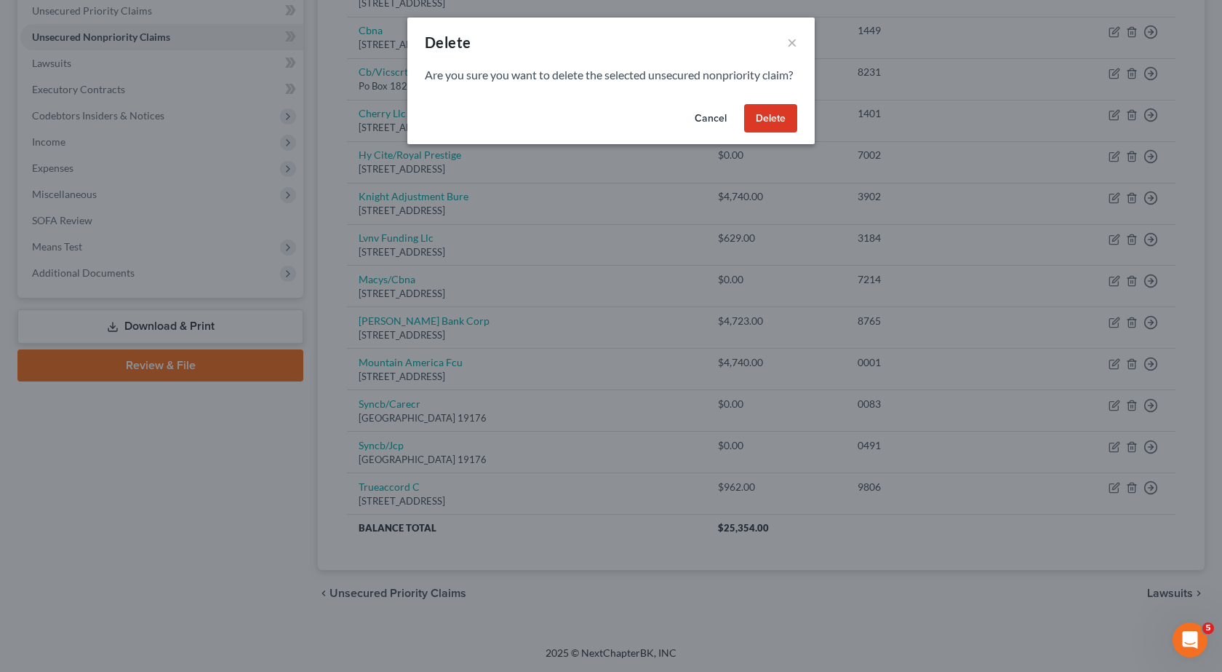
click at [785, 133] on button "Delete" at bounding box center [770, 118] width 53 height 29
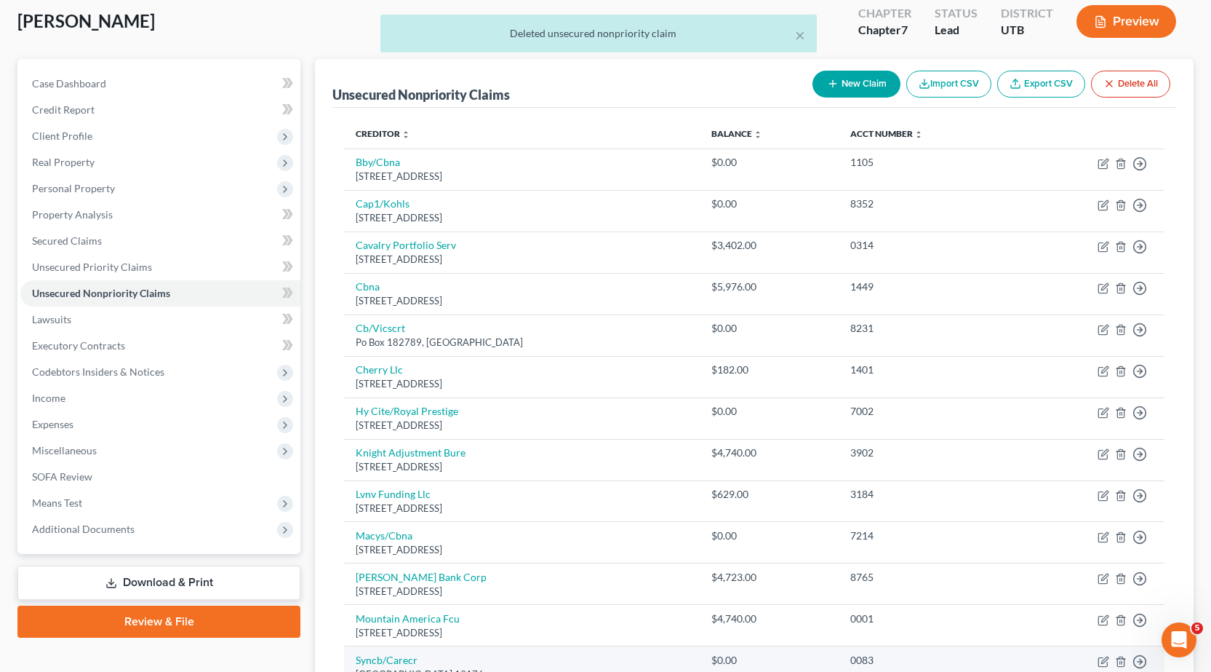
scroll to position [0, 0]
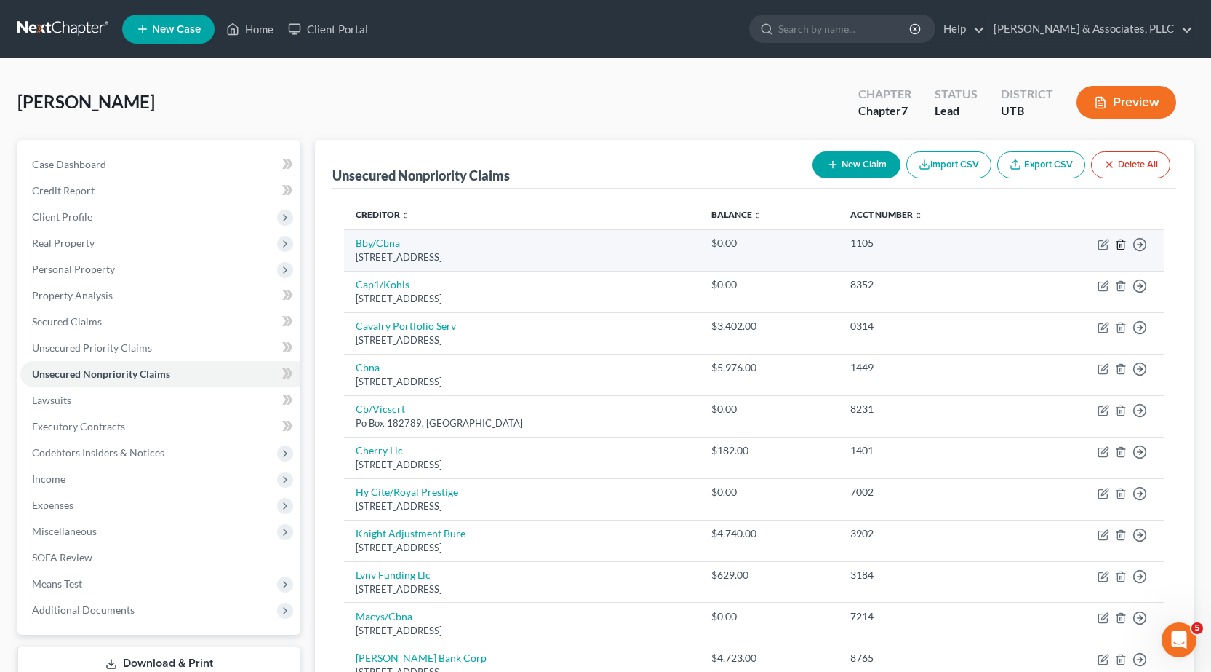
click at [1122, 244] on line "button" at bounding box center [1122, 245] width 0 height 3
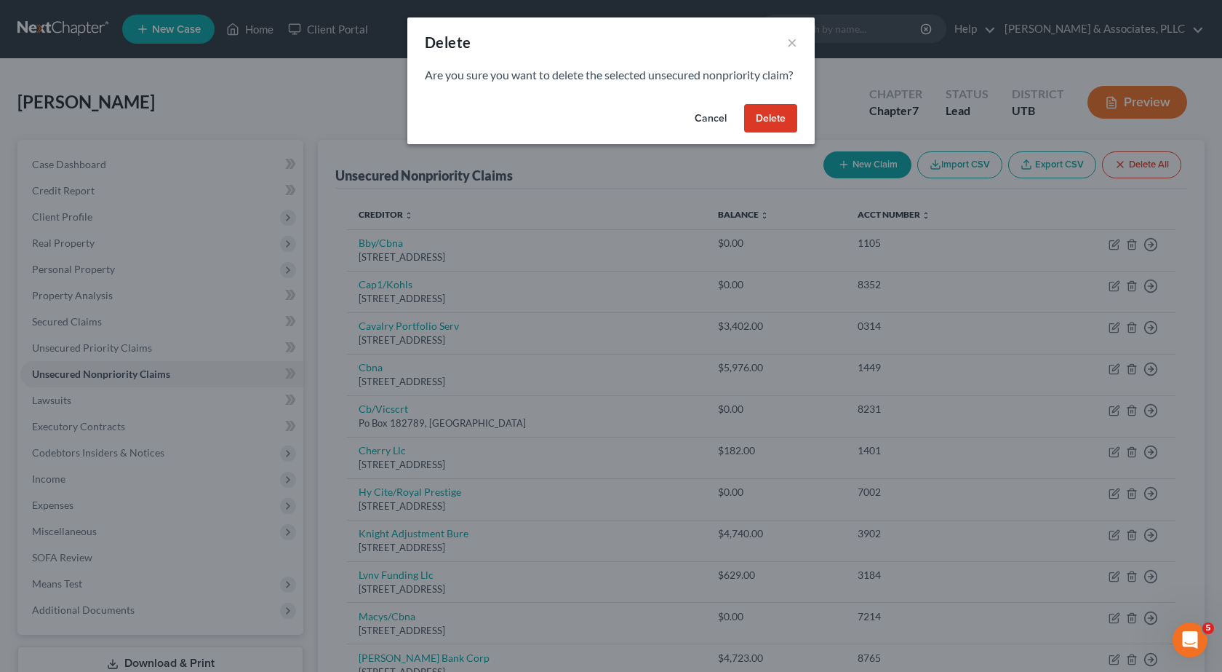
click at [775, 133] on button "Delete" at bounding box center [770, 118] width 53 height 29
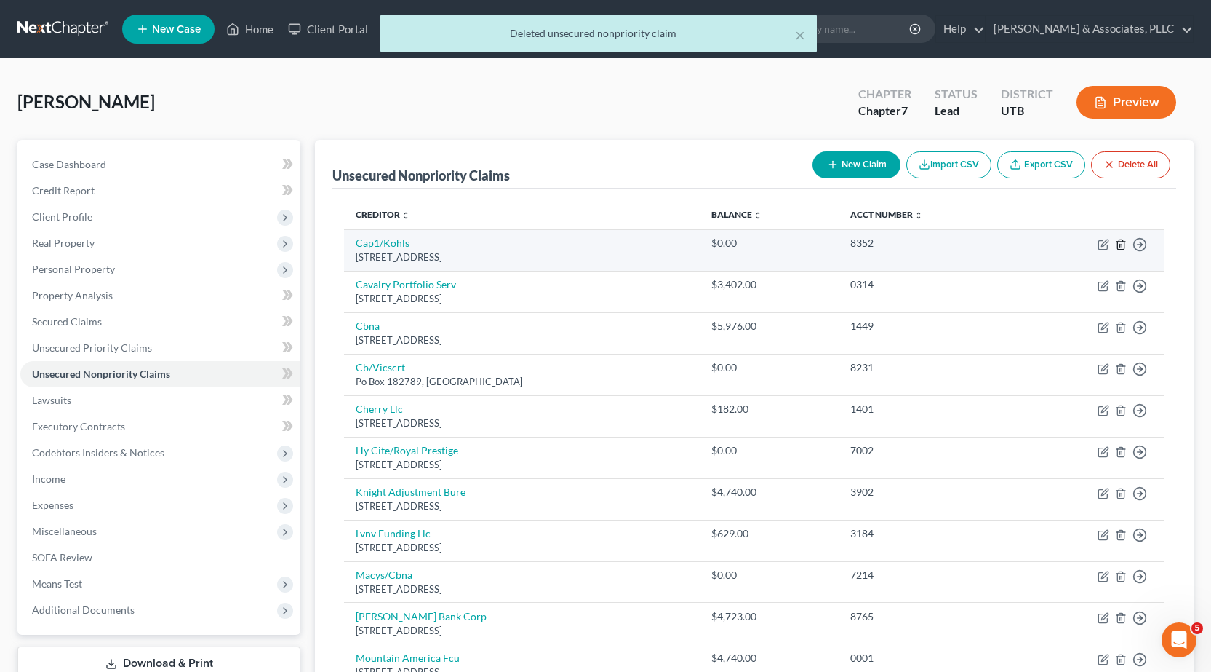
click at [1123, 243] on icon "button" at bounding box center [1121, 245] width 12 height 12
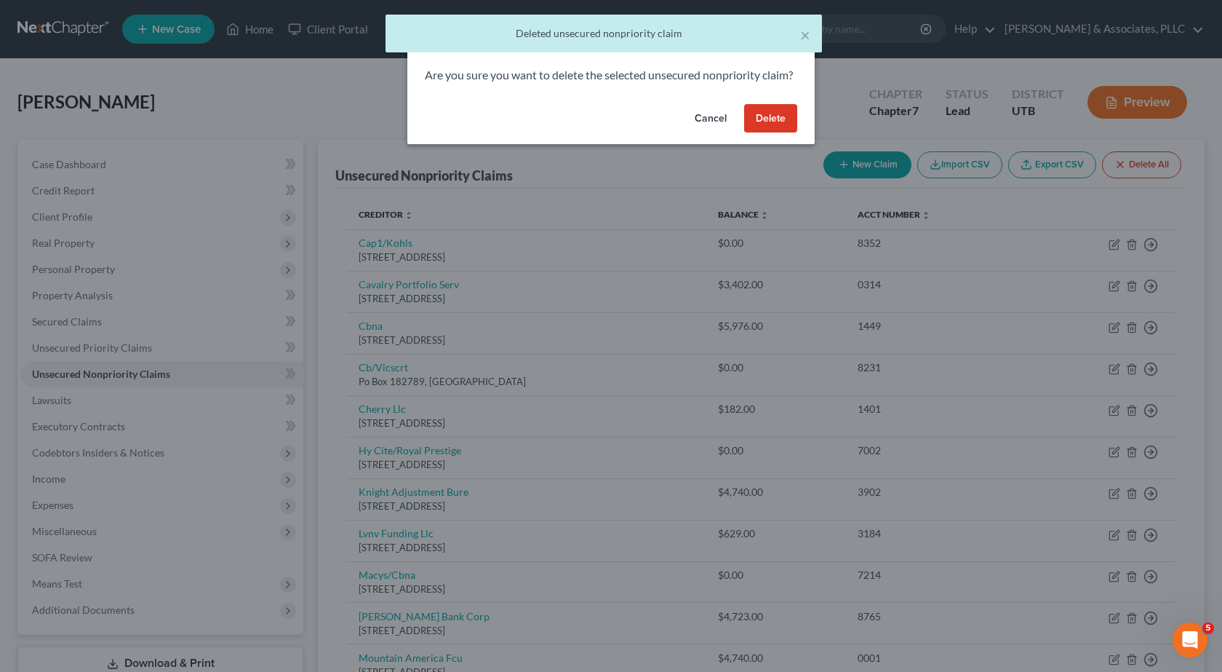
click at [765, 133] on button "Delete" at bounding box center [770, 118] width 53 height 29
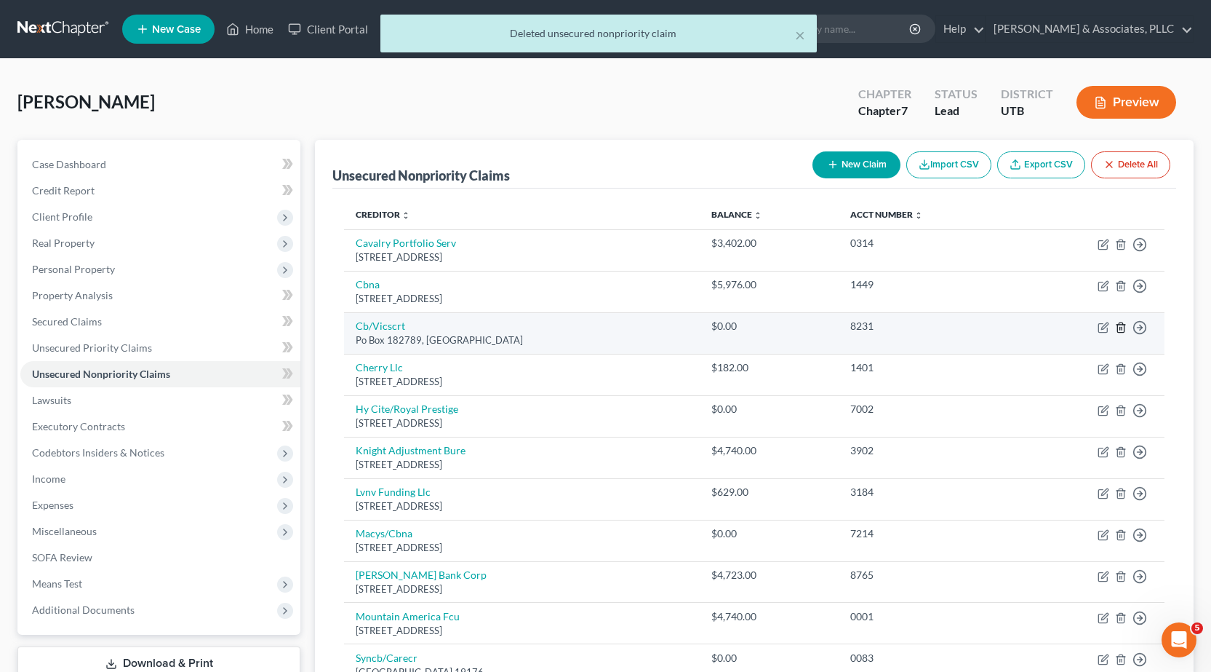
click at [1123, 327] on icon "button" at bounding box center [1121, 328] width 12 height 12
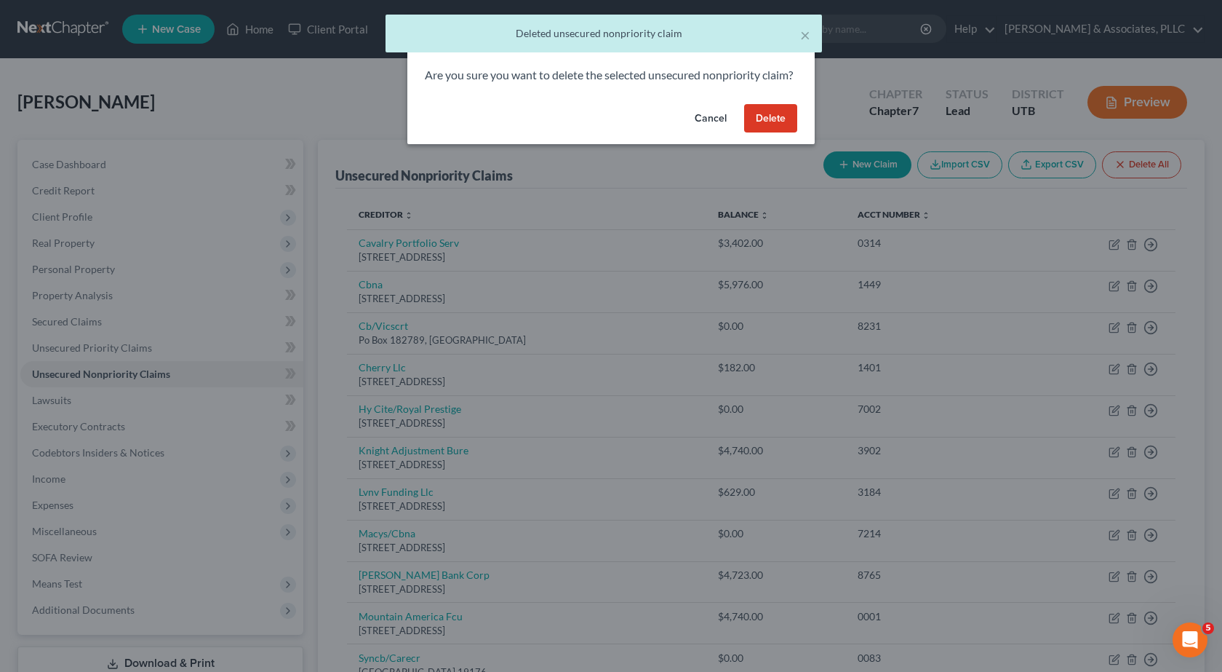
click at [777, 132] on button "Delete" at bounding box center [770, 118] width 53 height 29
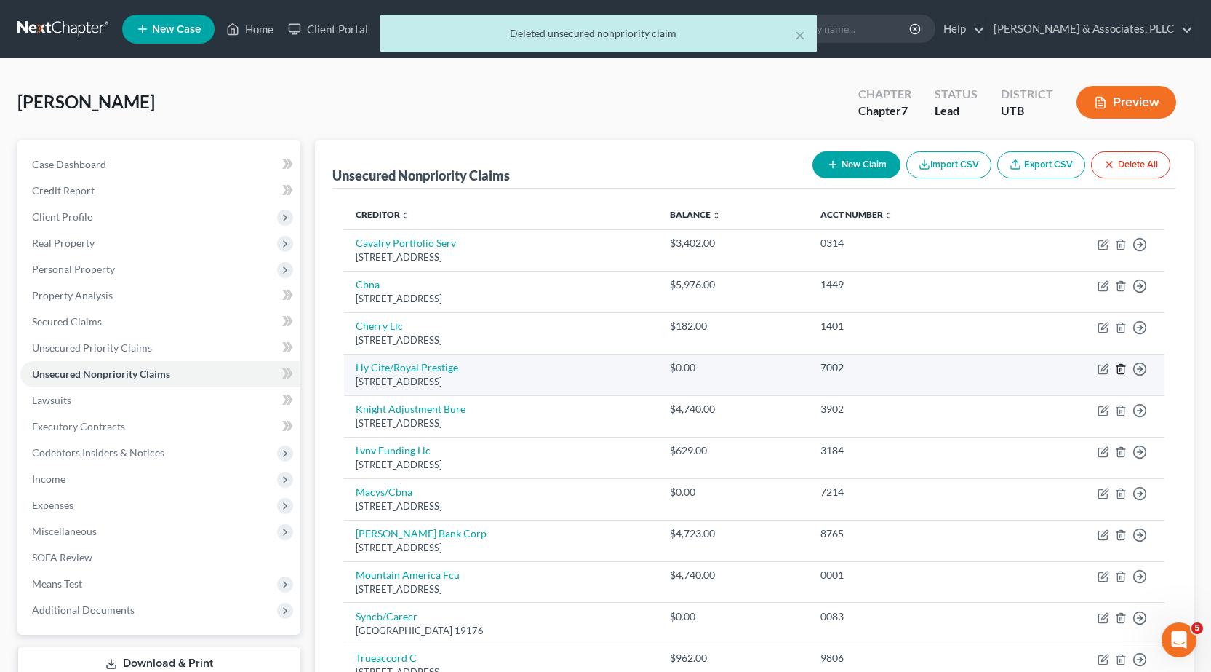
click at [1124, 368] on icon "button" at bounding box center [1121, 368] width 7 height 9
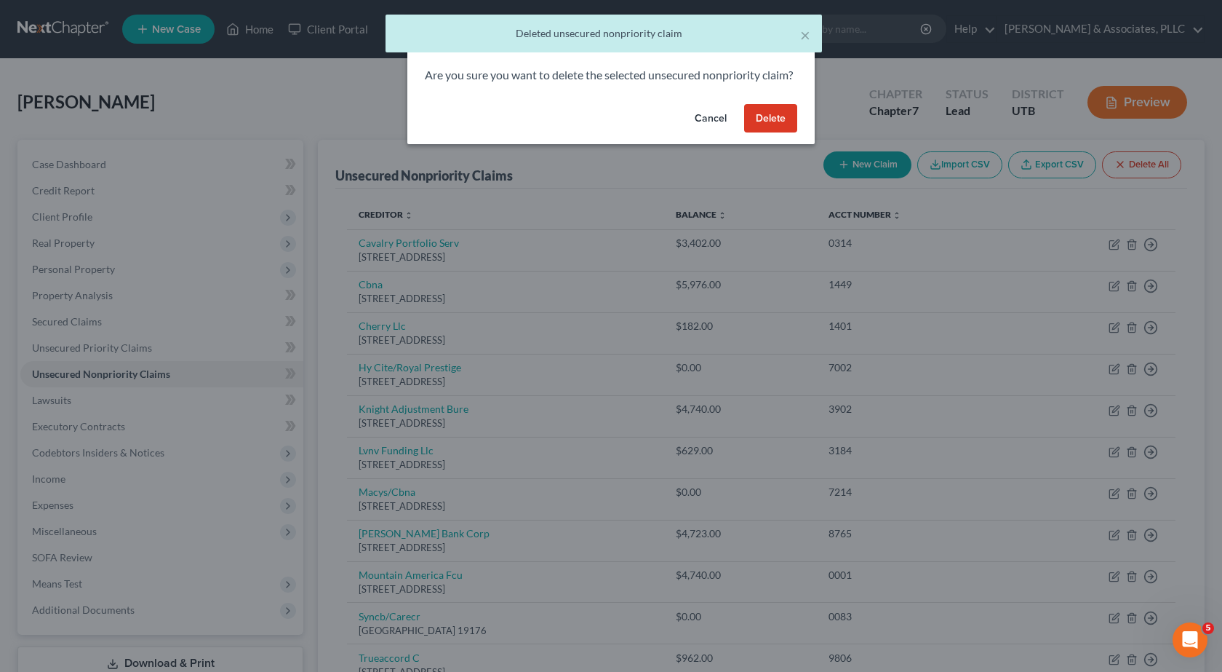
drag, startPoint x: 764, startPoint y: 138, endPoint x: 861, endPoint y: 413, distance: 292.5
click at [765, 133] on button "Delete" at bounding box center [770, 118] width 53 height 29
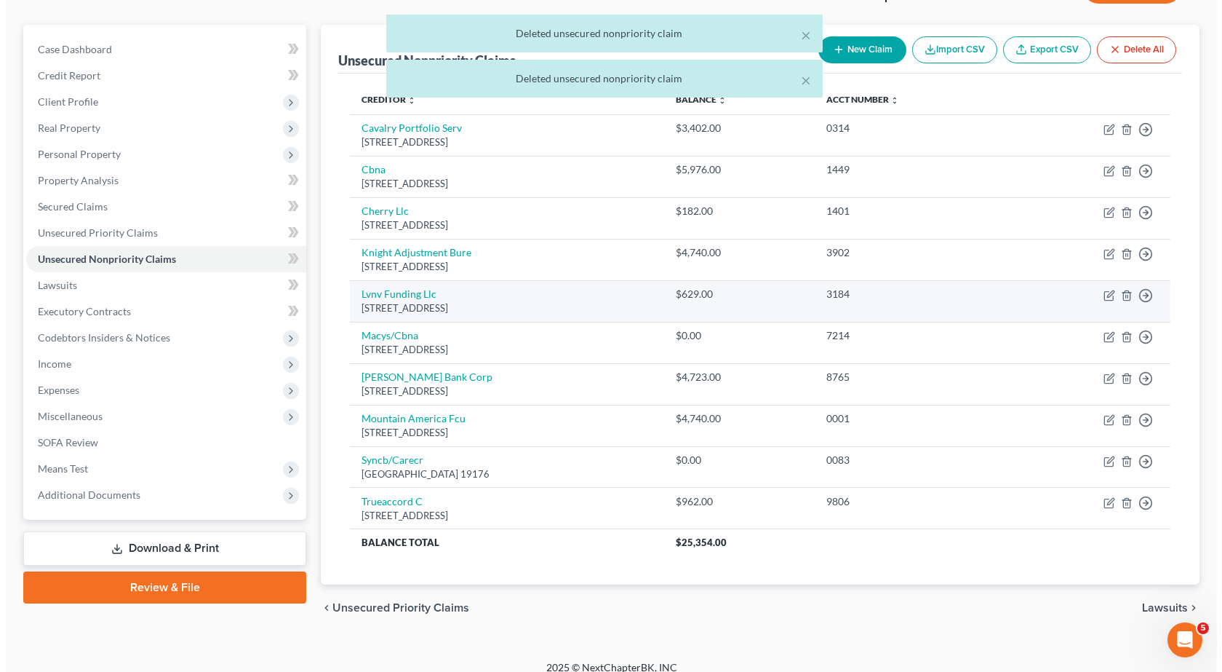
scroll to position [130, 0]
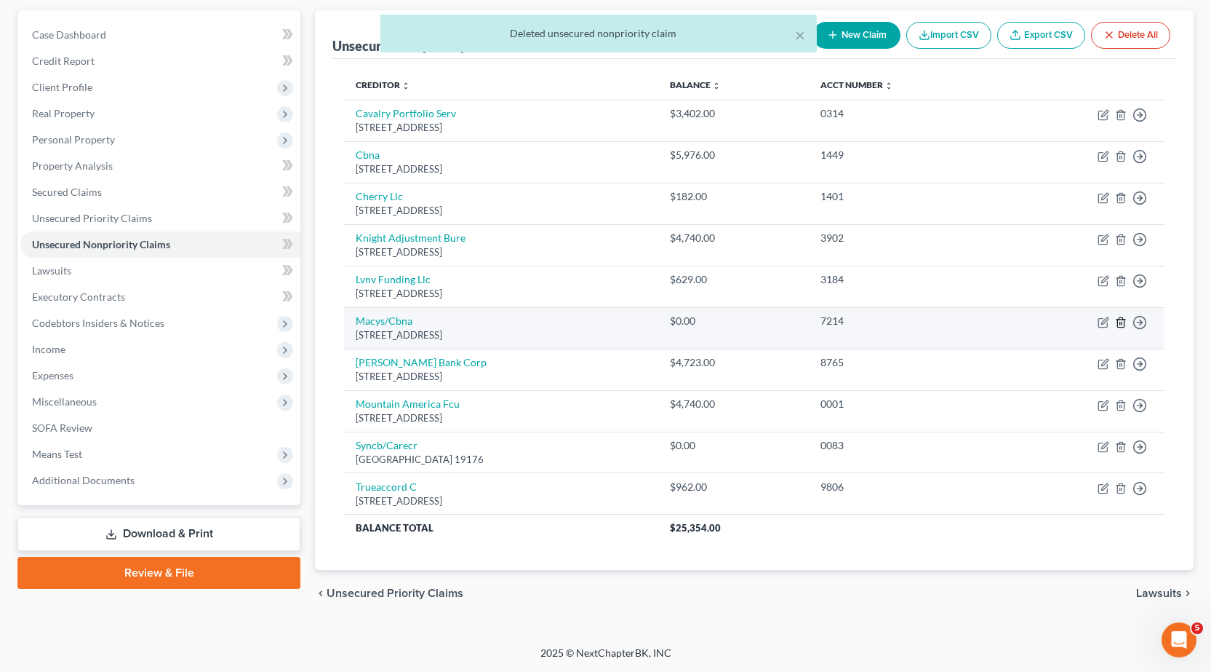
click at [1123, 320] on icon "button" at bounding box center [1121, 323] width 12 height 12
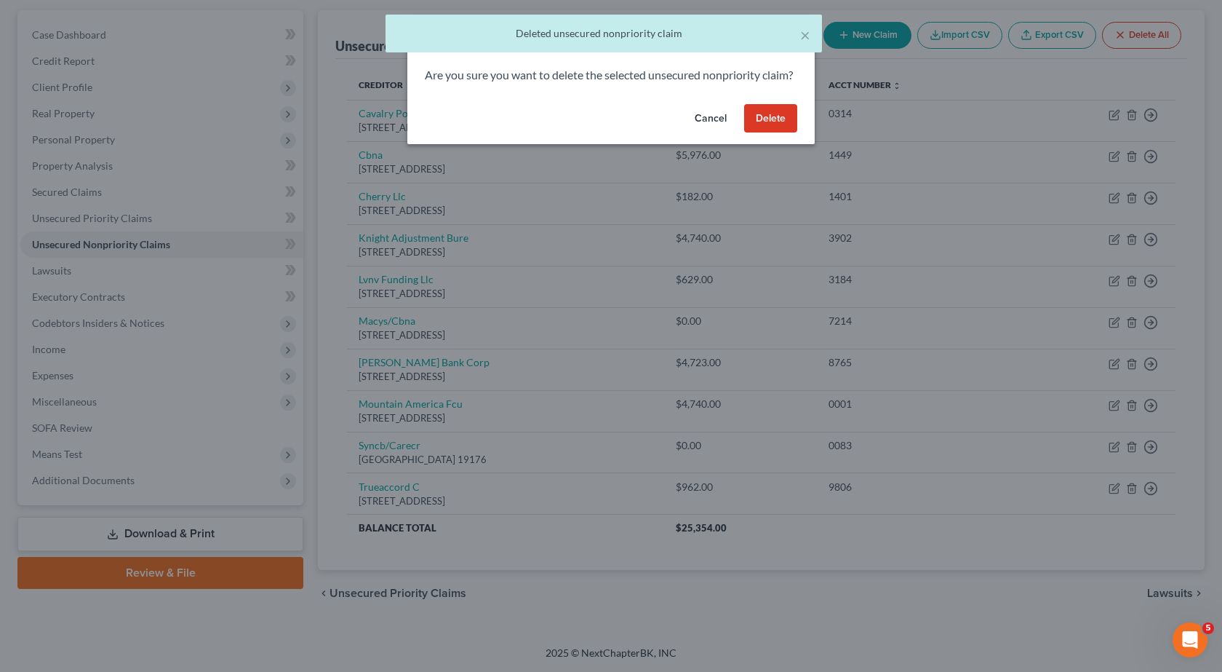
click at [762, 131] on button "Delete" at bounding box center [770, 118] width 53 height 29
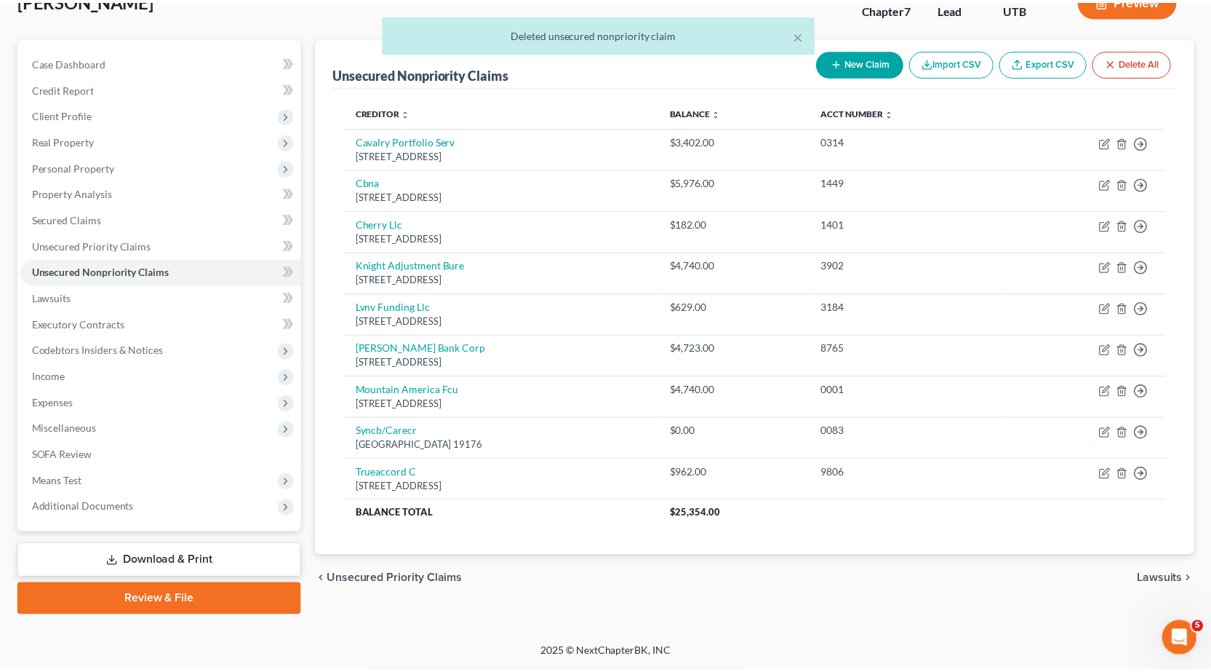
scroll to position [102, 0]
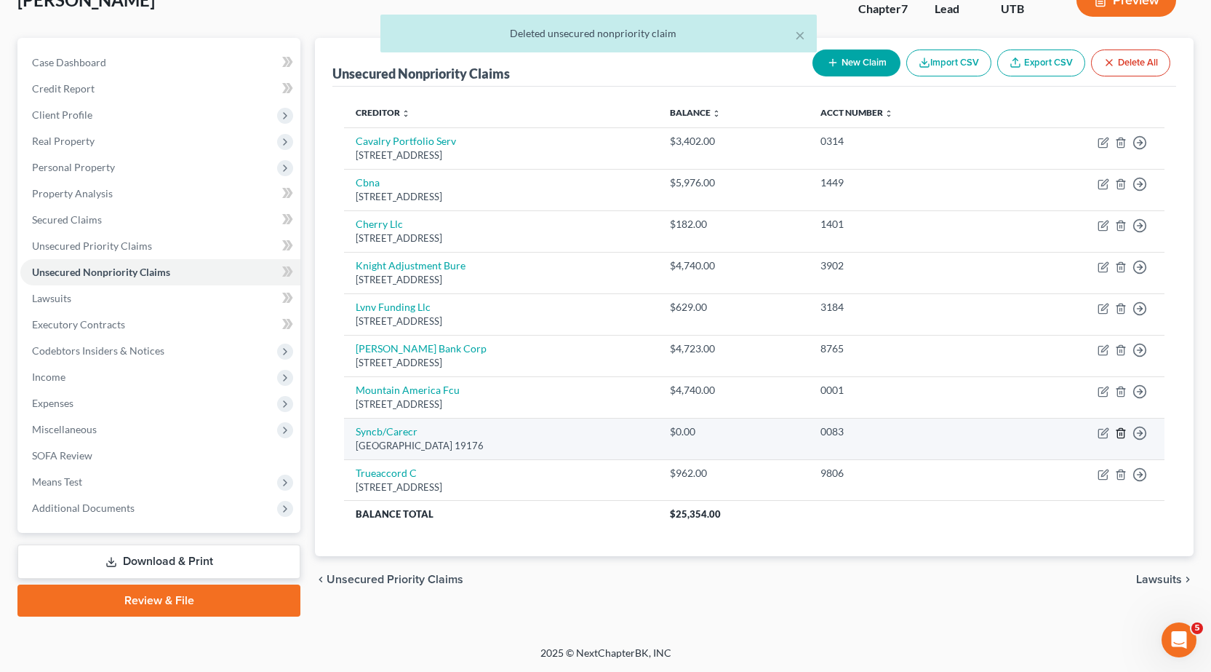
click at [1121, 433] on line "button" at bounding box center [1121, 433] width 0 height 3
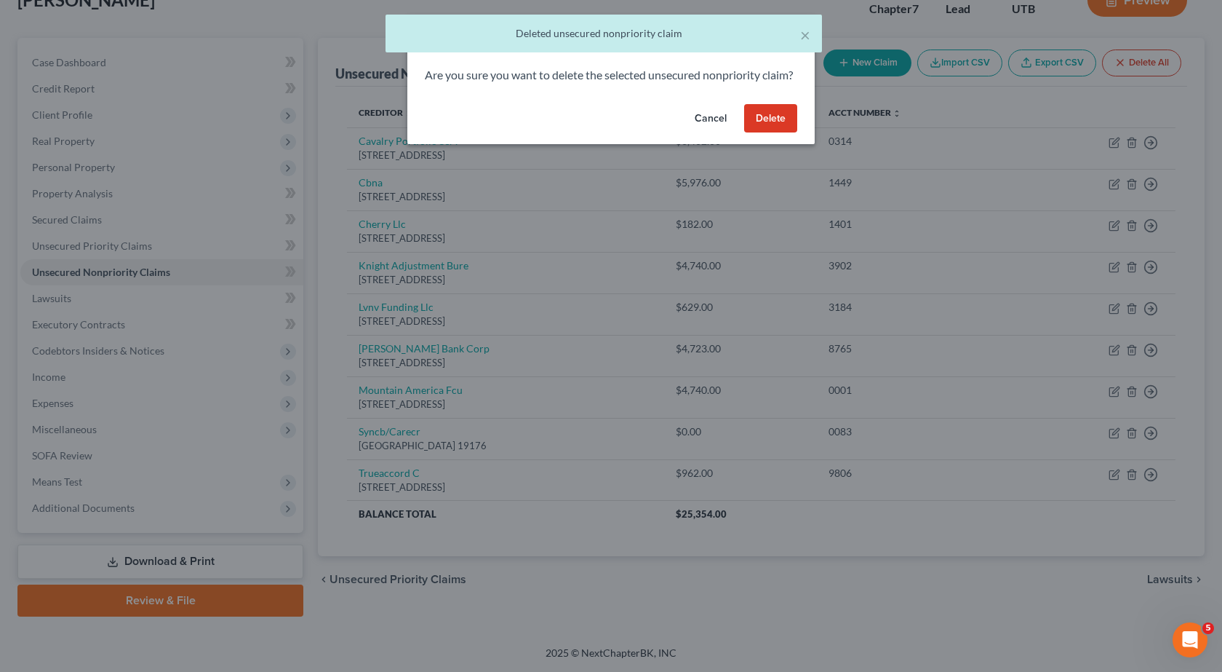
click at [763, 128] on button "Delete" at bounding box center [770, 118] width 53 height 29
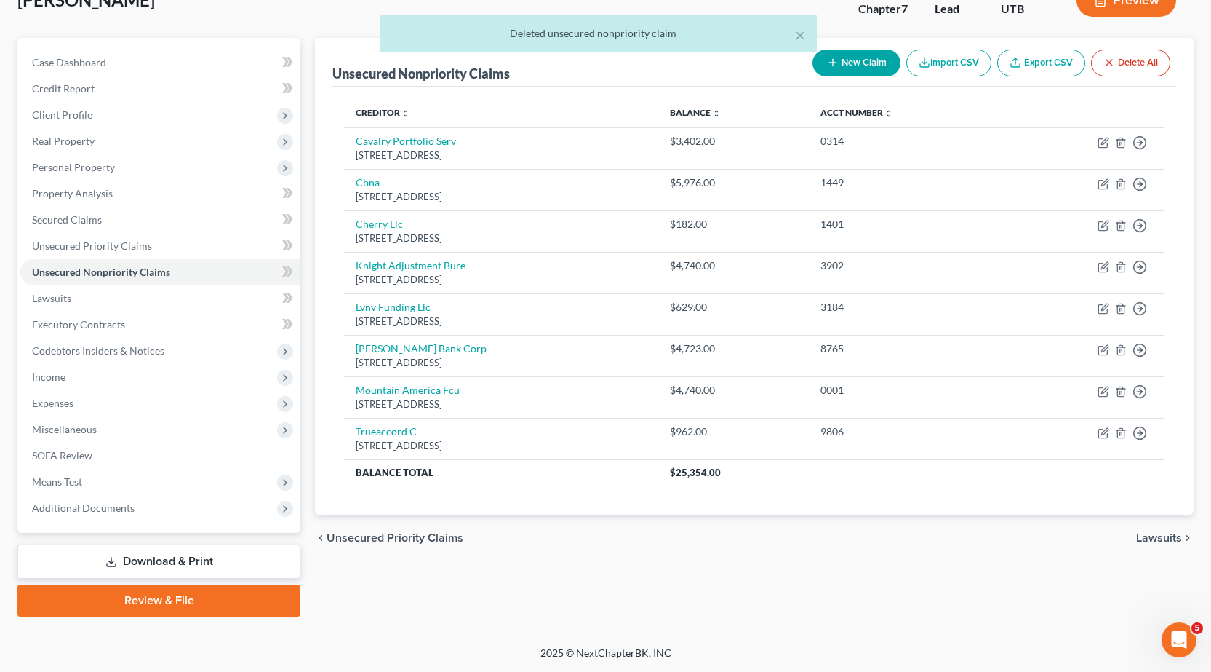
scroll to position [0, 0]
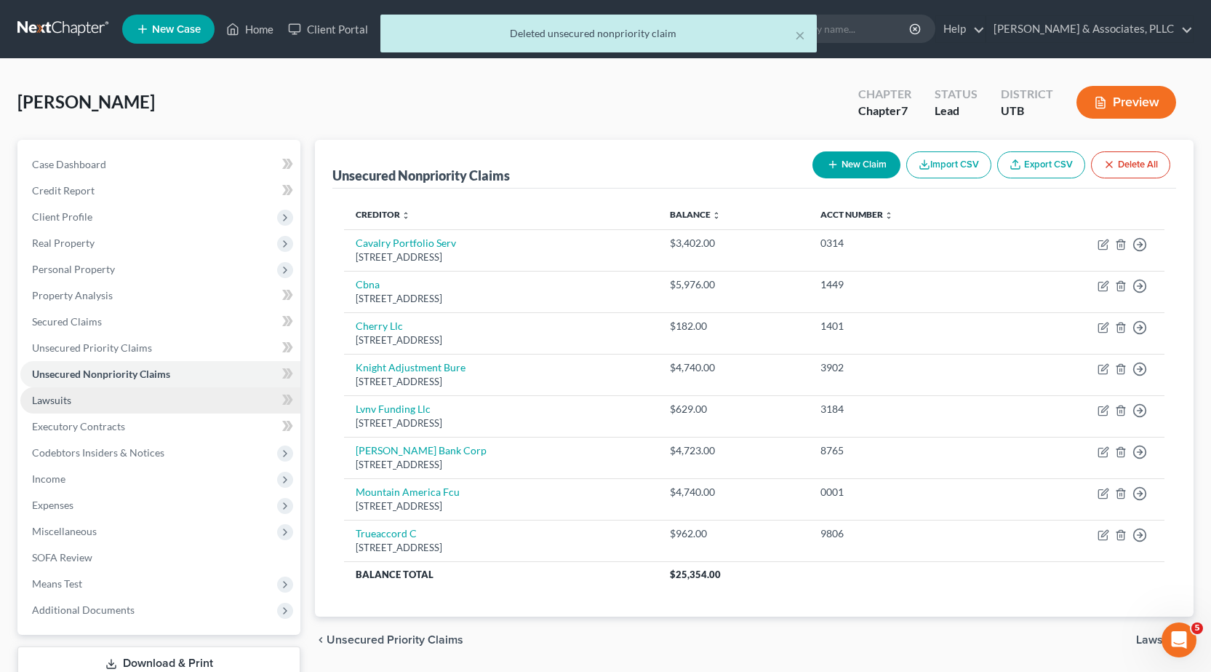
click at [56, 398] on span "Lawsuits" at bounding box center [51, 400] width 39 height 12
